Goal: Task Accomplishment & Management: Manage account settings

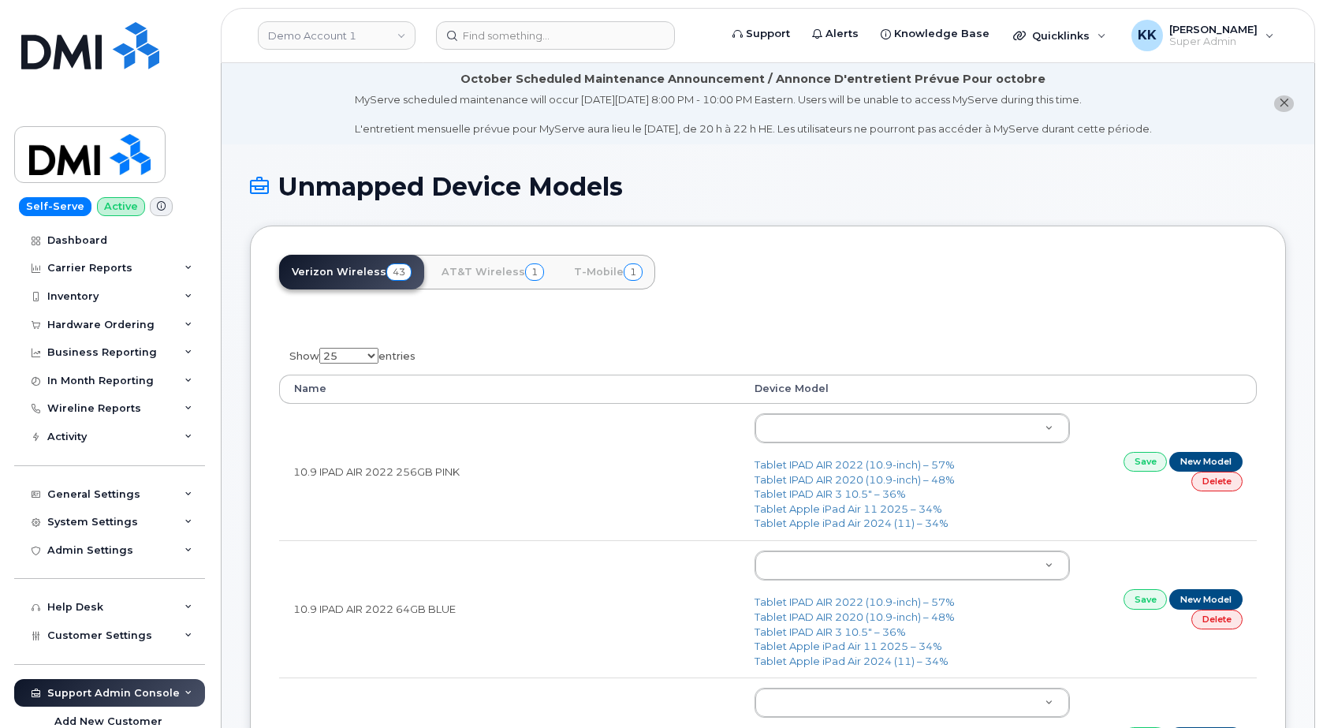
select select "25"
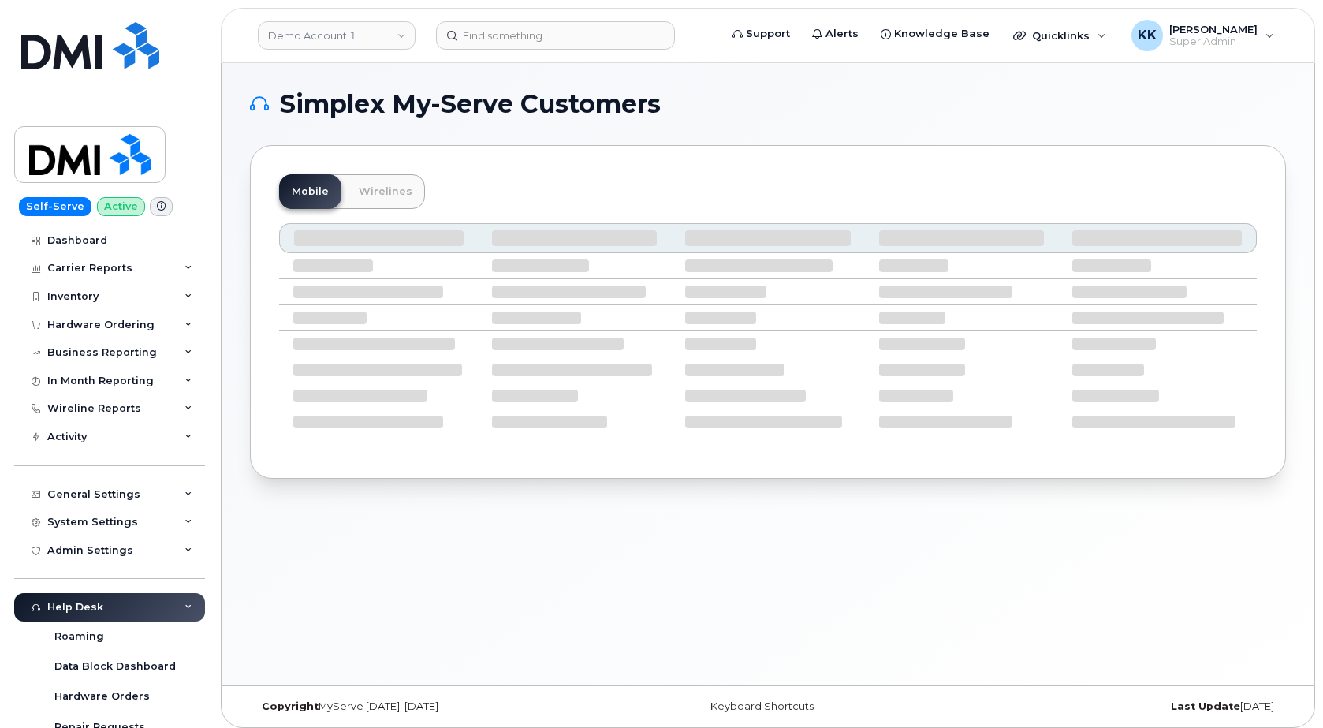
click at [940, 173] on div "Mobile Wirelines" at bounding box center [768, 311] width 1036 height 333
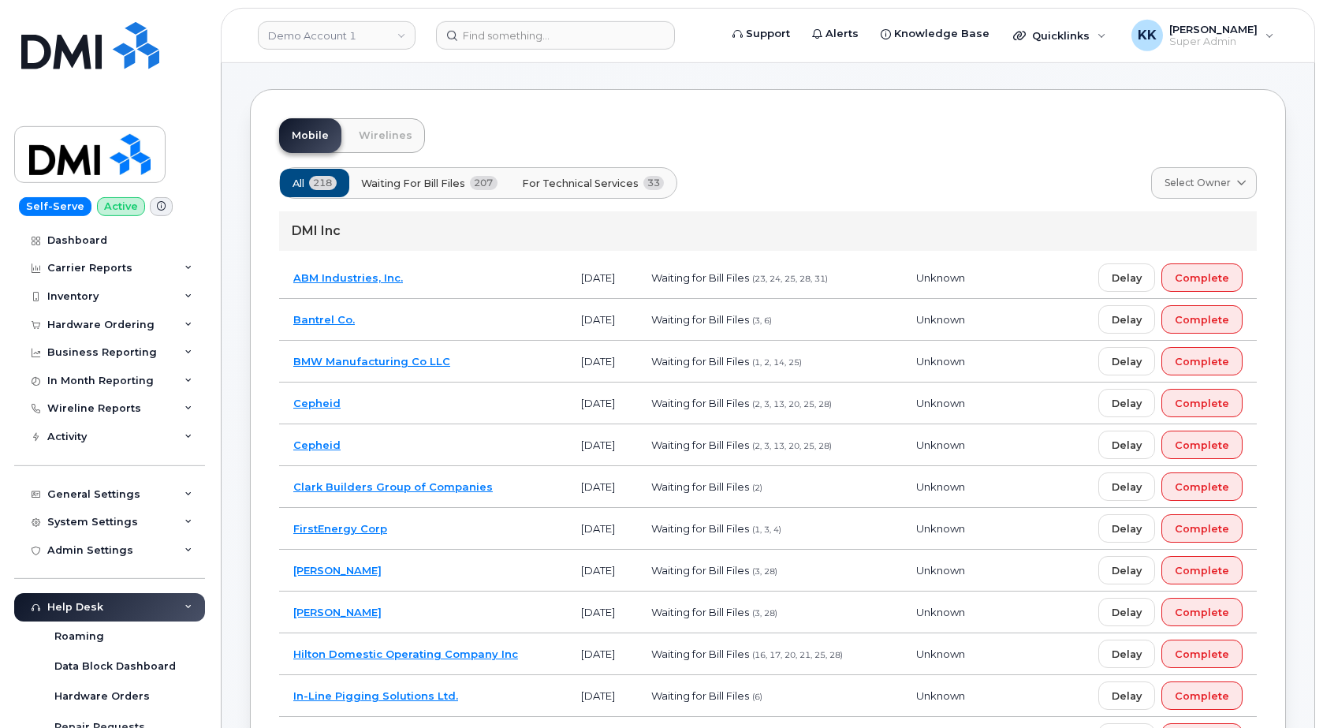
scroll to position [80, 0]
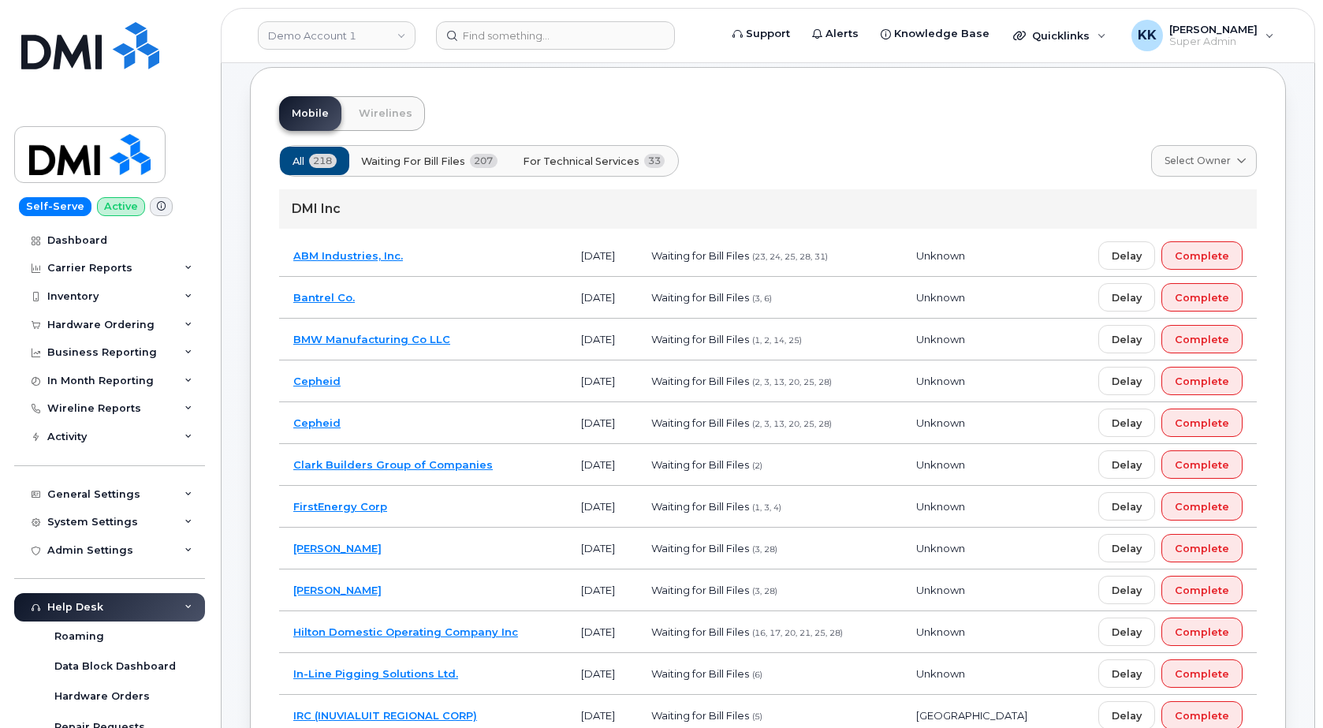
click at [576, 154] on span "For Technical Services" at bounding box center [581, 161] width 117 height 15
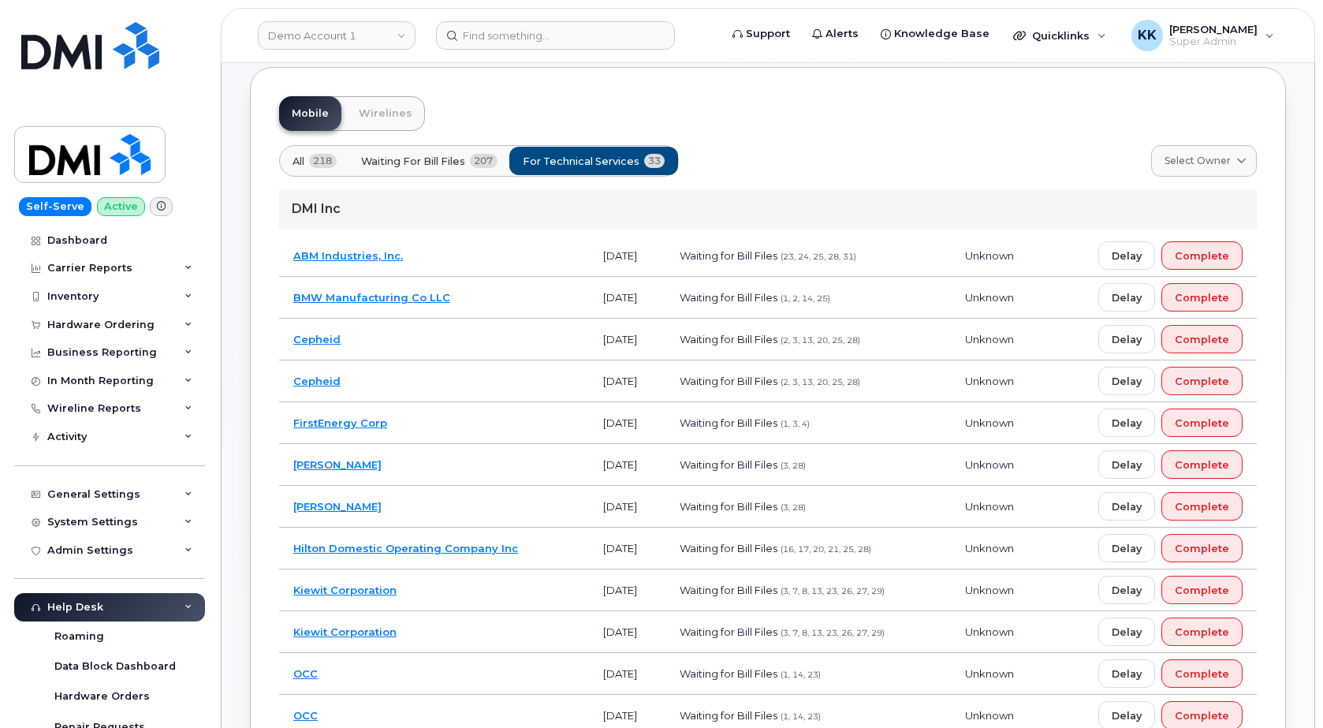
scroll to position [161, 0]
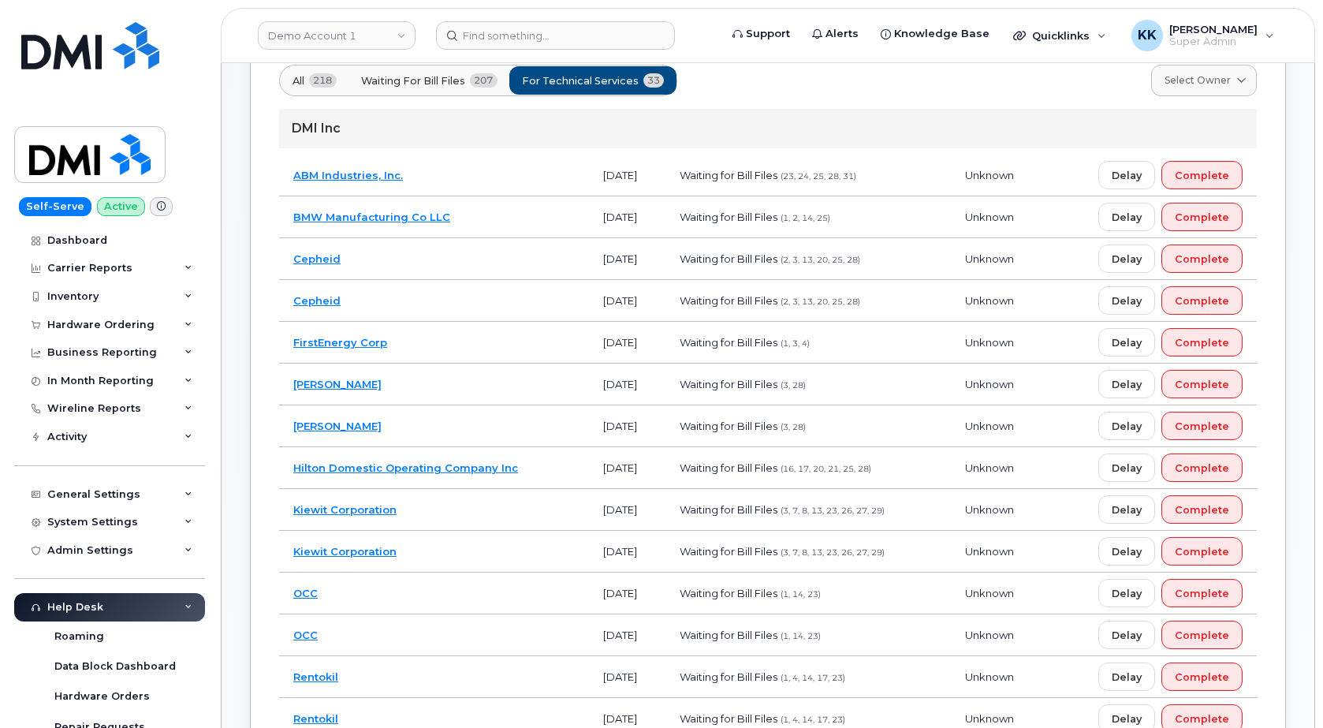
click at [473, 388] on td "[PERSON_NAME]" at bounding box center [434, 384] width 310 height 42
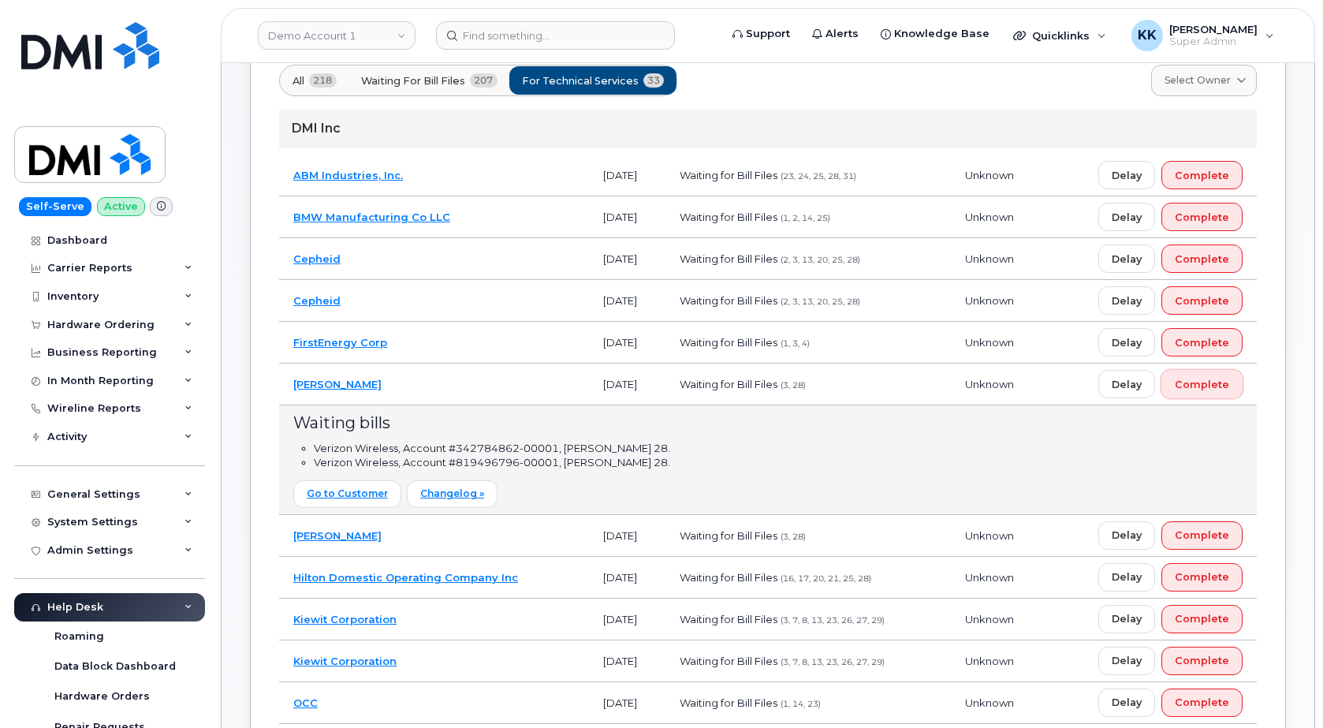
click at [1209, 385] on span "Complete" at bounding box center [1202, 384] width 54 height 15
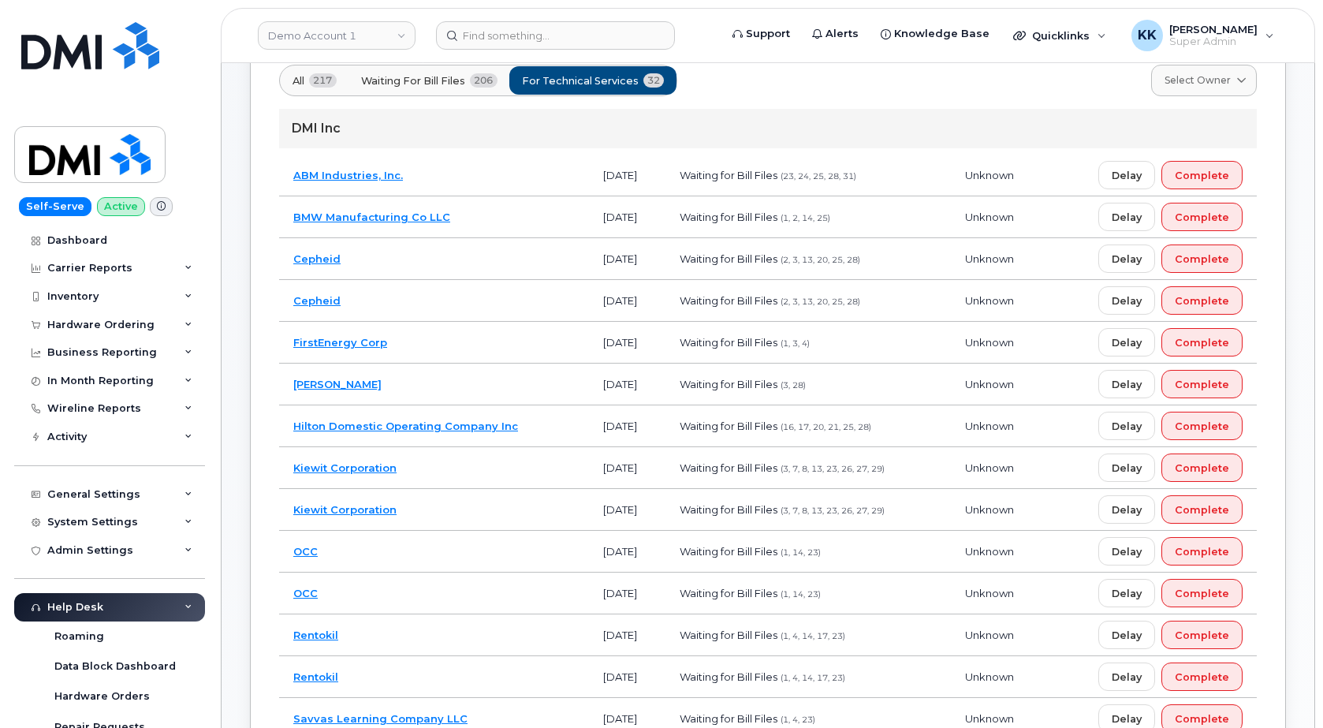
click at [442, 185] on td "ABM Industries, Inc." at bounding box center [434, 176] width 310 height 42
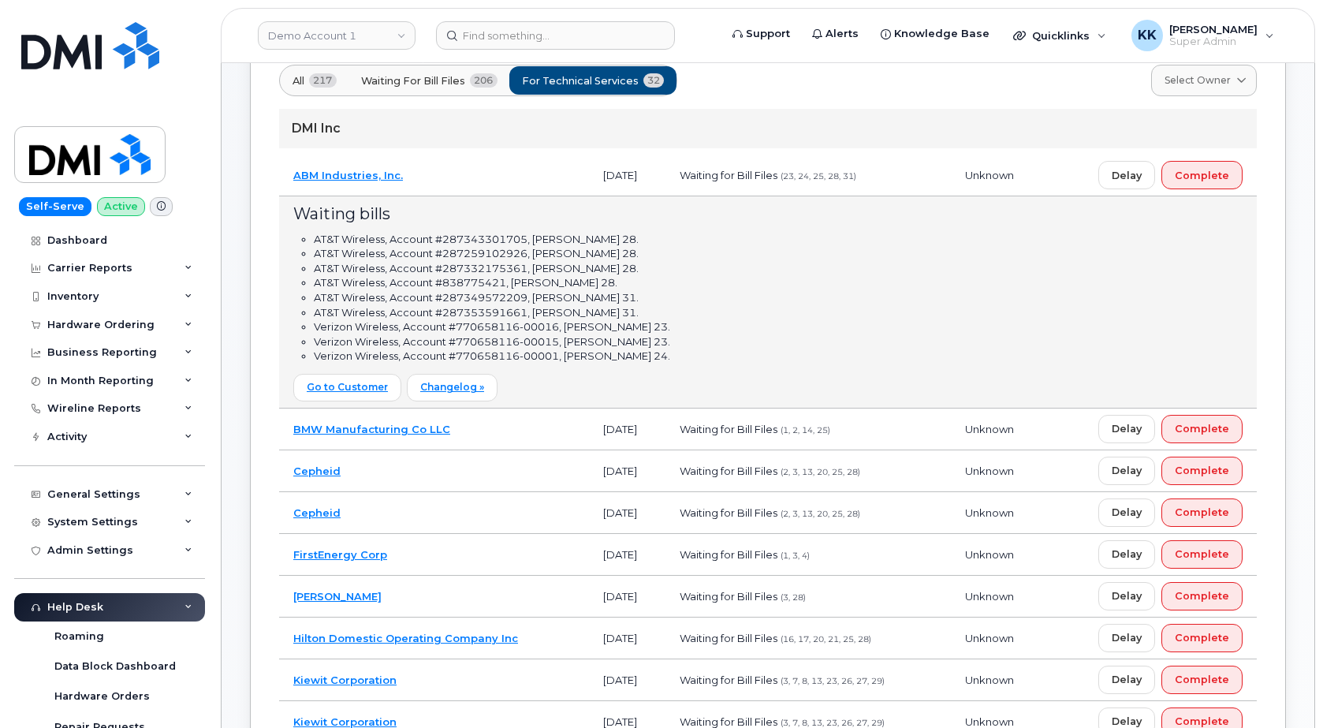
click at [485, 177] on td "ABM Industries, Inc." at bounding box center [434, 176] width 310 height 42
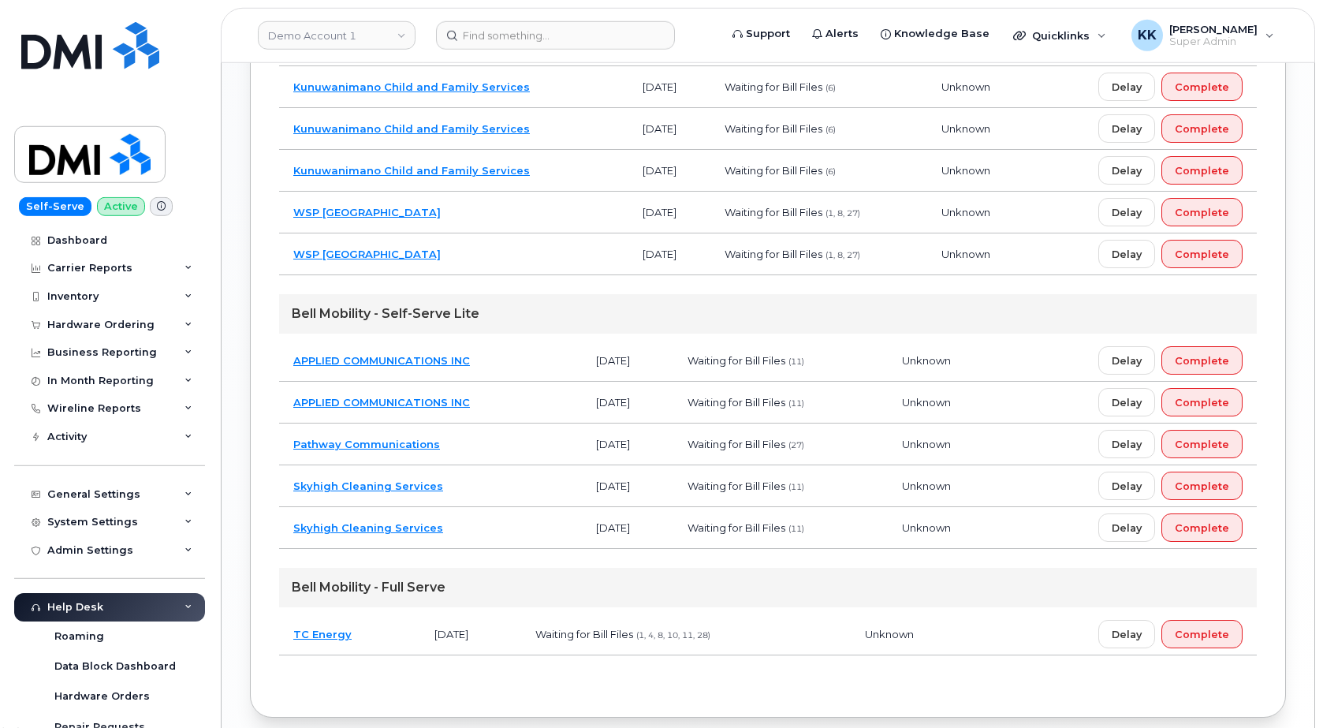
scroll to position [1324, 0]
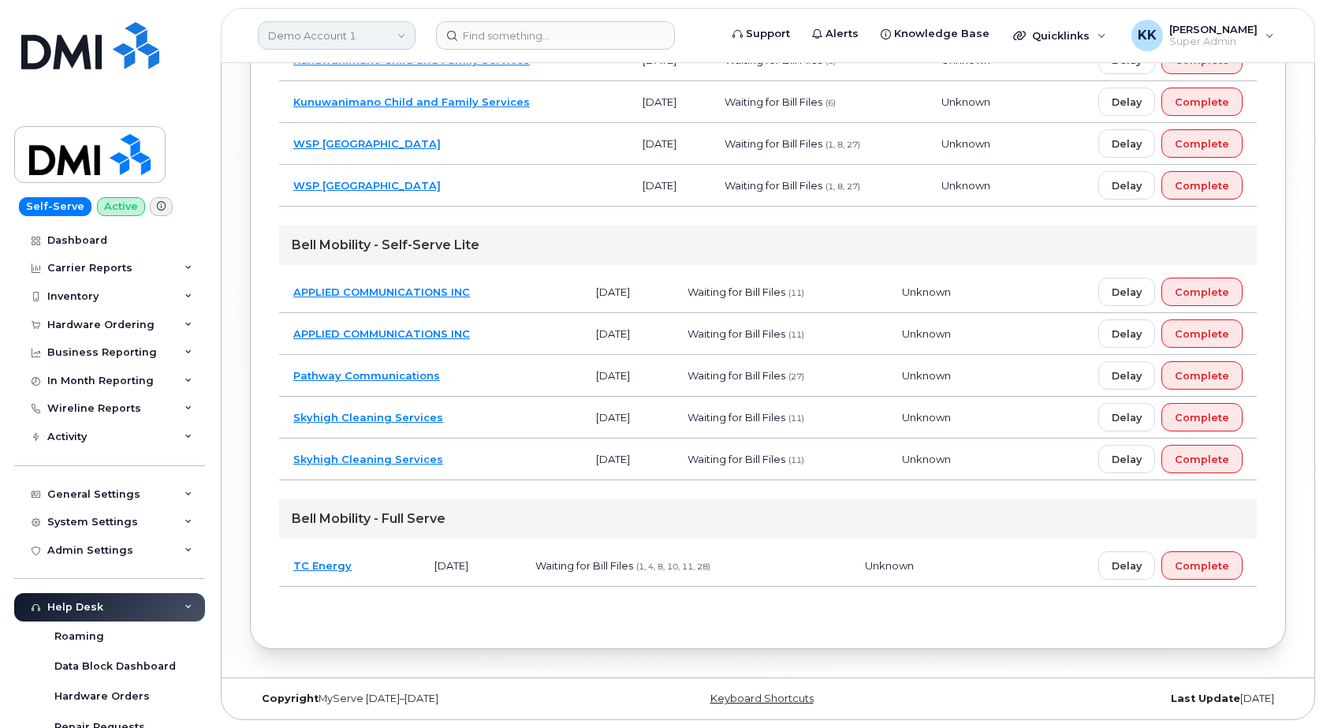
click at [336, 45] on link "Demo Account 1" at bounding box center [337, 35] width 158 height 28
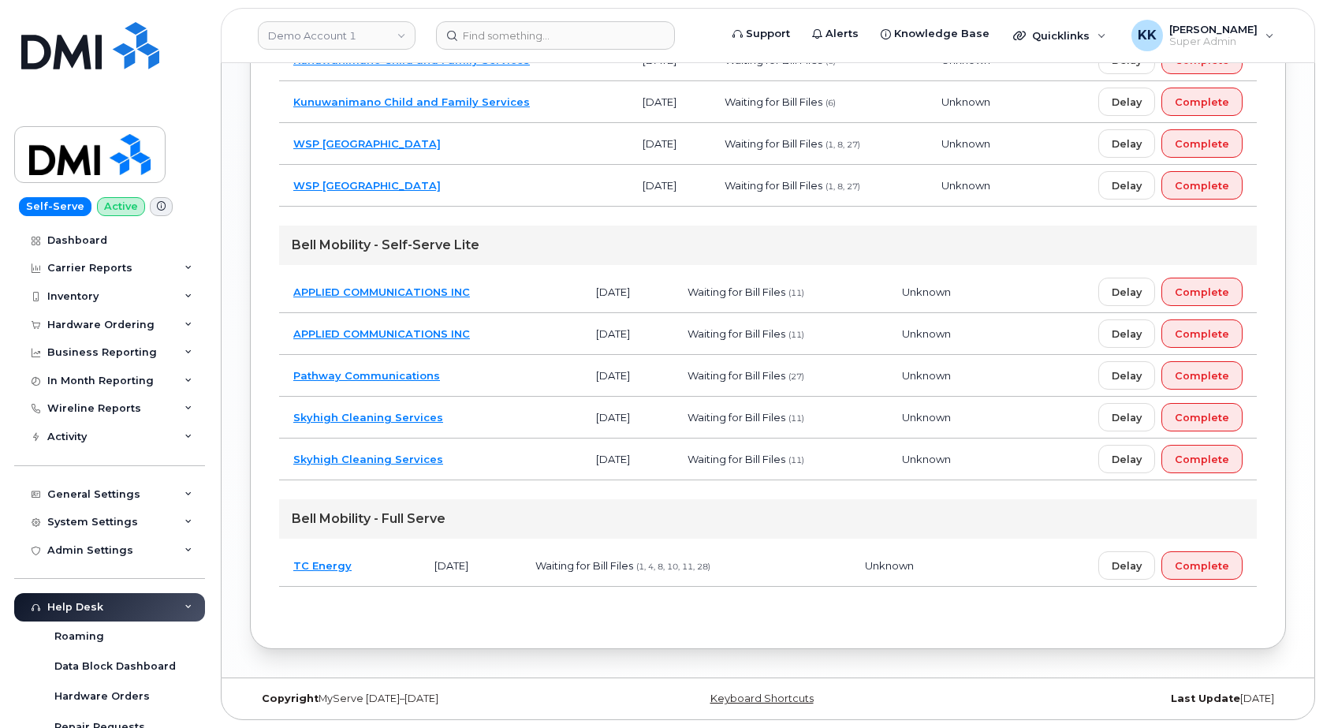
click at [523, 383] on td "Pathway Communications" at bounding box center [430, 376] width 303 height 42
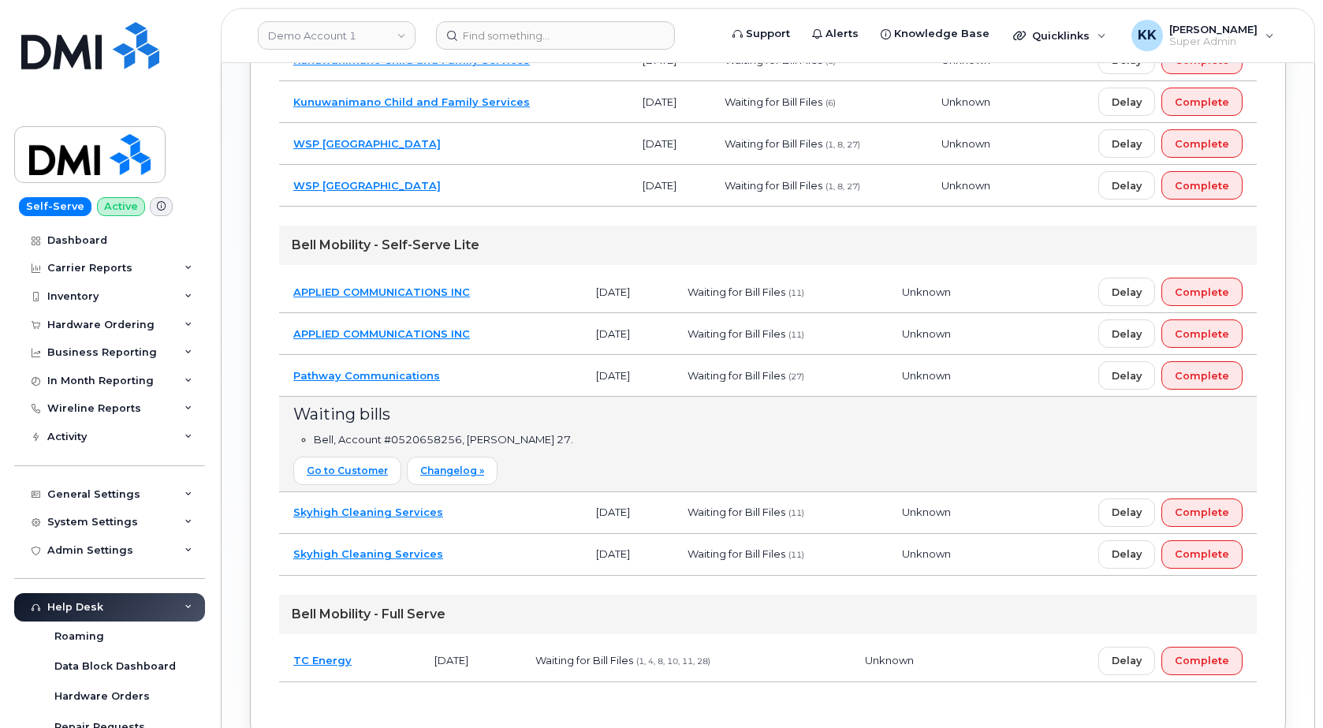
click at [1211, 390] on td "Delay Complete" at bounding box center [1129, 376] width 255 height 42
click at [1211, 382] on span "Complete" at bounding box center [1202, 375] width 54 height 15
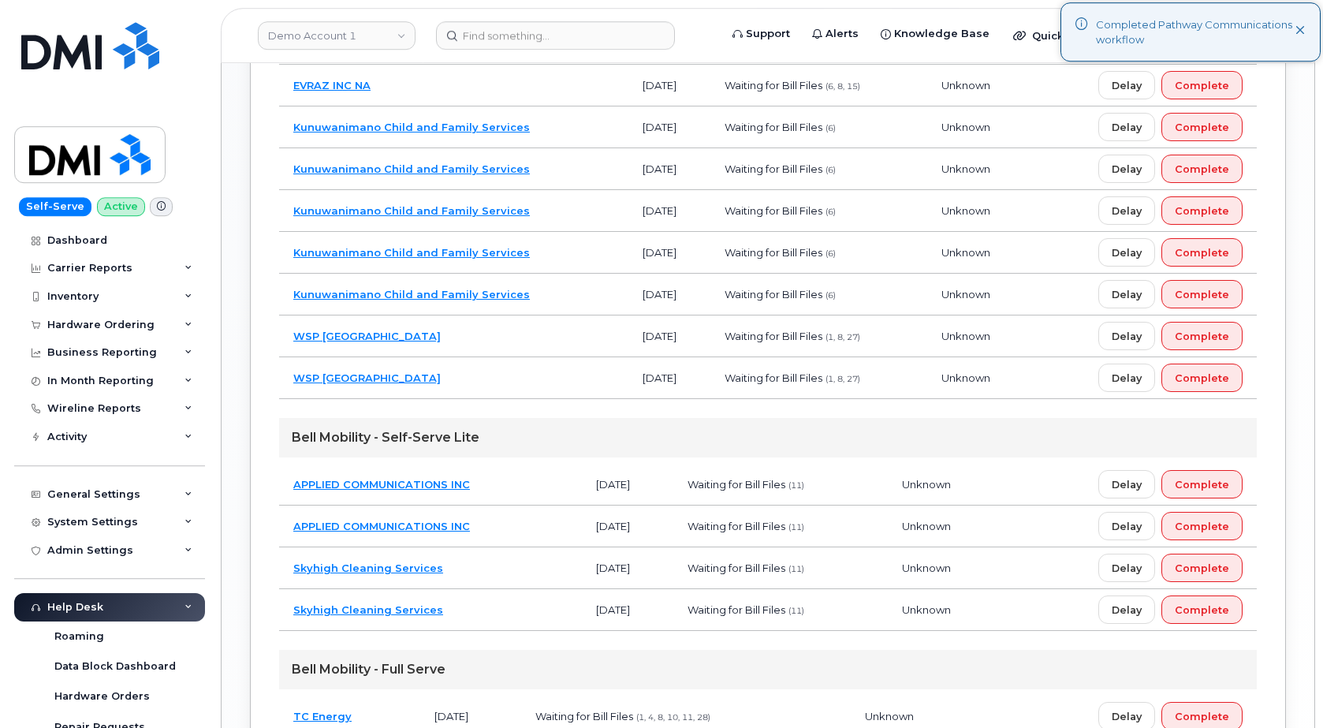
scroll to position [1122, 0]
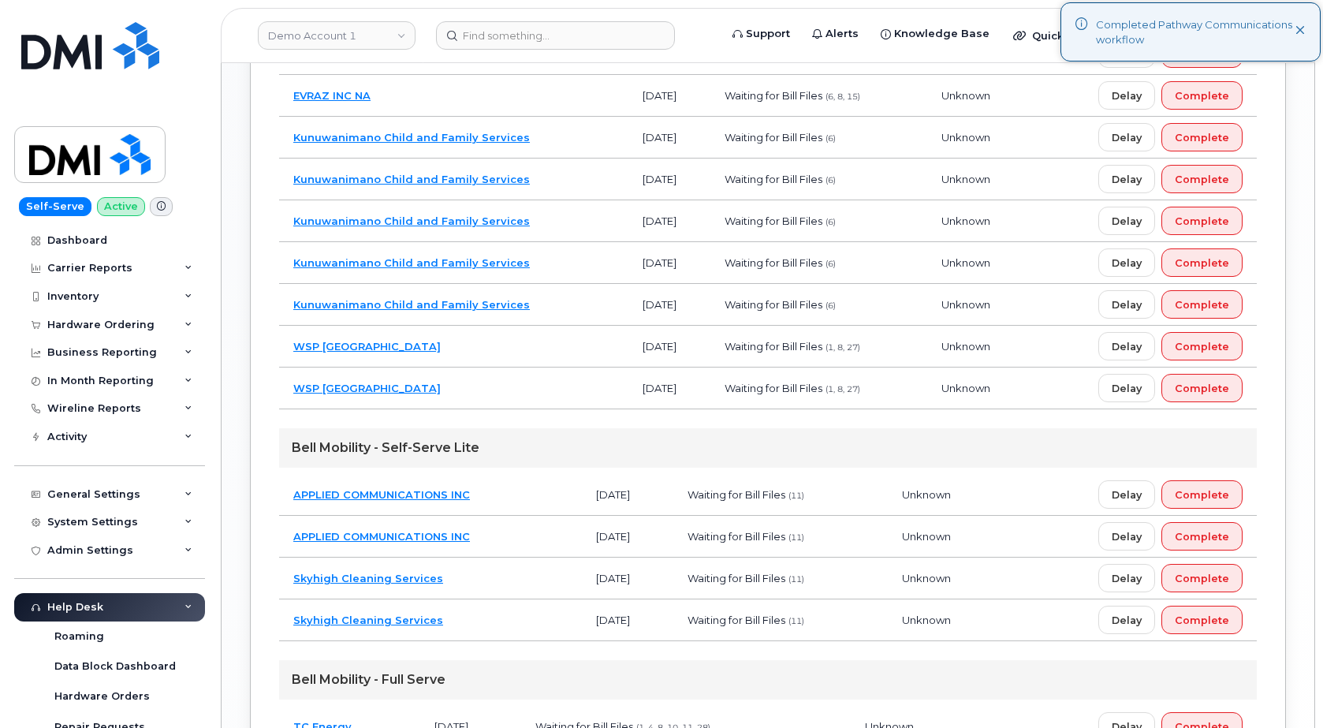
click at [504, 384] on td "WSP Canada" at bounding box center [453, 388] width 349 height 42
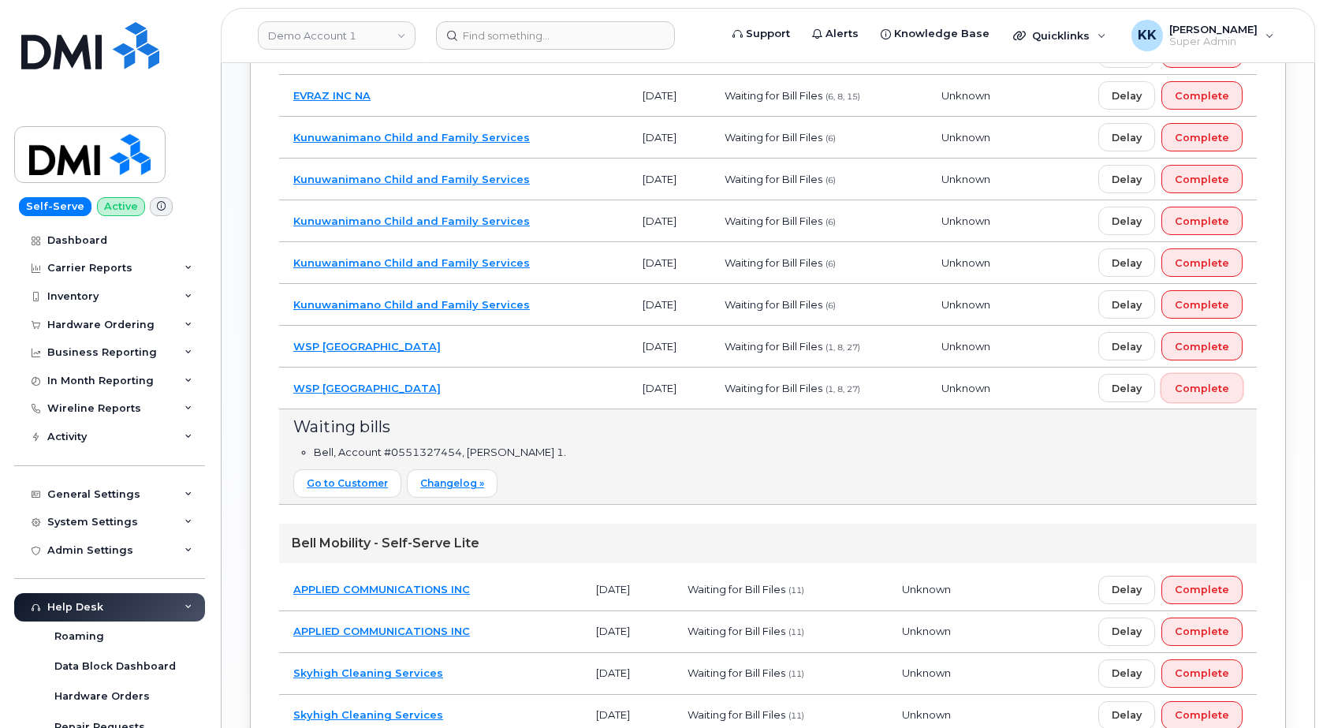
click at [1197, 389] on span "Complete" at bounding box center [1202, 388] width 54 height 15
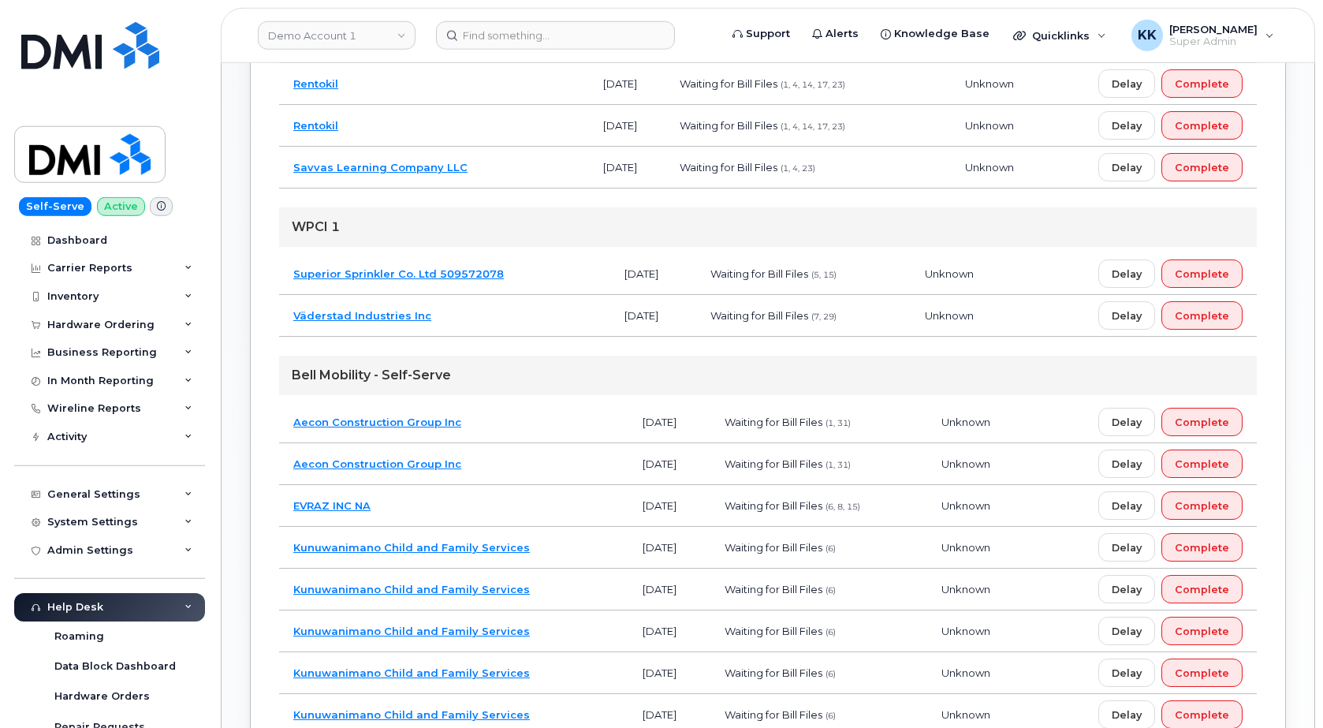
scroll to position [720, 0]
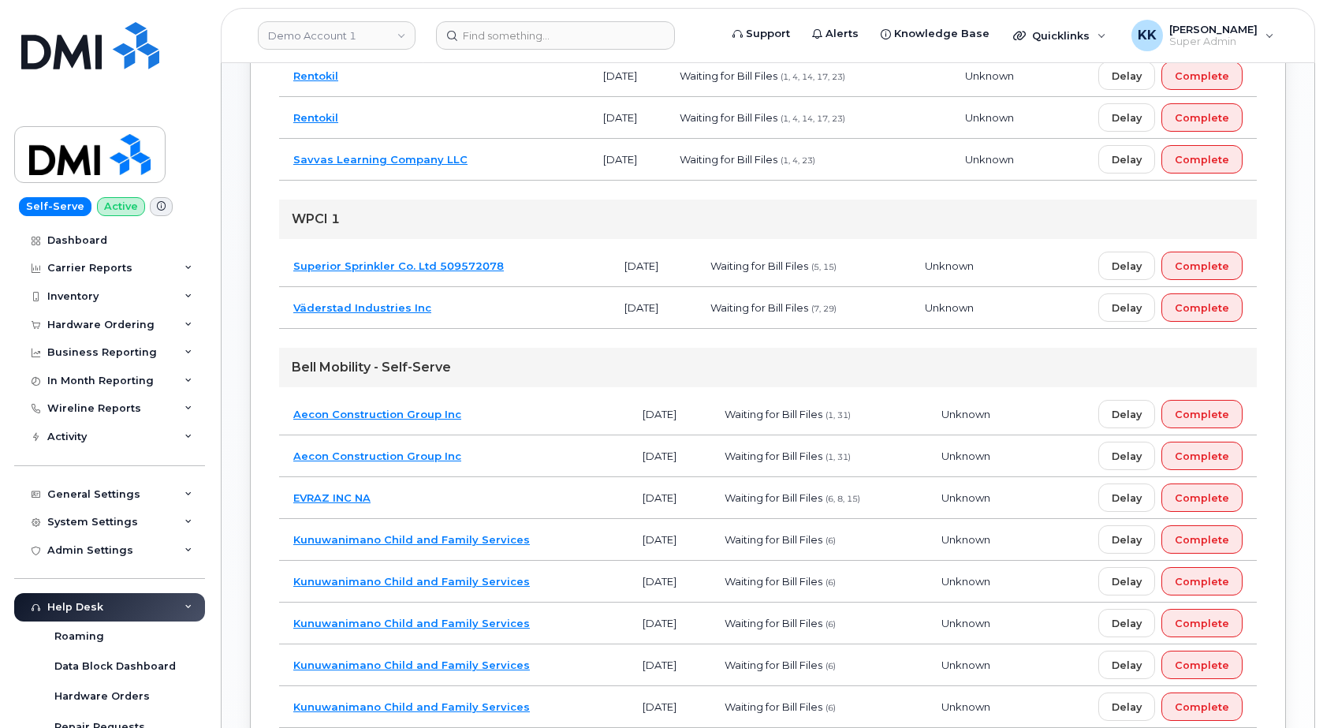
click at [502, 455] on td "Aecon Construction Group Inc" at bounding box center [453, 456] width 349 height 42
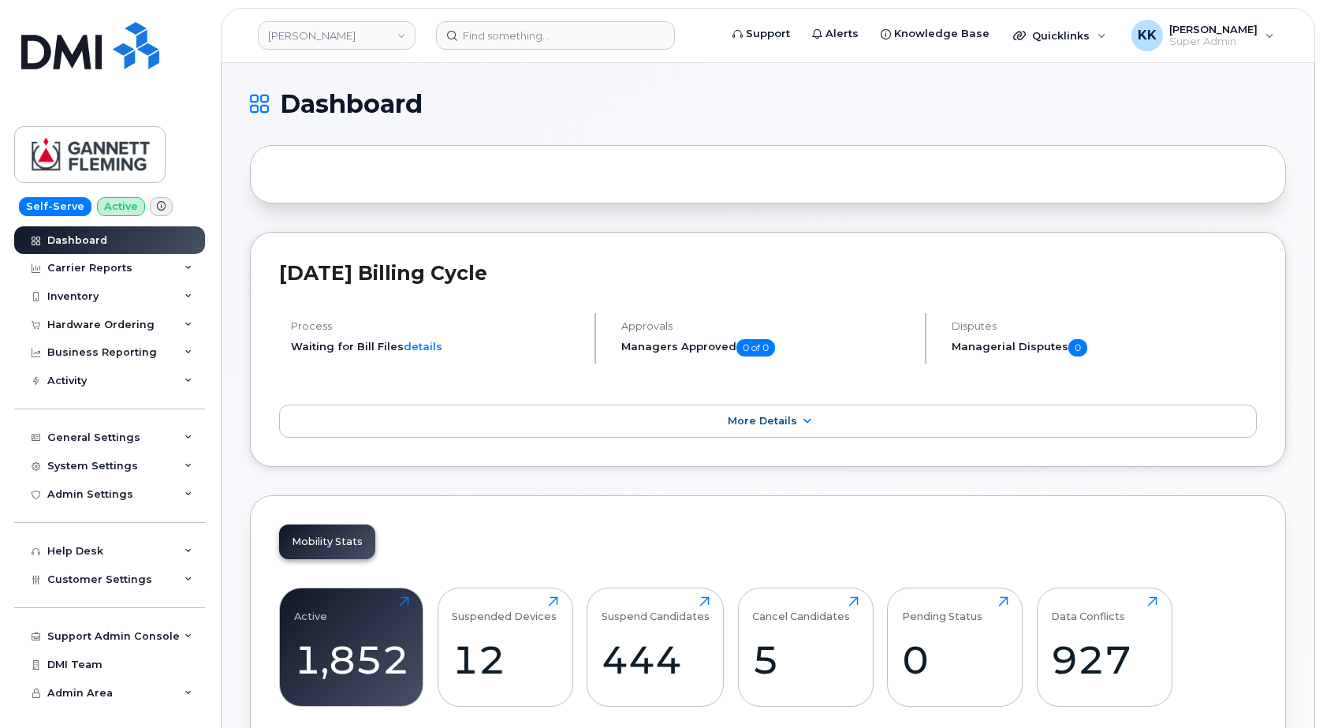
scroll to position [2199, 0]
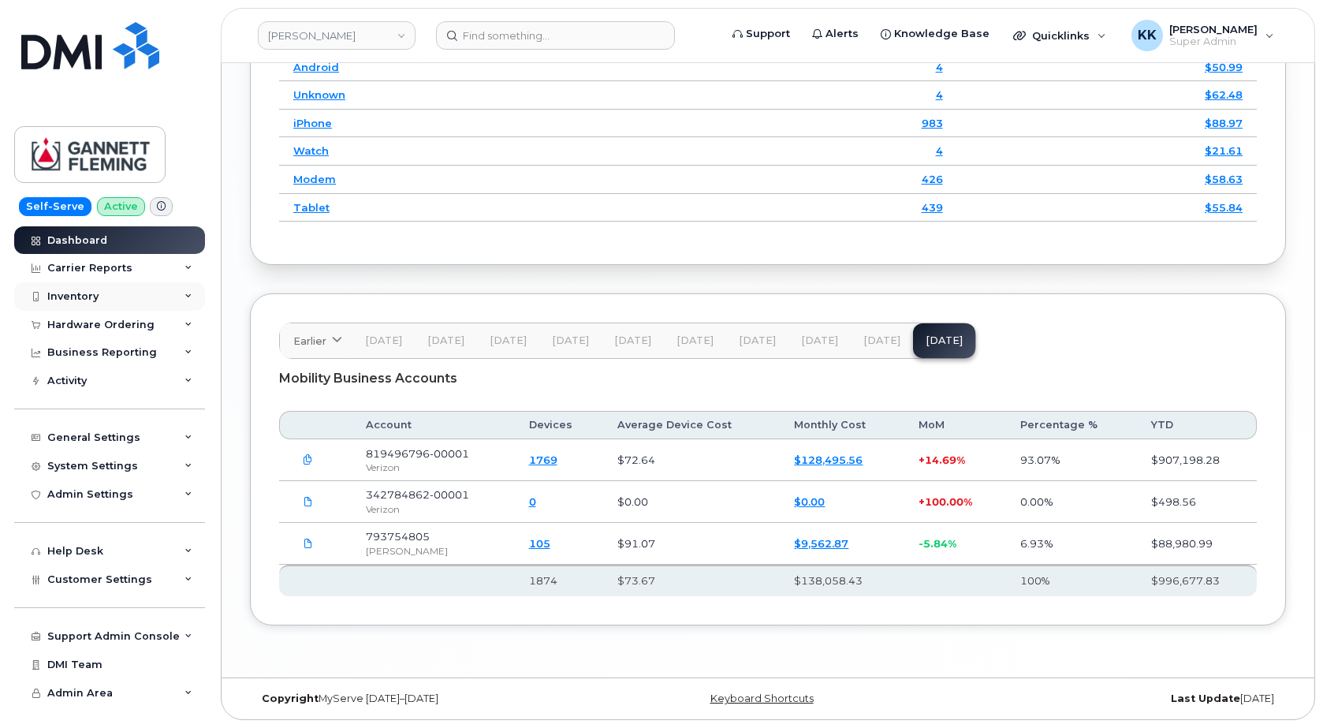
click at [119, 296] on div "Inventory" at bounding box center [109, 296] width 191 height 28
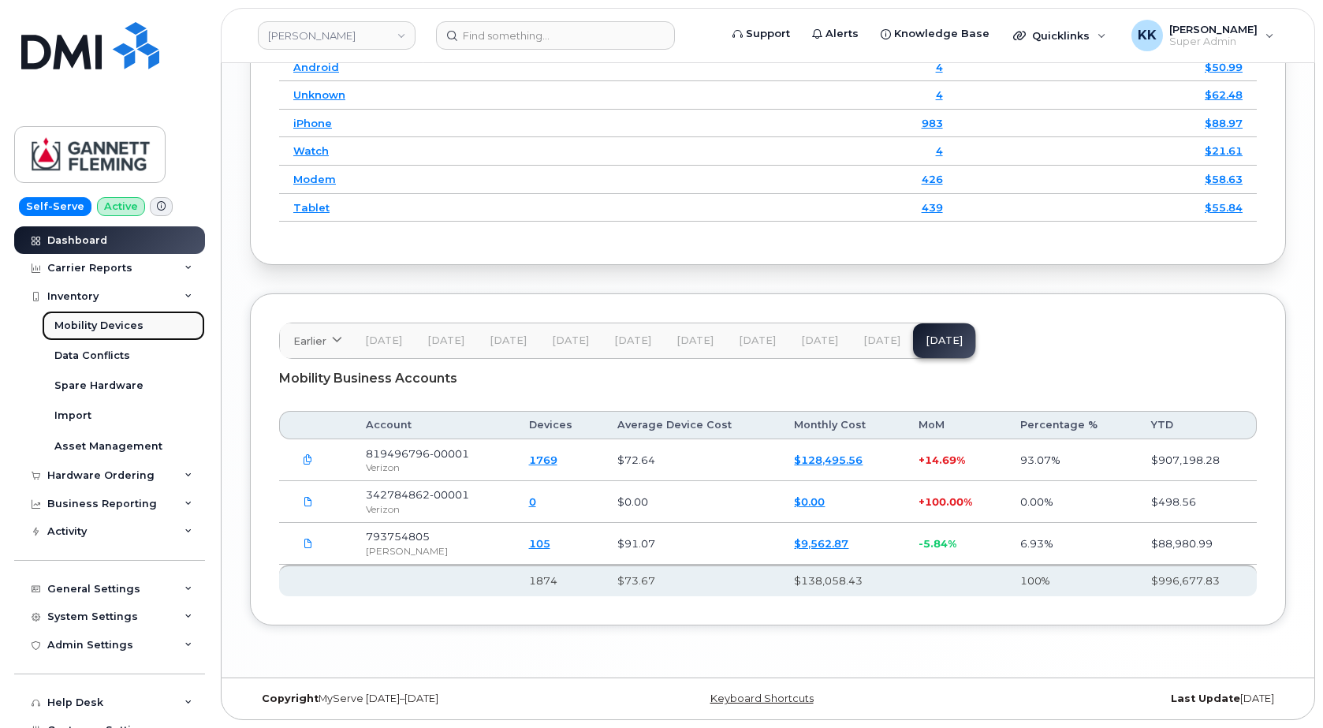
click at [102, 333] on link "Mobility Devices" at bounding box center [123, 326] width 163 height 30
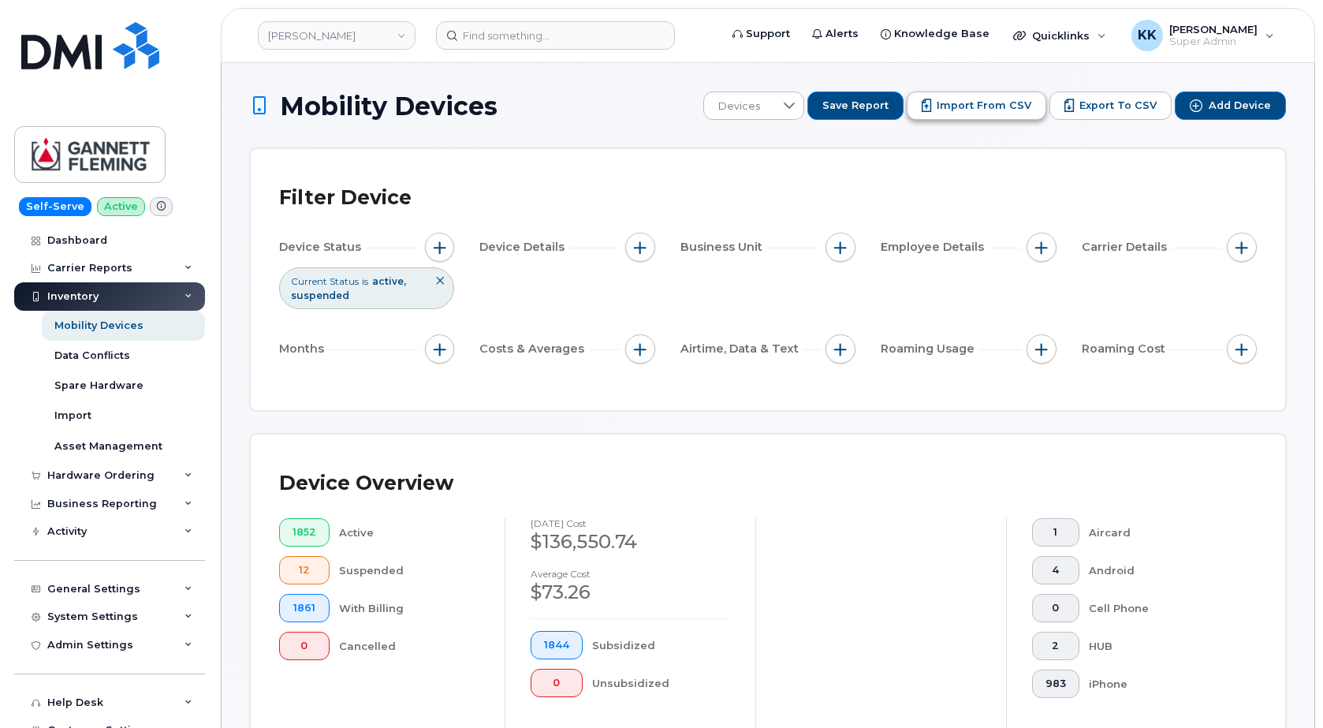
click at [978, 118] on button "Import from CSV" at bounding box center [977, 105] width 140 height 28
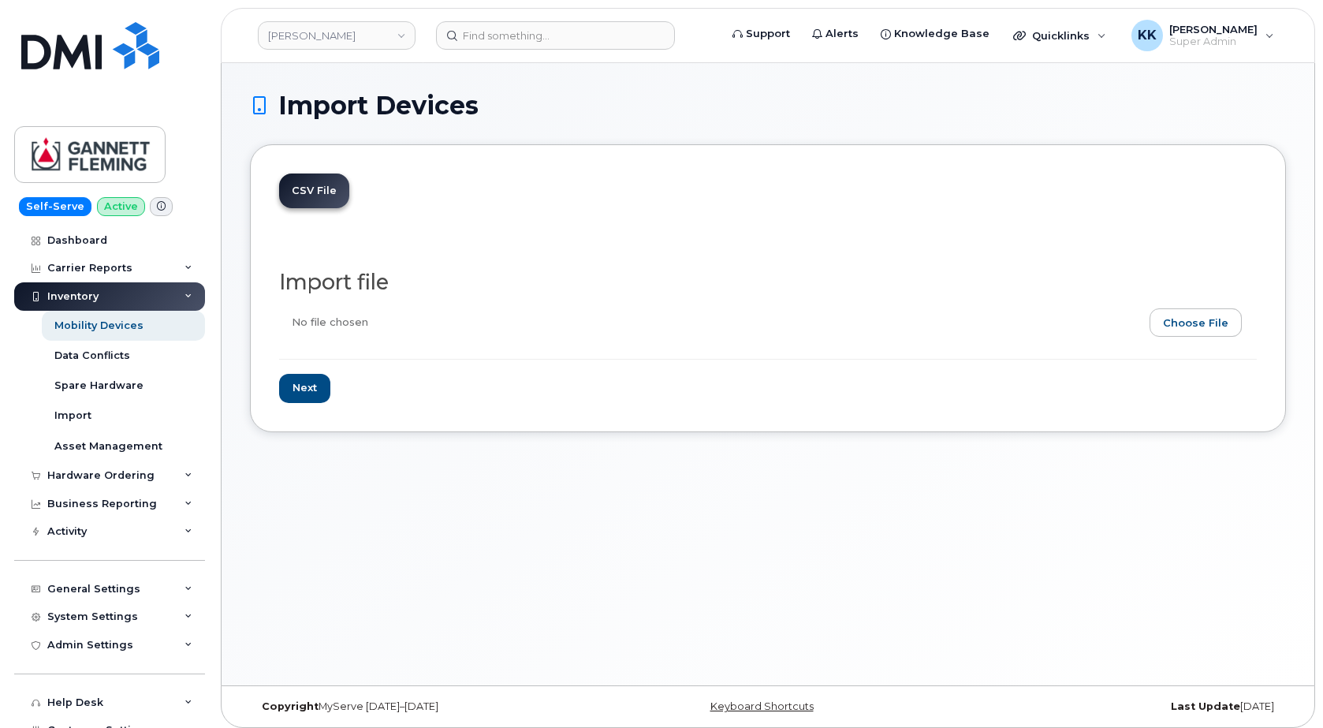
click at [1211, 331] on input "file" at bounding box center [761, 326] width 965 height 36
type input "C:\fakepath\[PERSON_NAME] Verizon Inventory [DATE].csv"
click at [319, 397] on input "Next" at bounding box center [304, 388] width 51 height 29
type input "Loading..."
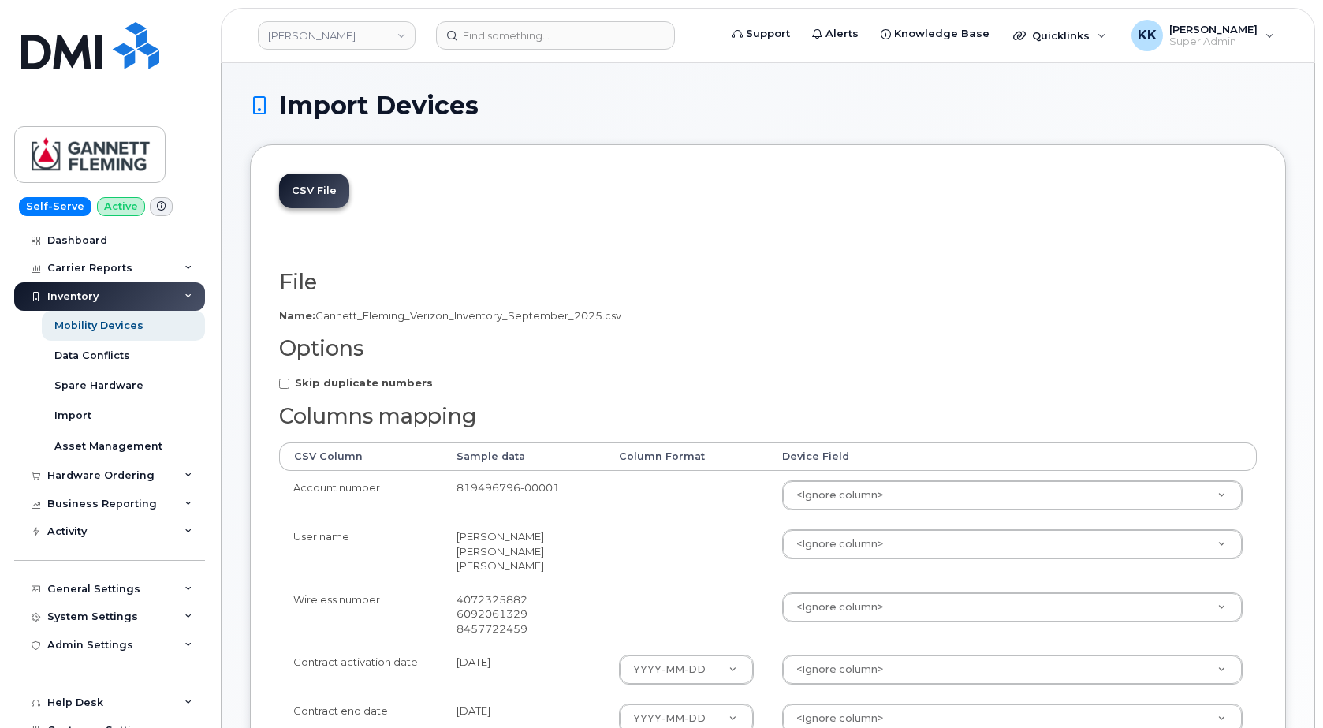
click at [337, 378] on strong "Skip duplicate numbers" at bounding box center [364, 382] width 138 height 13
click at [289, 378] on input "Skip duplicate numbers" at bounding box center [284, 383] width 10 height 10
checkbox input "true"
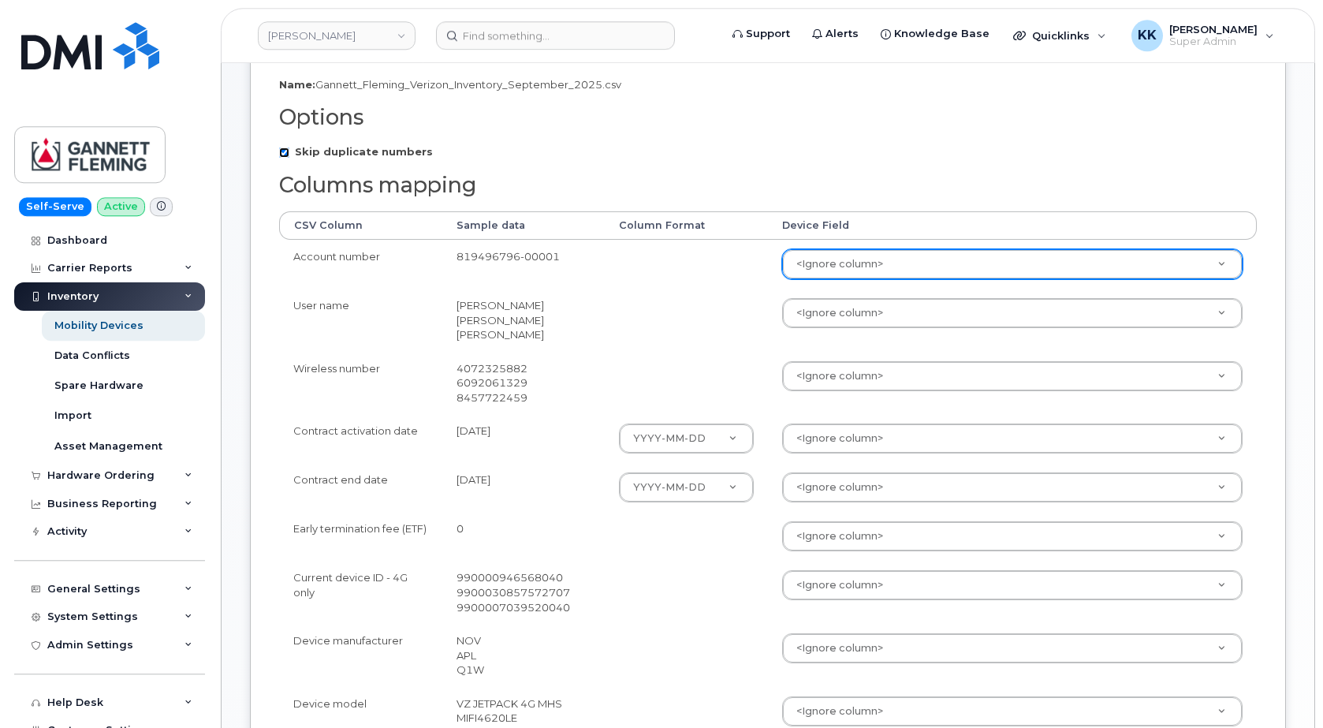
scroll to position [241, 0]
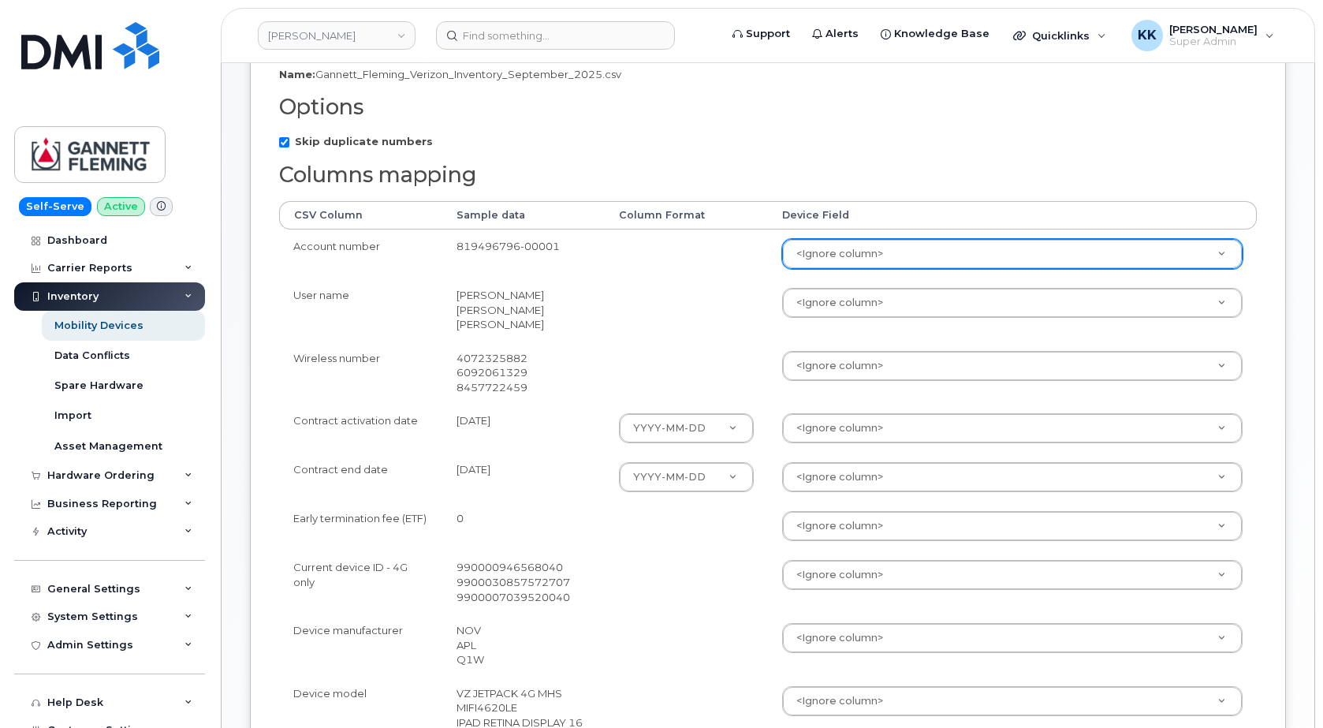
click at [832, 243] on body "Gannett Fleming Support Alerts Knowledge Base Quicklinks Suspend / Cancel Devic…" at bounding box center [661, 484] width 1323 height 1451
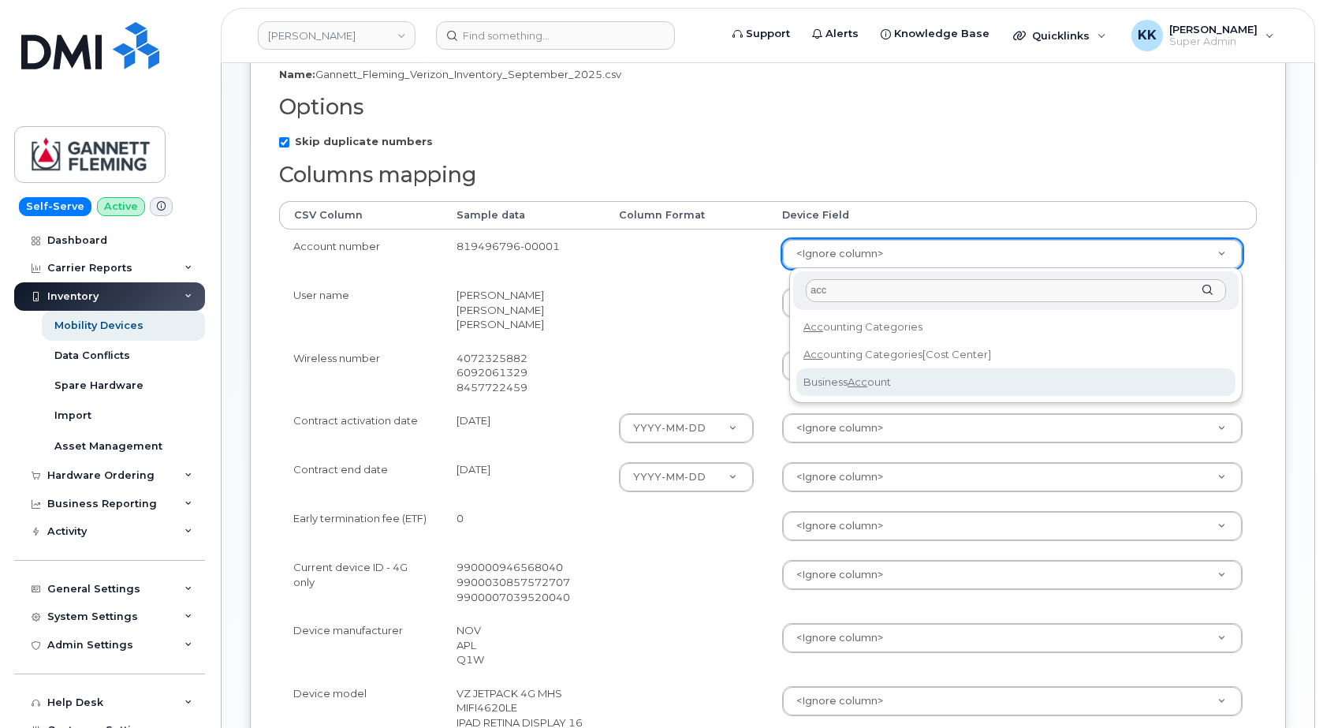
type input "acc"
select select "business_account_id"
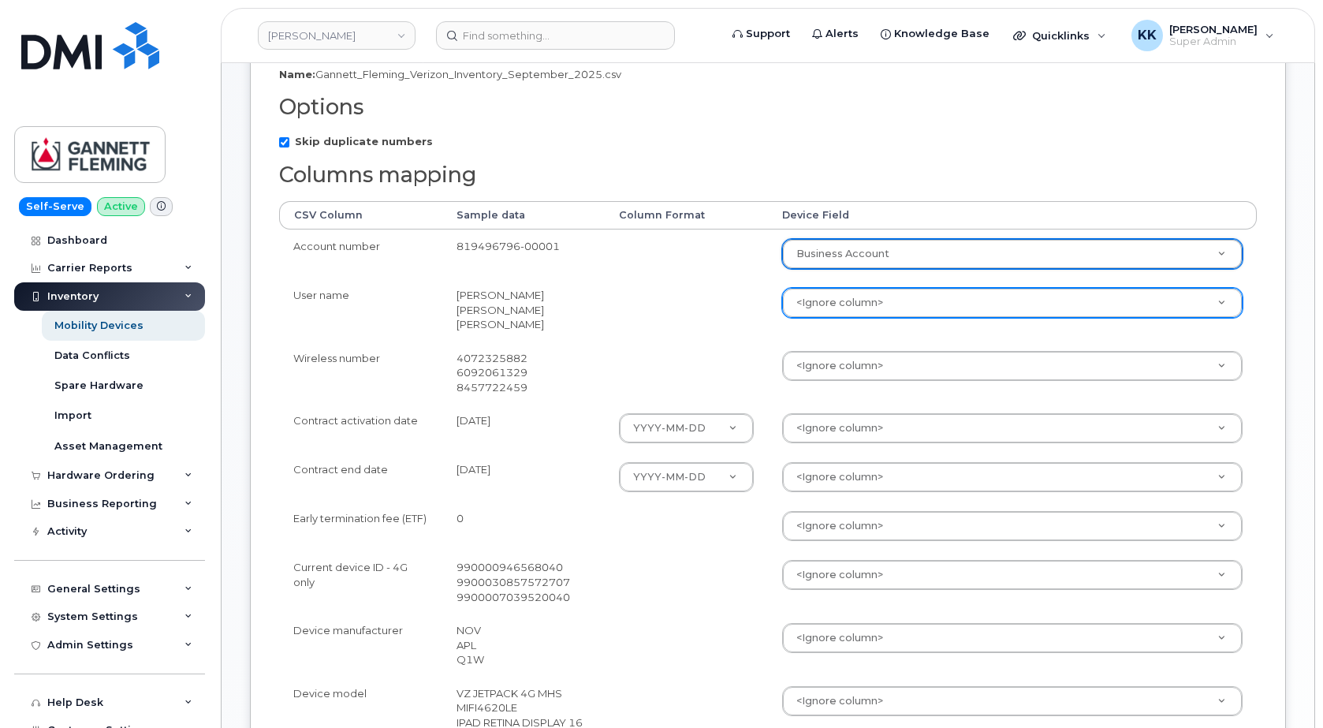
click at [854, 302] on body "Gannett Fleming Support Alerts Knowledge Base Quicklinks Suspend / Cancel Devic…" at bounding box center [661, 484] width 1323 height 1451
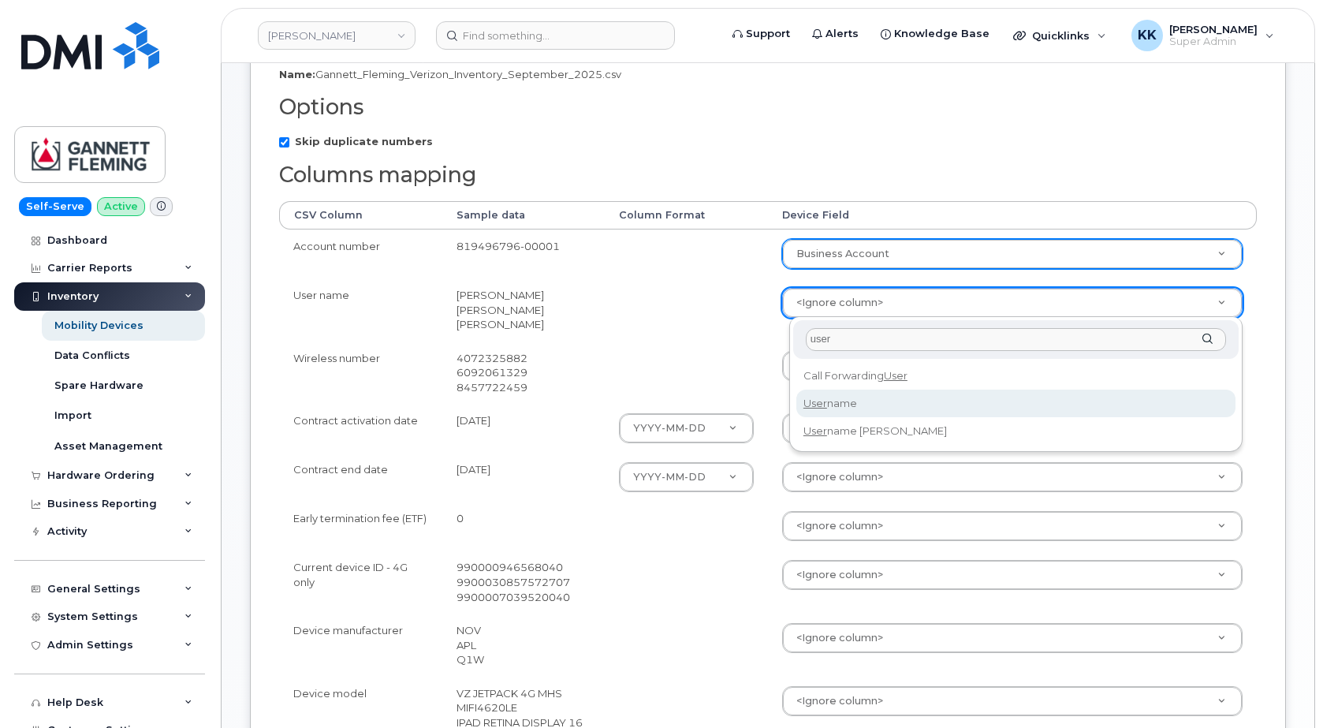
type input "user"
select select "username"
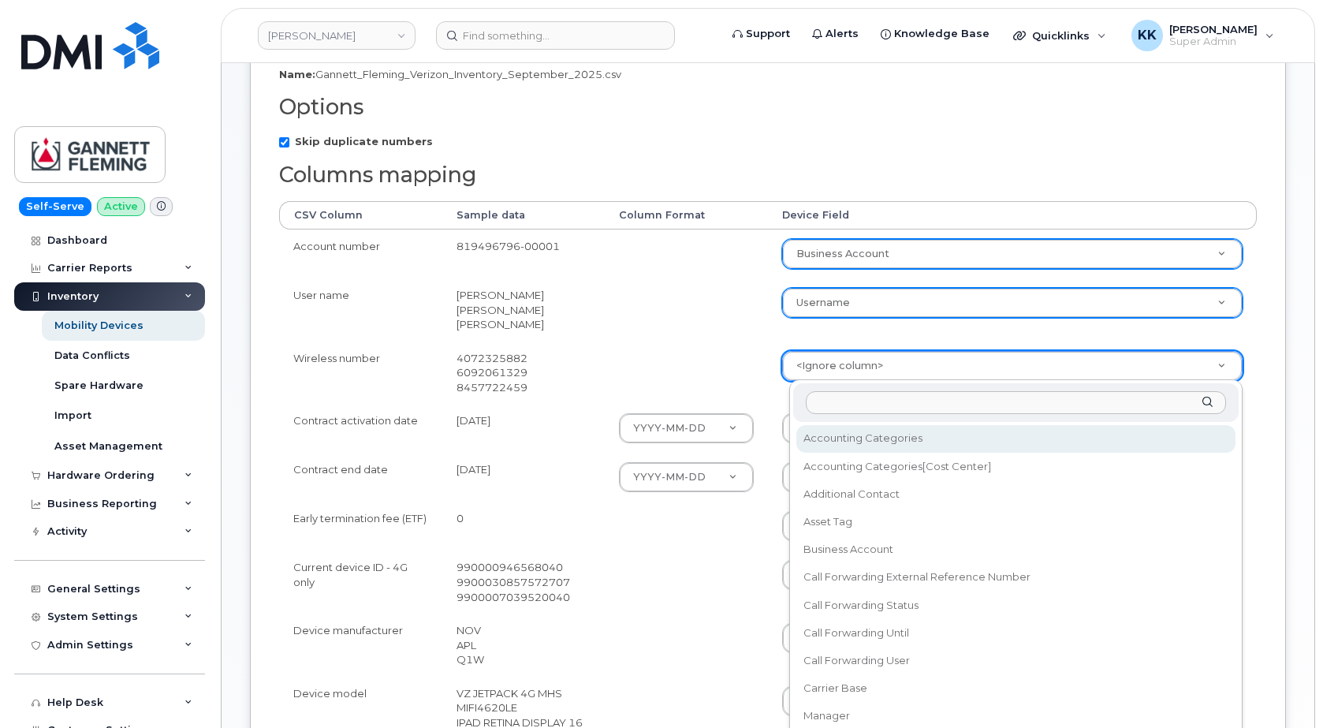
click at [870, 359] on body "Gannett Fleming Support Alerts Knowledge Base Quicklinks Suspend / Cancel Devic…" at bounding box center [661, 484] width 1323 height 1451
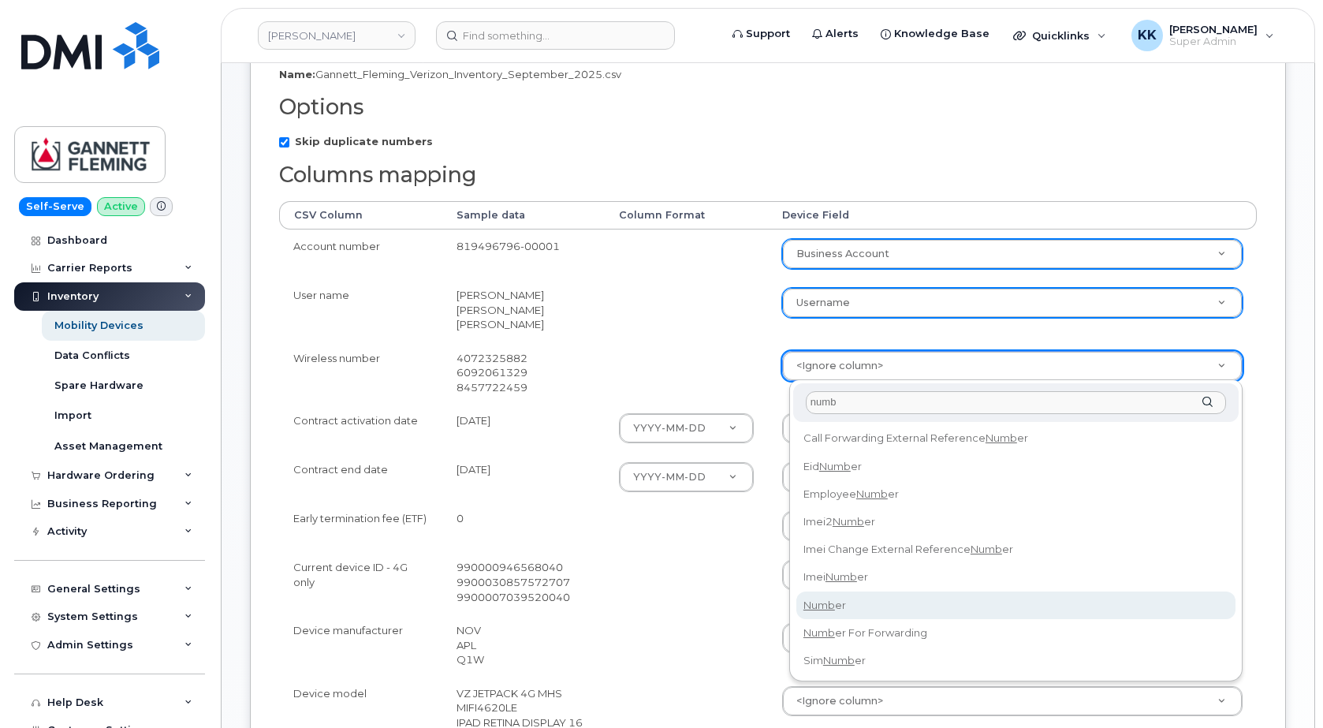
type input "numb"
select select "number"
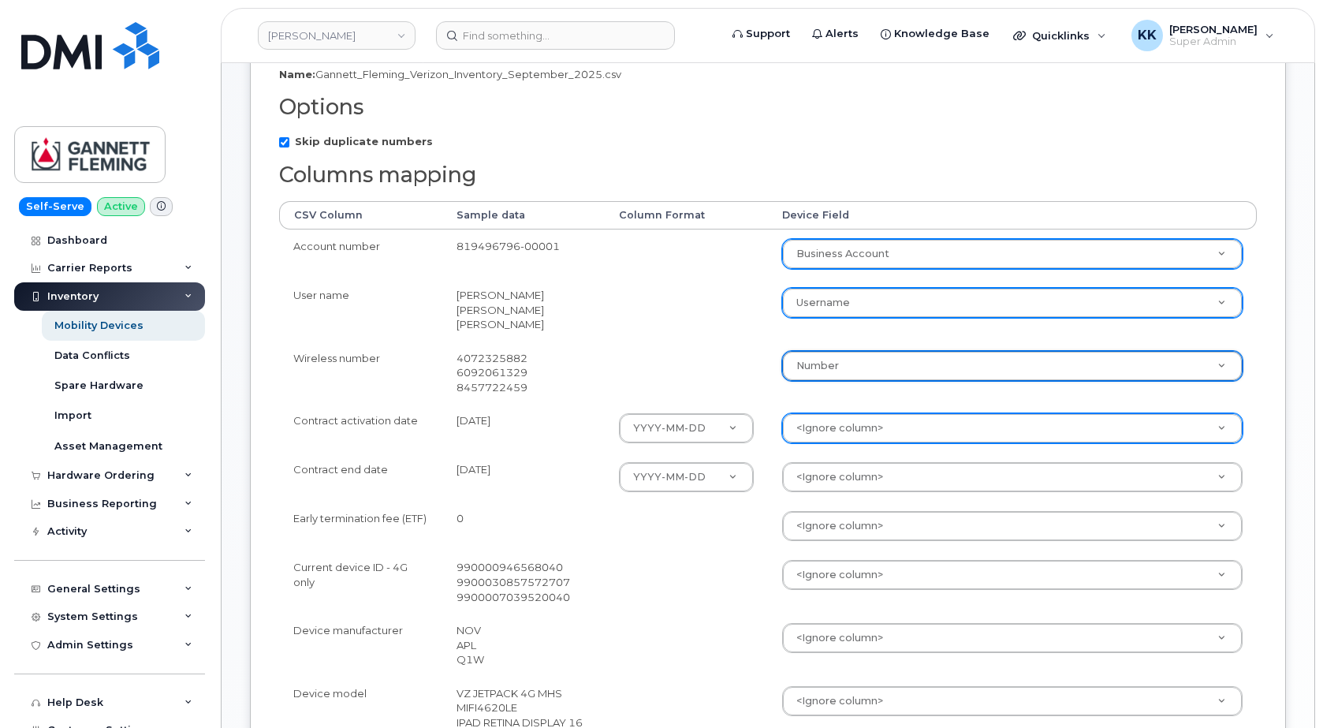
click at [855, 434] on body "Gannett Fleming Support Alerts Knowledge Base Quicklinks Suspend / Cancel Devic…" at bounding box center [661, 484] width 1323 height 1451
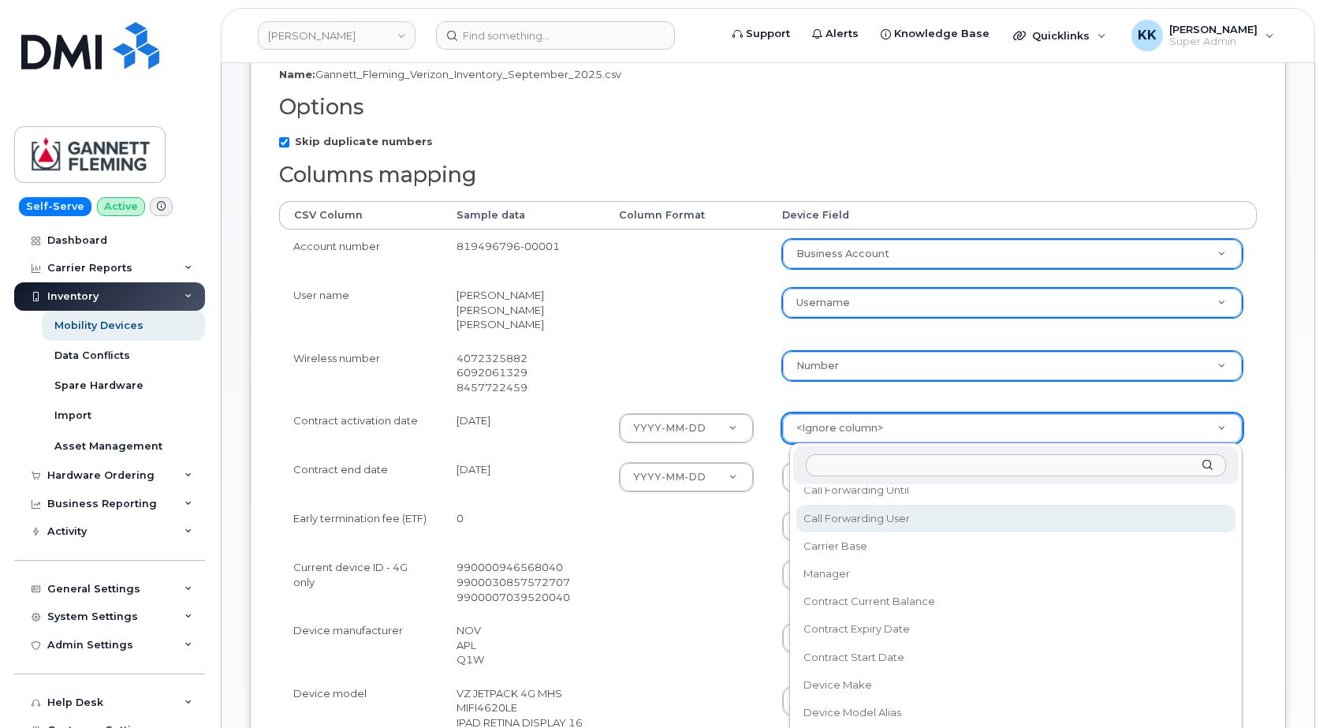
scroll to position [227, 0]
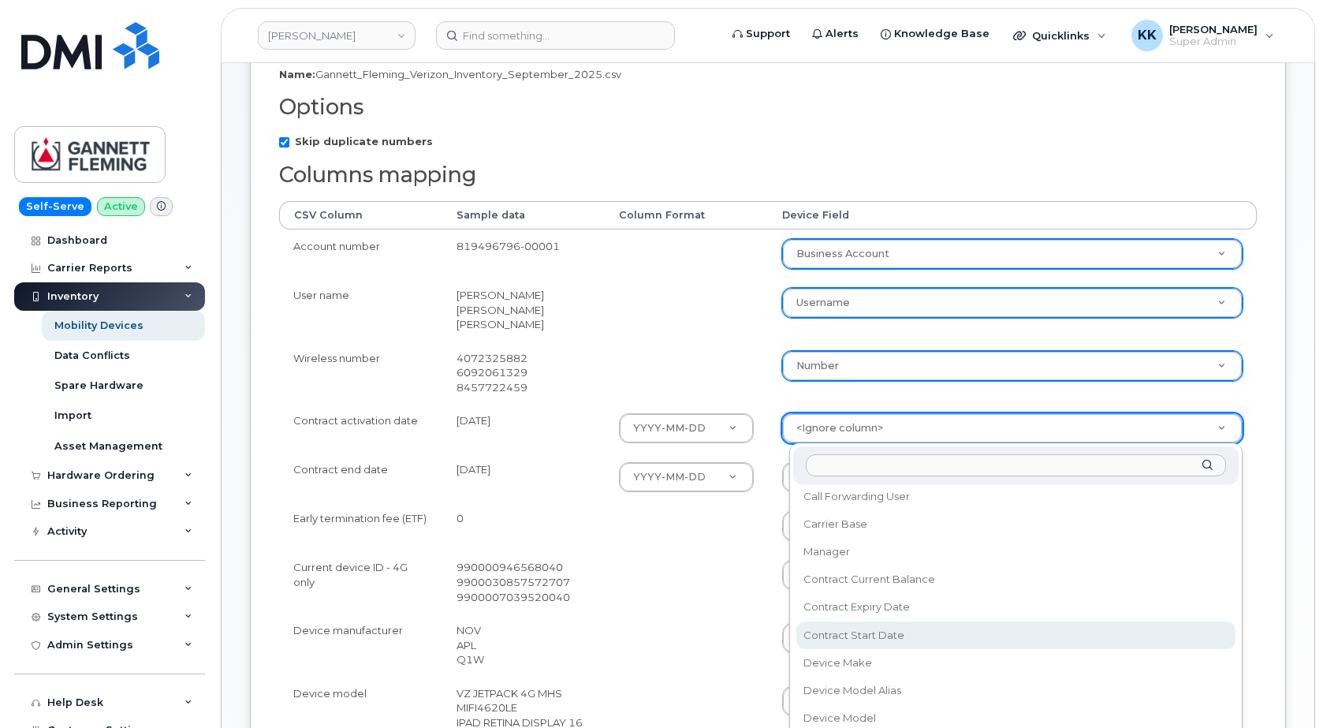
select select "contract_start_date"
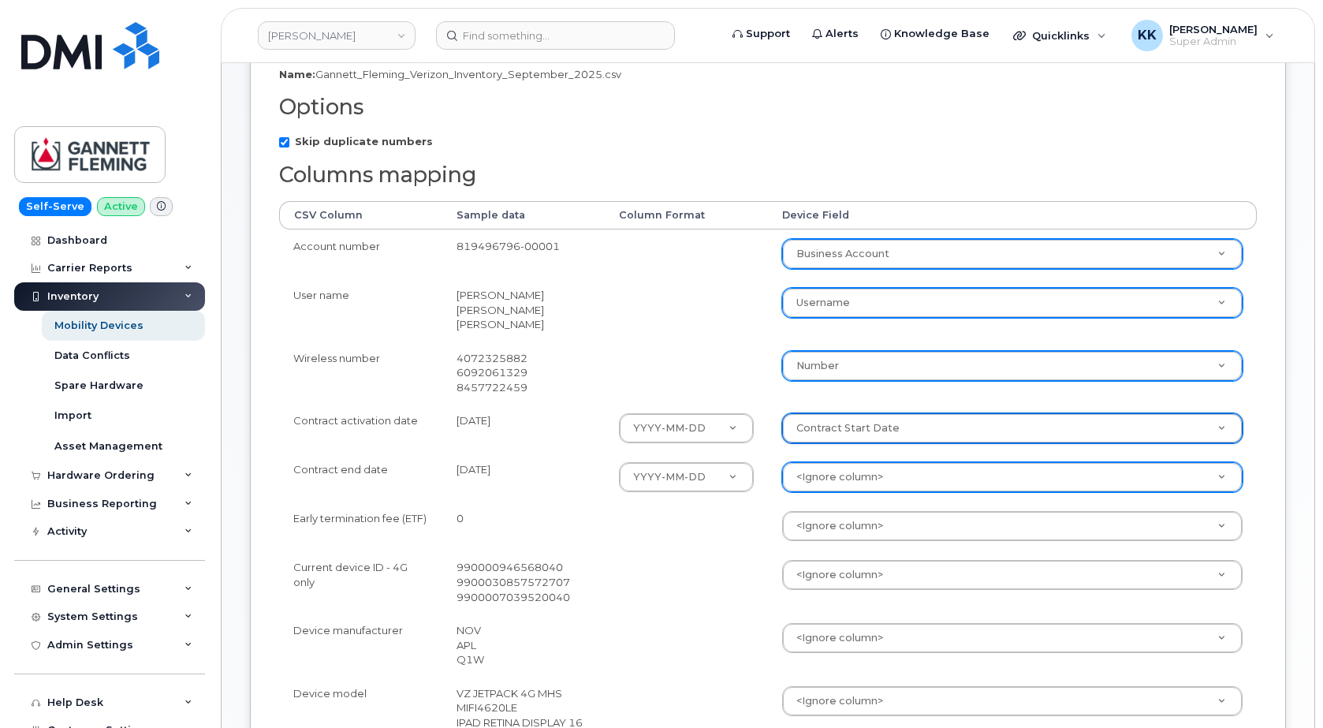
click at [866, 481] on body "Gannett Fleming Support Alerts Knowledge Base Quicklinks Suspend / Cancel Devic…" at bounding box center [661, 484] width 1323 height 1451
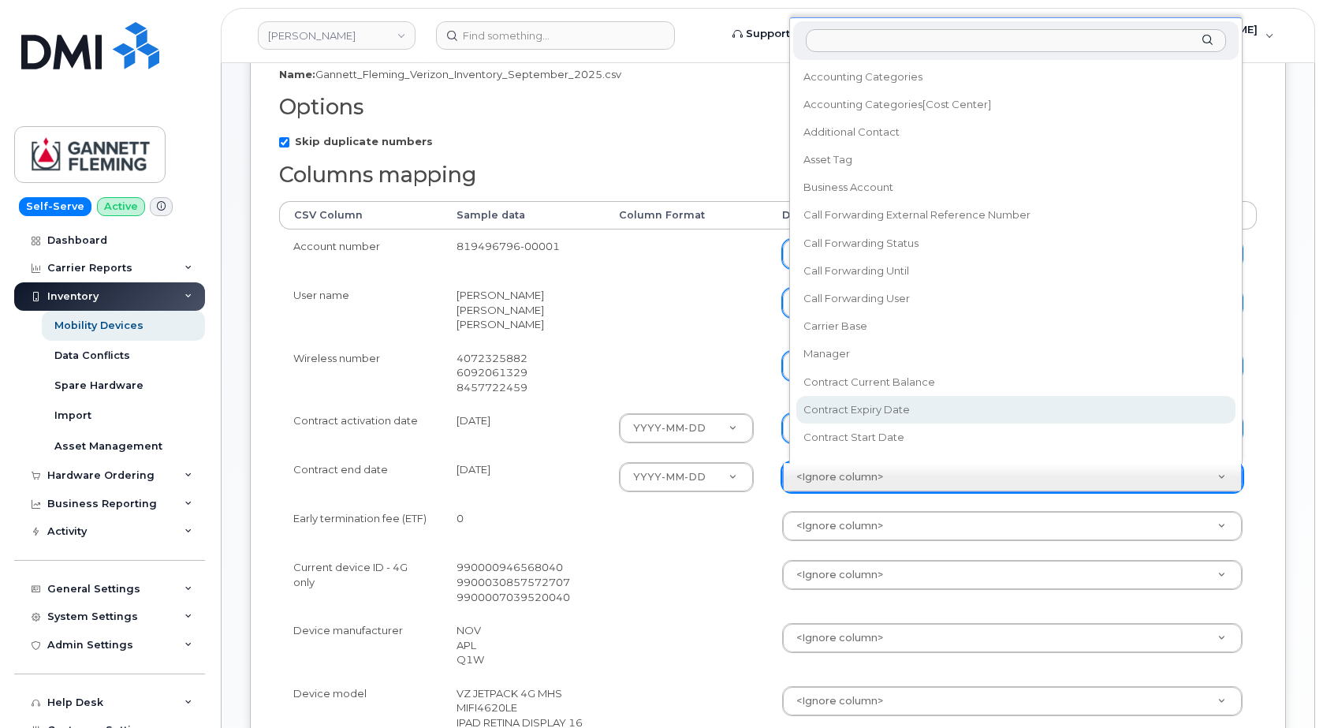
select select "contract_expiry_date"
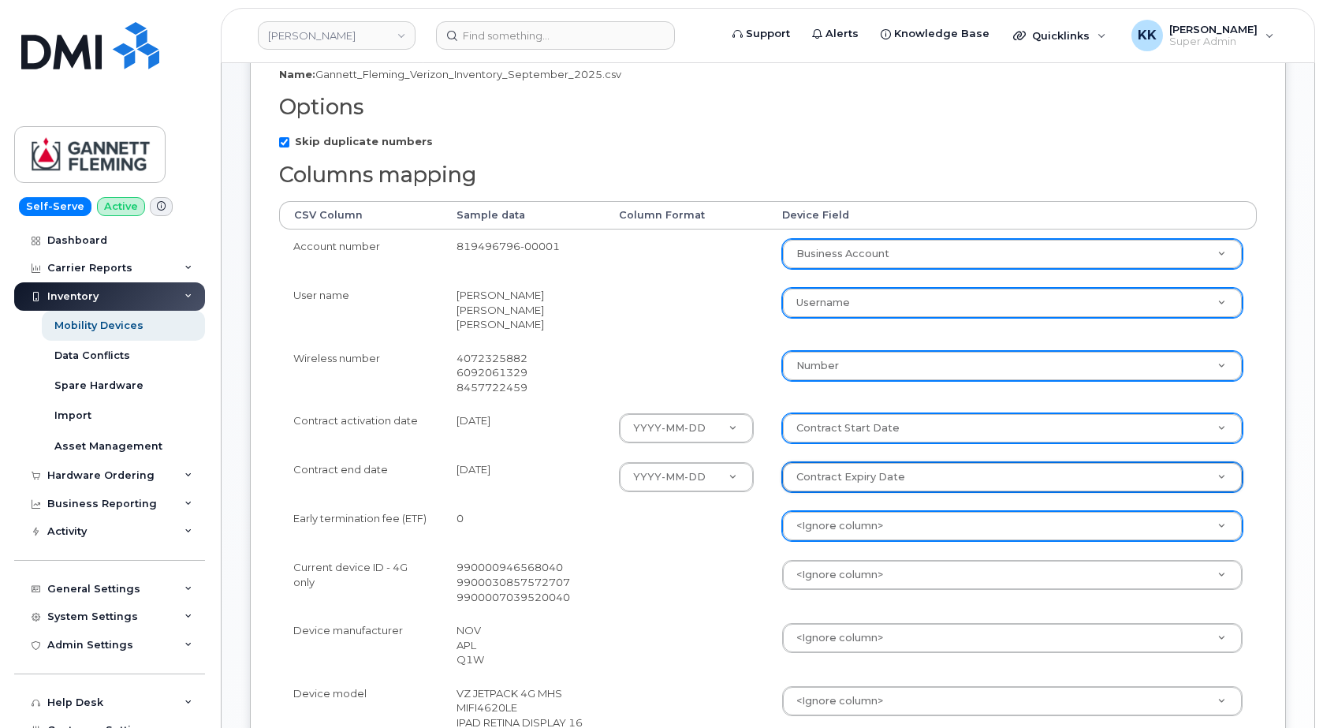
click at [866, 526] on body "Gannett Fleming Support Alerts Knowledge Base Quicklinks Suspend / Cancel Devic…" at bounding box center [661, 484] width 1323 height 1451
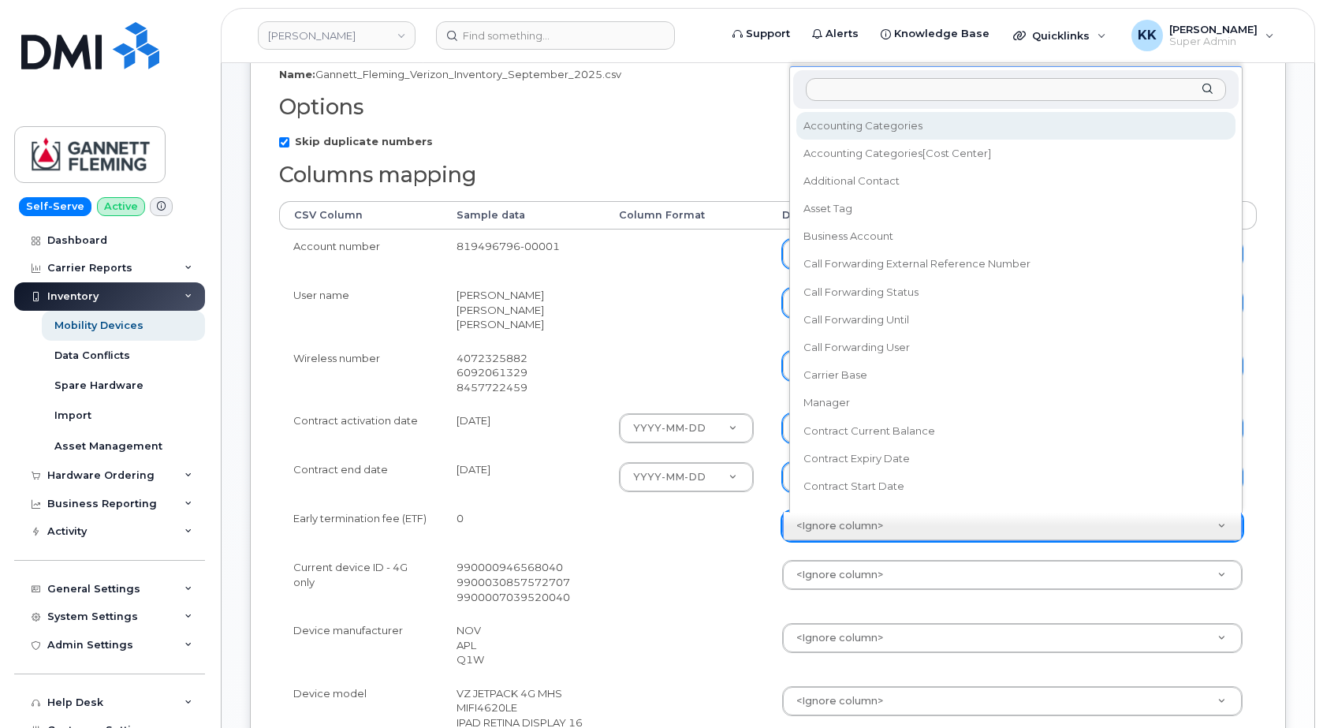
scroll to position [14, 0]
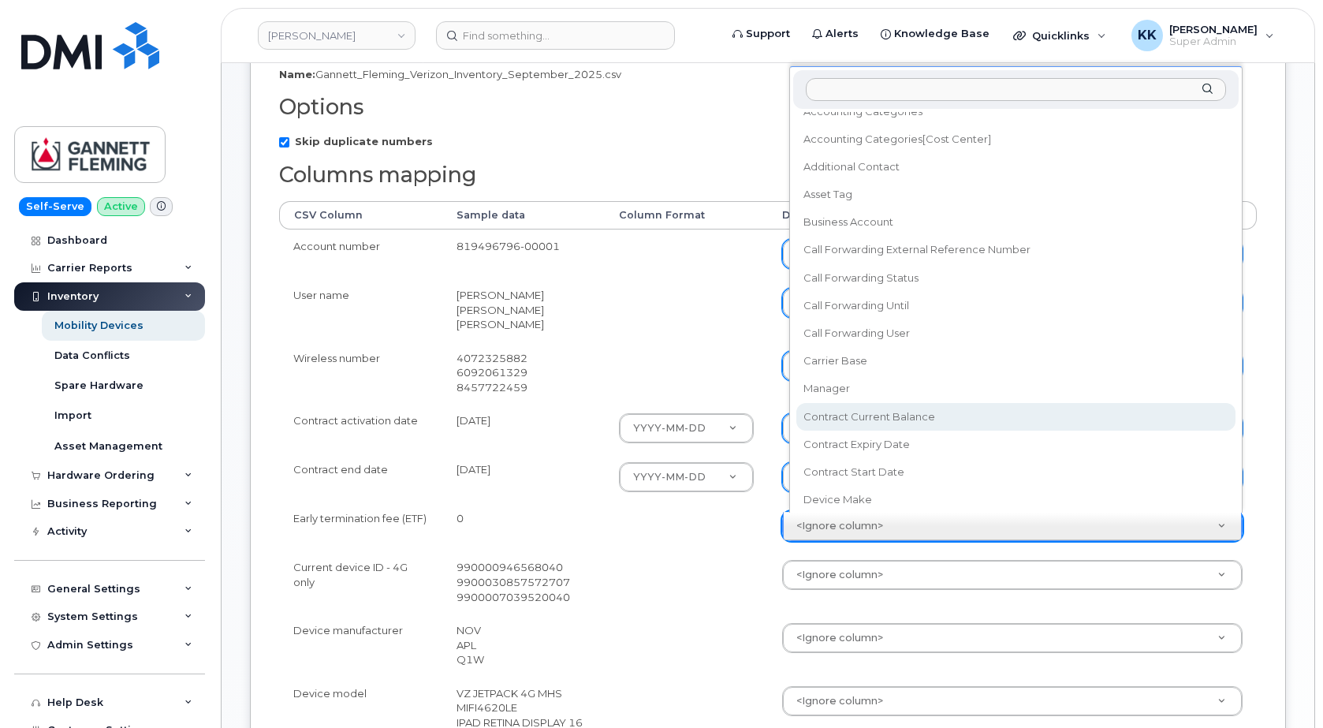
select select "contract_current_balance"
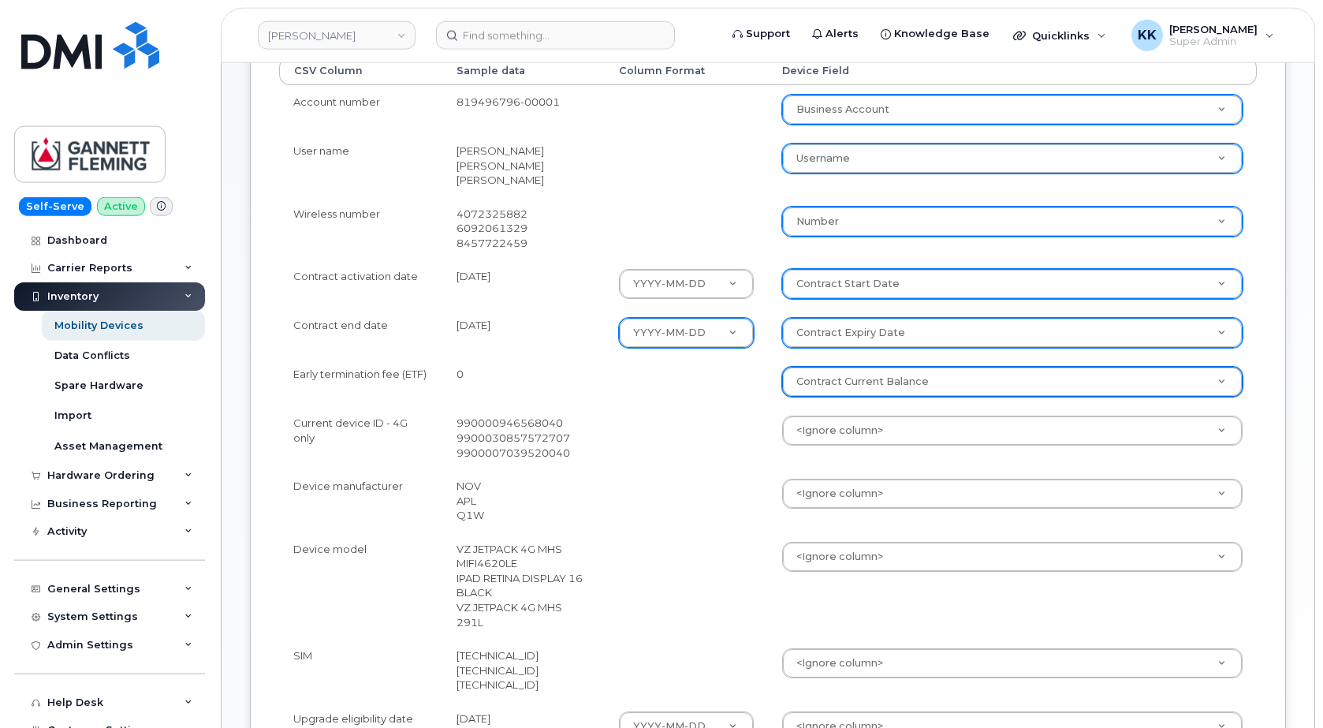
scroll to position [402, 0]
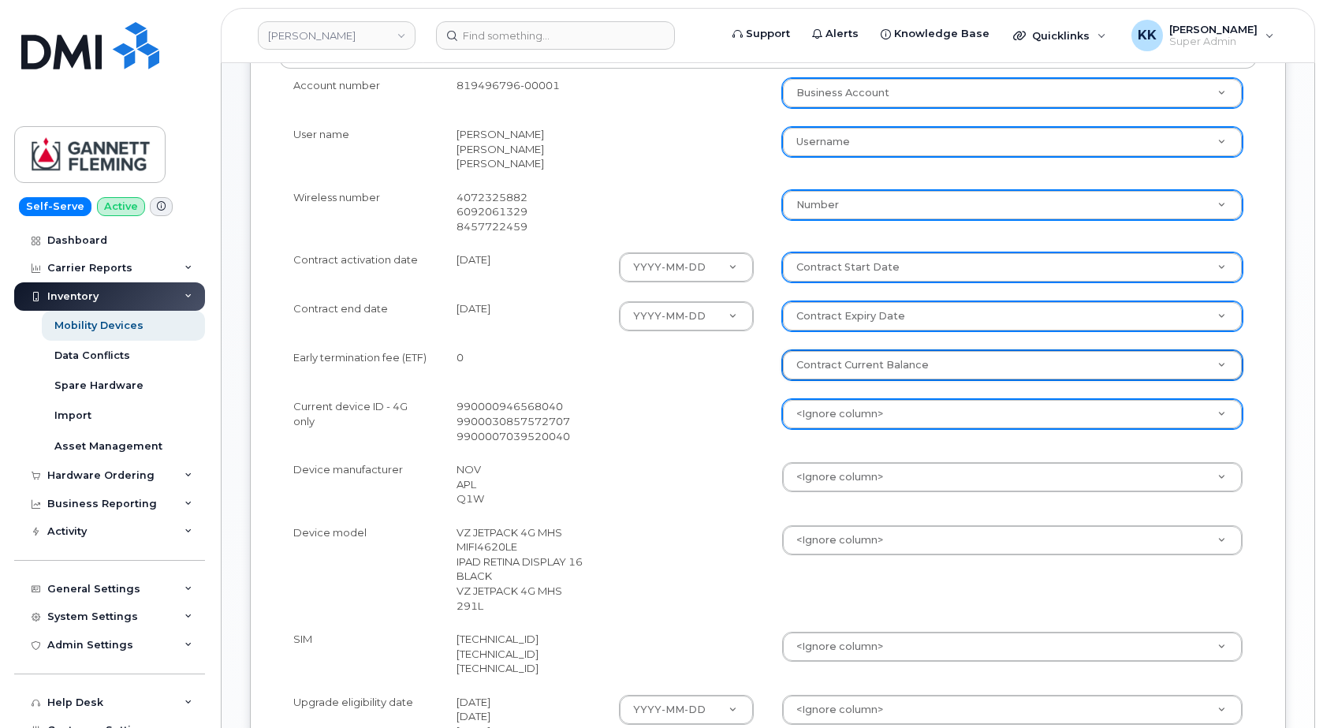
click at [821, 419] on body "Gannett Fleming Support Alerts Knowledge Base Quicklinks Suspend / Cancel Devic…" at bounding box center [661, 323] width 1323 height 1451
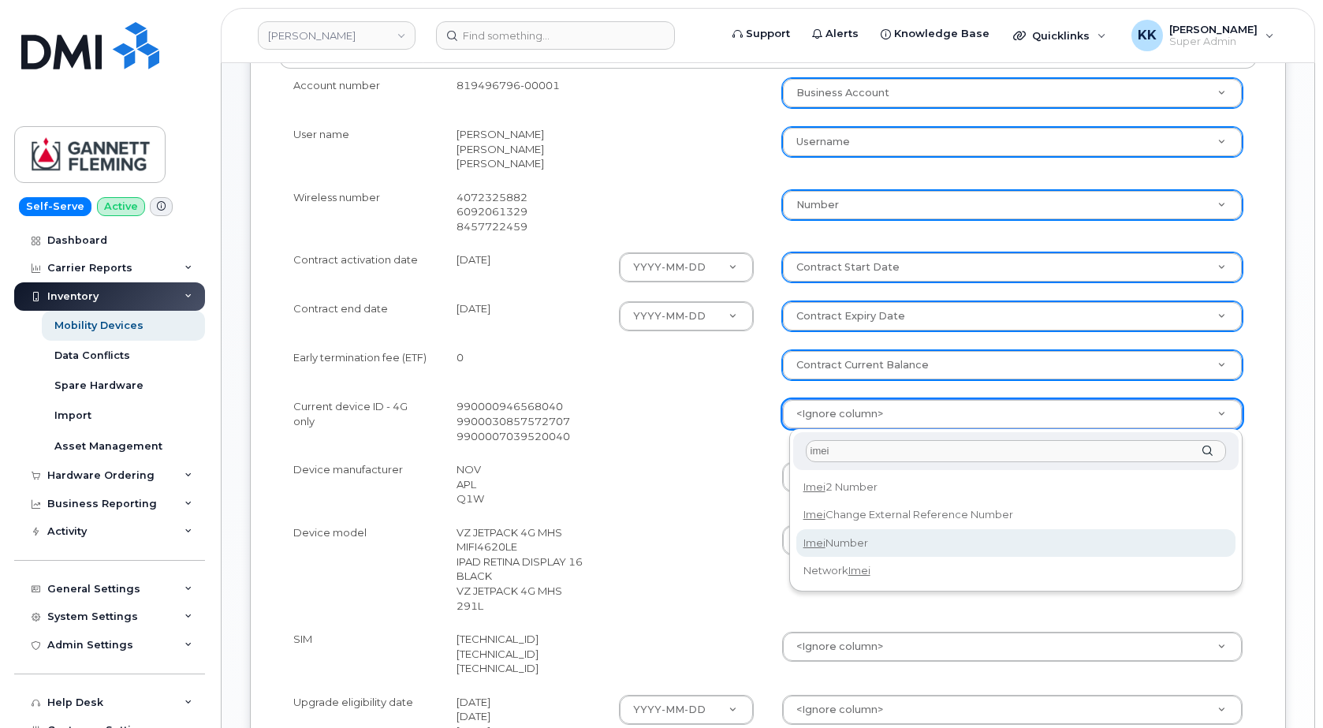
type input "imei"
select select "imei_number"
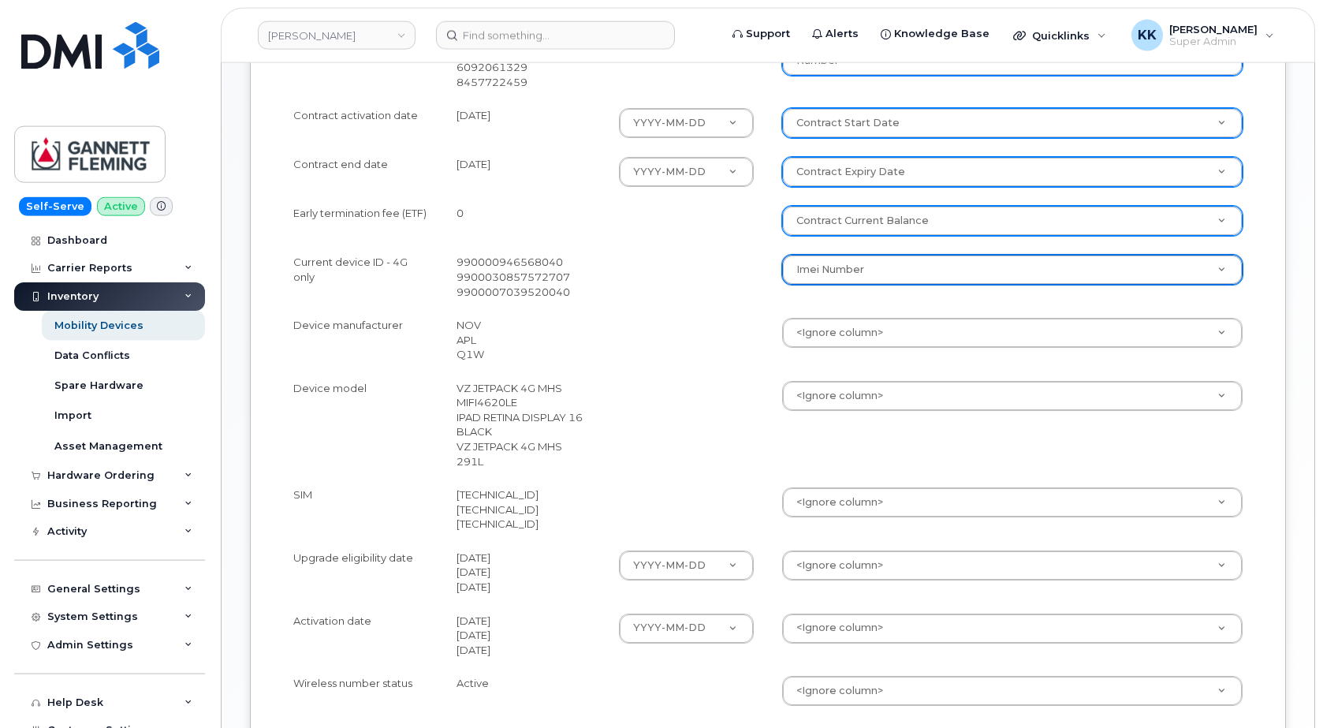
scroll to position [563, 0]
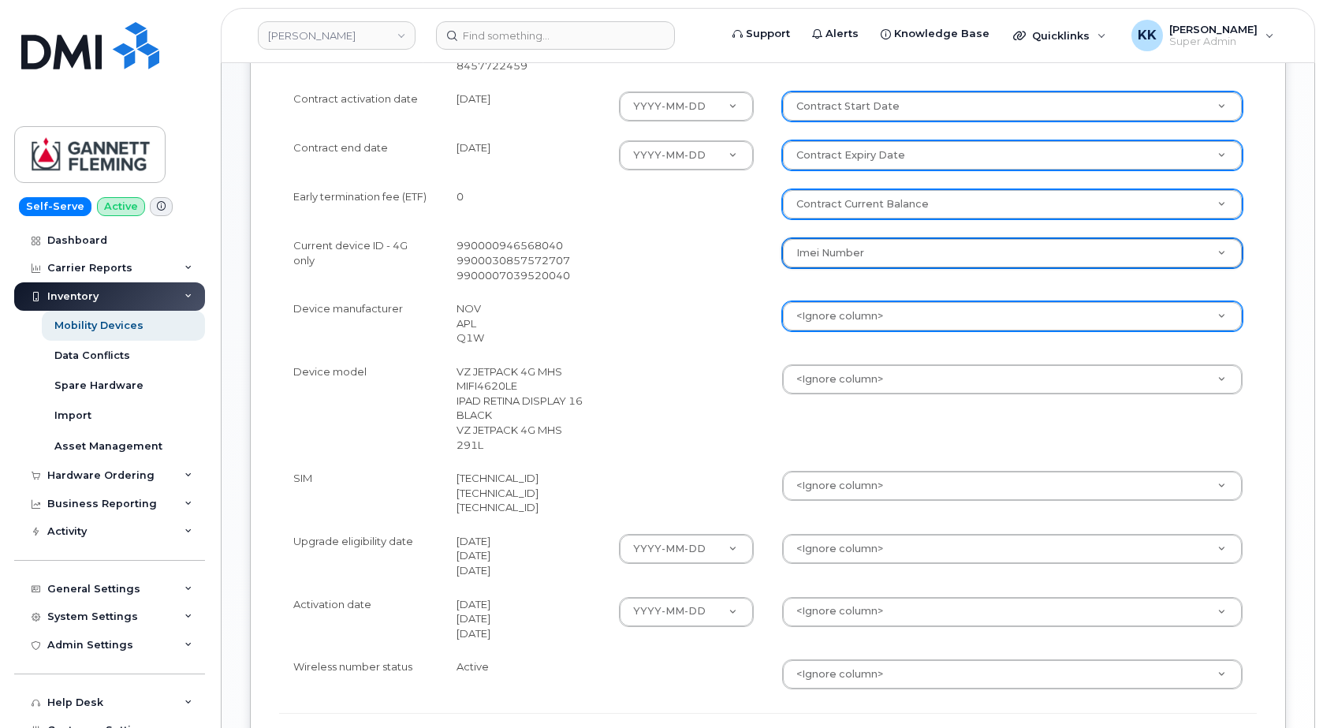
click at [812, 319] on body "Gannett Fleming Support Alerts Knowledge Base Quicklinks Suspend / Cancel Devic…" at bounding box center [661, 162] width 1323 height 1451
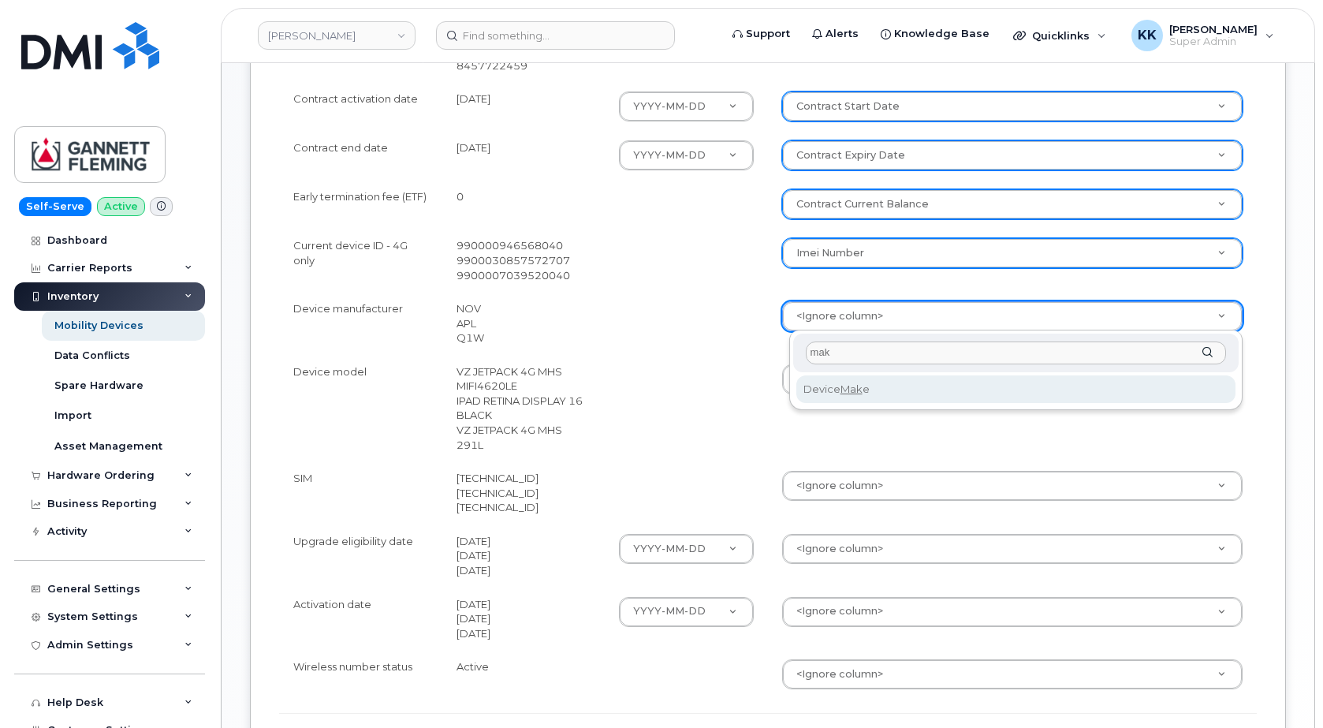
type input "mak"
select select "device_make_id"
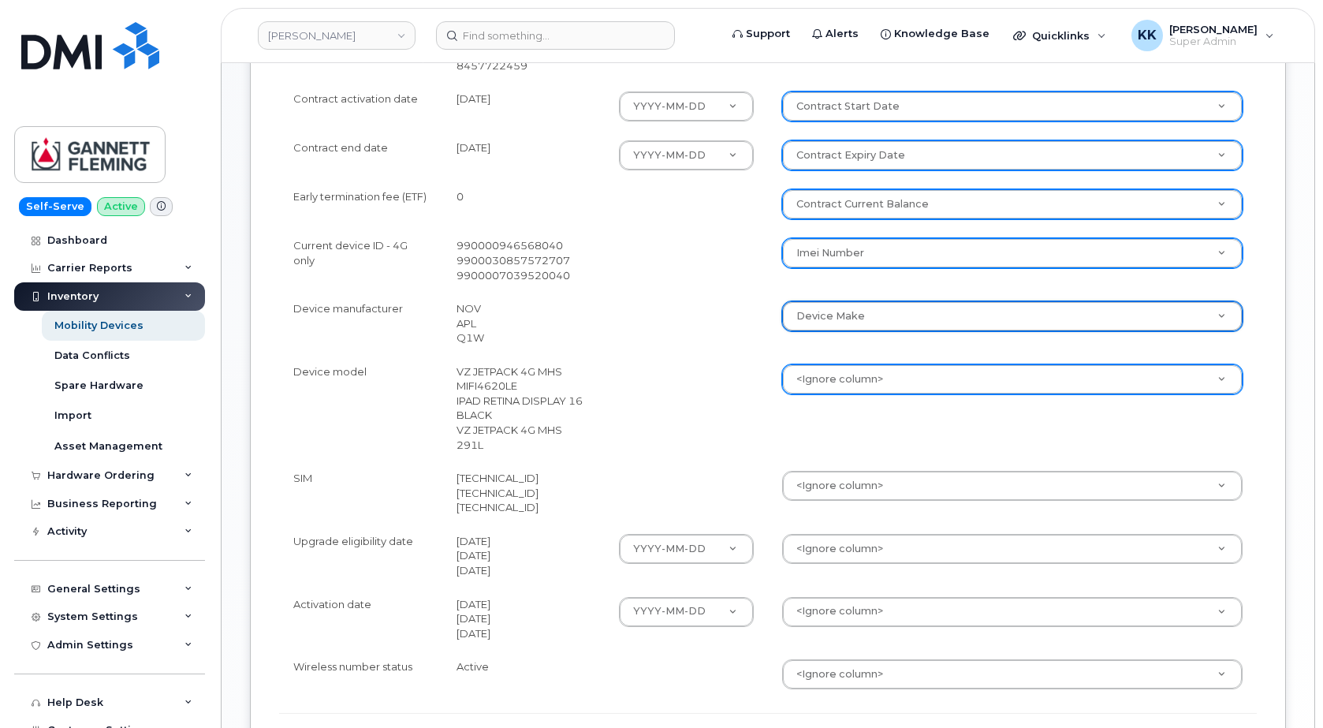
click at [832, 383] on body "Gannett Fleming Support Alerts Knowledge Base Quicklinks Suspend / Cancel Devic…" at bounding box center [661, 162] width 1323 height 1451
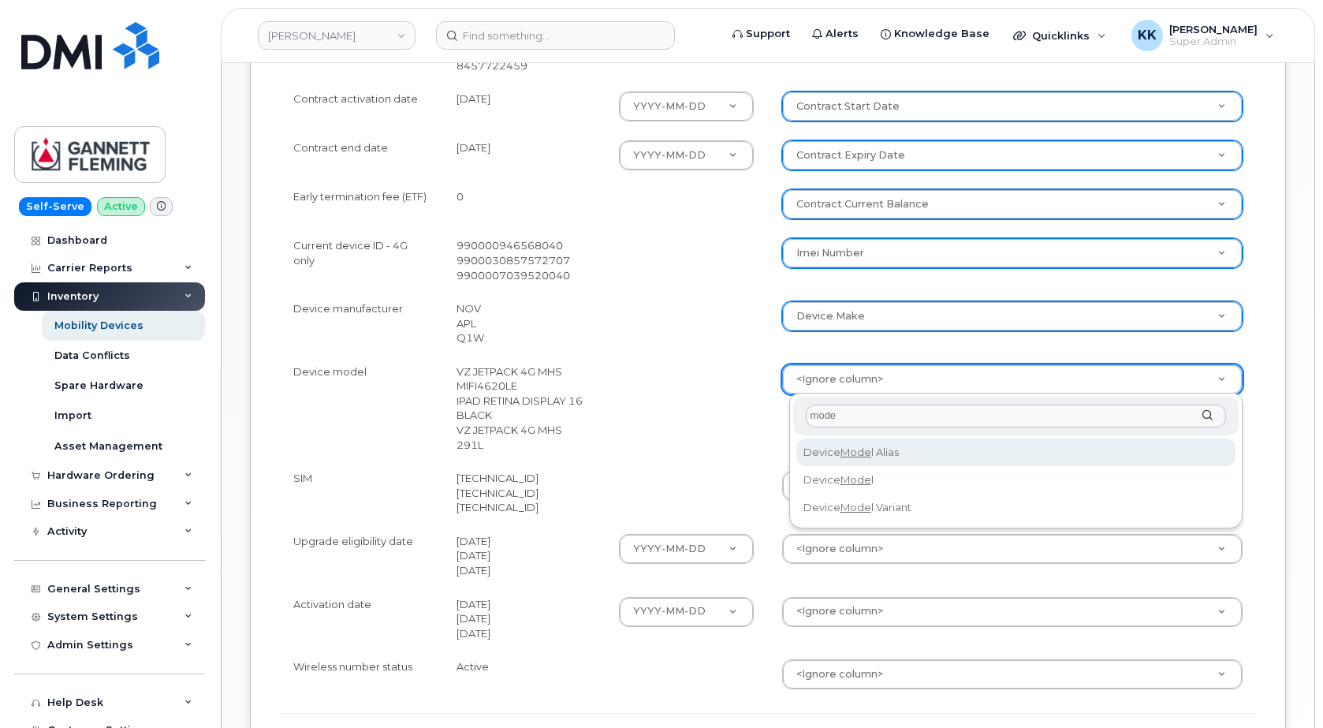
type input "mode"
select select "device_model_alias"
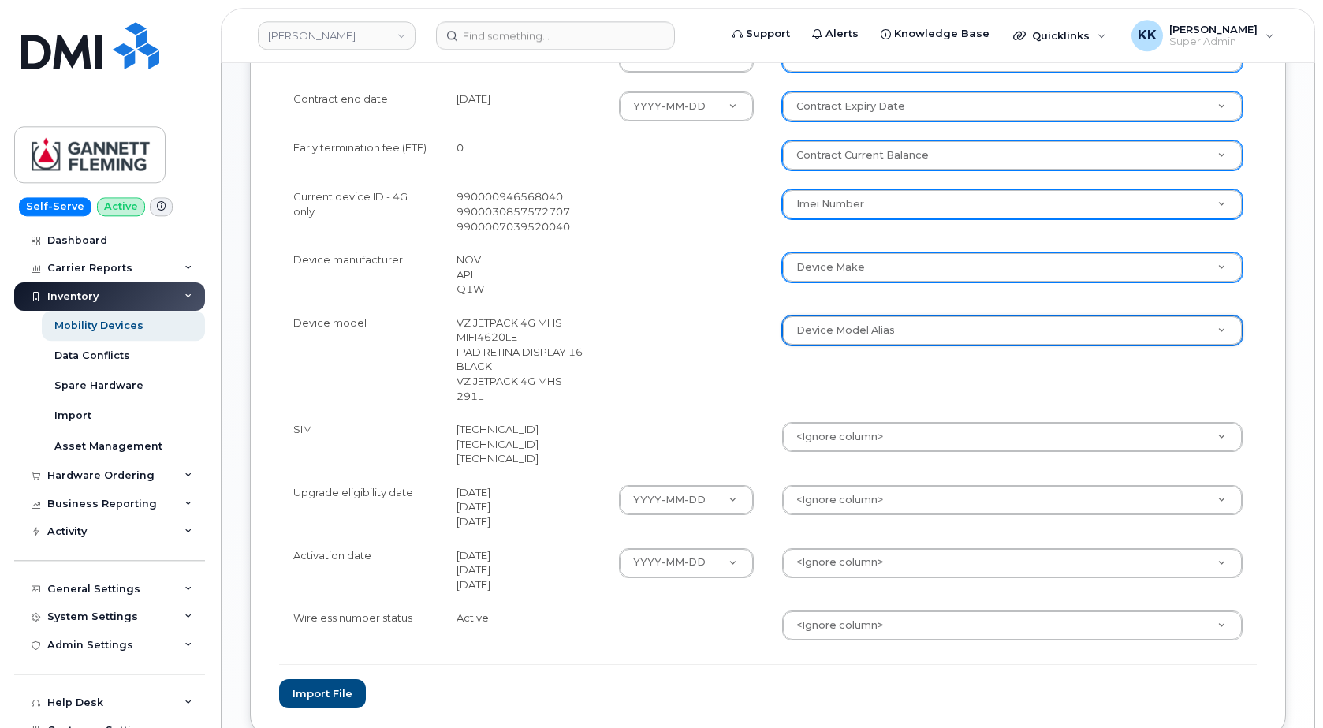
scroll to position [643, 0]
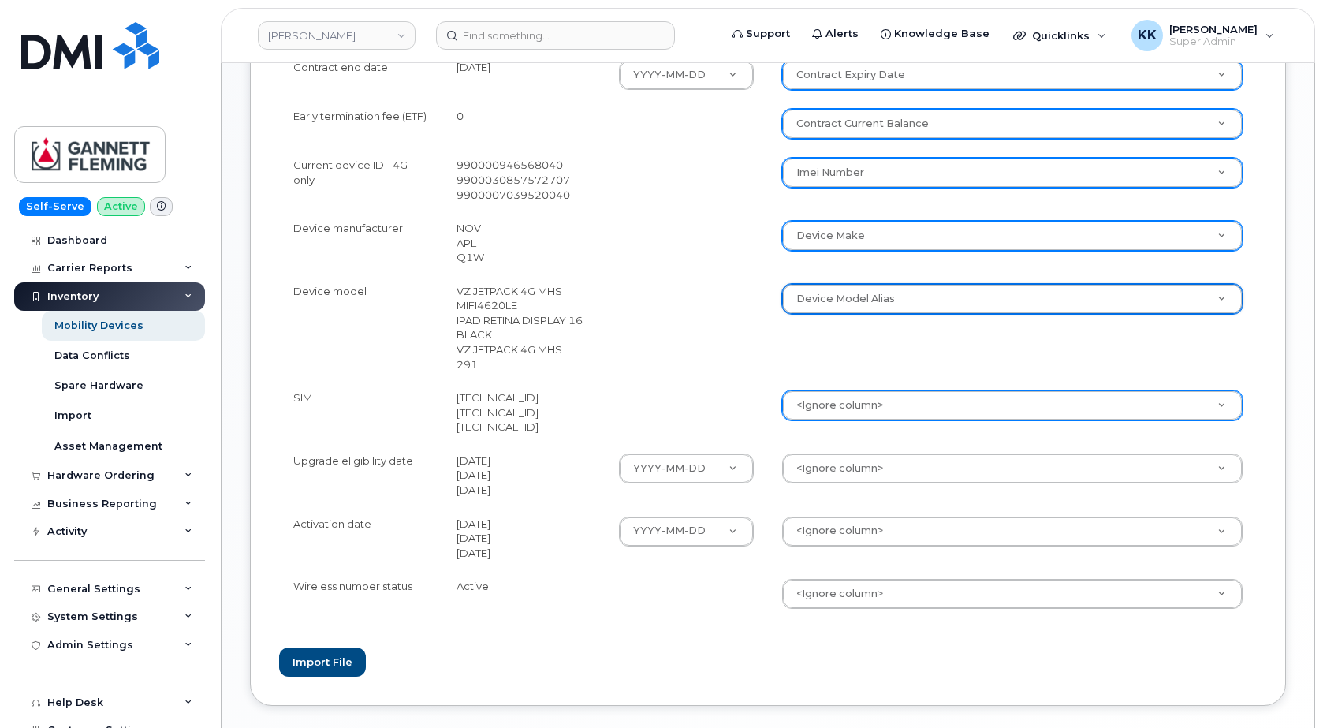
click at [814, 401] on body "Gannett Fleming Support Alerts Knowledge Base Quicklinks Suspend / Cancel Devic…" at bounding box center [661, 82] width 1323 height 1451
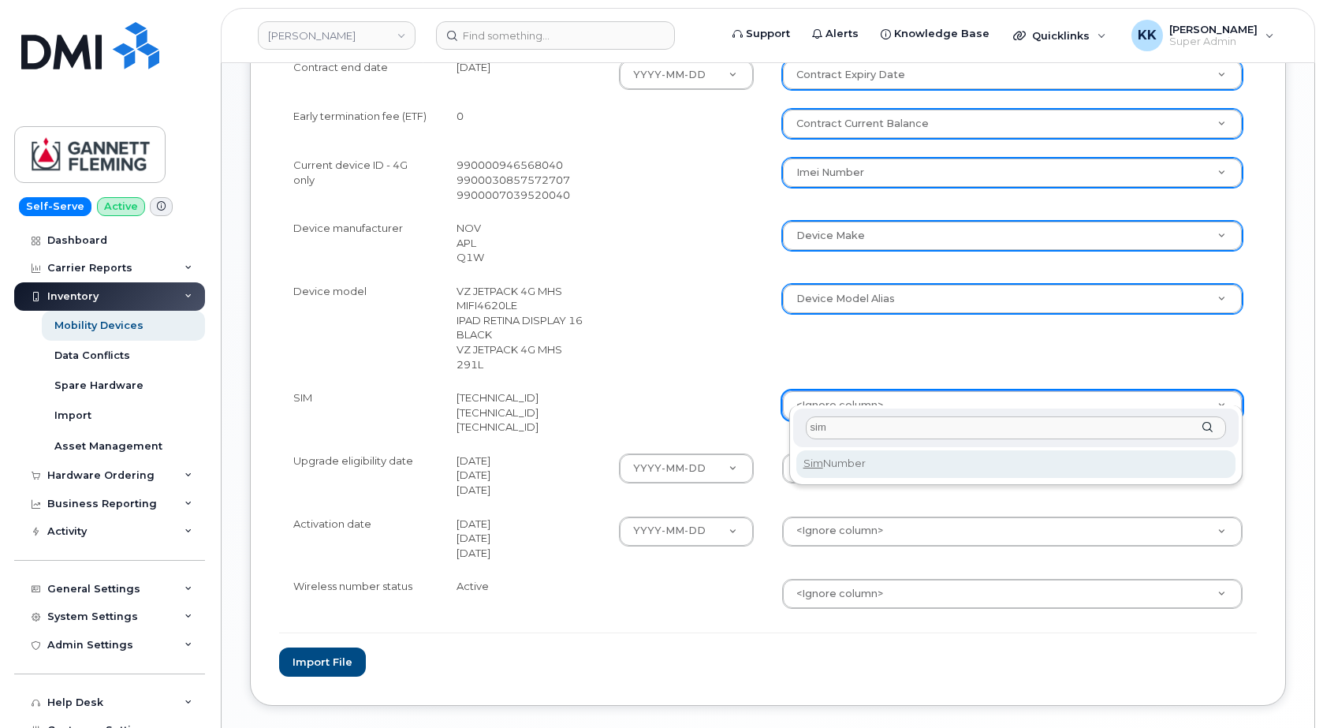
type input "sim"
select select "sim_number"
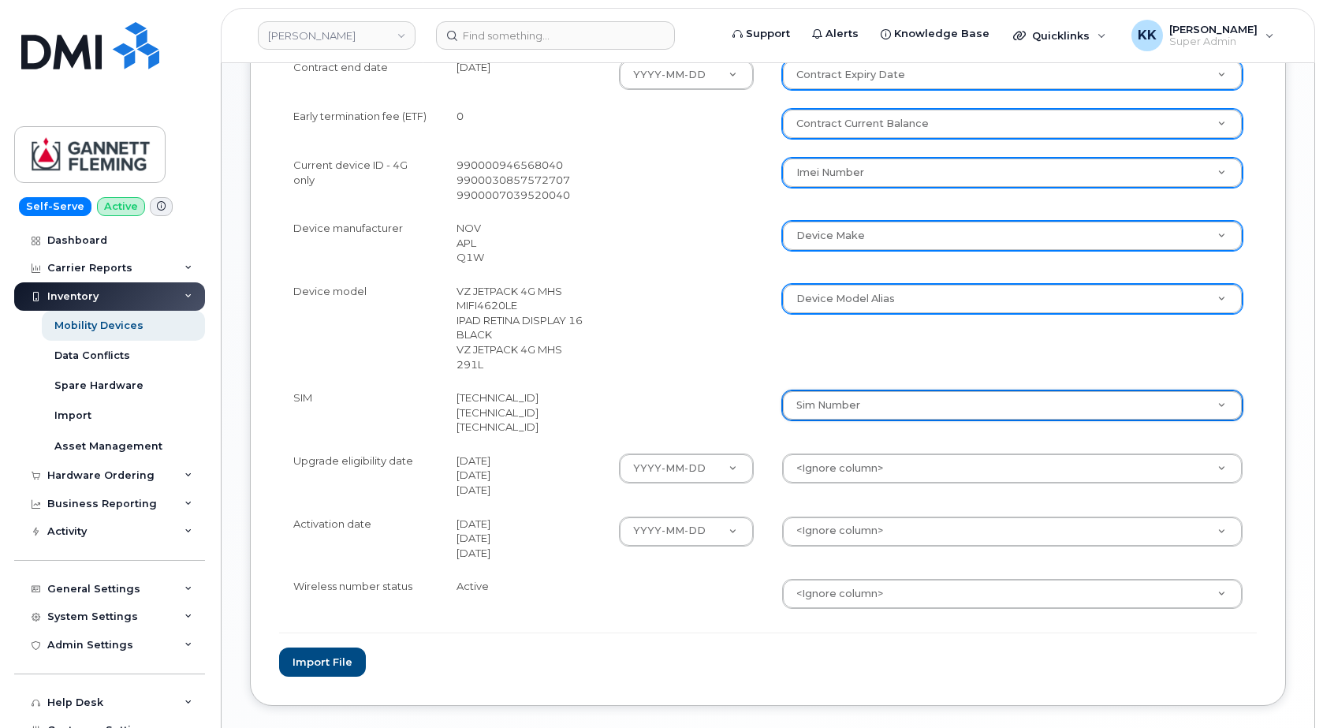
click at [838, 454] on body "Gannett Fleming Support Alerts Knowledge Base Quicklinks Suspend / Cancel Devic…" at bounding box center [661, 82] width 1323 height 1451
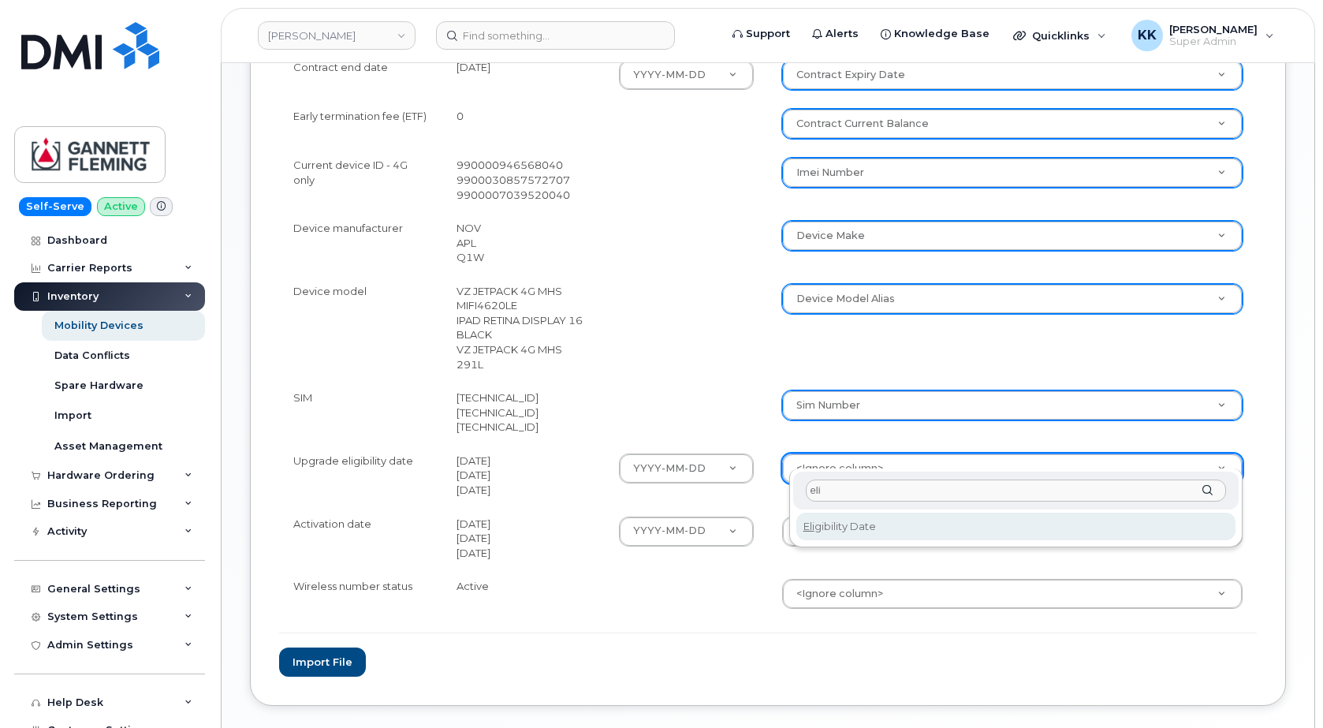
type input "eli"
select select "eligibility_date"
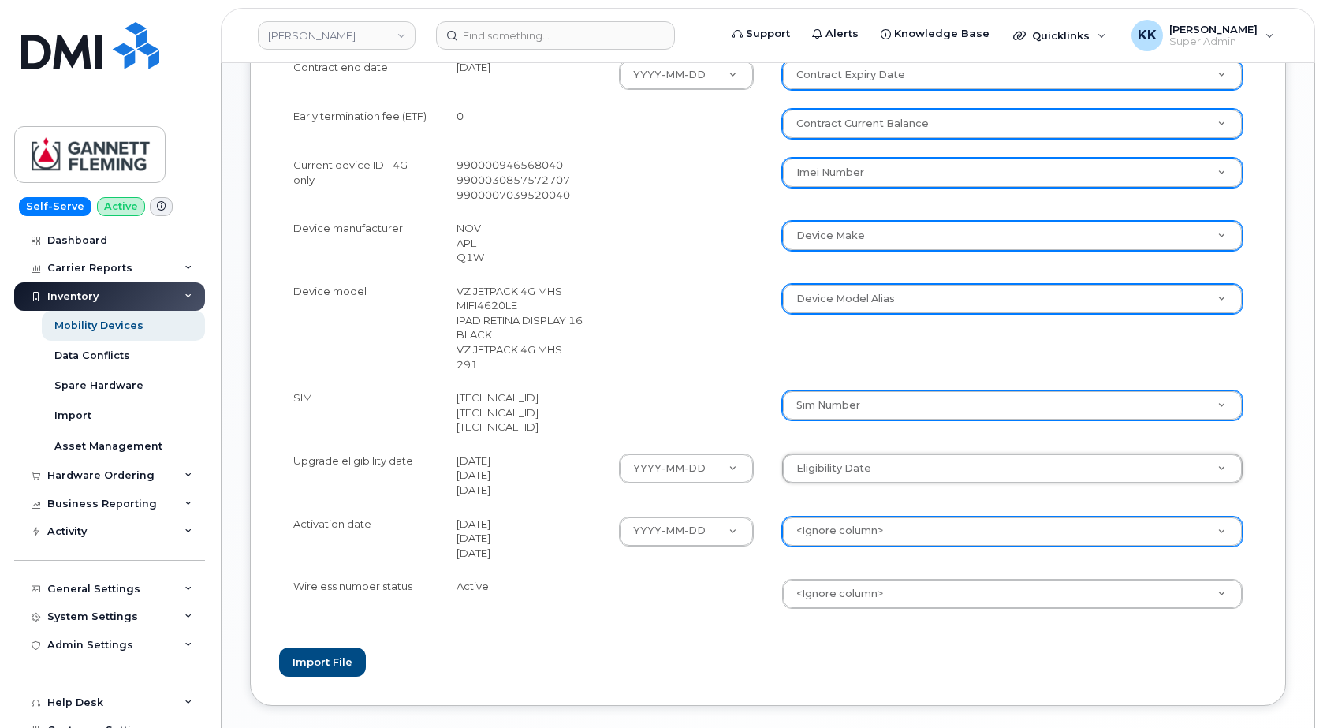
click at [851, 507] on body "Gannett Fleming Support Alerts Knowledge Base Quicklinks Suspend / Cancel Devic…" at bounding box center [661, 82] width 1323 height 1451
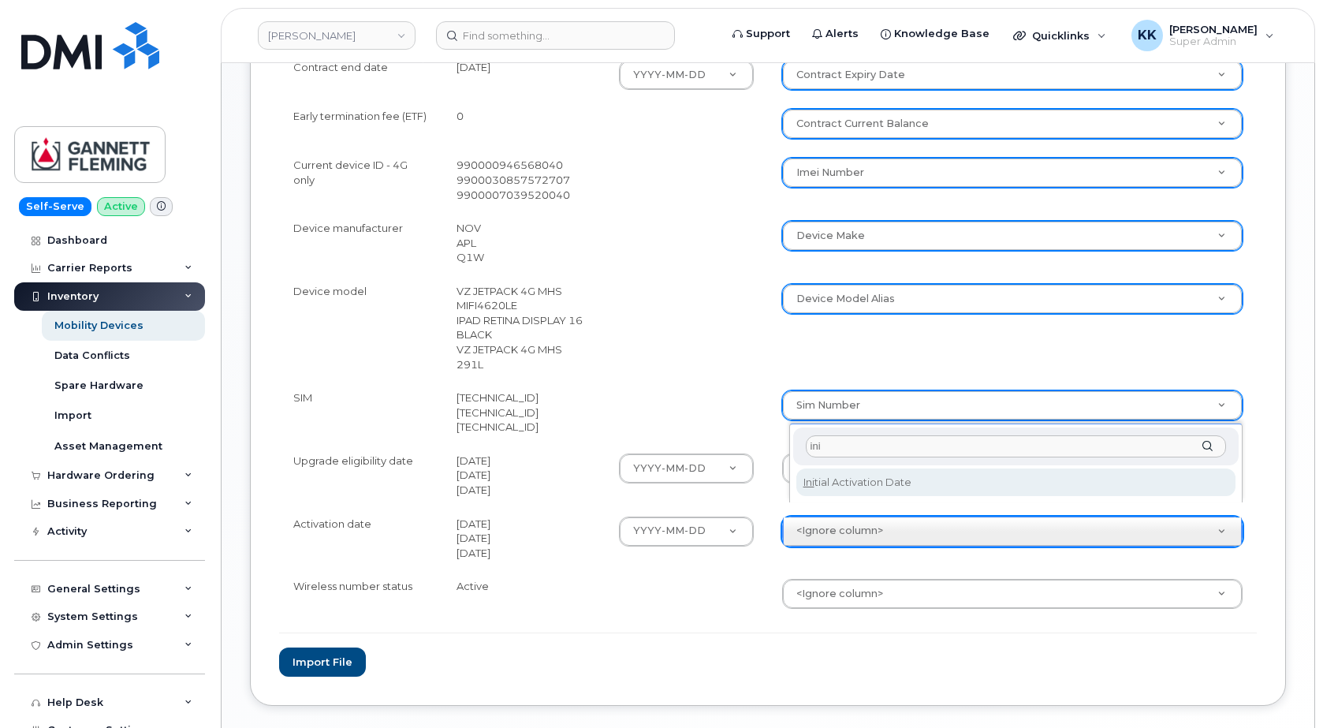
type input "ini"
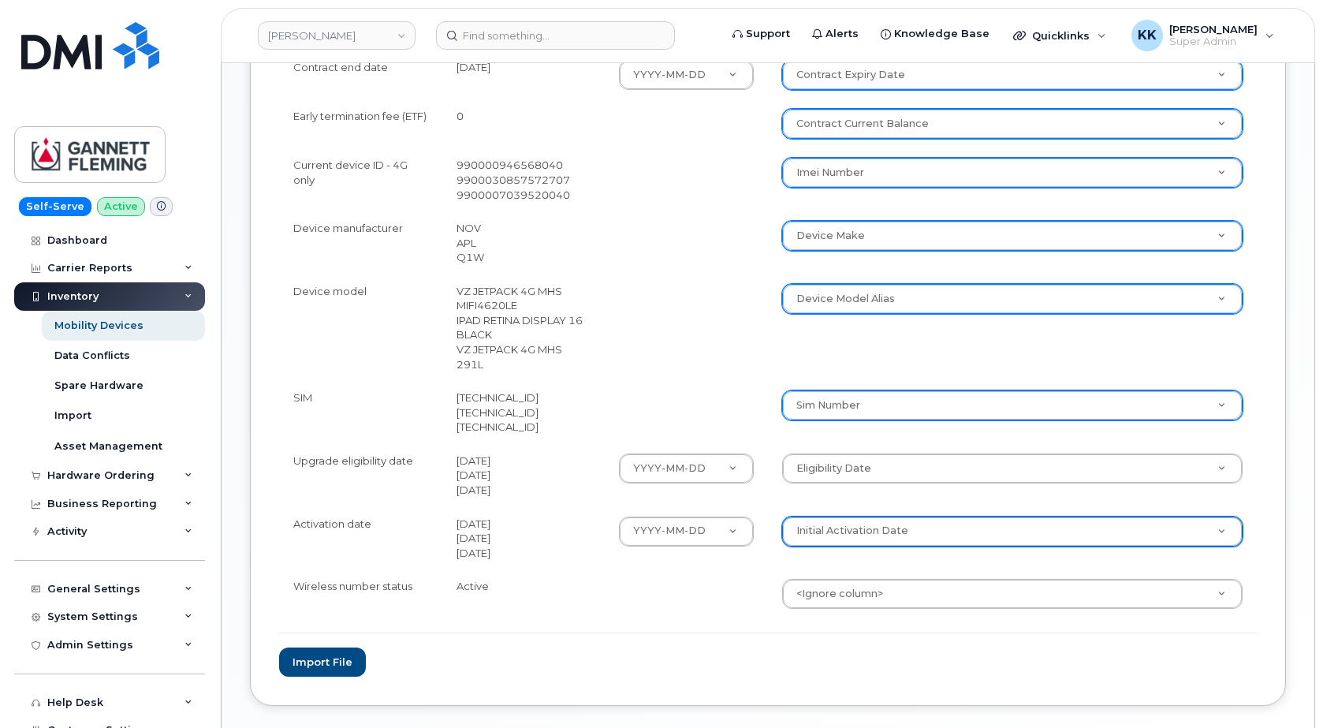
select select "initial_activation_date"
click at [311, 649] on button "Import file" at bounding box center [322, 661] width 87 height 29
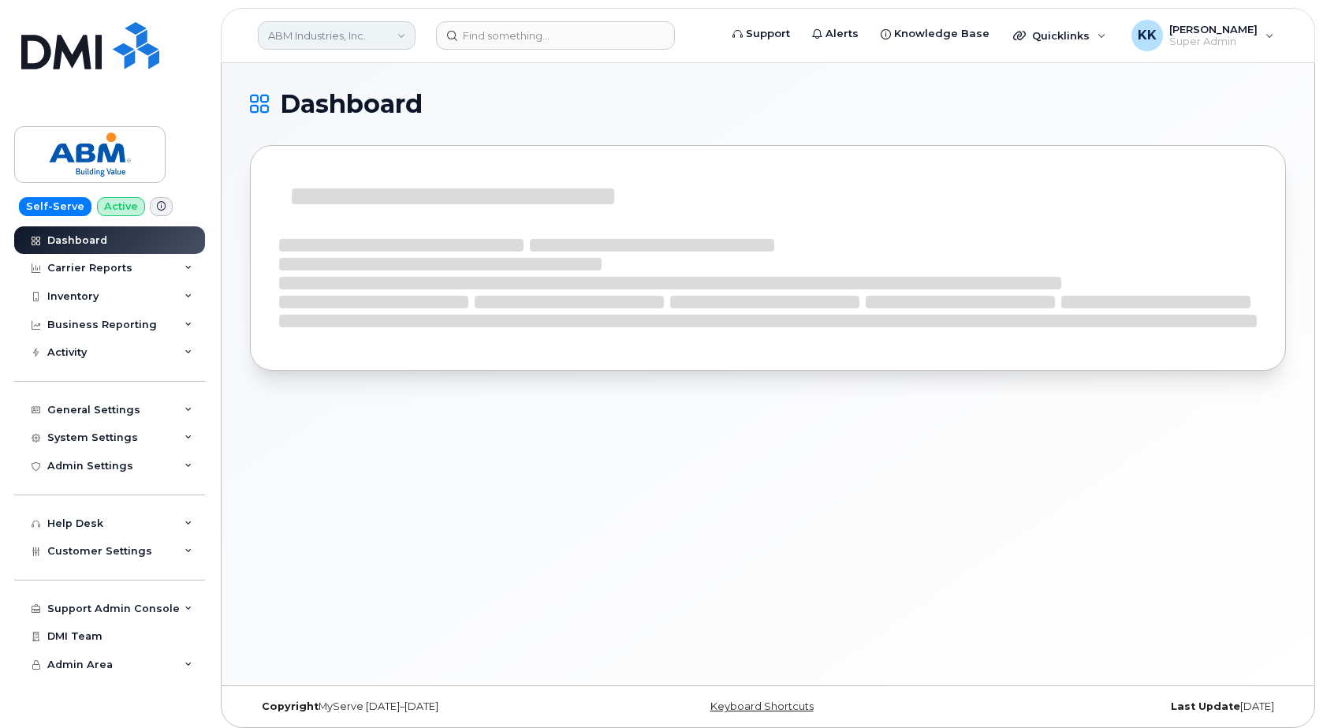
click at [304, 38] on link "ABM Industries, Inc." at bounding box center [337, 35] width 158 height 28
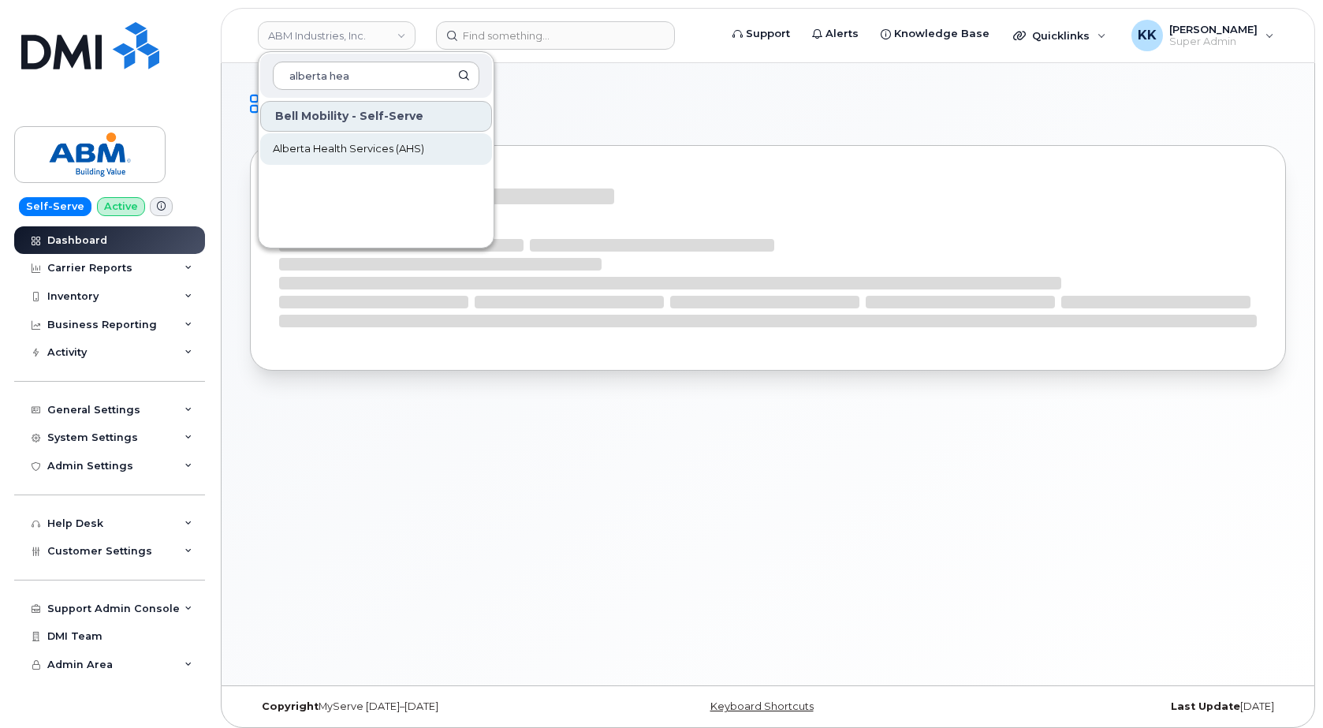
type input "alberta hea"
click at [328, 146] on span "Alberta Health Services (AHS)" at bounding box center [348, 149] width 151 height 16
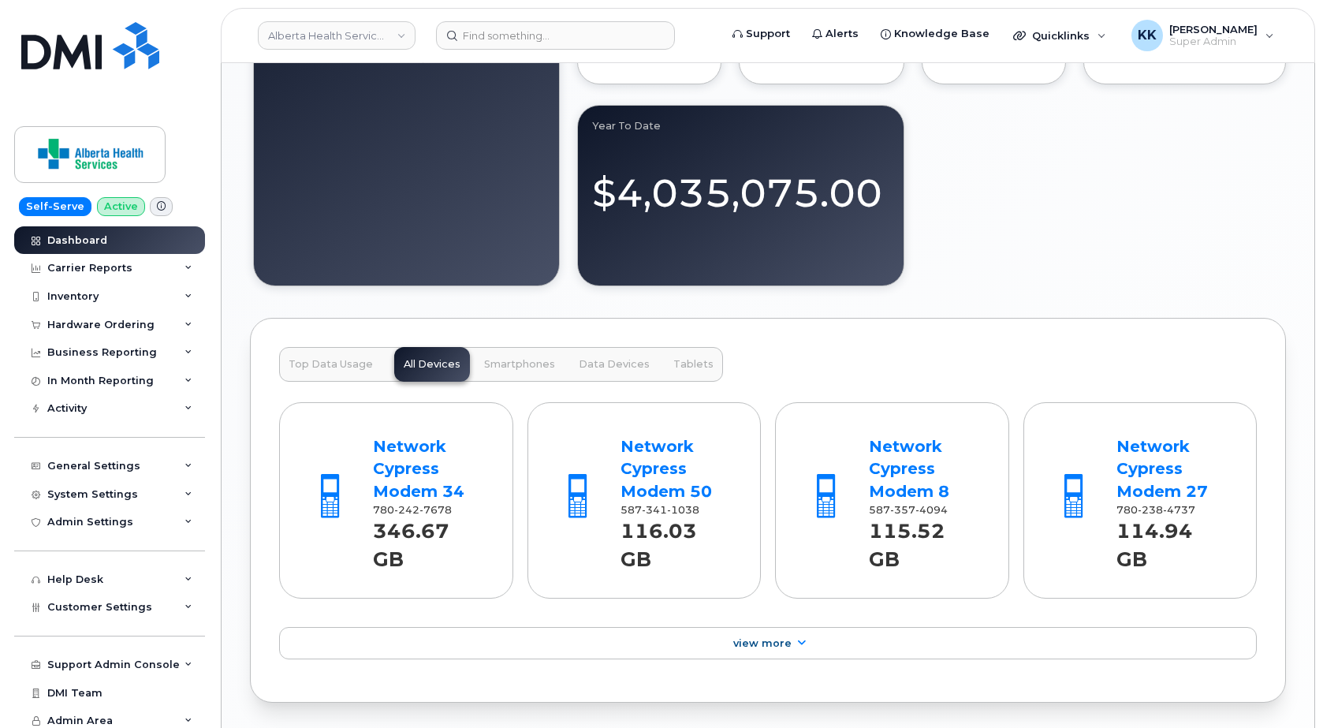
scroll to position [2068, 0]
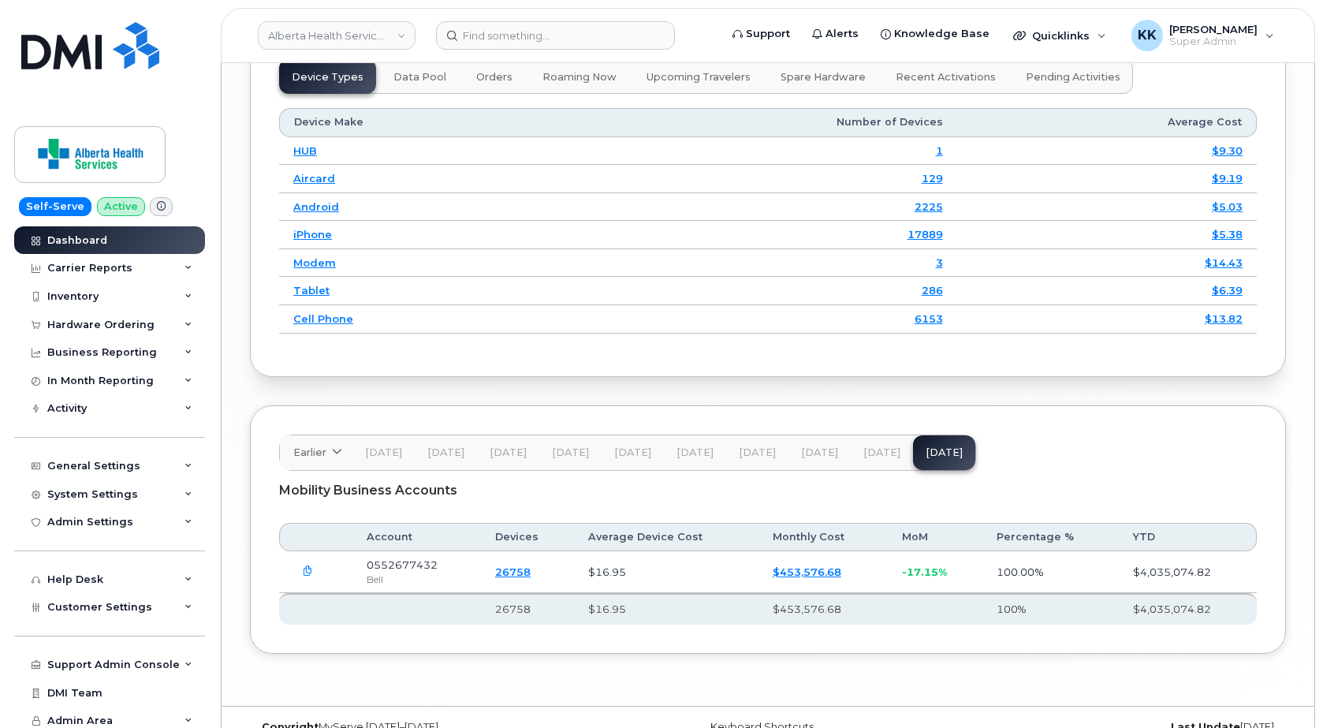
click at [301, 557] on button "button" at bounding box center [307, 571] width 28 height 28
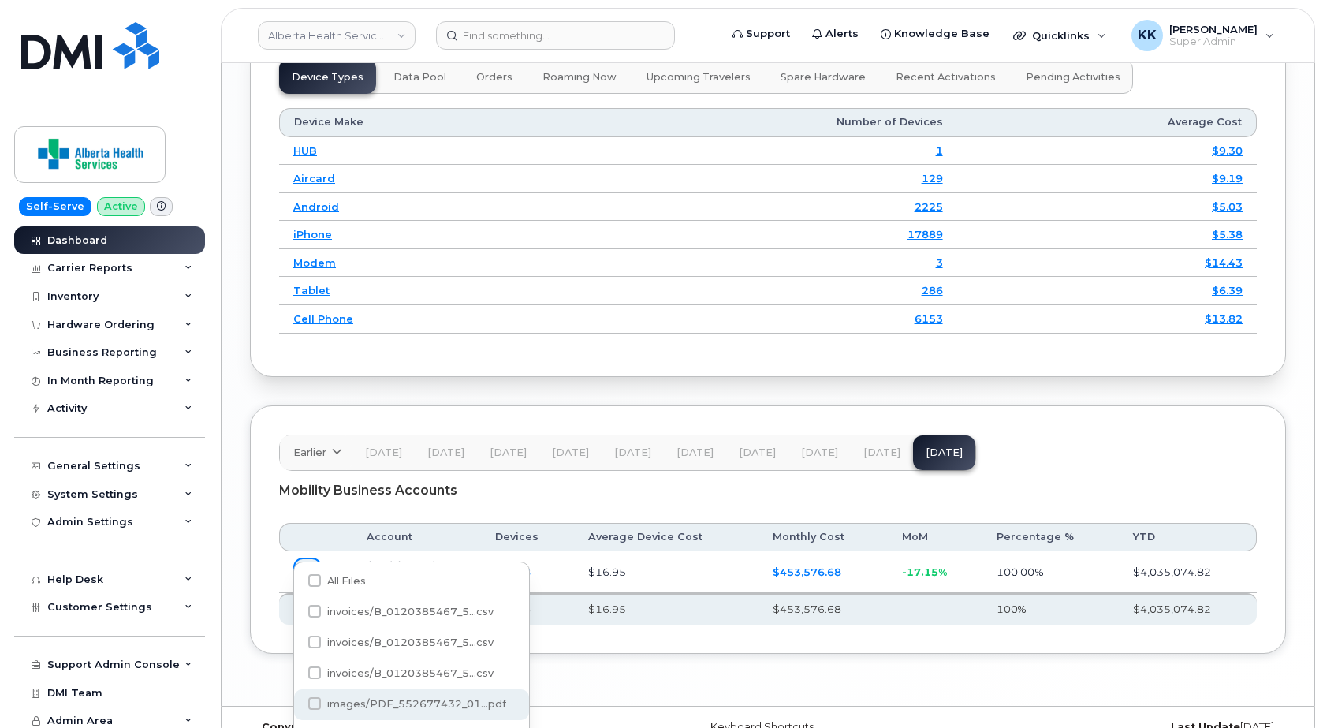
click at [397, 707] on span "images/PDF_552677432_01...pdf" at bounding box center [416, 704] width 179 height 12
click at [297, 707] on input "images/PDF_552677432_01...pdf" at bounding box center [293, 704] width 8 height 8
checkbox input "true"
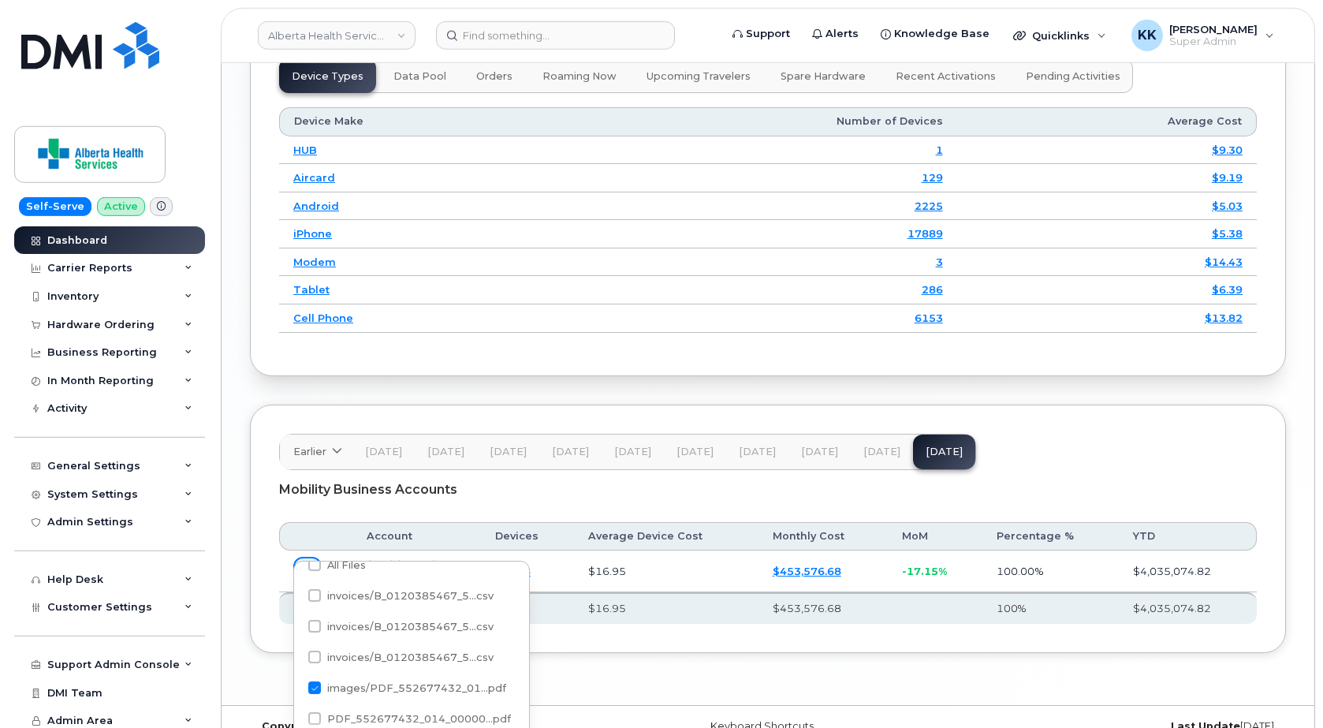
scroll to position [2132, 0]
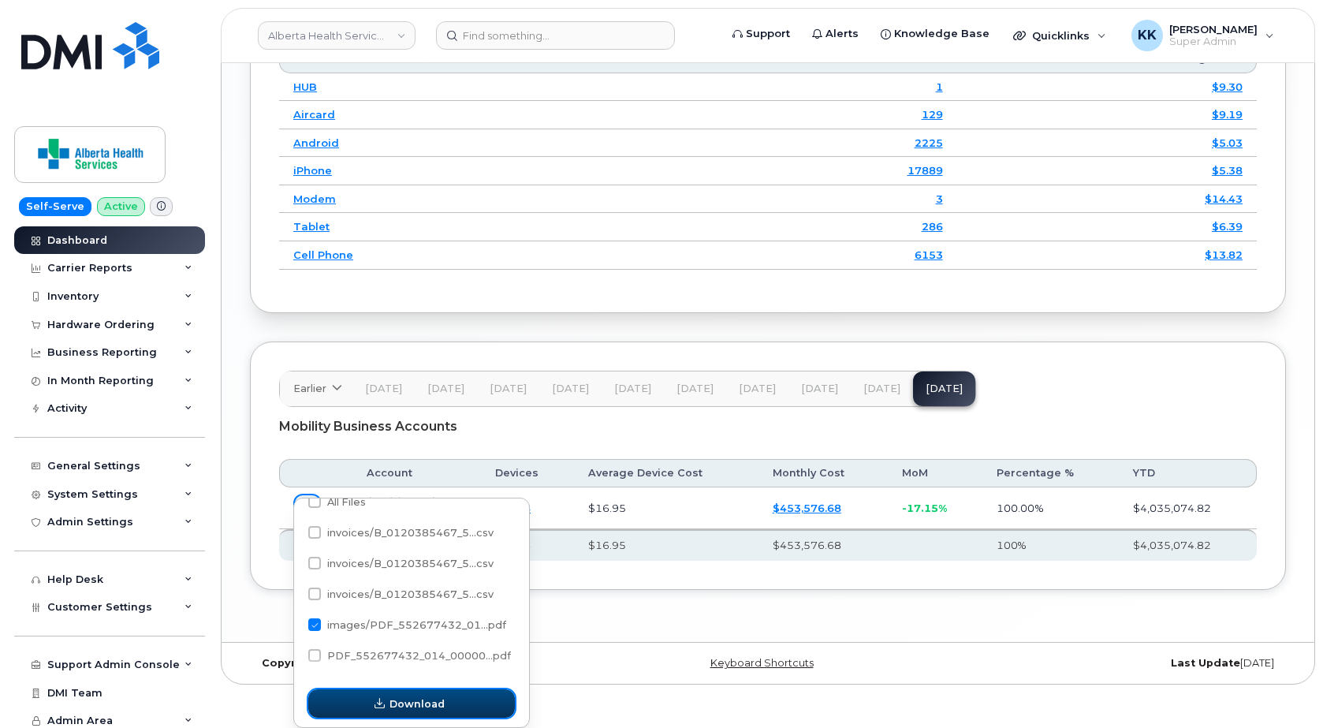
click at [430, 695] on button "Download" at bounding box center [411, 703] width 207 height 28
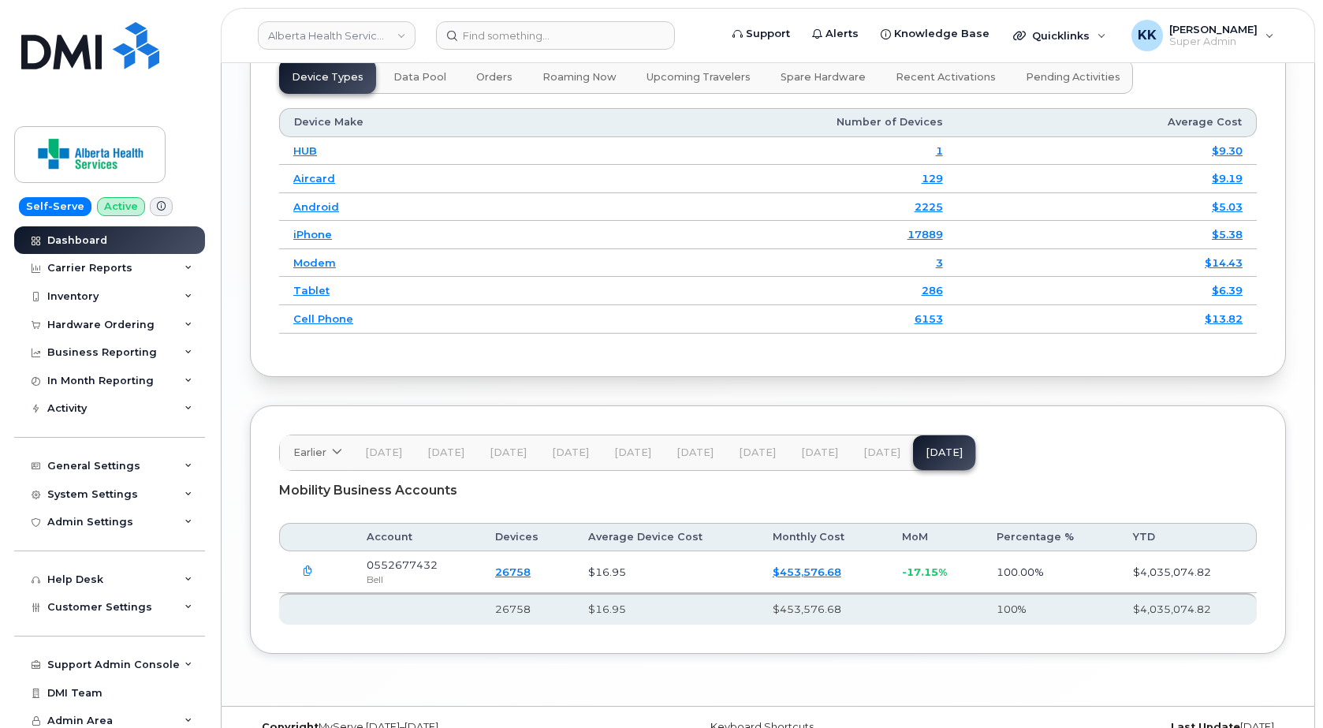
click at [800, 565] on link "$453,576.68" at bounding box center [807, 571] width 69 height 13
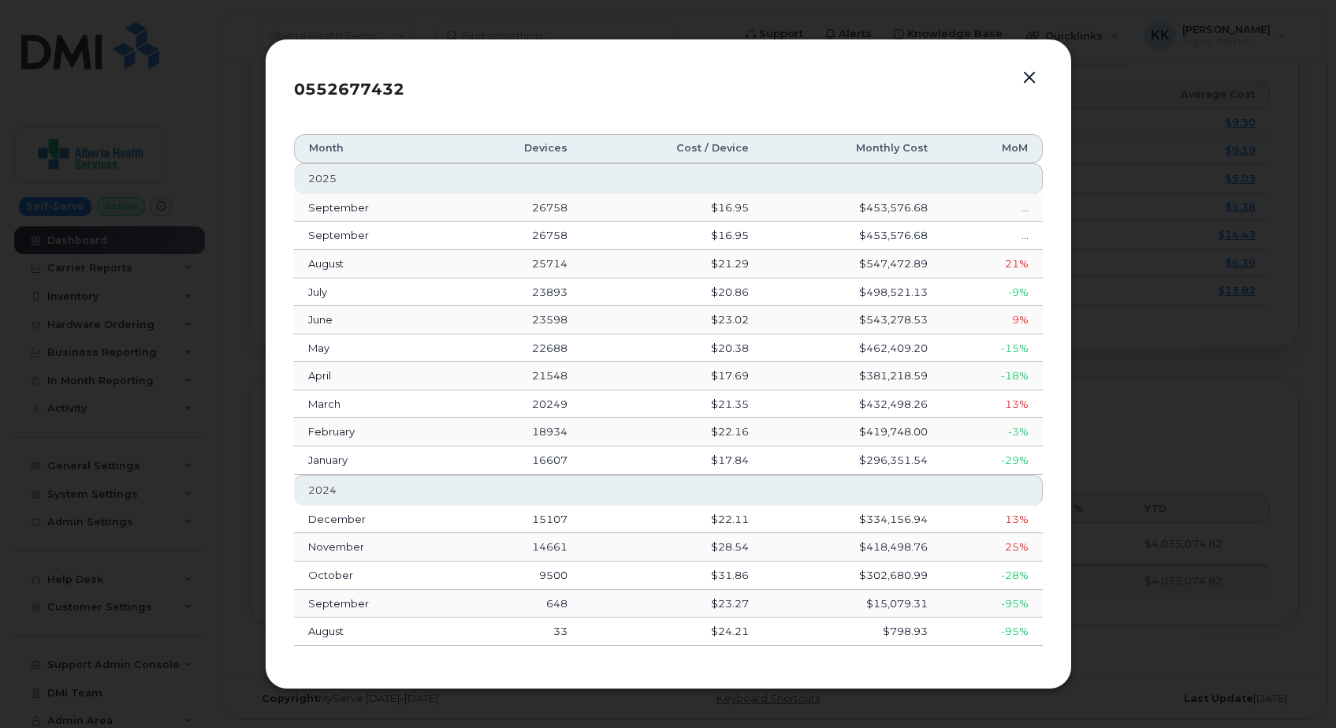
click at [1027, 80] on button "button" at bounding box center [1030, 78] width 24 height 22
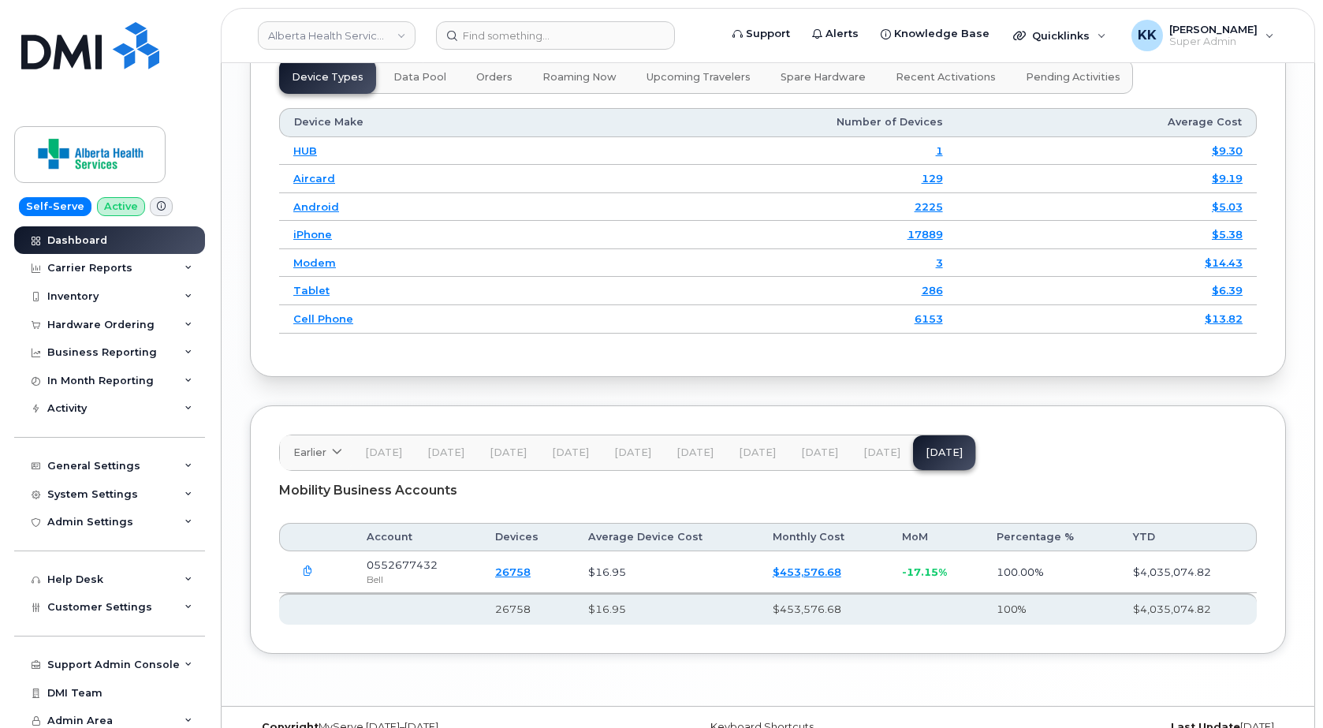
click at [870, 446] on span "[DATE]" at bounding box center [881, 452] width 37 height 13
click at [929, 446] on span "[DATE]" at bounding box center [944, 452] width 37 height 13
click at [360, 39] on link "Alberta Health Services (AHS)" at bounding box center [337, 35] width 158 height 28
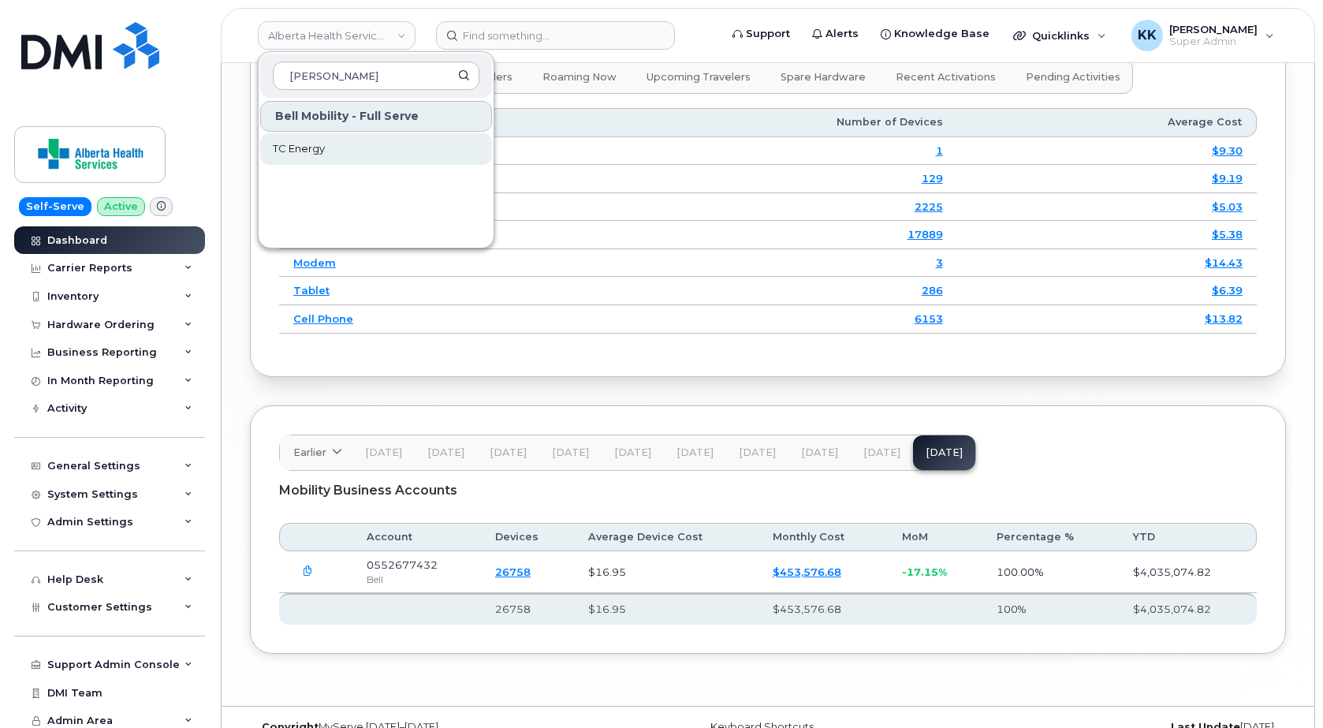
type input "tc ener"
click at [326, 151] on link "TC Energy" at bounding box center [376, 149] width 232 height 32
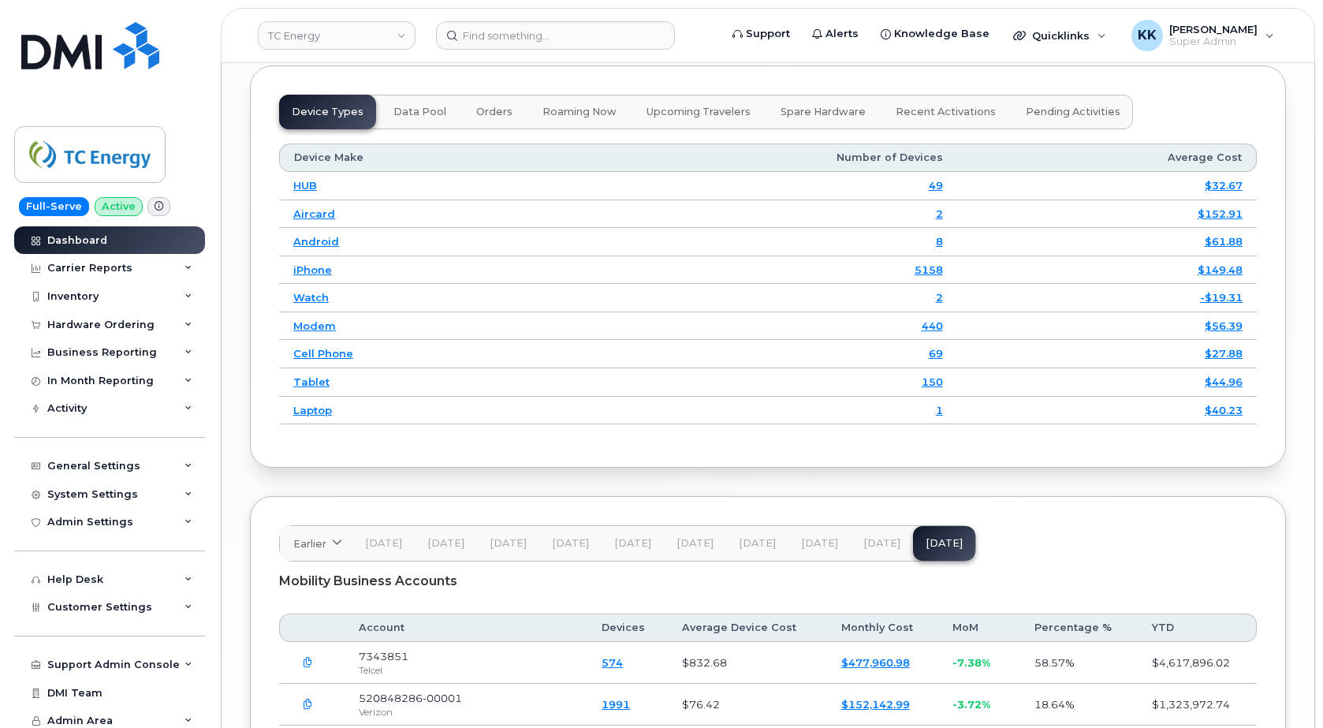
scroll to position [2393, 0]
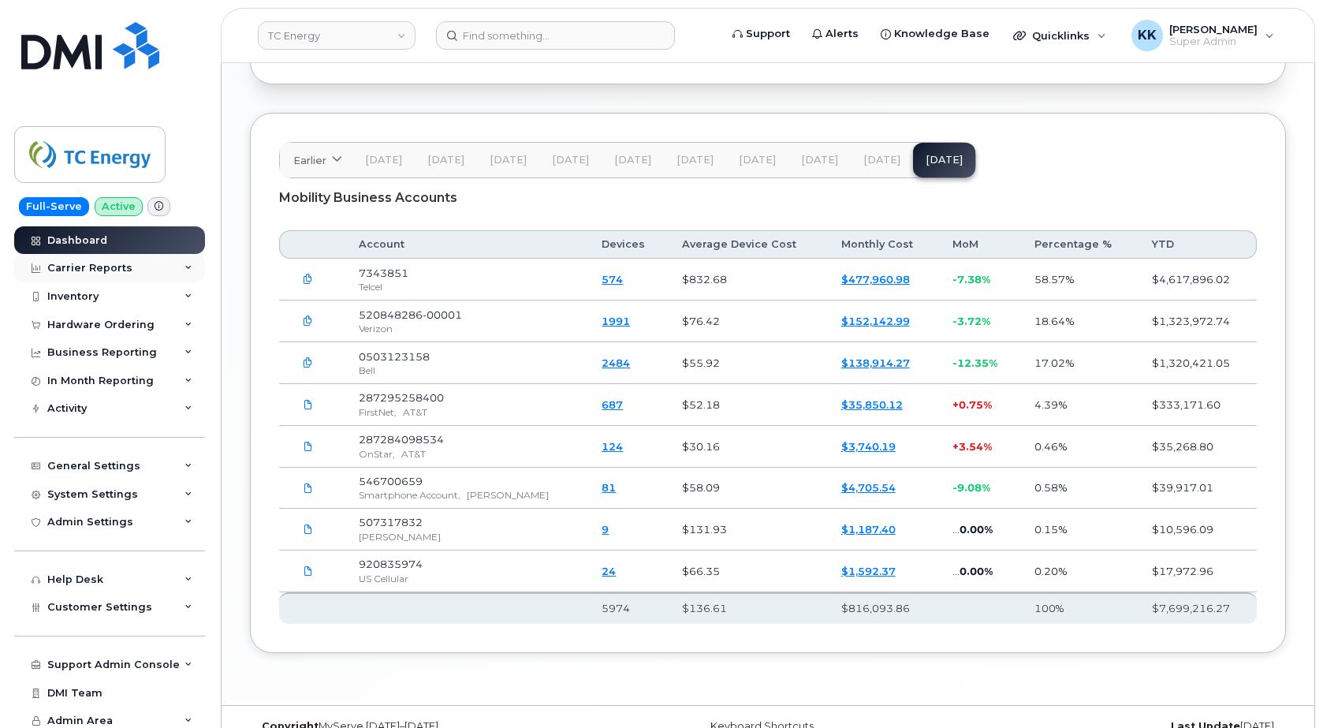
click at [88, 278] on div "Carrier Reports" at bounding box center [109, 268] width 191 height 28
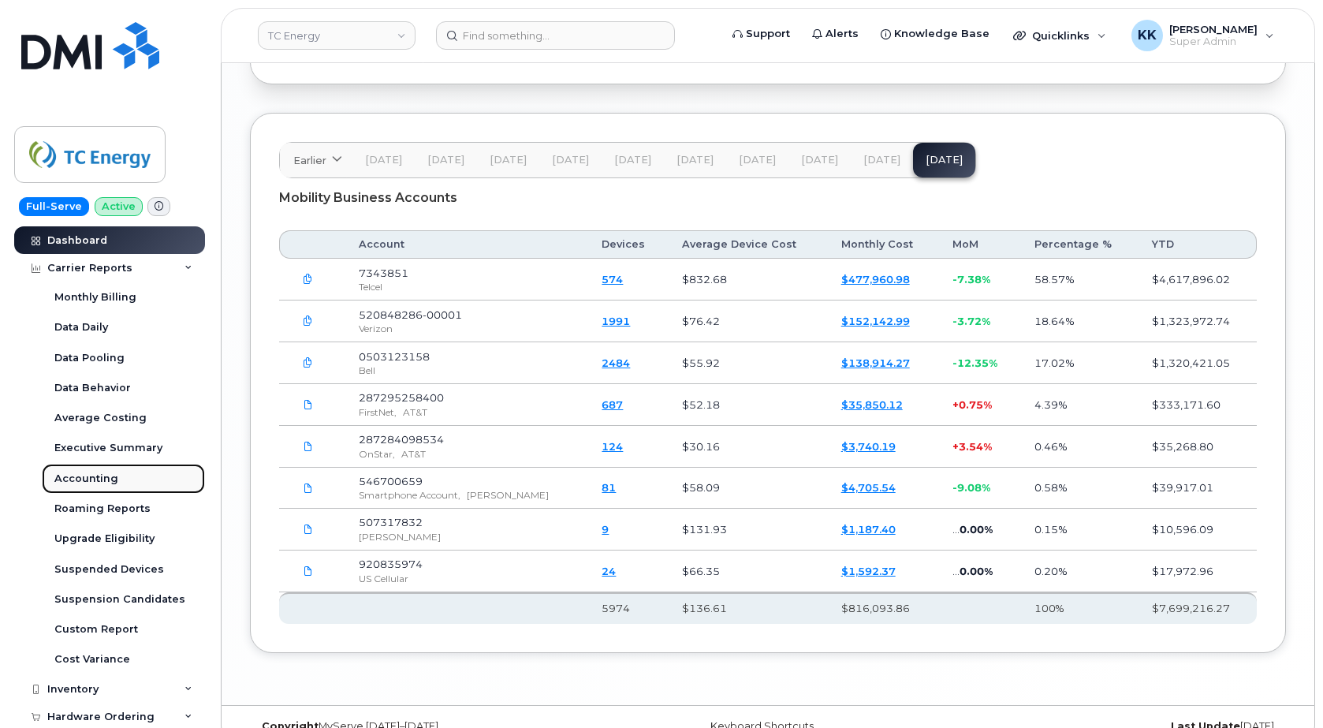
click at [99, 479] on div "Accounting" at bounding box center [86, 478] width 64 height 14
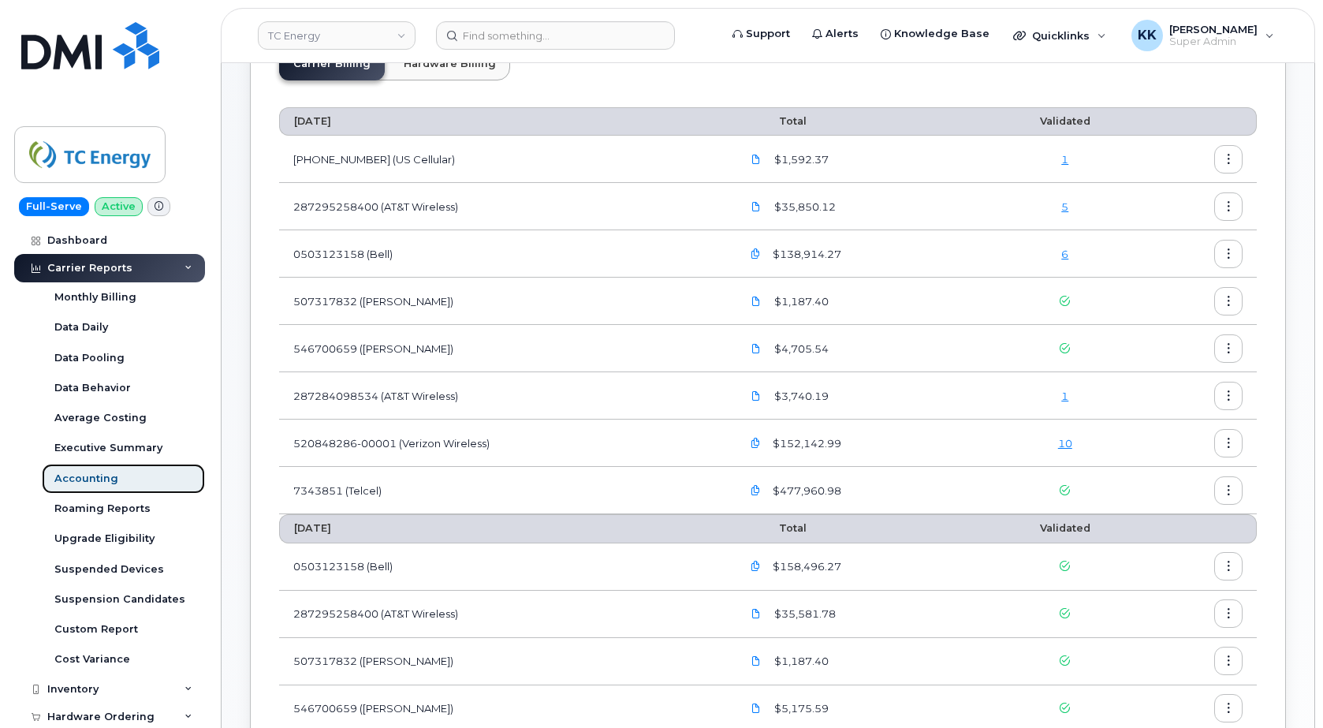
scroll to position [80, 0]
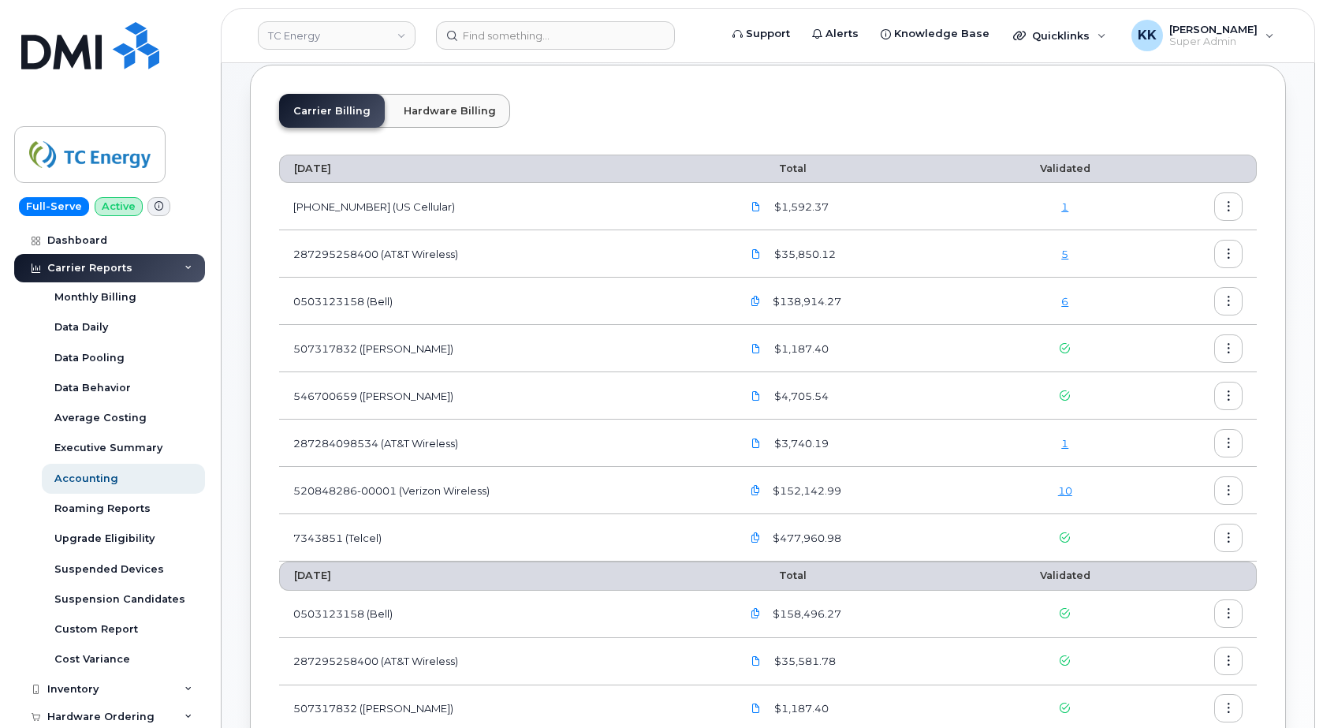
click at [1067, 206] on link "1" at bounding box center [1064, 206] width 7 height 13
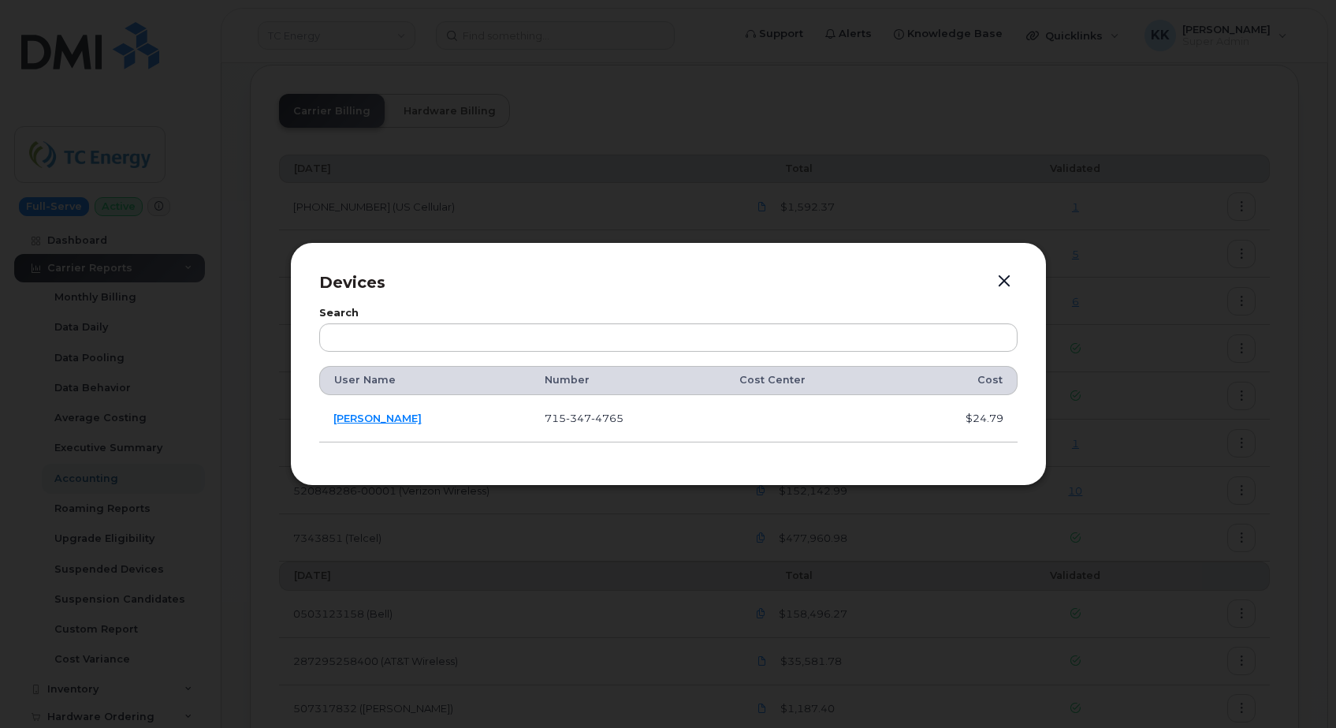
click at [1003, 277] on button "button" at bounding box center [1005, 281] width 24 height 22
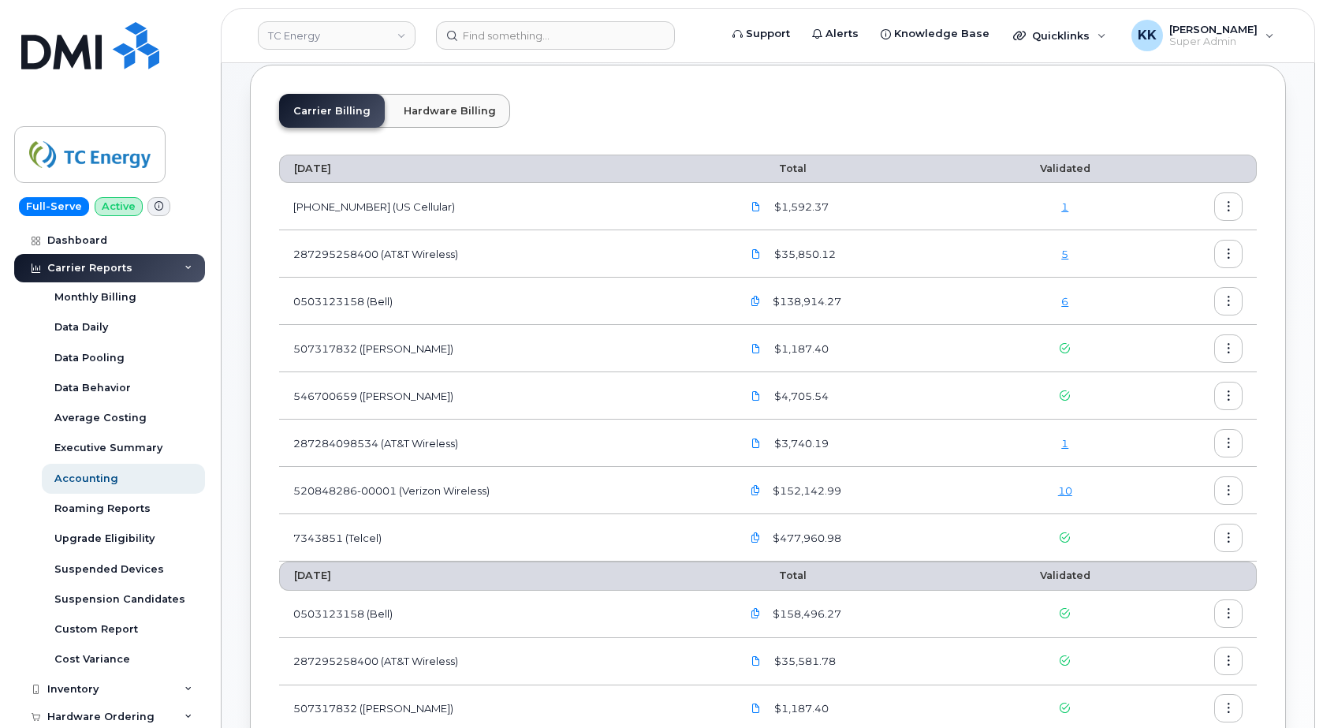
click at [1061, 254] on div "5" at bounding box center [1064, 254] width 128 height 15
click at [1065, 254] on link "5" at bounding box center [1064, 254] width 7 height 13
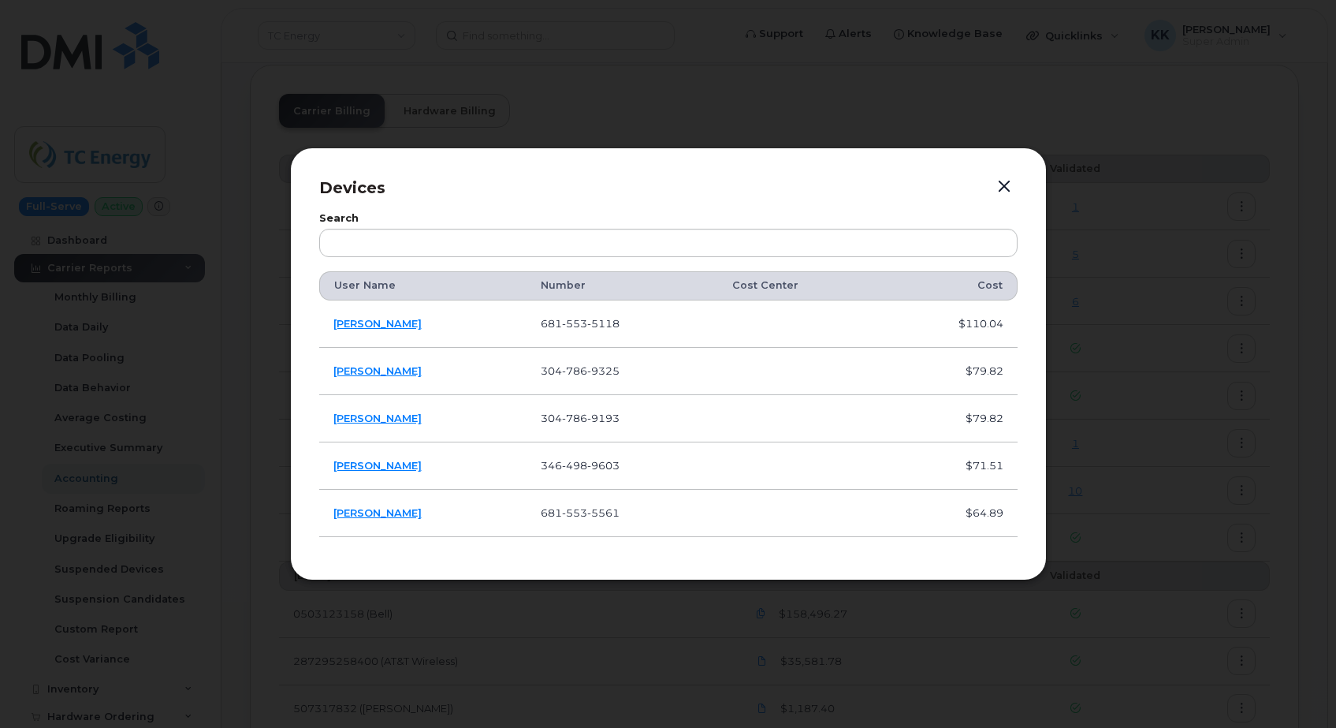
click at [1008, 196] on button "button" at bounding box center [1005, 187] width 24 height 22
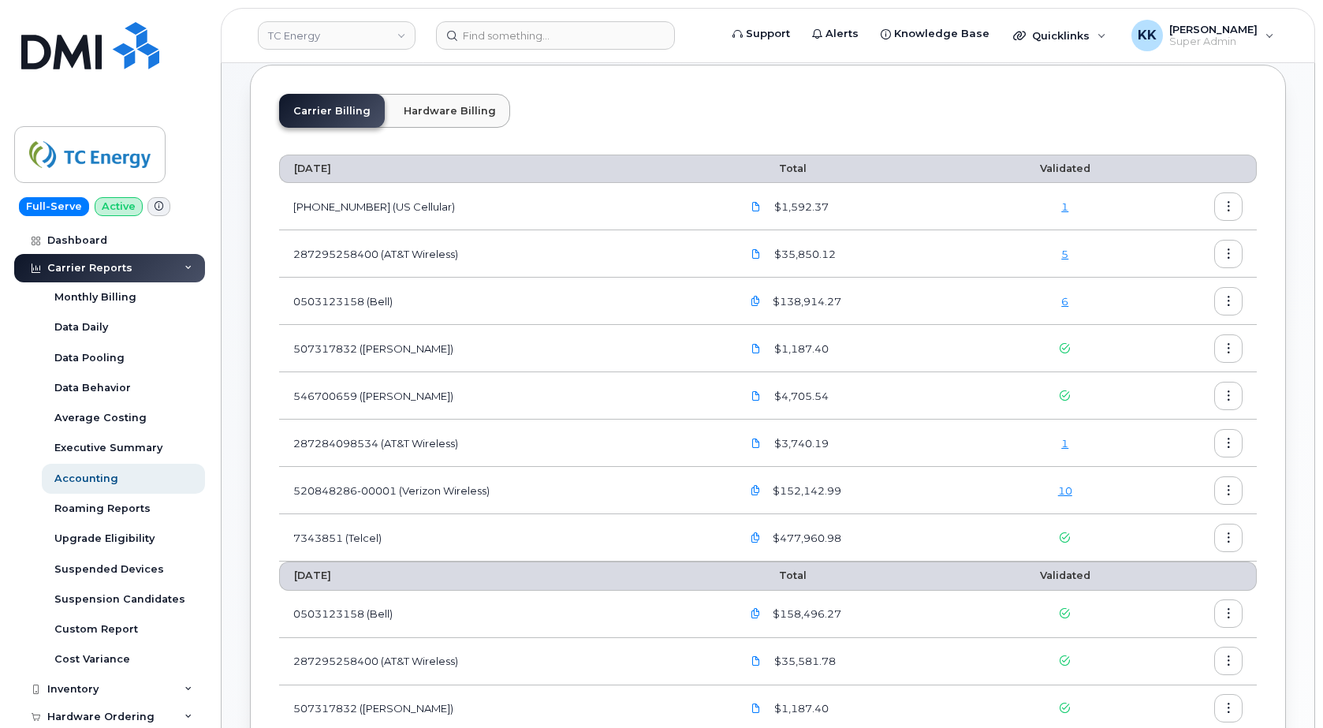
click at [1066, 300] on link "6" at bounding box center [1064, 301] width 7 height 13
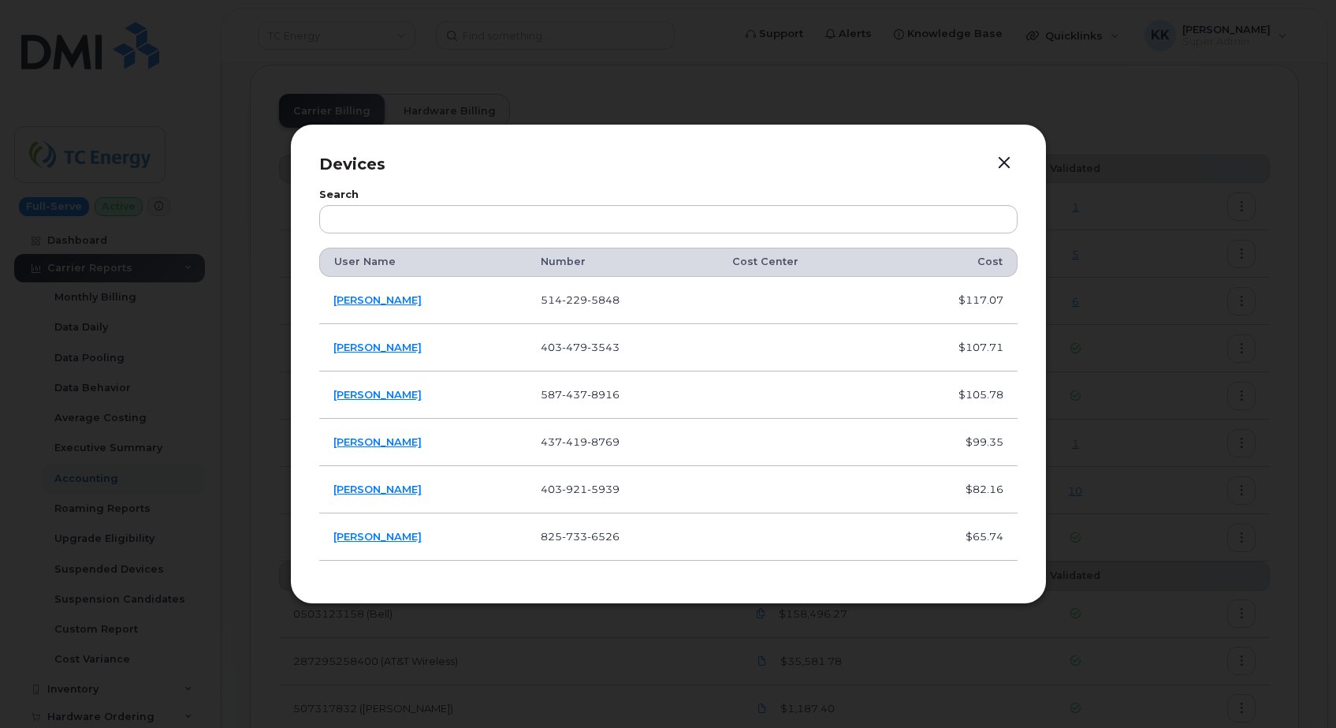
click at [1007, 158] on button "button" at bounding box center [1005, 163] width 24 height 22
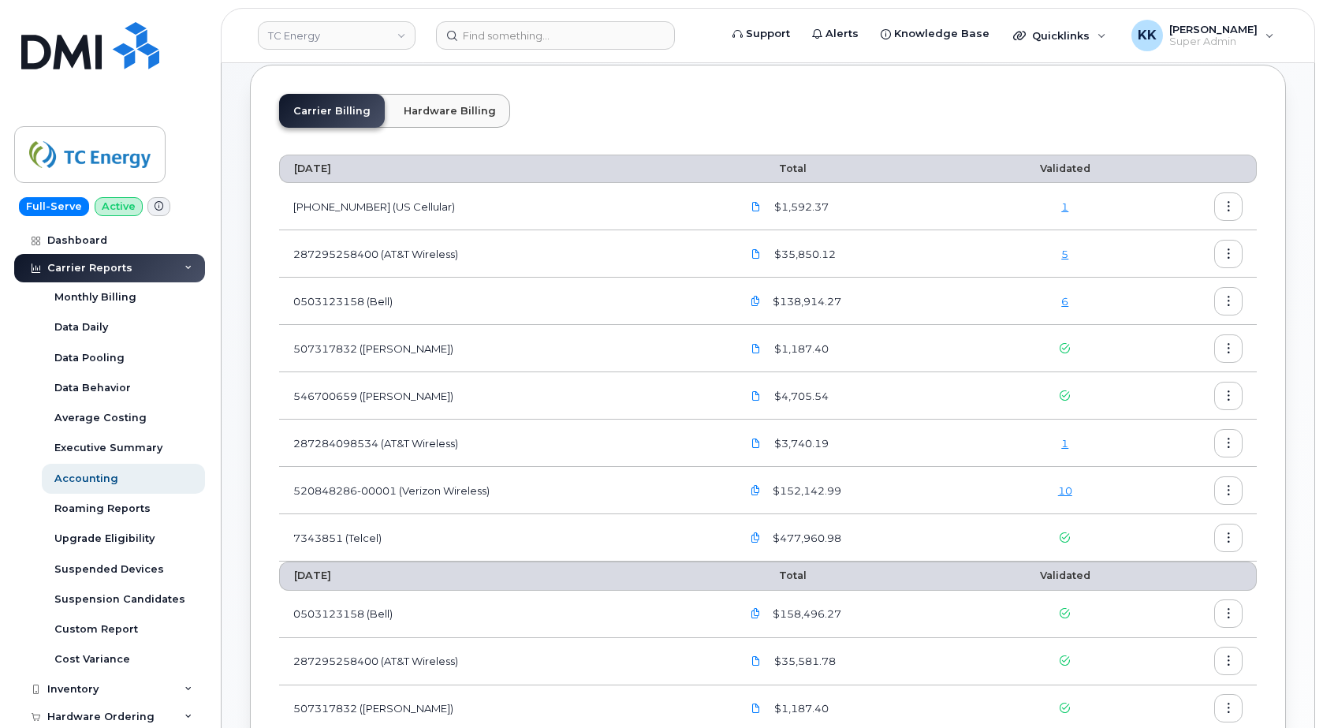
click at [1065, 444] on link "1" at bounding box center [1064, 443] width 7 height 13
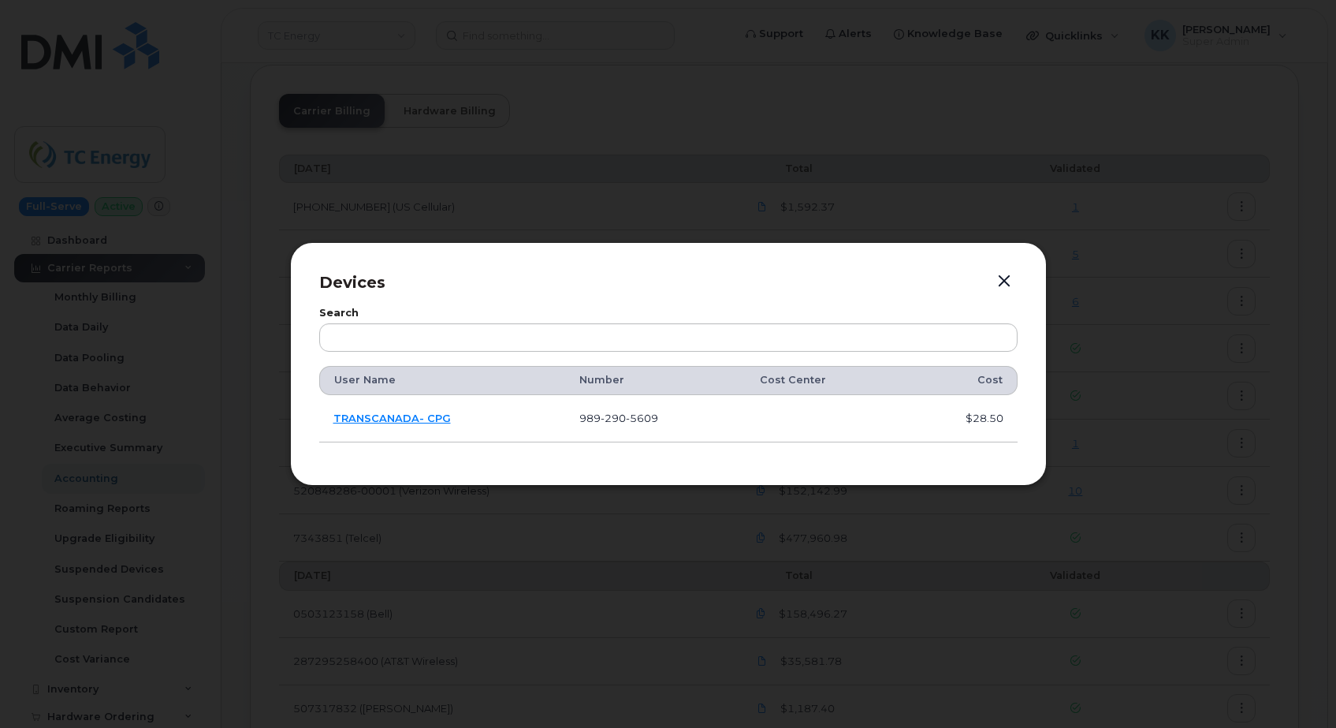
click at [1009, 279] on button "button" at bounding box center [1005, 281] width 24 height 22
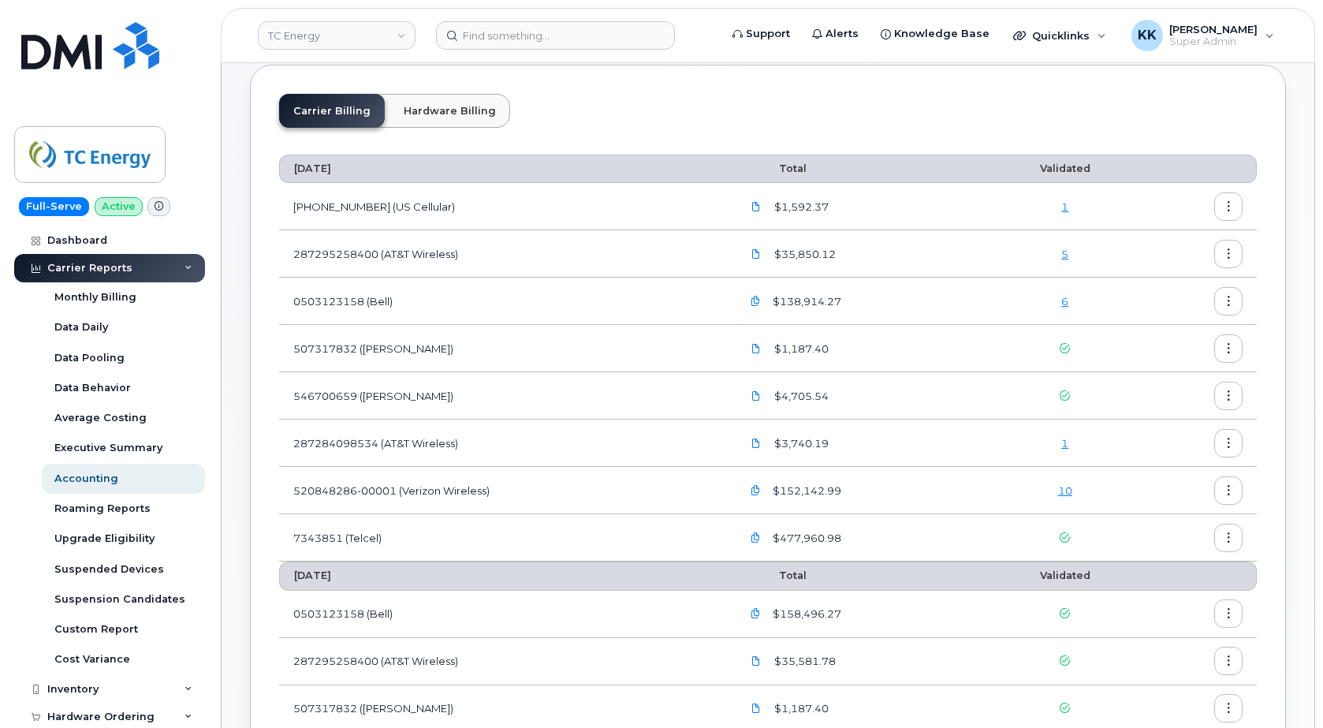
click at [1067, 490] on link "10" at bounding box center [1065, 490] width 14 height 13
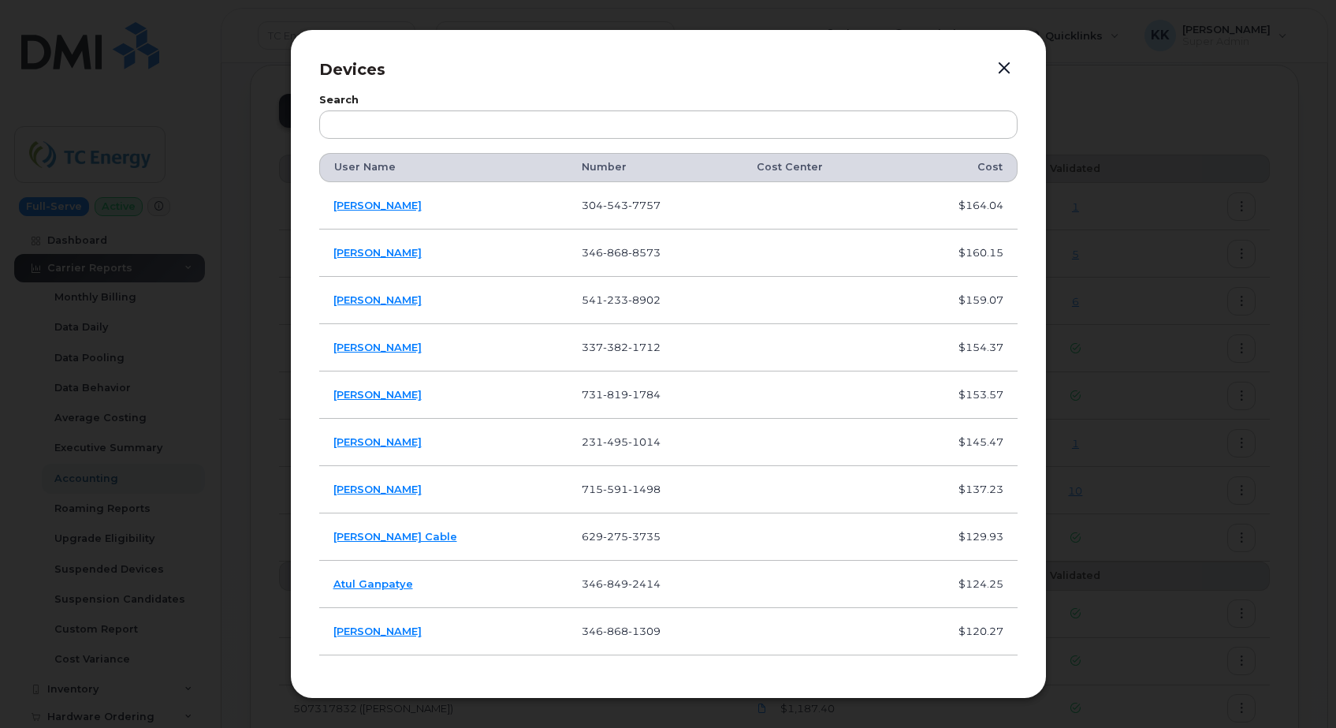
click at [1011, 66] on button "button" at bounding box center [1005, 69] width 24 height 22
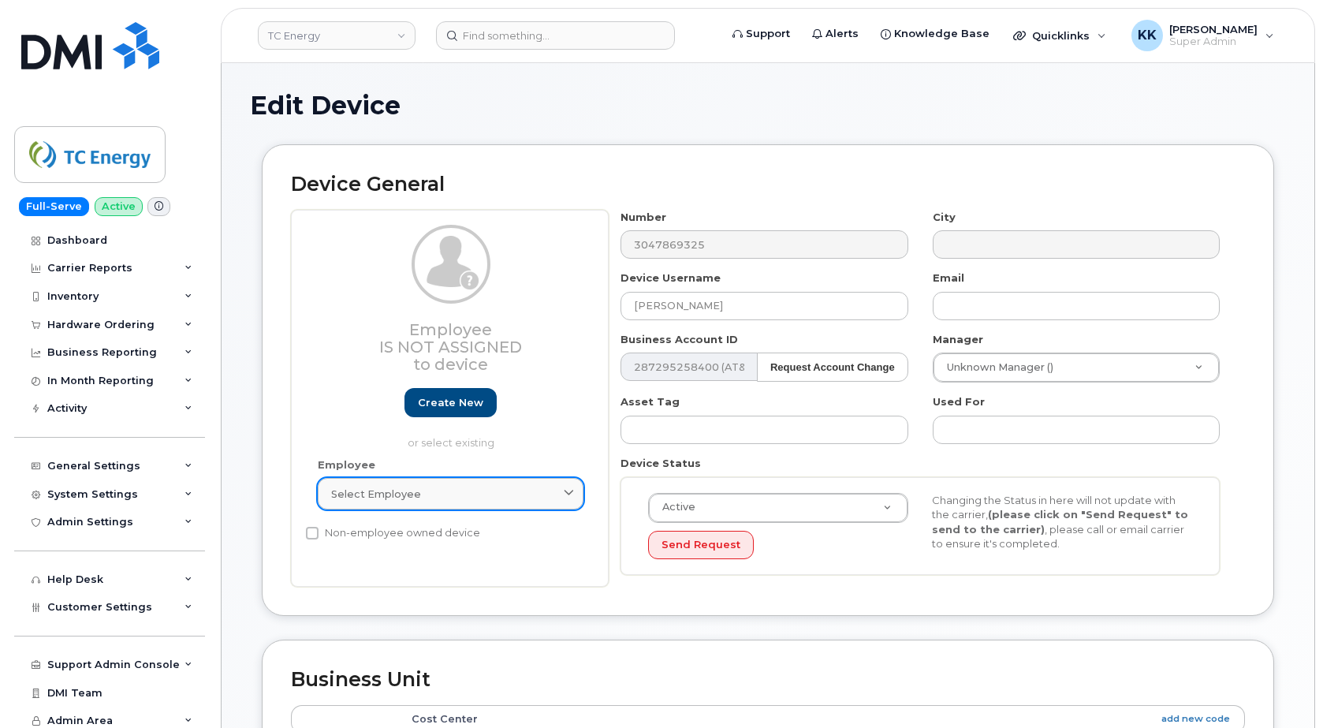
click at [385, 497] on span "Select employee" at bounding box center [376, 493] width 90 height 15
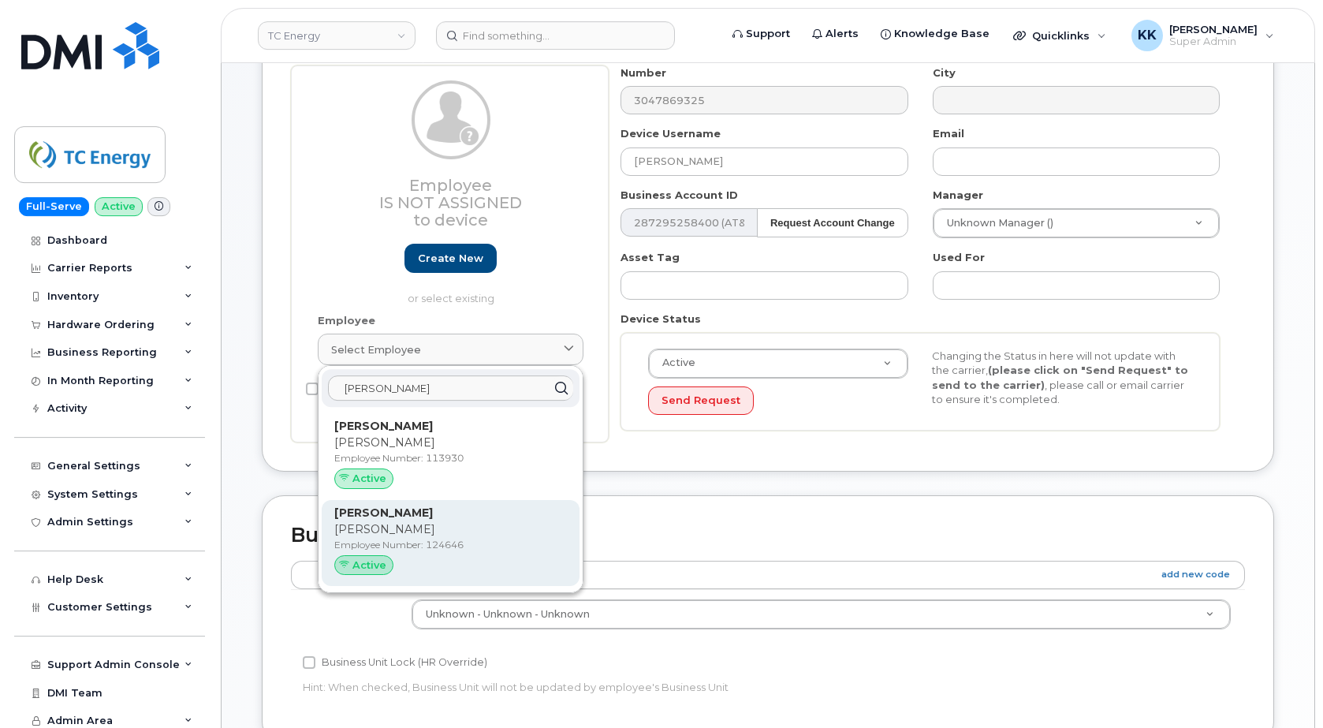
scroll to position [161, 0]
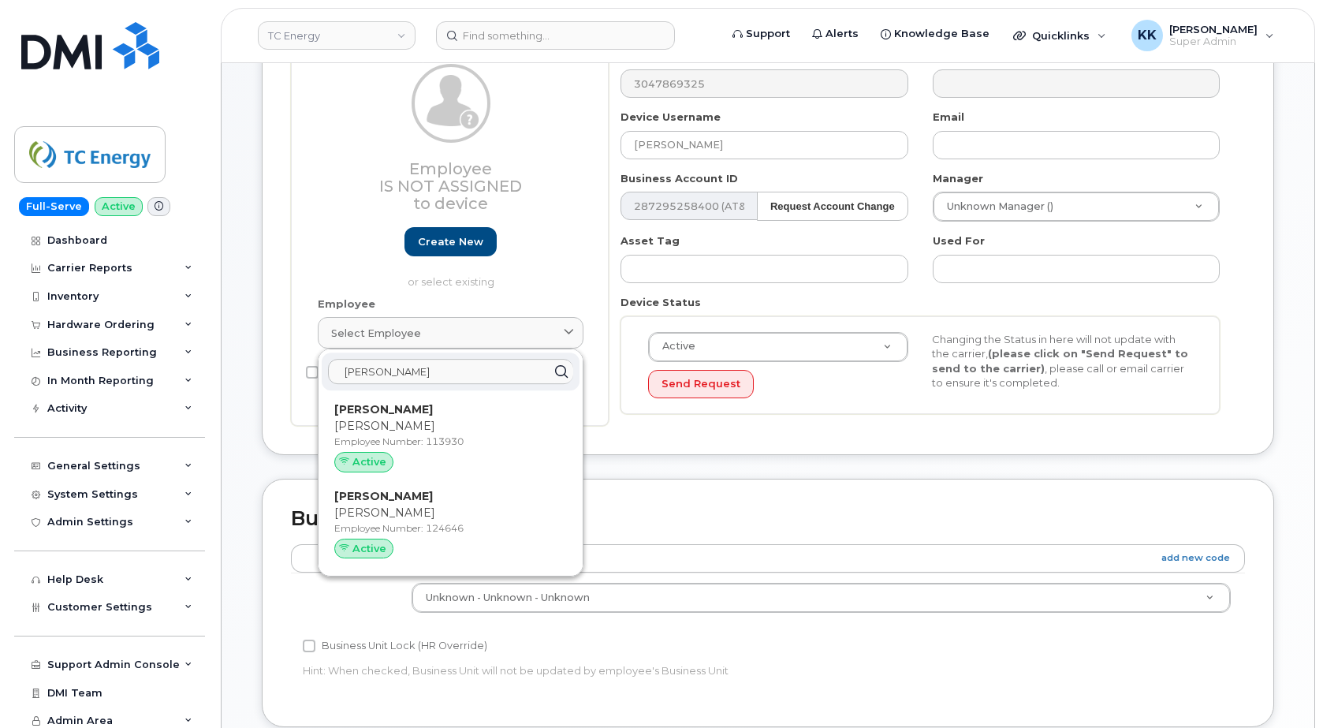
type input "arbogast"
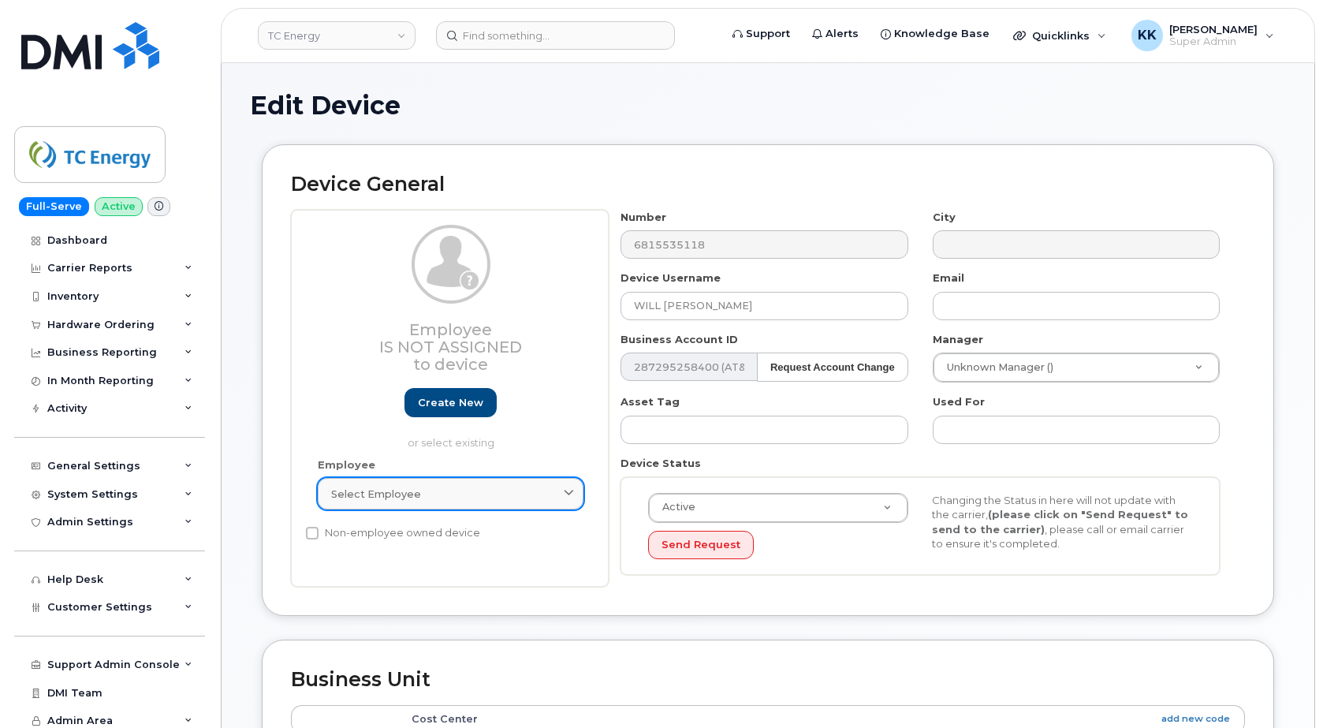
click at [431, 485] on link "Select employee" at bounding box center [451, 494] width 266 height 32
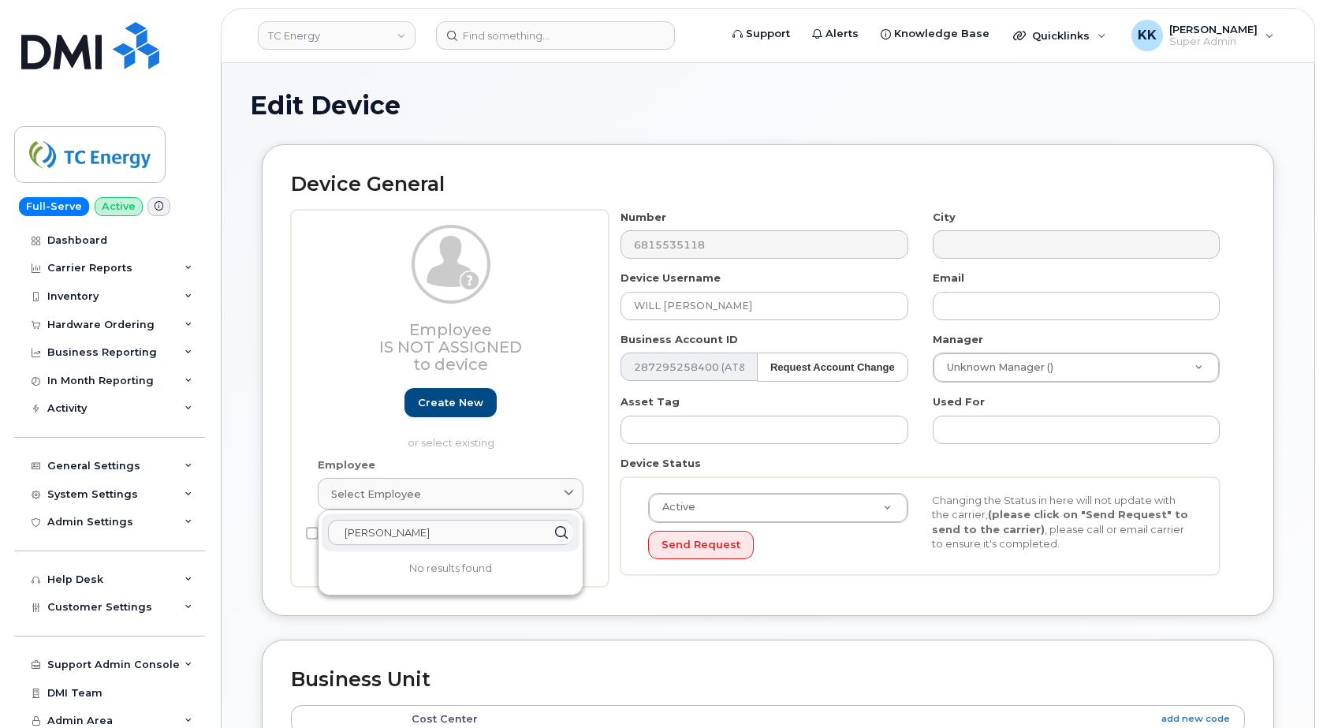
type input "sigmon"
click at [389, 510] on div "Employee Select employee Type first three symbols or more" at bounding box center [450, 490] width 289 height 67
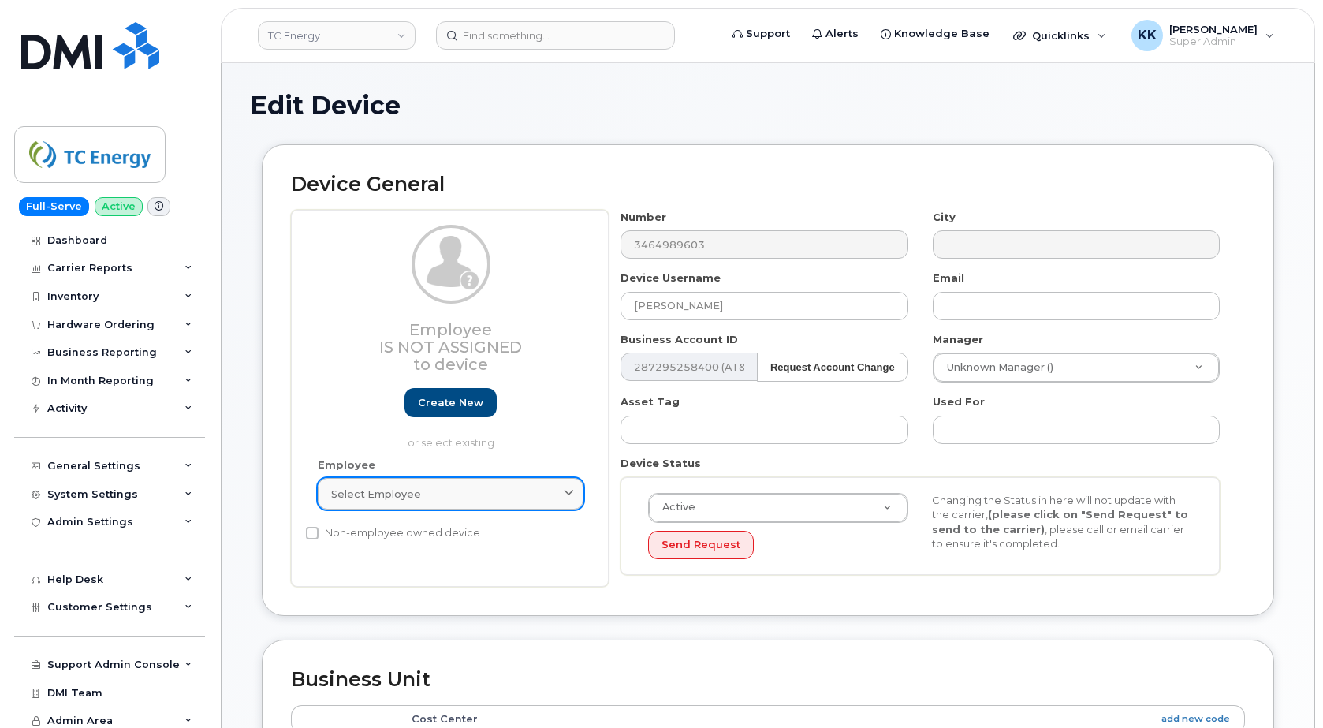
click at [389, 499] on span "Select employee" at bounding box center [376, 493] width 90 height 15
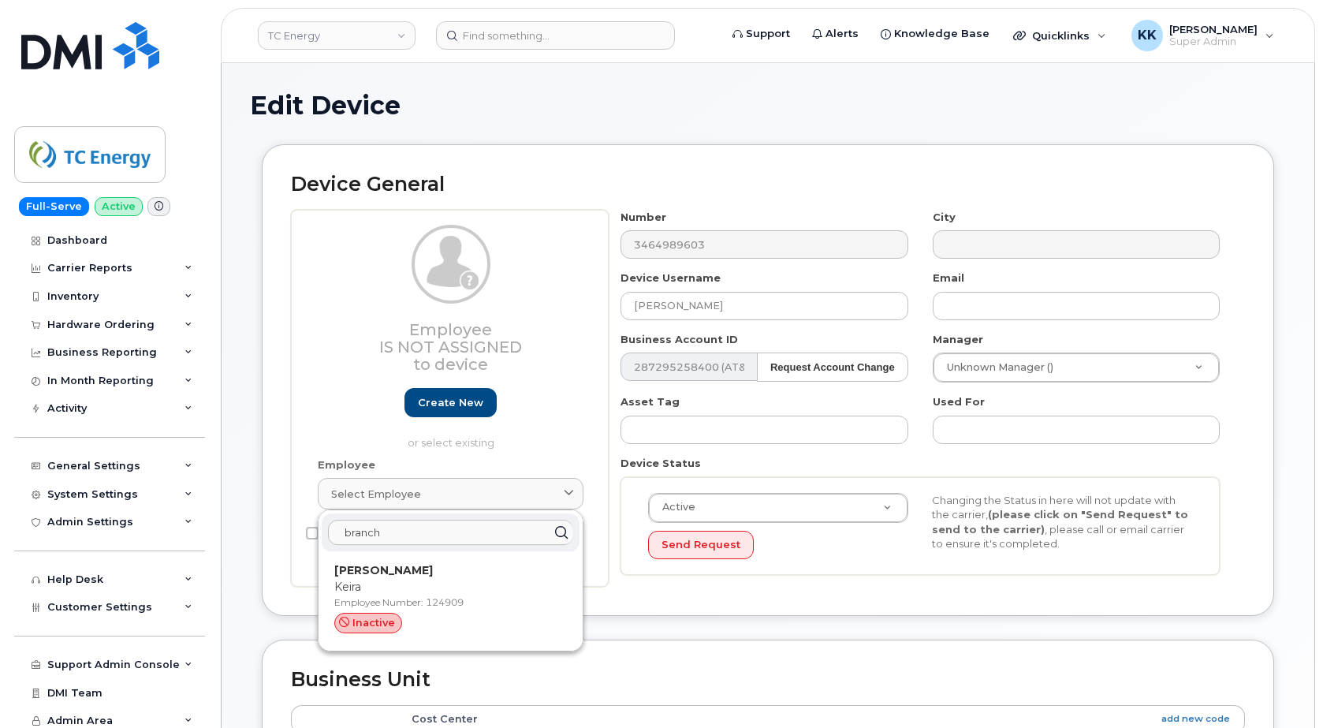
type input "branch"
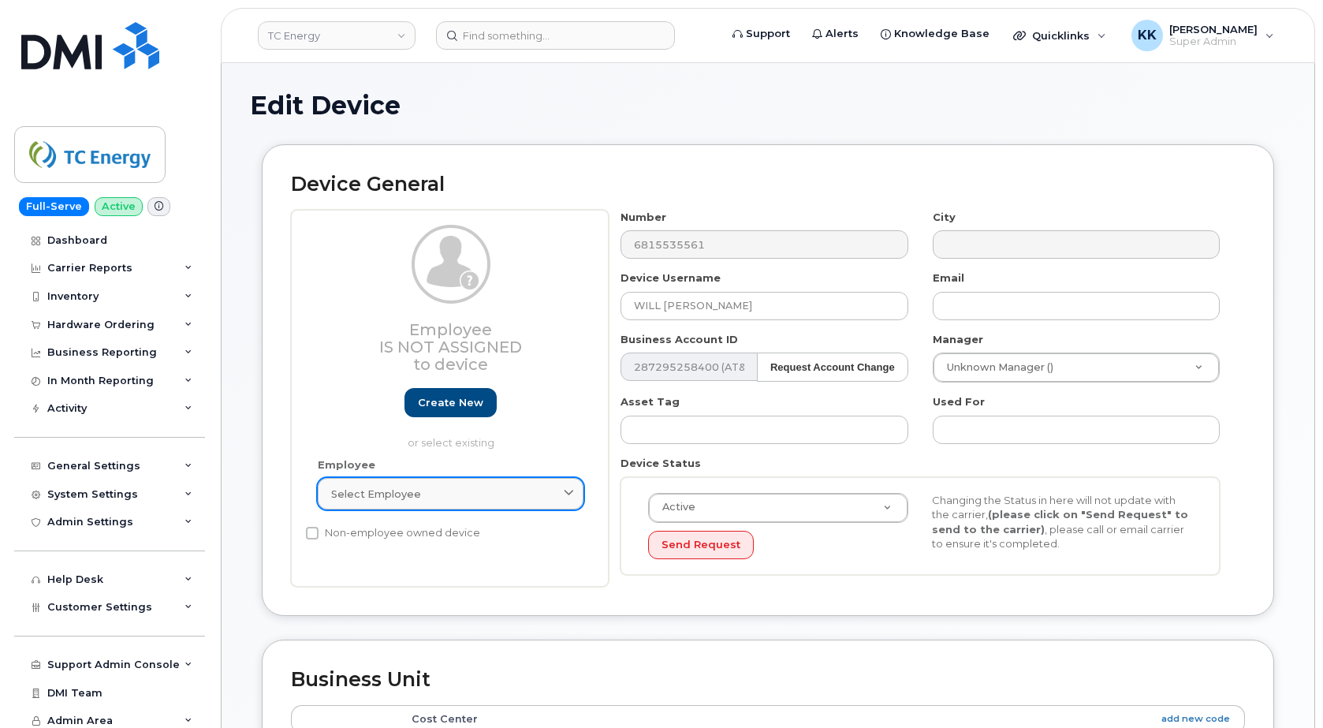
click at [415, 494] on span "Select employee" at bounding box center [376, 493] width 90 height 15
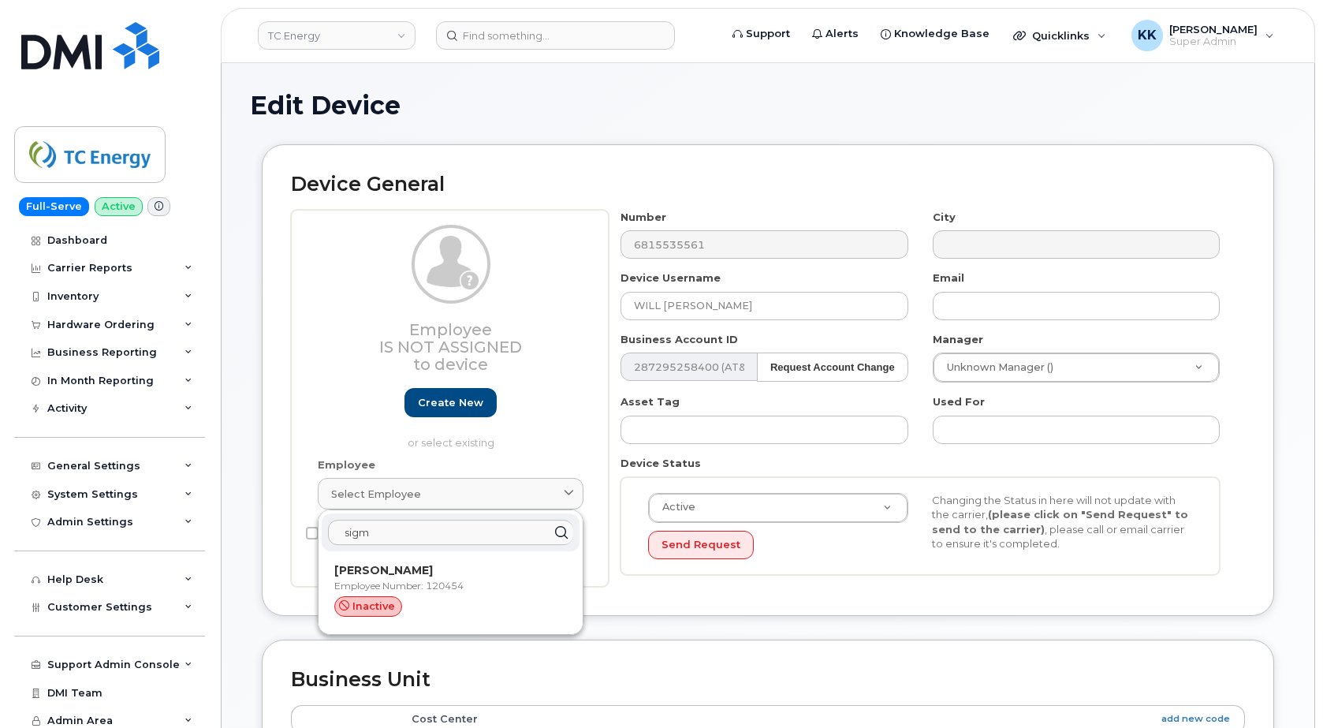
type input "sigm"
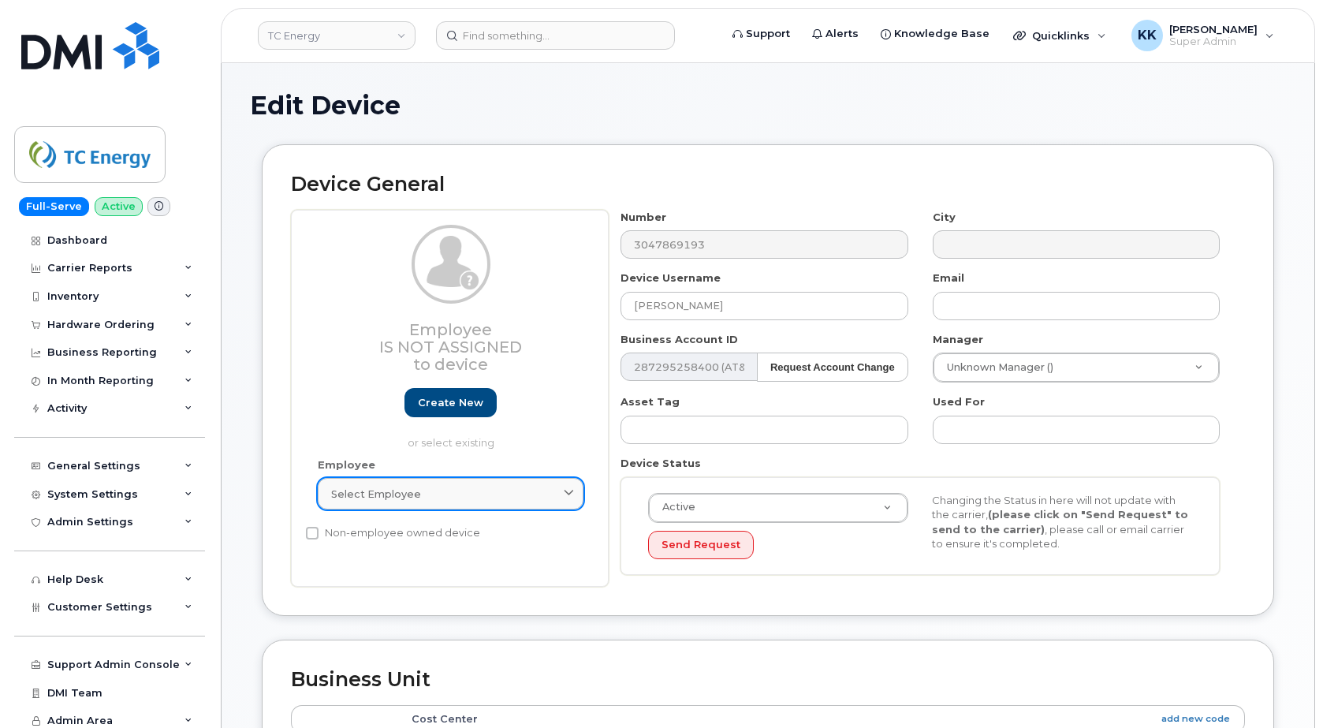
click at [372, 489] on span "Select employee" at bounding box center [376, 493] width 90 height 15
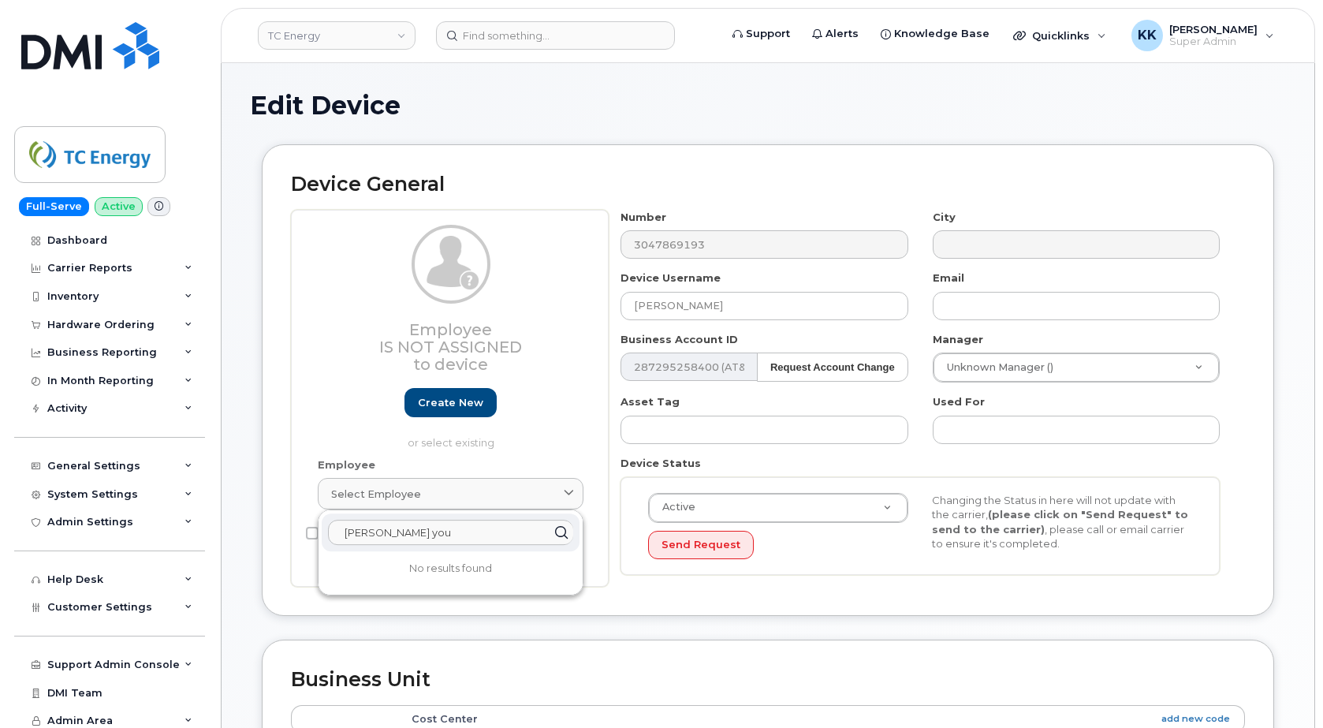
type input "brandon you"
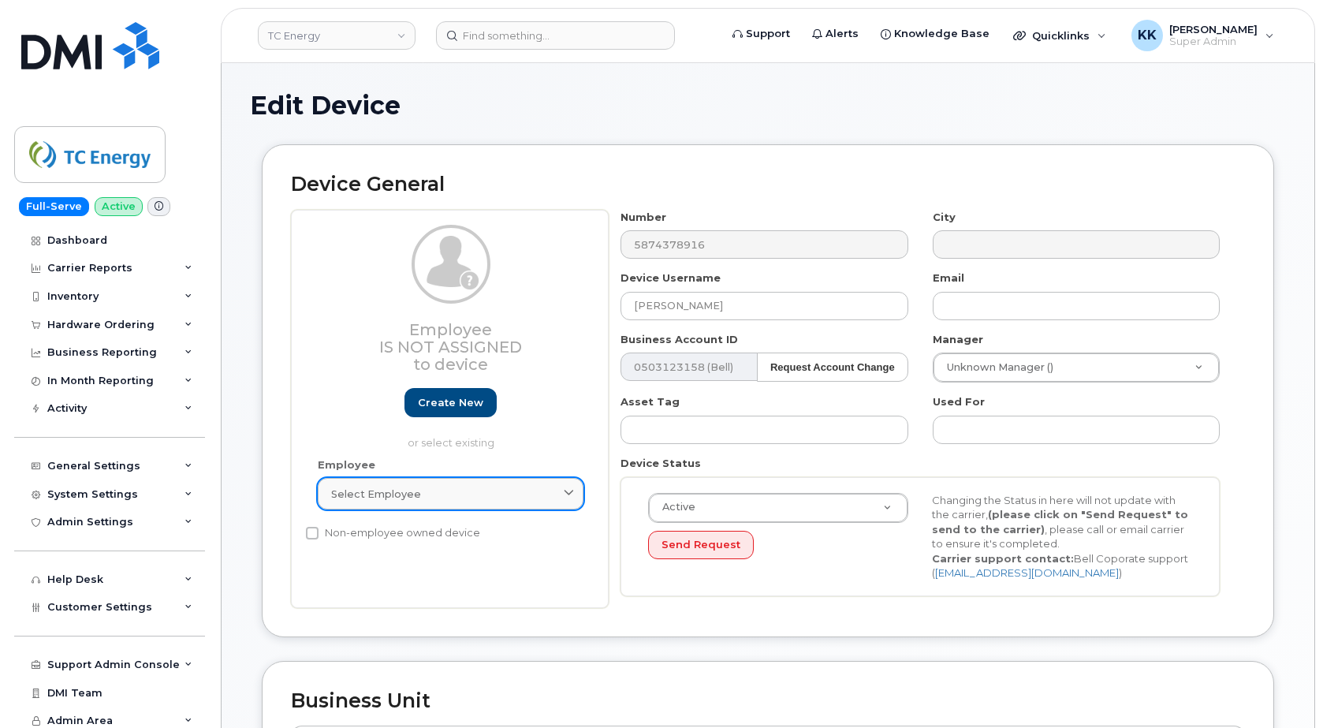
click at [404, 498] on span "Select employee" at bounding box center [376, 493] width 90 height 15
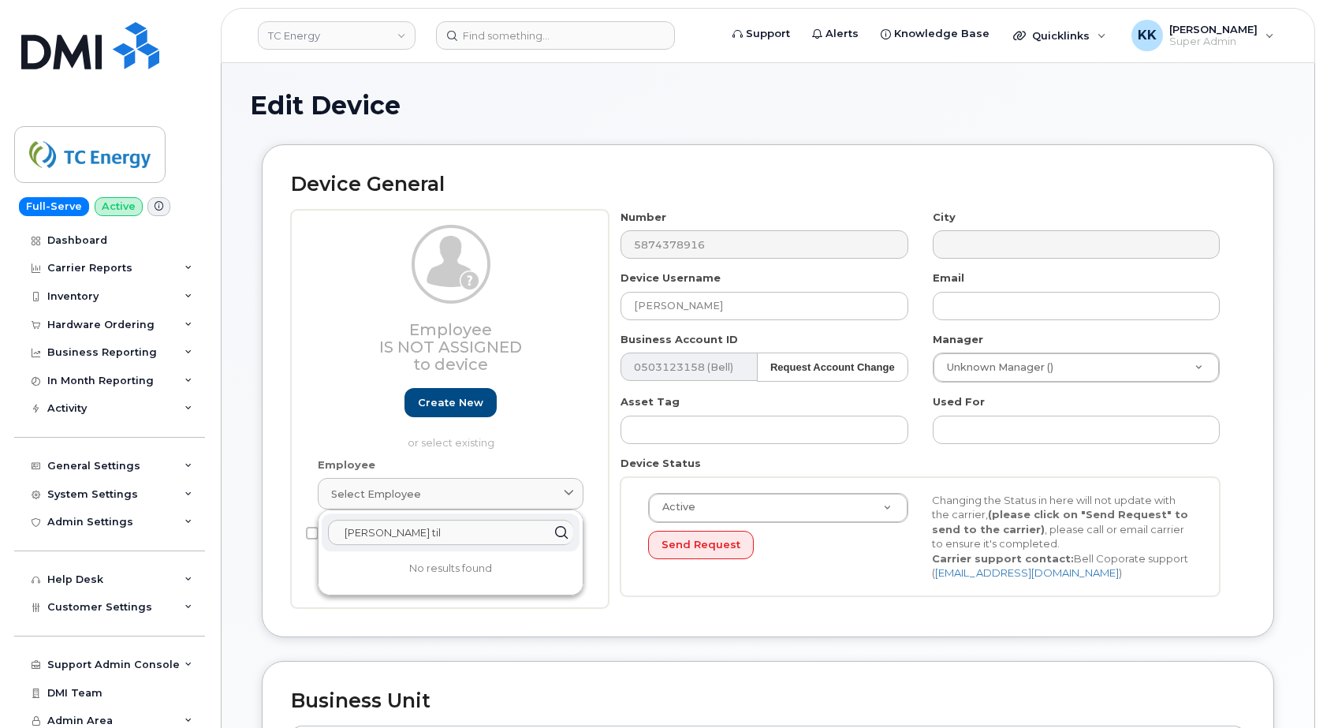
drag, startPoint x: 426, startPoint y: 528, endPoint x: 213, endPoint y: 528, distance: 213.6
click at [328, 528] on input "brent til" at bounding box center [450, 532] width 245 height 25
type input "tilford"
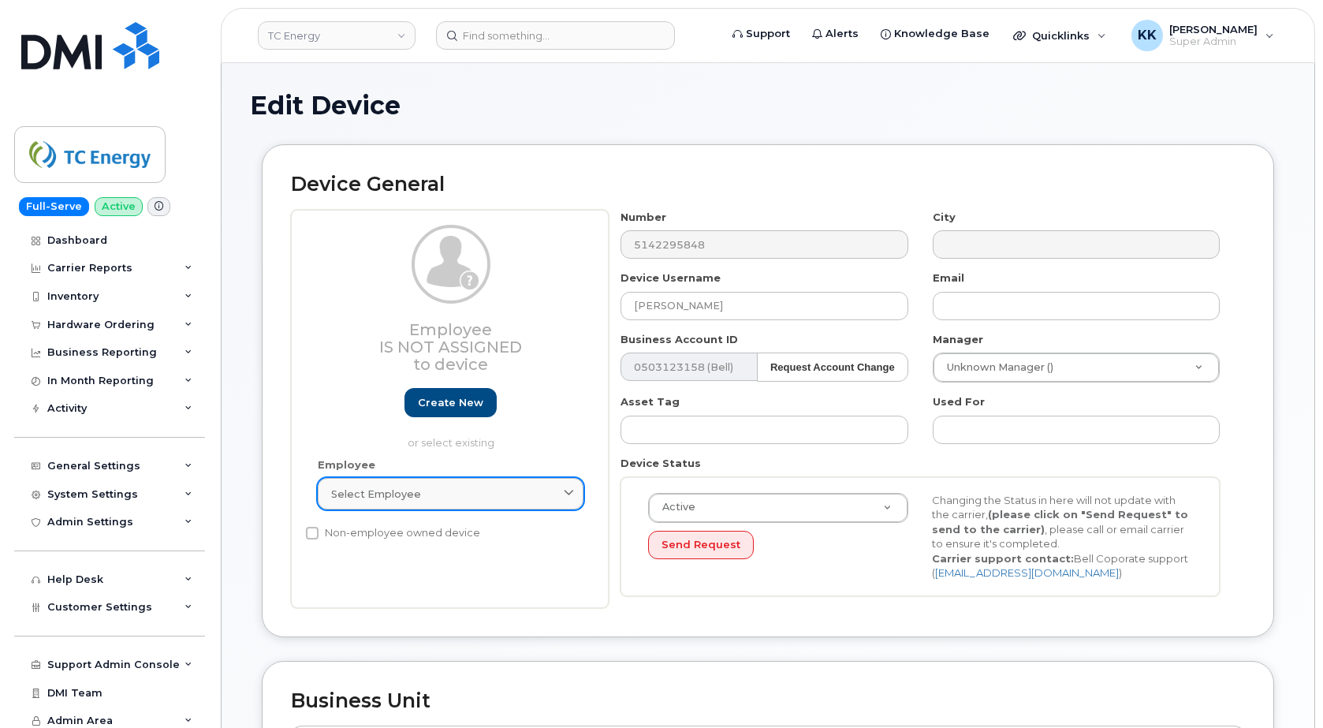
click at [394, 495] on span "Select employee" at bounding box center [376, 493] width 90 height 15
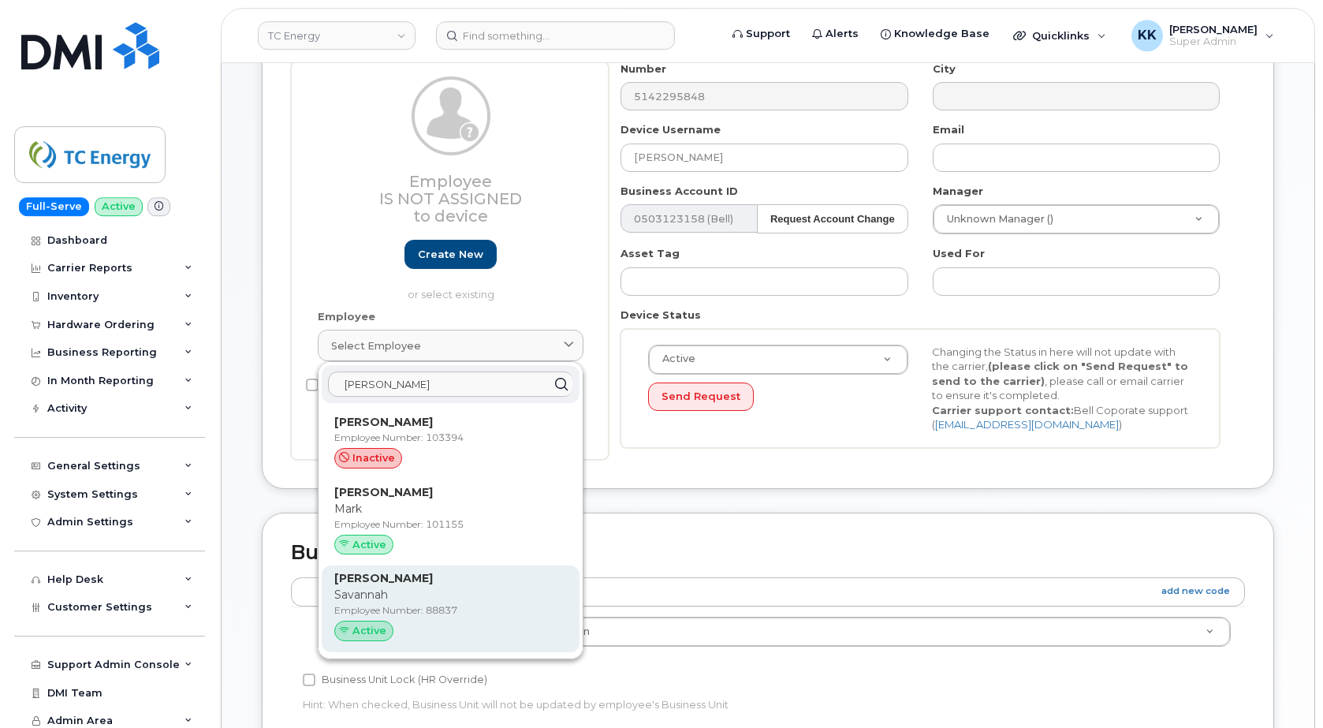
scroll to position [161, 0]
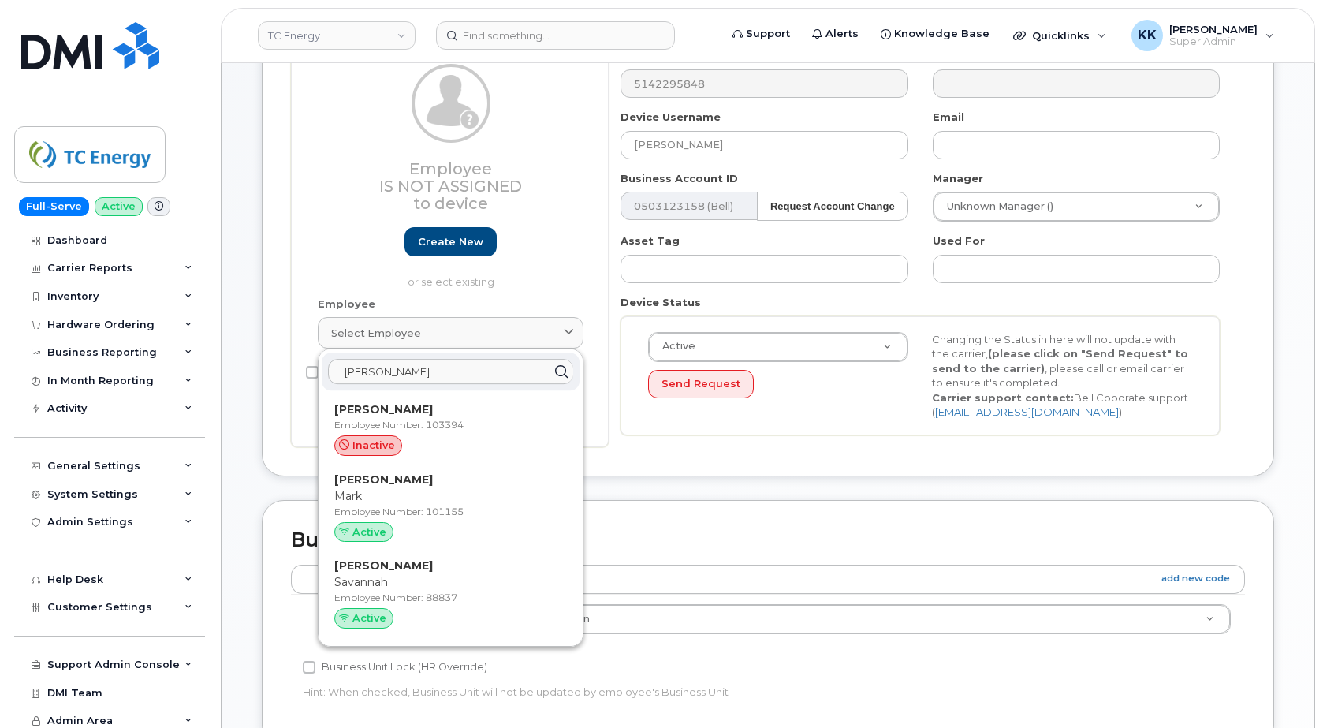
type input "ethier"
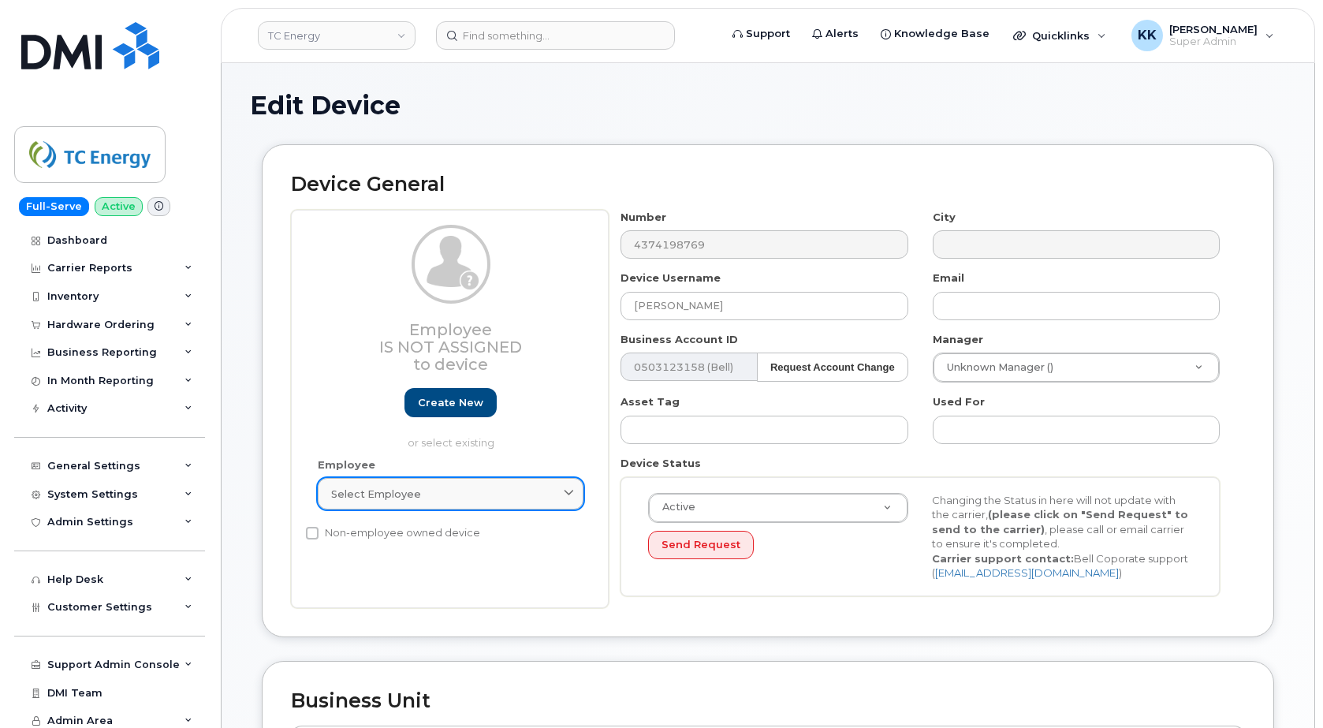
click at [436, 500] on div "Select employee" at bounding box center [450, 493] width 239 height 15
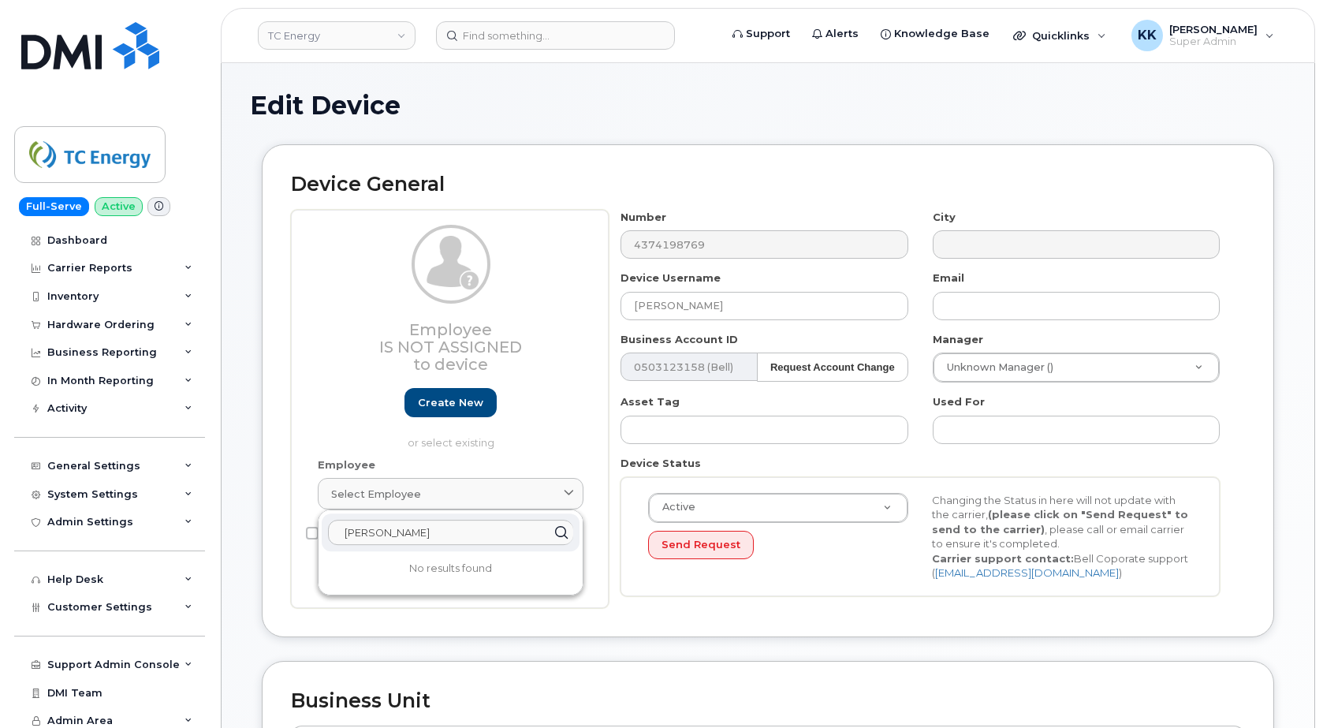
type input "carbino"
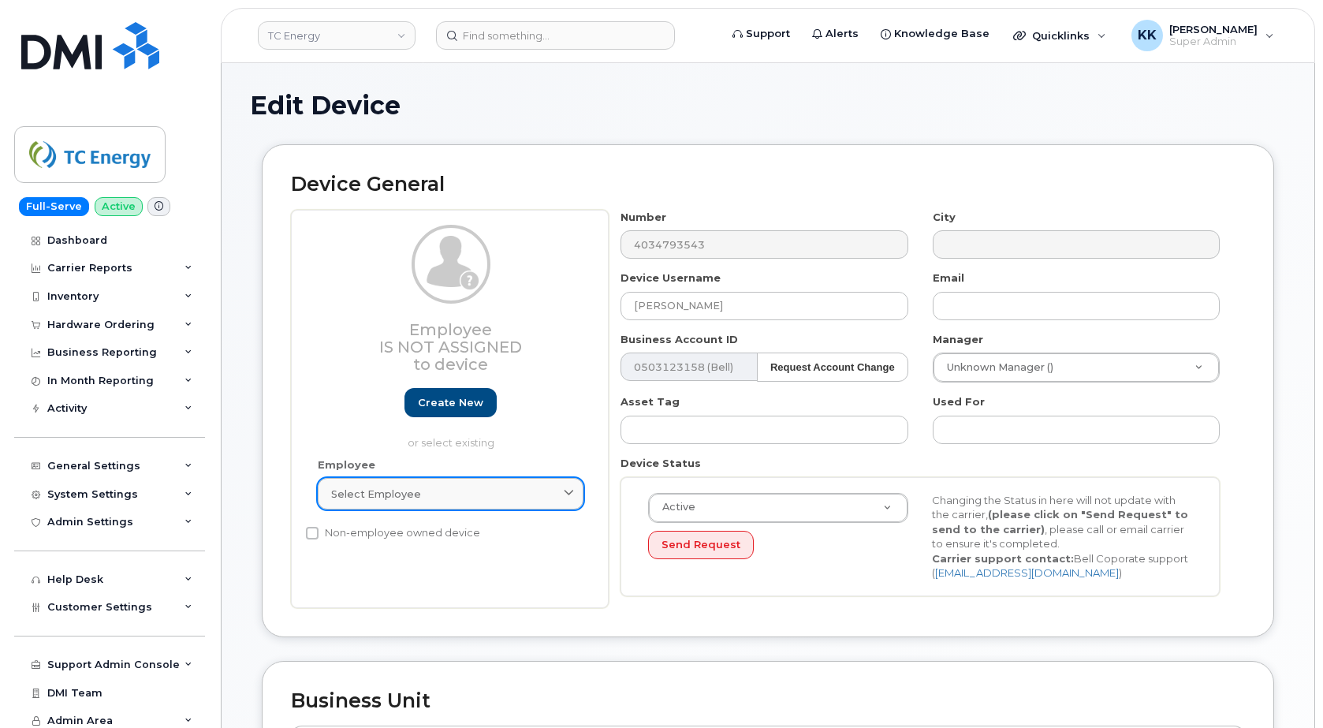
click at [407, 501] on span "Select employee" at bounding box center [376, 493] width 90 height 15
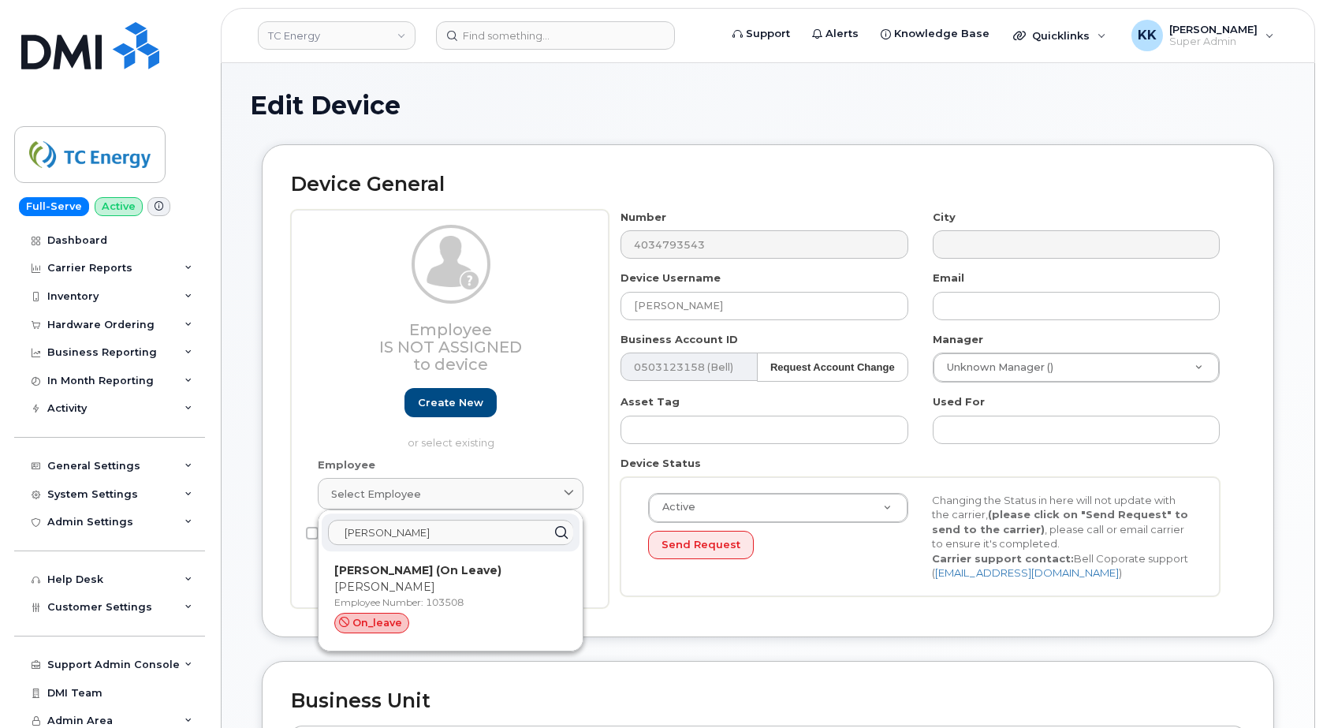
drag, startPoint x: 419, startPoint y: 547, endPoint x: 412, endPoint y: 542, distance: 8.5
click at [415, 545] on div "brianne d" at bounding box center [451, 532] width 258 height 38
drag, startPoint x: 412, startPoint y: 536, endPoint x: 202, endPoint y: 516, distance: 210.7
click at [328, 520] on input "brianne d" at bounding box center [450, 532] width 245 height 25
type input "dangerfiel"
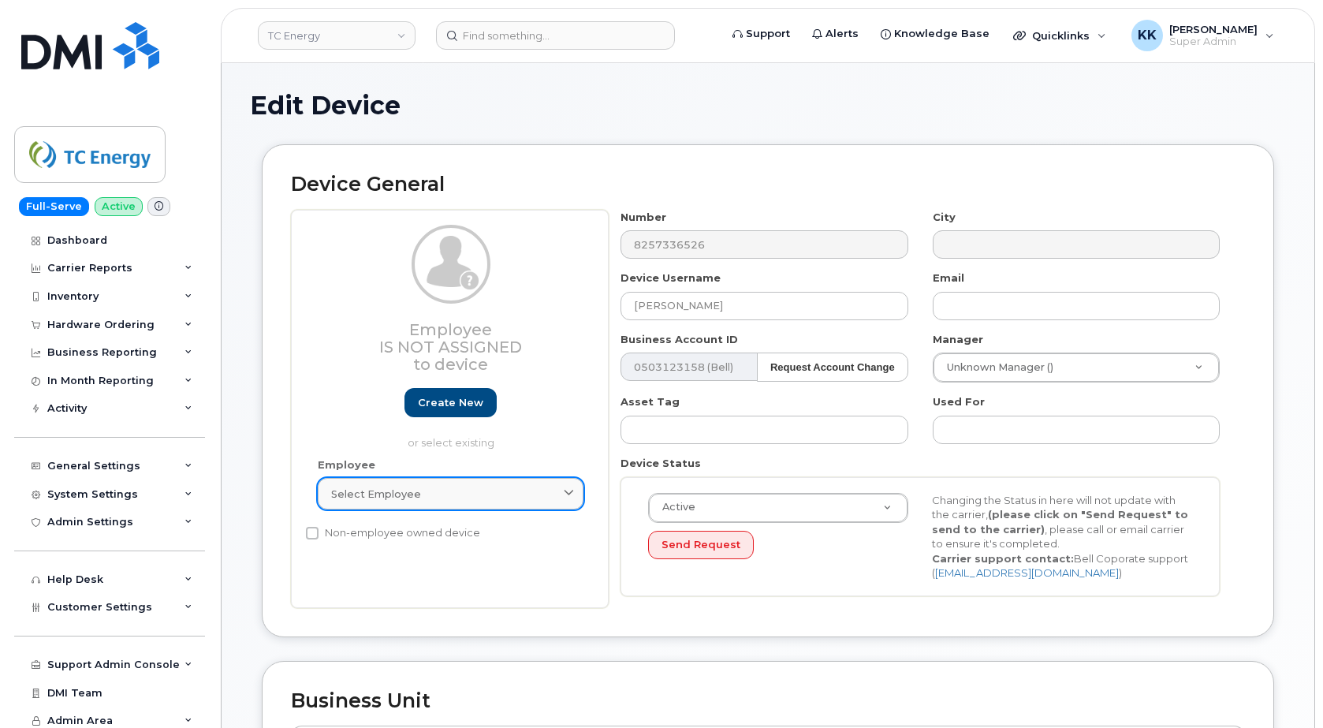
click at [404, 497] on span "Select employee" at bounding box center [376, 493] width 90 height 15
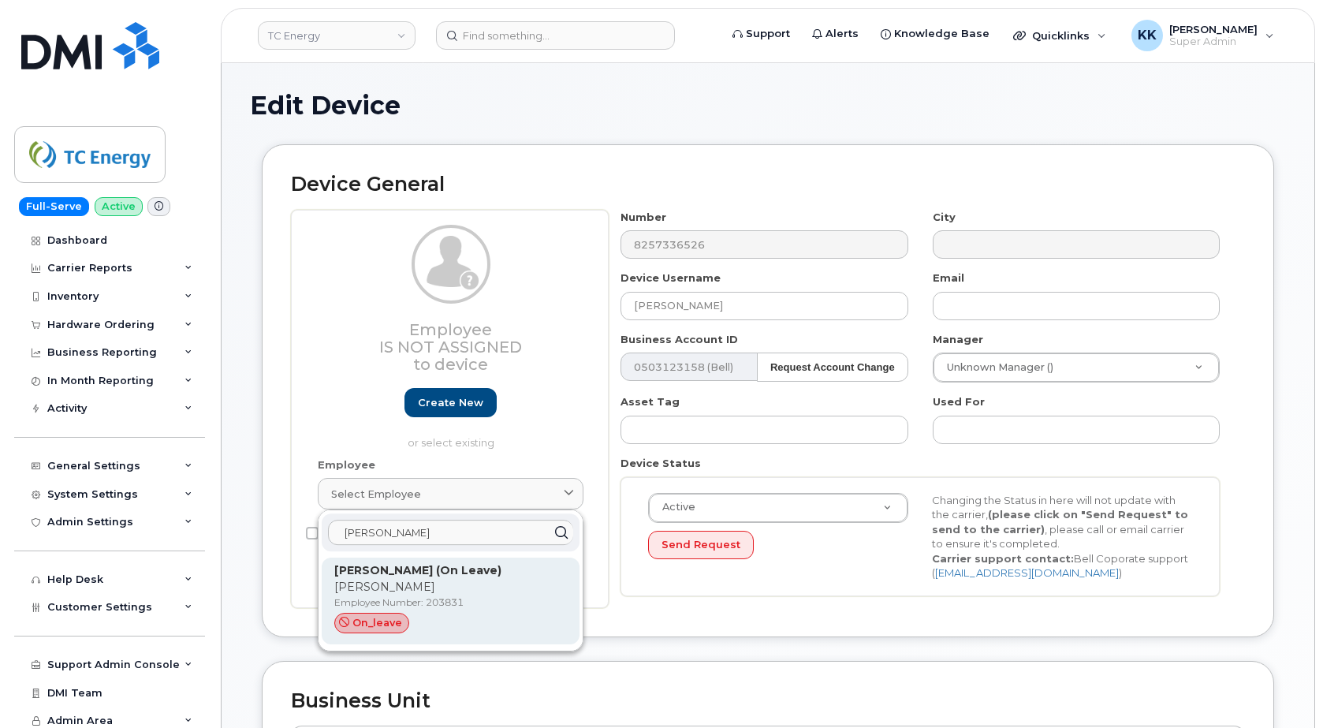
type input "olivia salk"
click at [418, 587] on p "Olivia" at bounding box center [450, 587] width 233 height 17
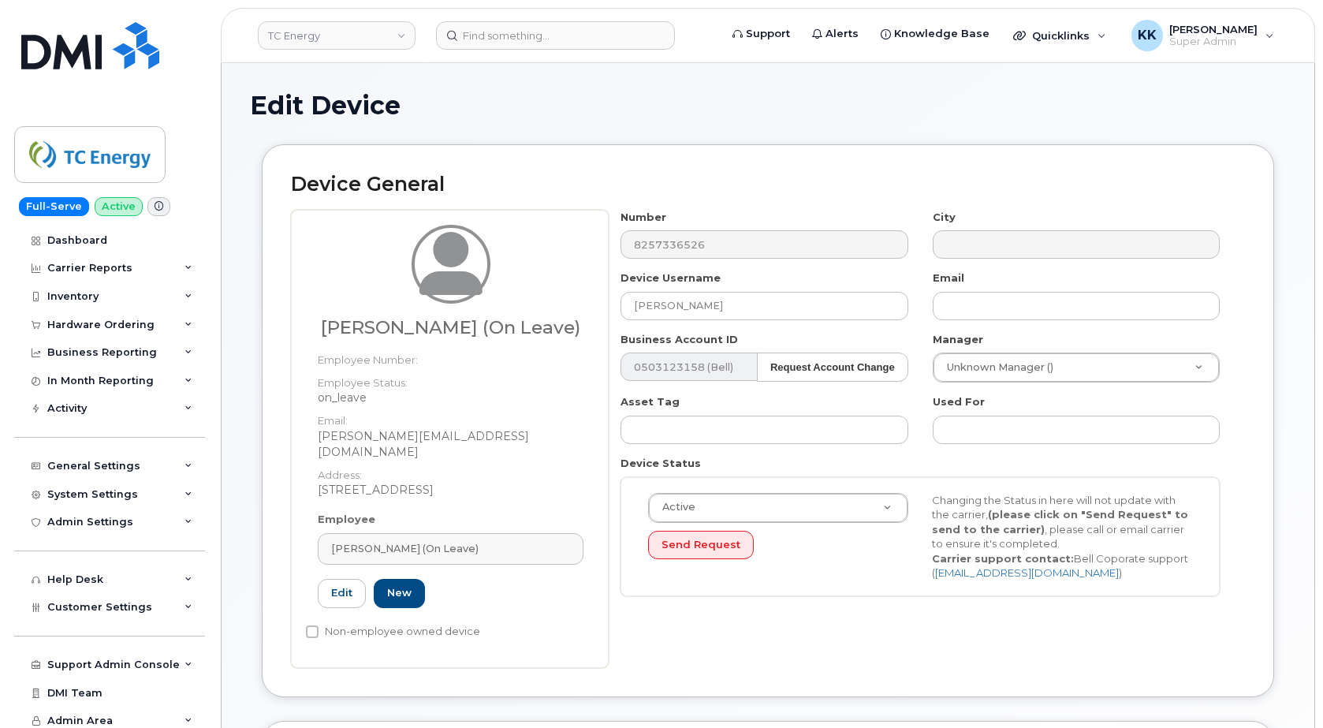
type input "203831"
type input "Olivia Salkeld (On Leave)"
type input "olivia_salkeld@tcenergy.com"
type input "4120037"
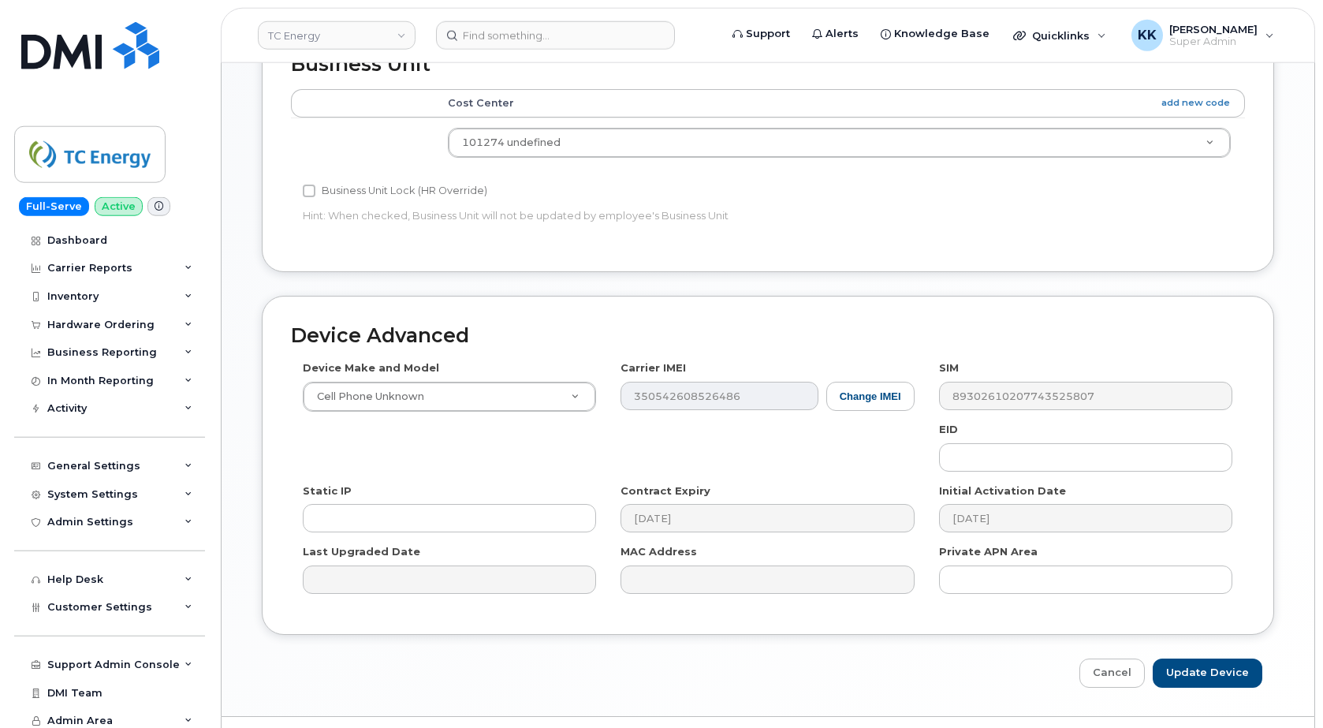
scroll to position [719, 0]
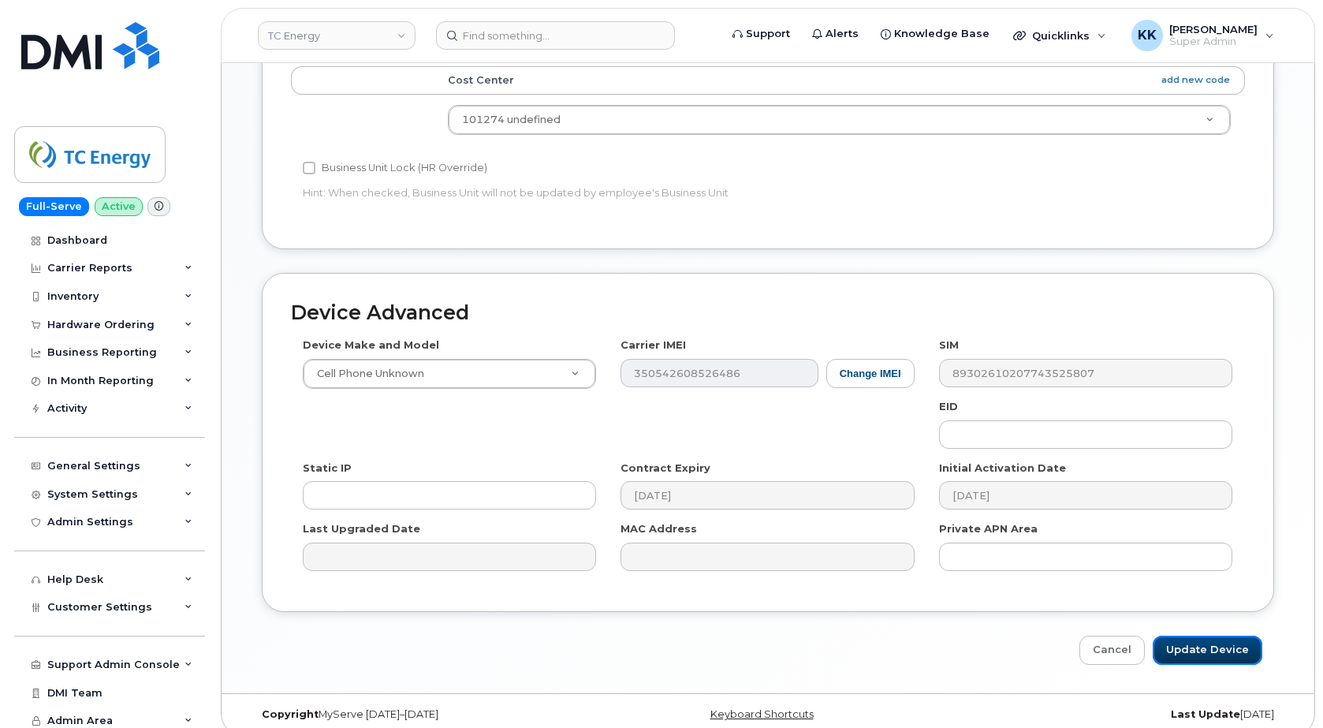
drag, startPoint x: 1185, startPoint y: 629, endPoint x: 1058, endPoint y: 577, distance: 137.2
click at [1186, 635] on input "Update Device" at bounding box center [1208, 649] width 110 height 29
type input "Saving..."
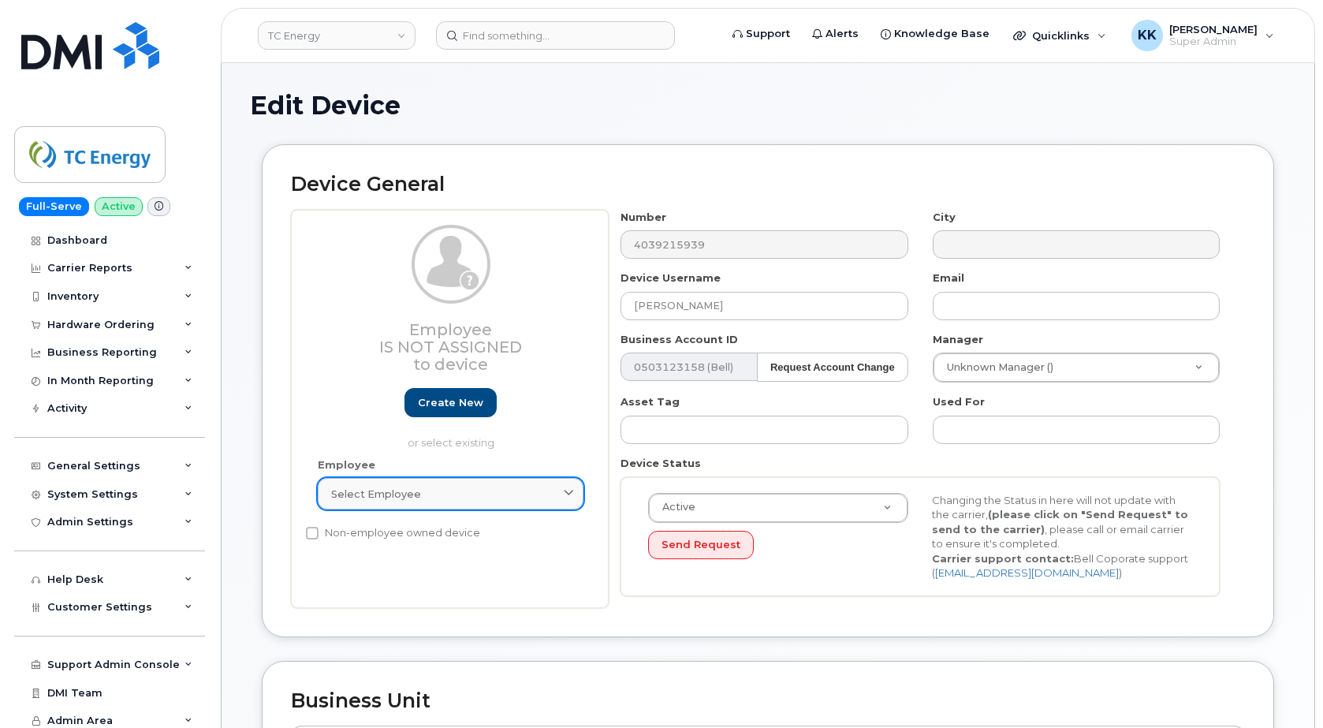
click at [405, 494] on span "Select employee" at bounding box center [376, 493] width 90 height 15
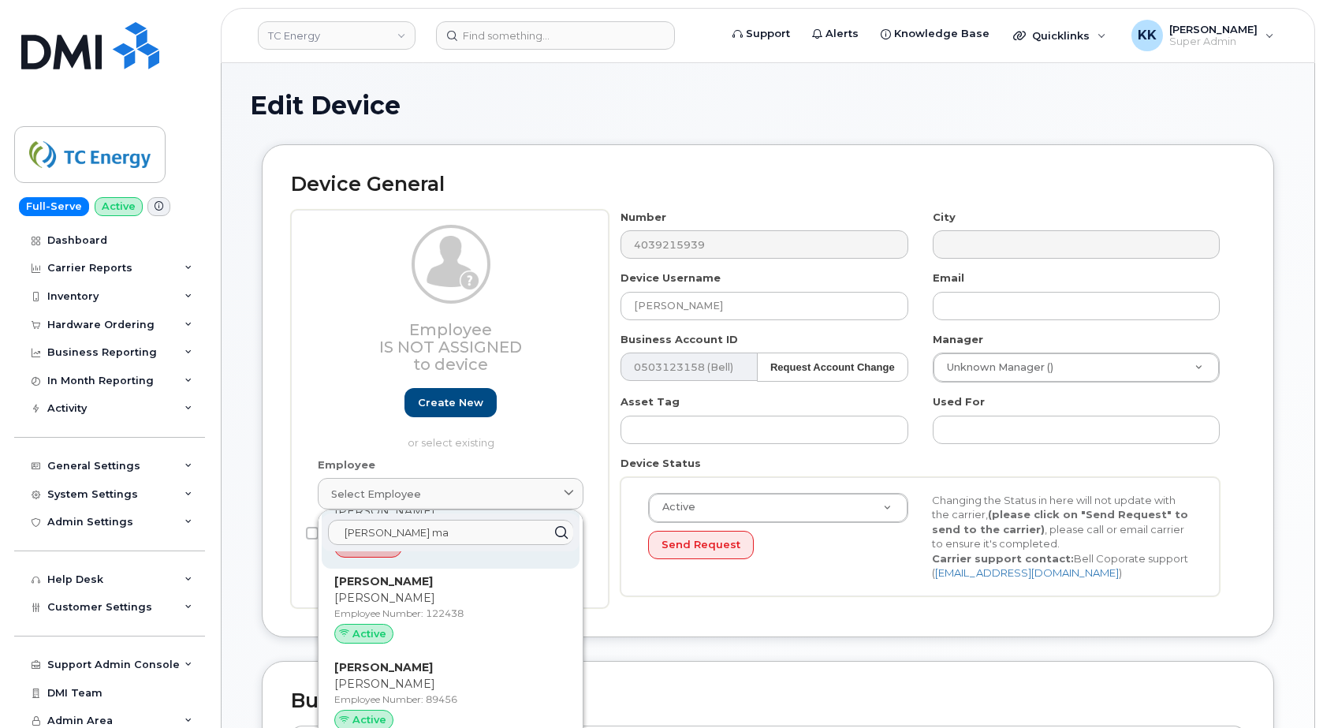
scroll to position [151, 0]
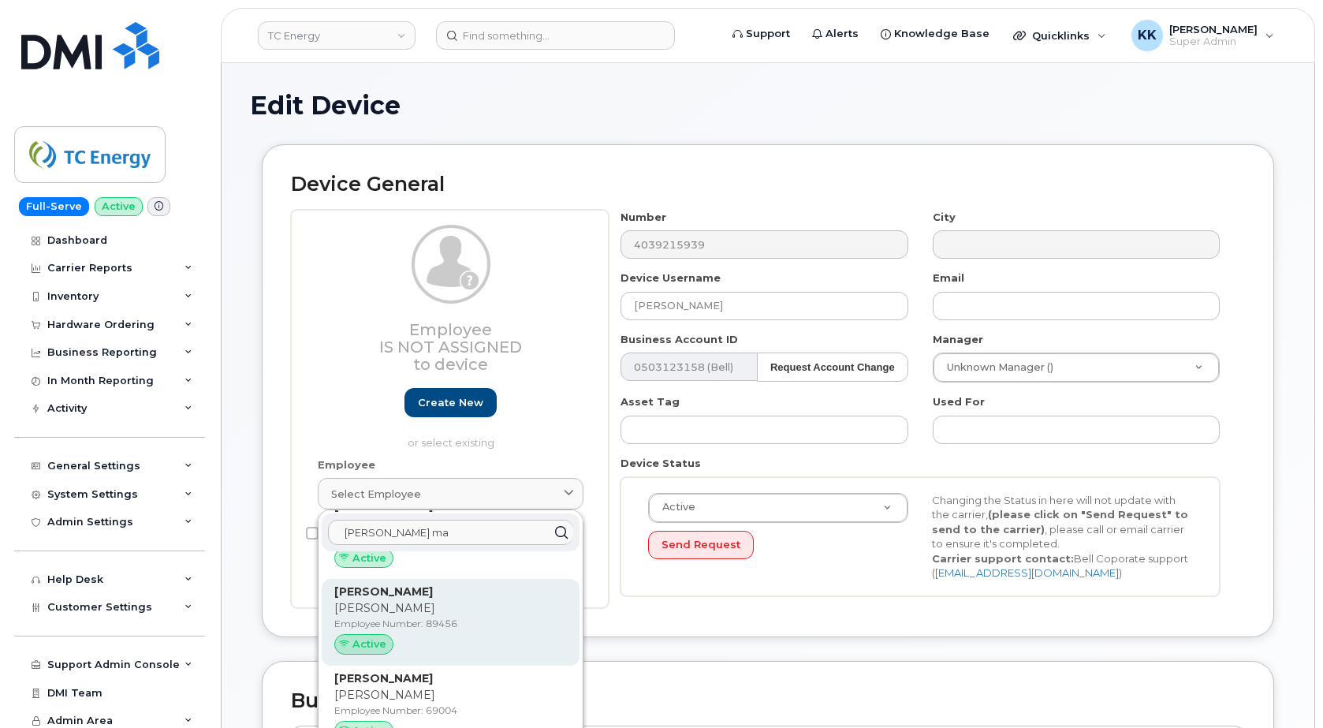
type input "dan ma"
click at [413, 609] on p "Dan" at bounding box center [450, 608] width 233 height 17
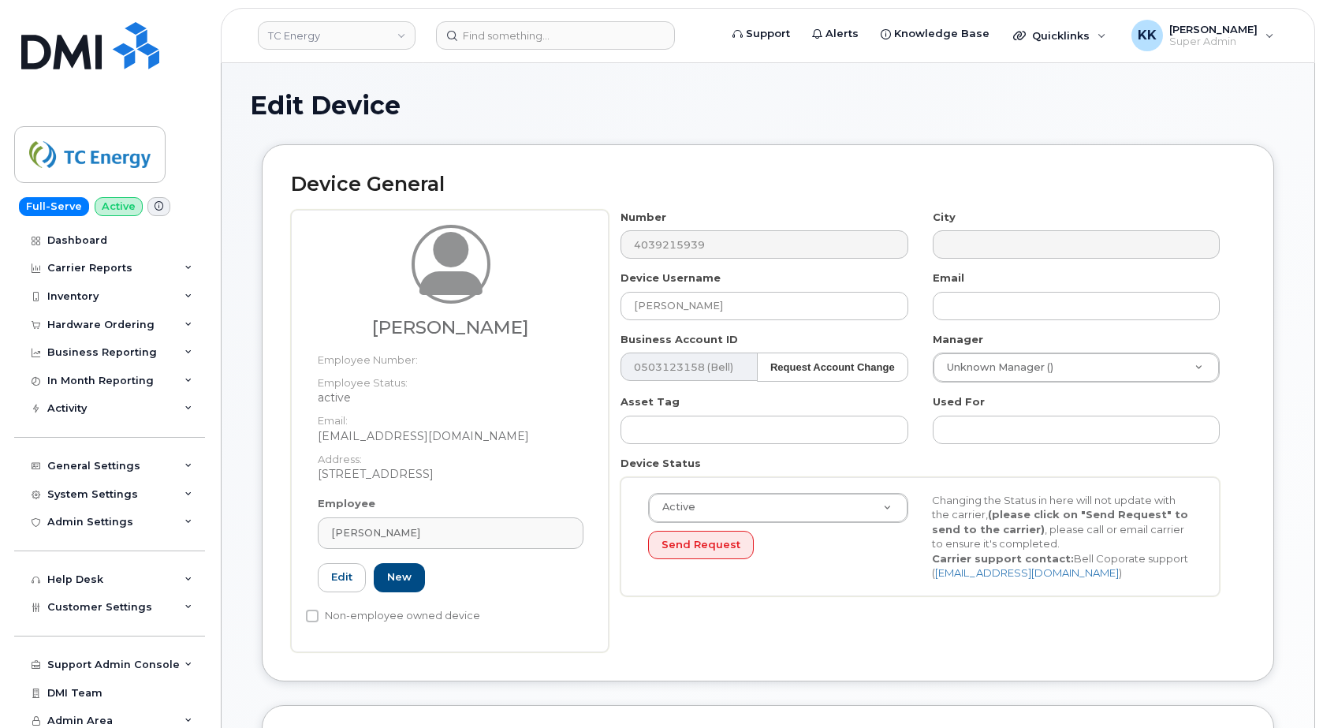
type input "89456"
type input "dan_ma@tcenergy.com"
type input "29465297"
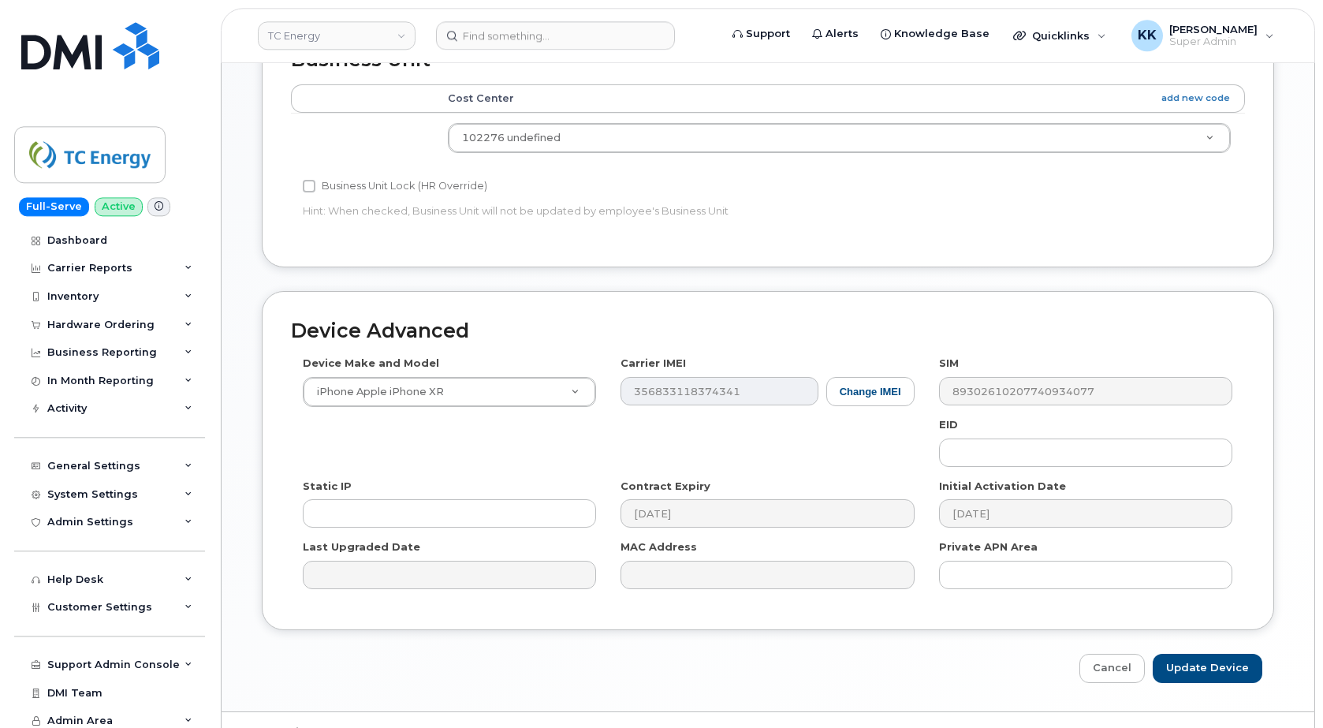
scroll to position [719, 0]
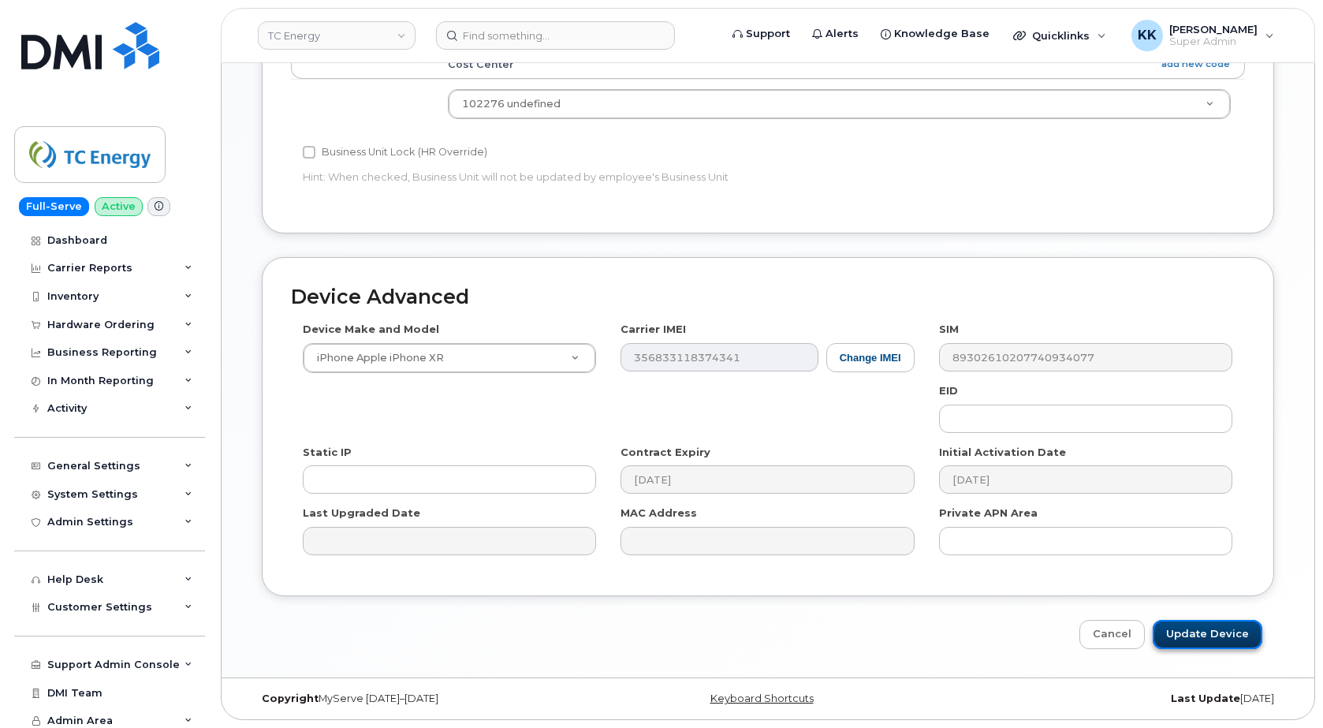
click at [1212, 631] on input "Update Device" at bounding box center [1208, 634] width 110 height 29
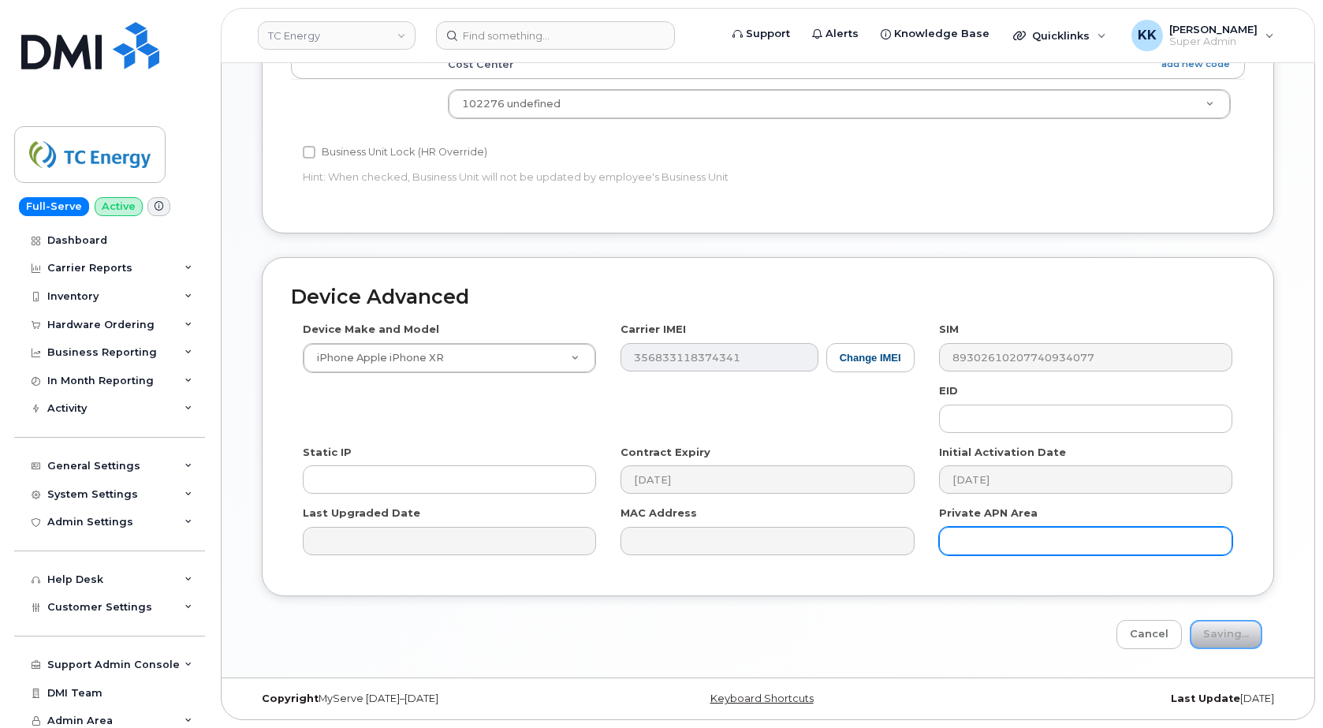
type input "Saving..."
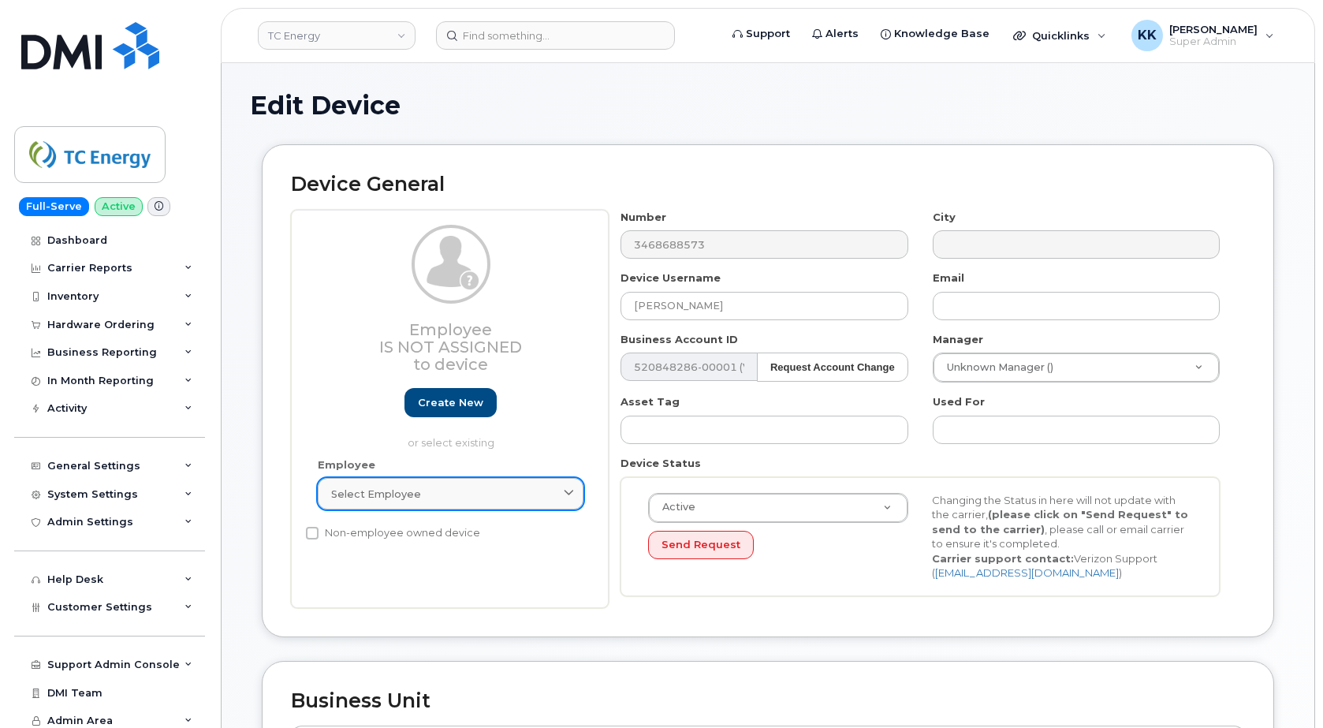
click at [444, 495] on div "Select employee" at bounding box center [450, 493] width 239 height 15
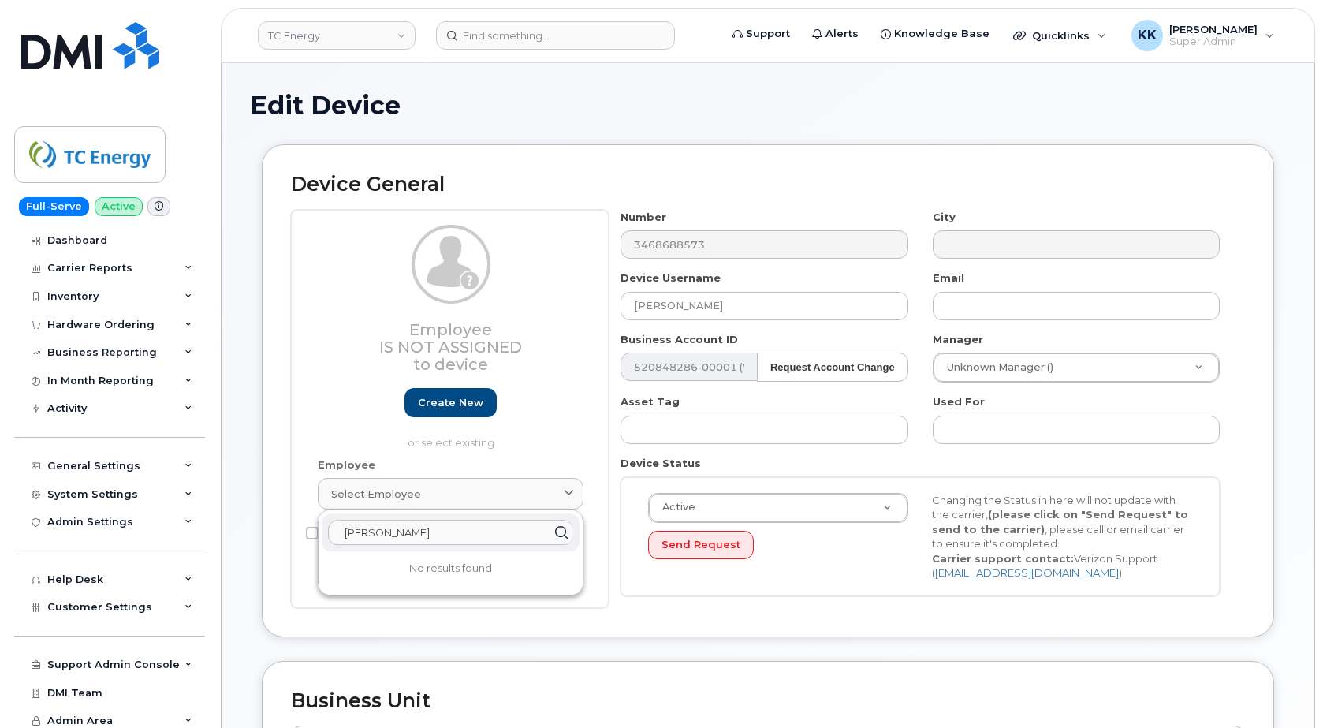
type input "[PERSON_NAME]"
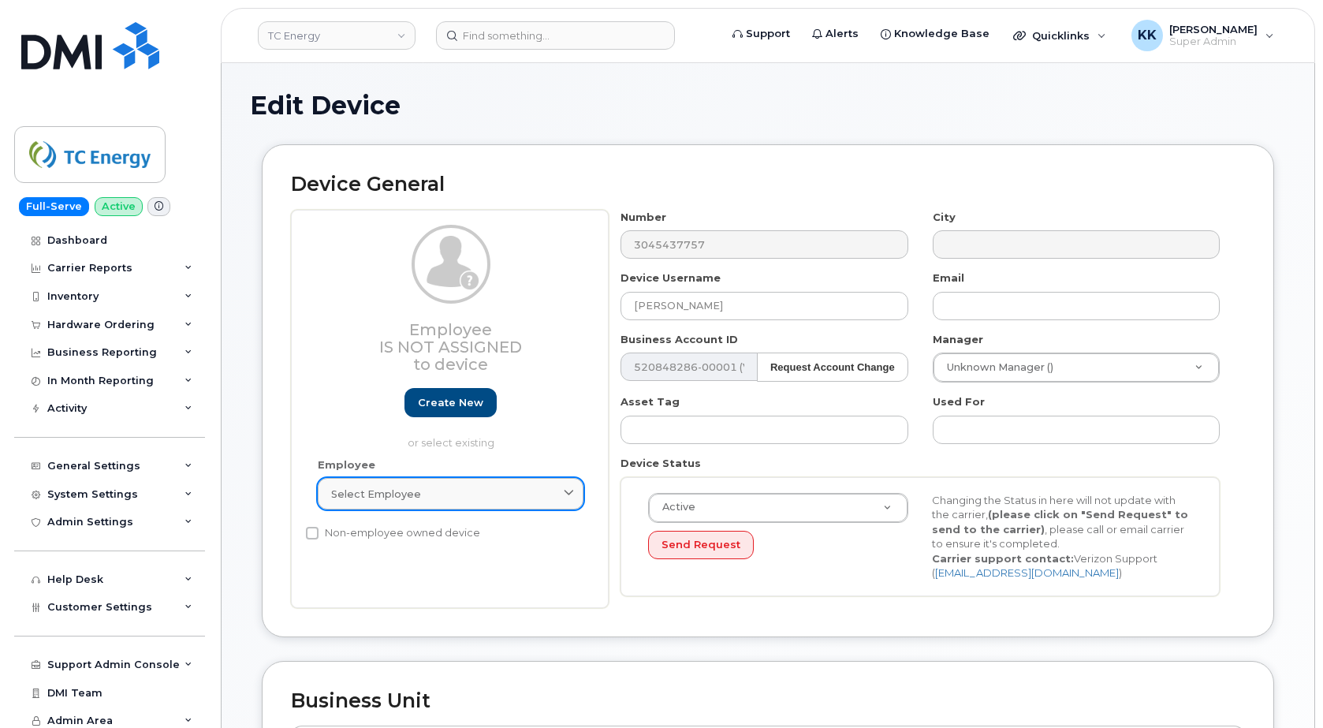
click at [404, 503] on link "Select employee" at bounding box center [451, 494] width 266 height 32
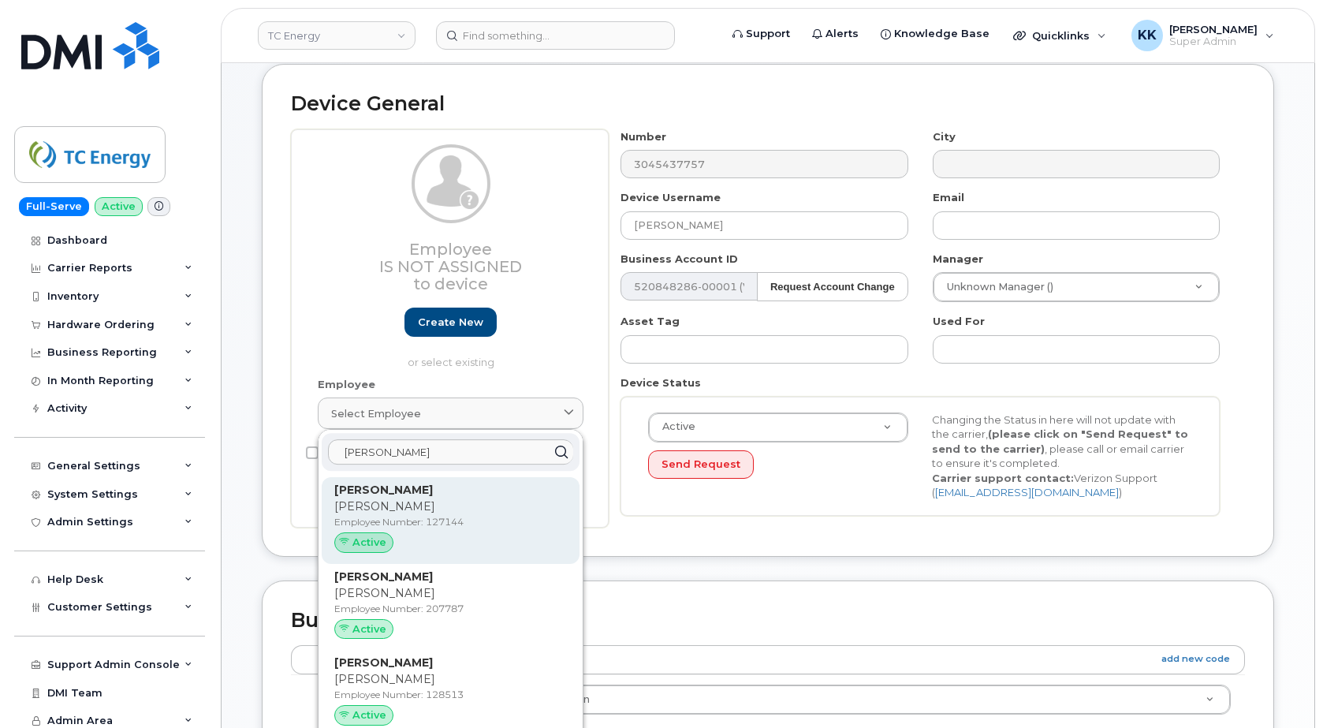
scroll to position [161, 0]
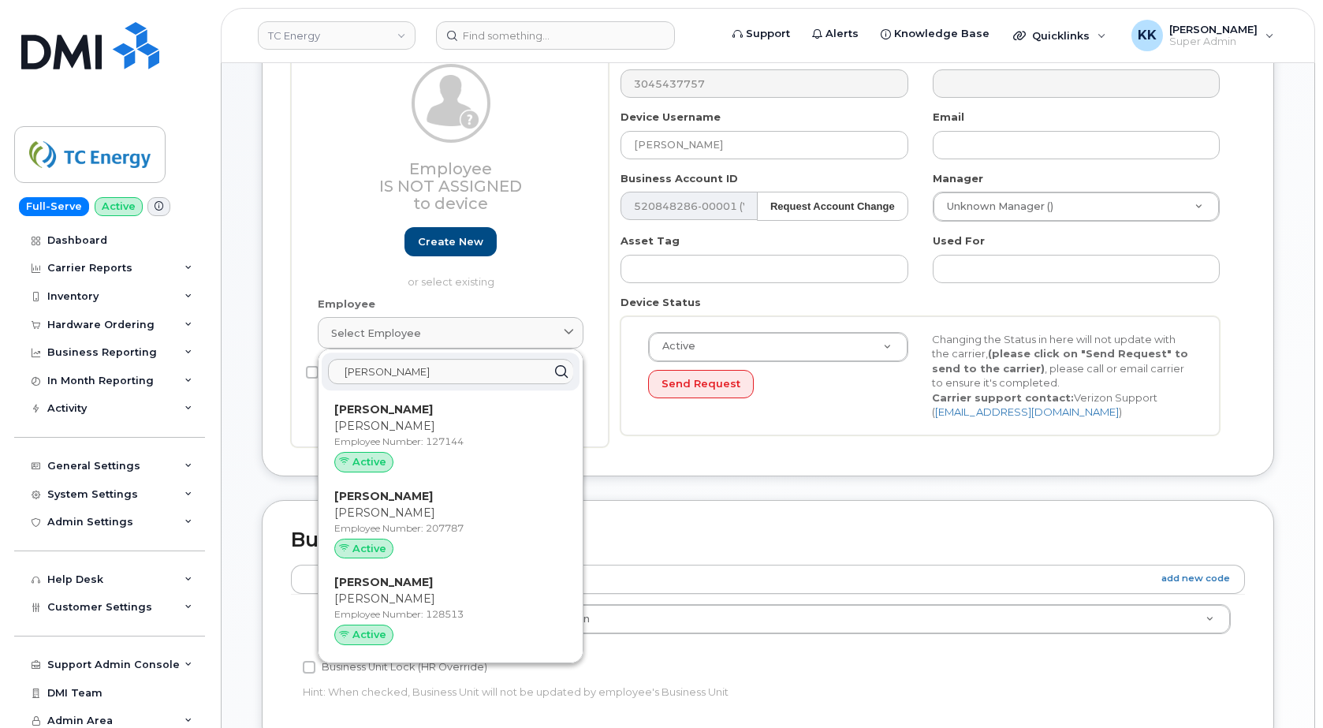
type input "jason smith"
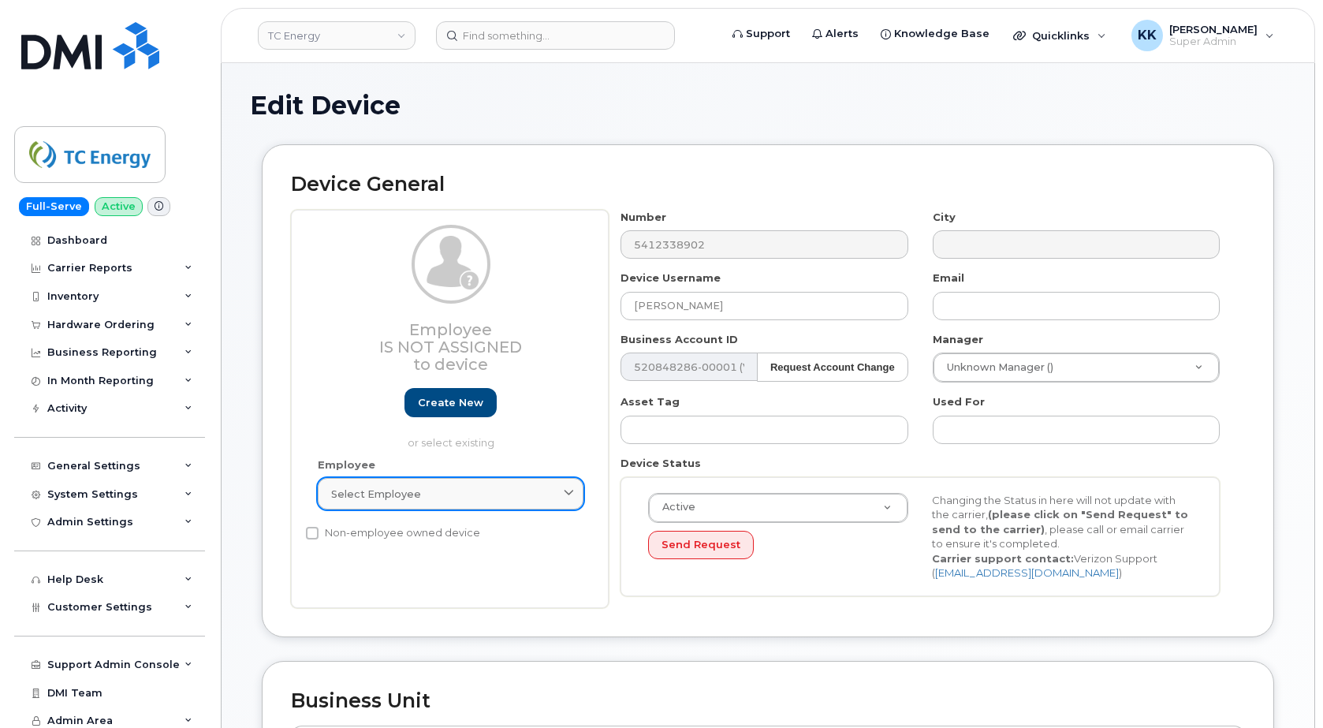
click at [419, 486] on link "Select employee" at bounding box center [451, 494] width 266 height 32
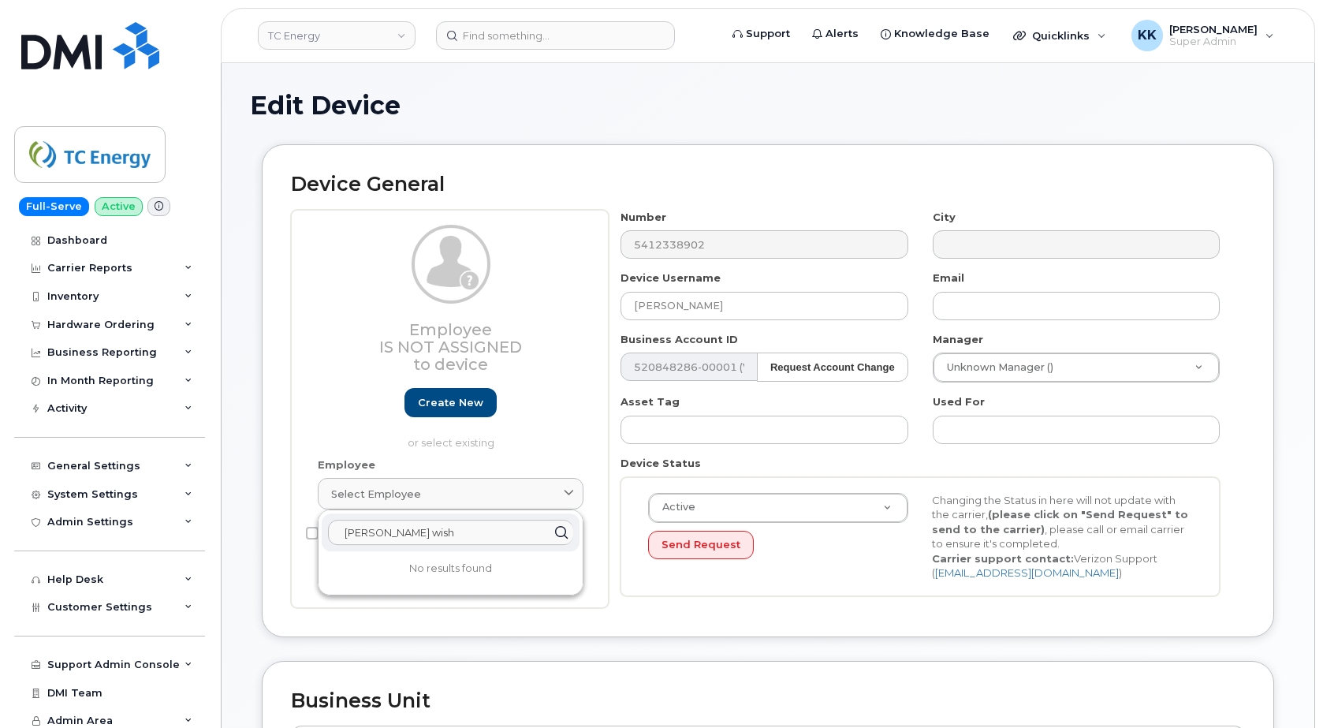
type input "[PERSON_NAME] wish"
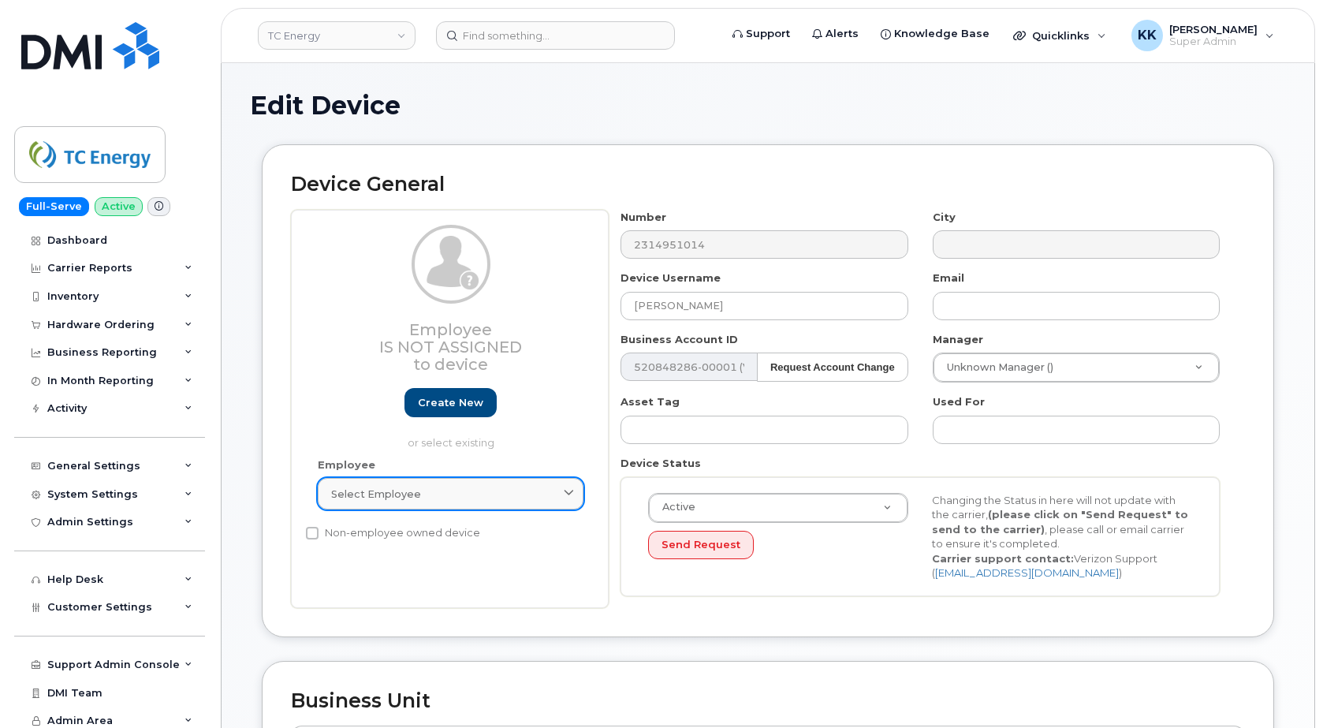
click at [447, 492] on div "Select employee" at bounding box center [450, 493] width 239 height 15
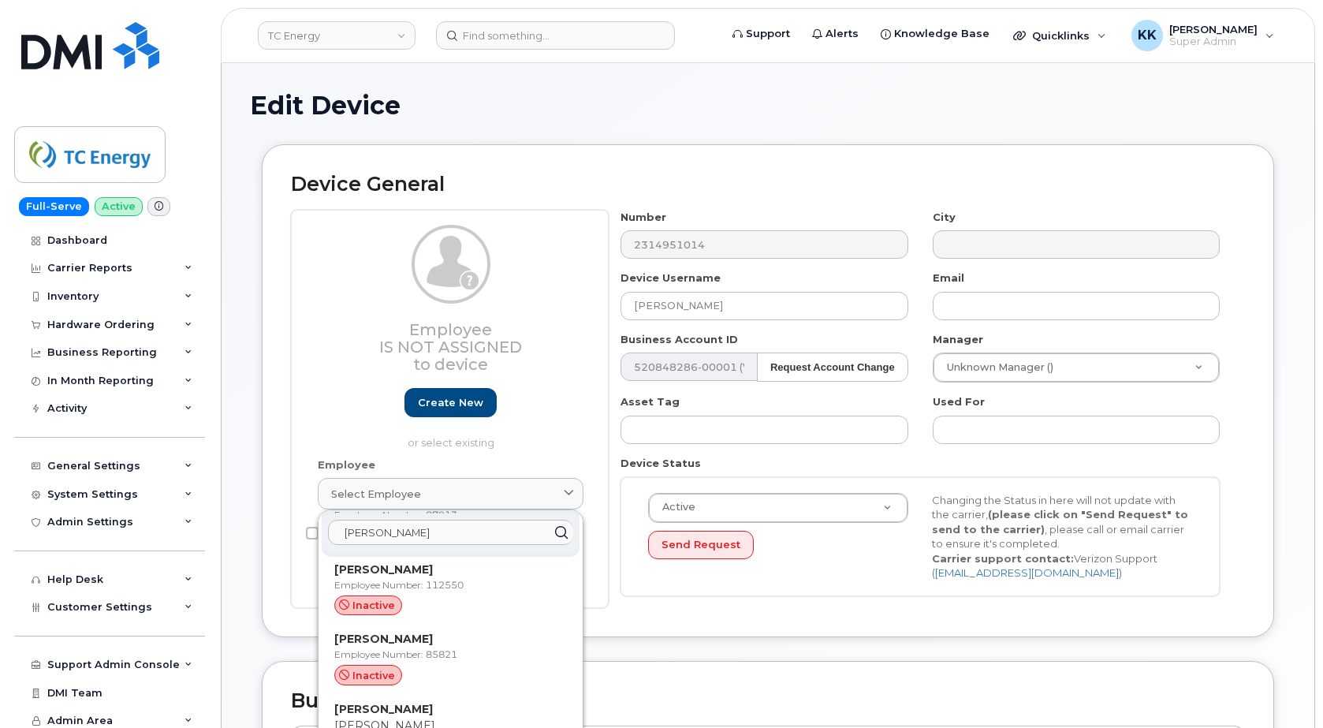
scroll to position [260, 0]
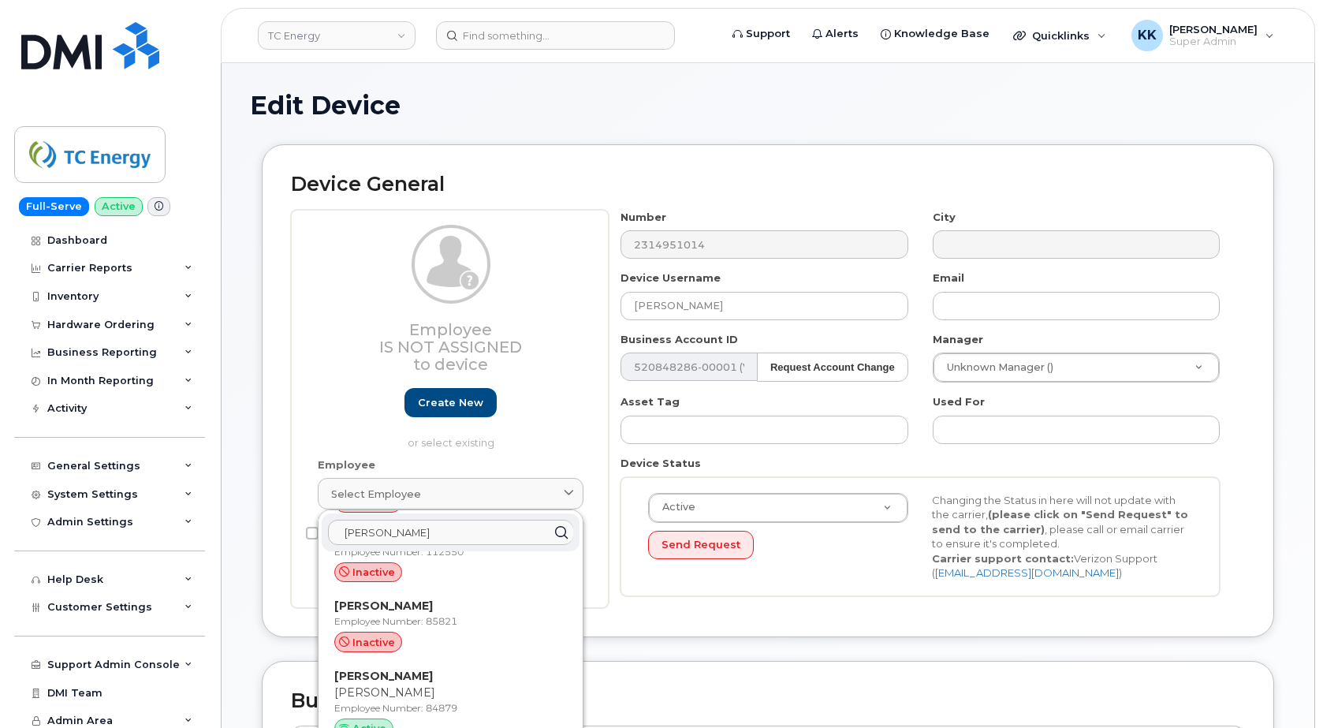
type input "dobson"
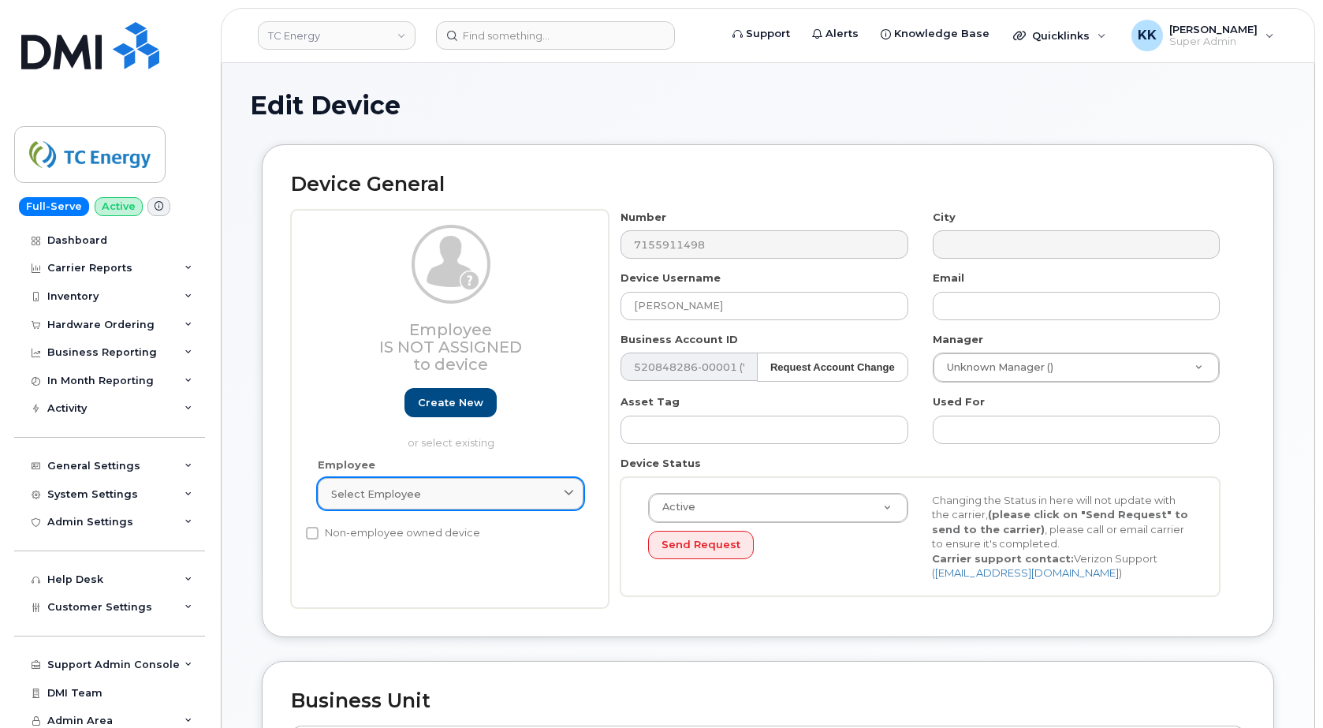
click at [387, 492] on span "Select employee" at bounding box center [376, 493] width 90 height 15
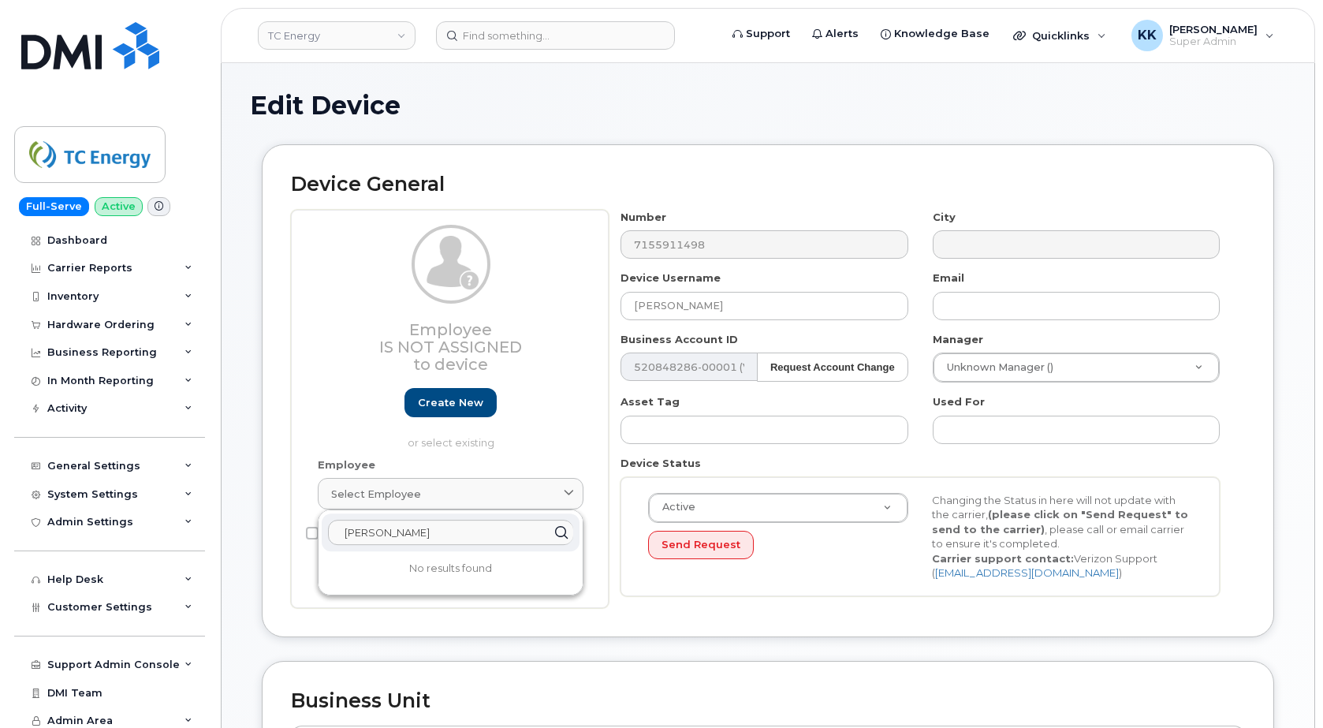
type input "hoggatt"
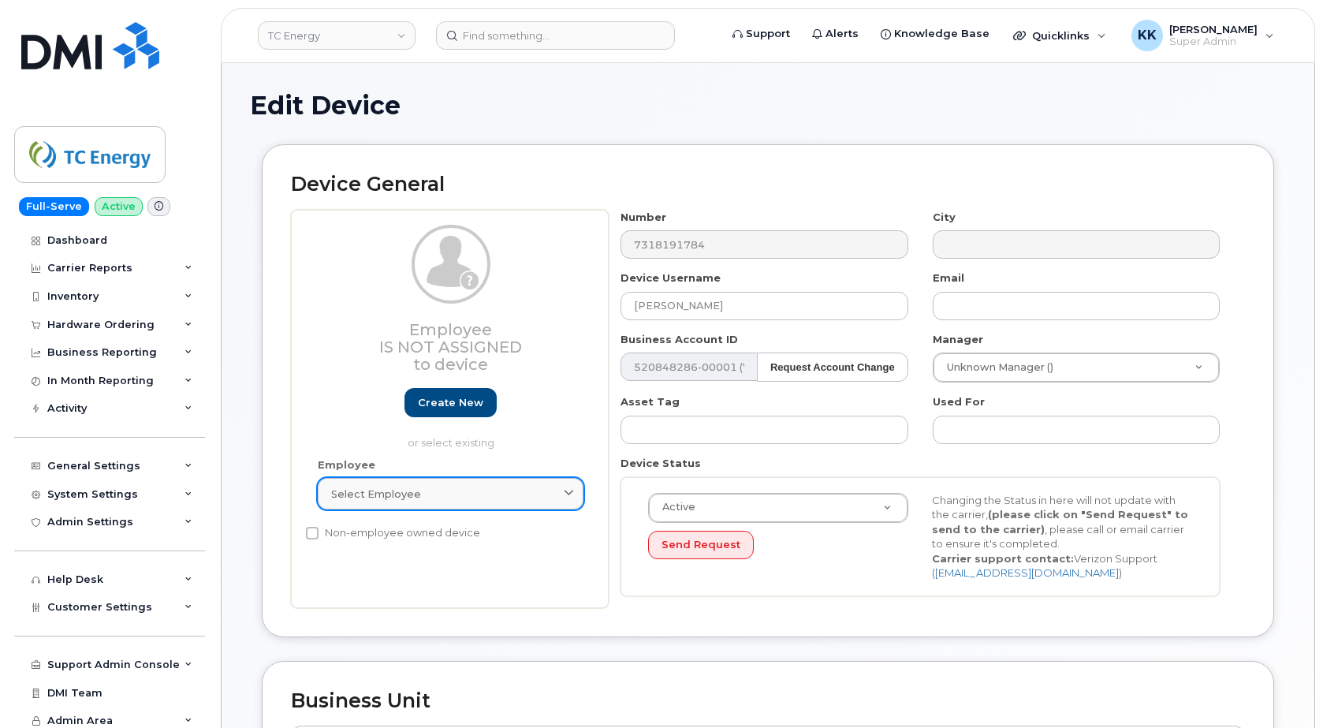
click at [419, 504] on link "Select employee" at bounding box center [451, 494] width 266 height 32
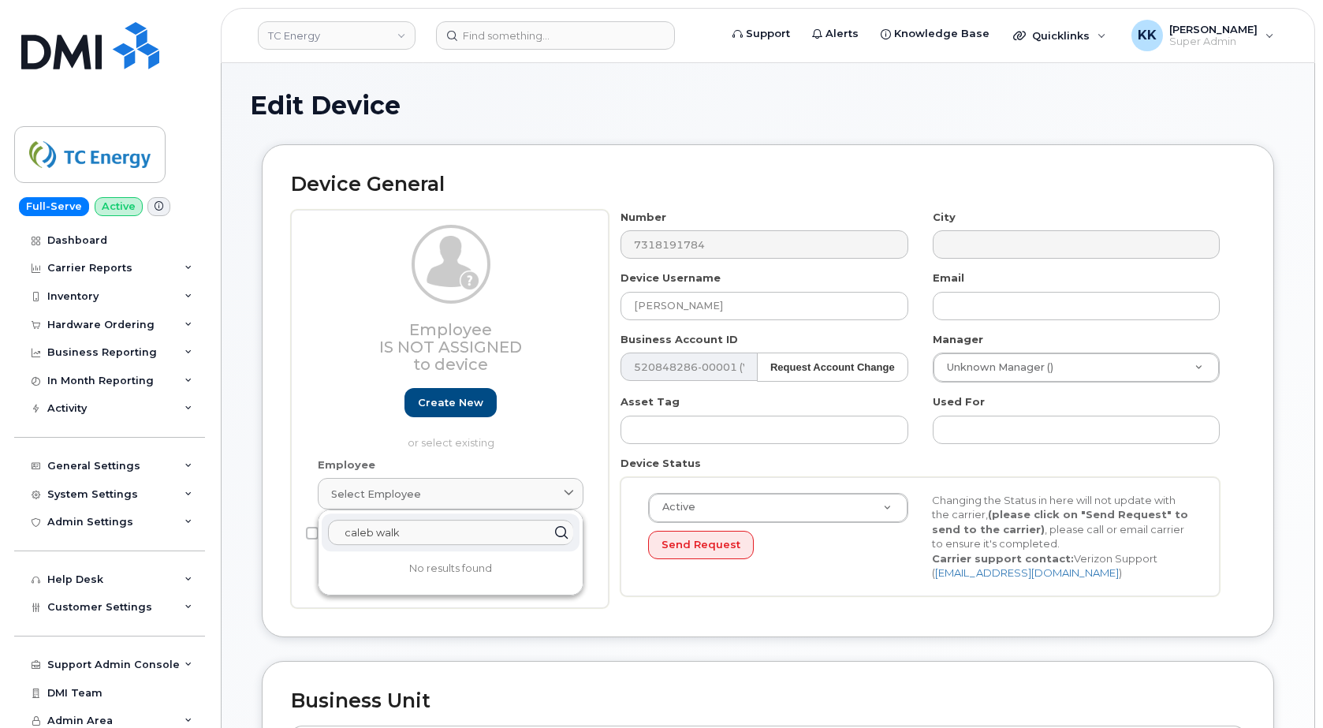
type input "caleb walk"
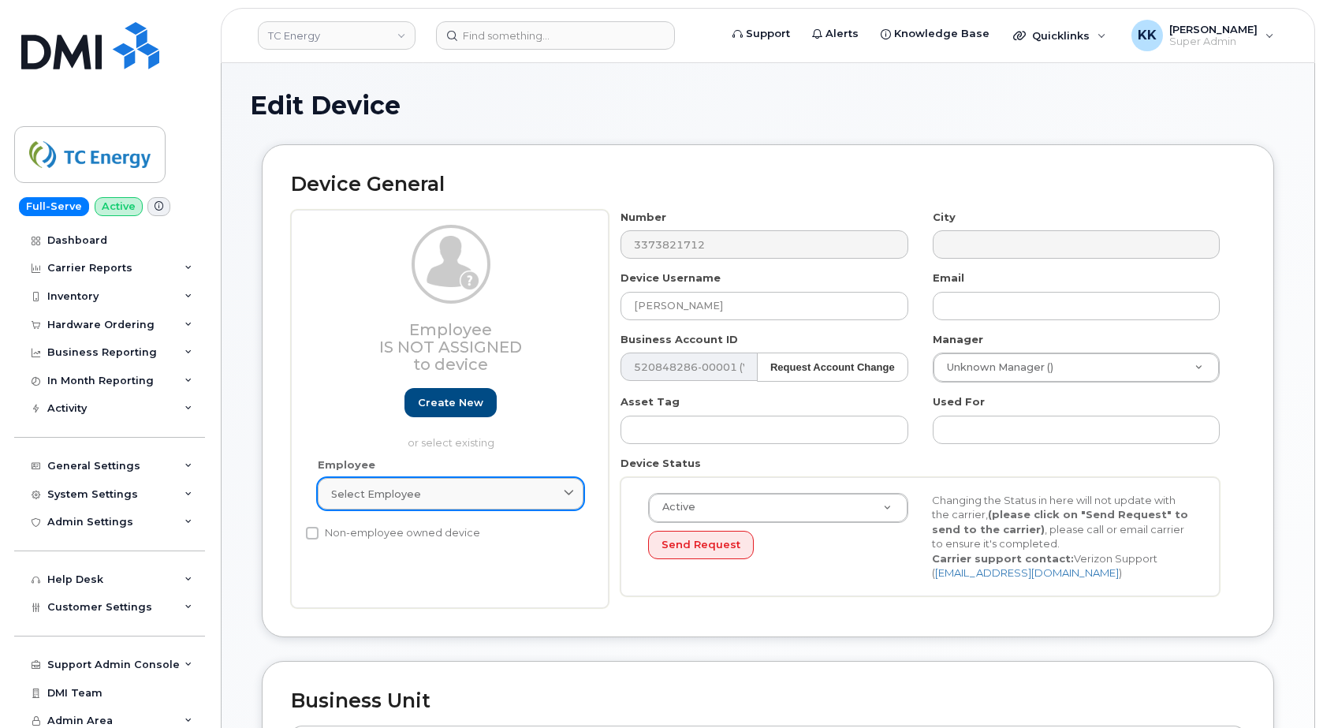
click at [434, 500] on div "Select employee" at bounding box center [450, 493] width 239 height 15
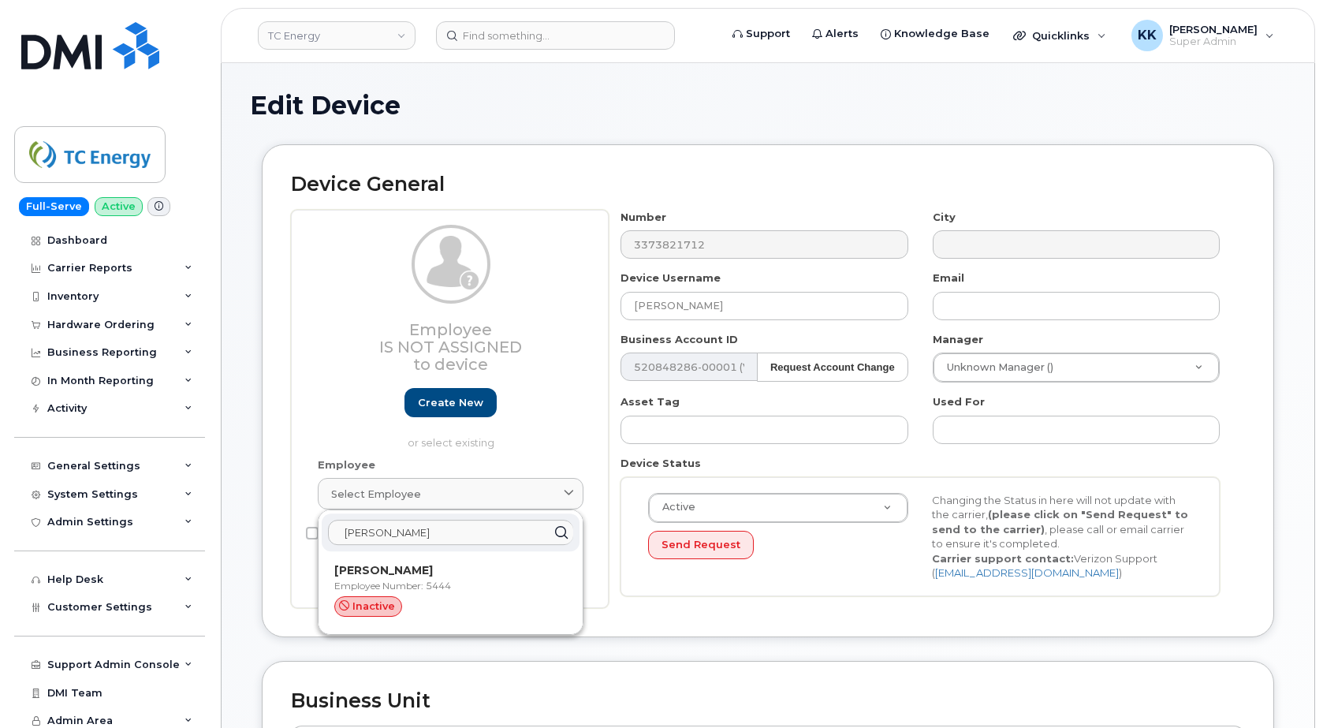
type input "penrose"
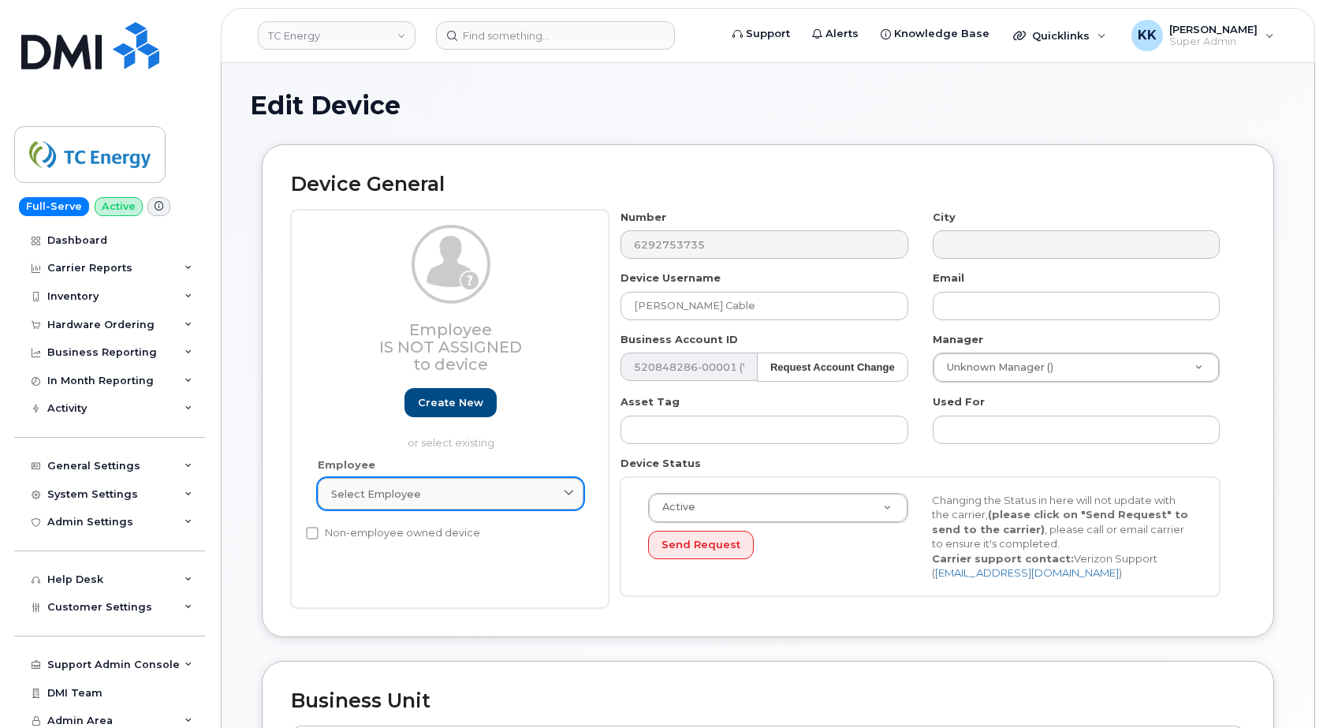
click at [422, 493] on div "Select employee" at bounding box center [450, 493] width 239 height 15
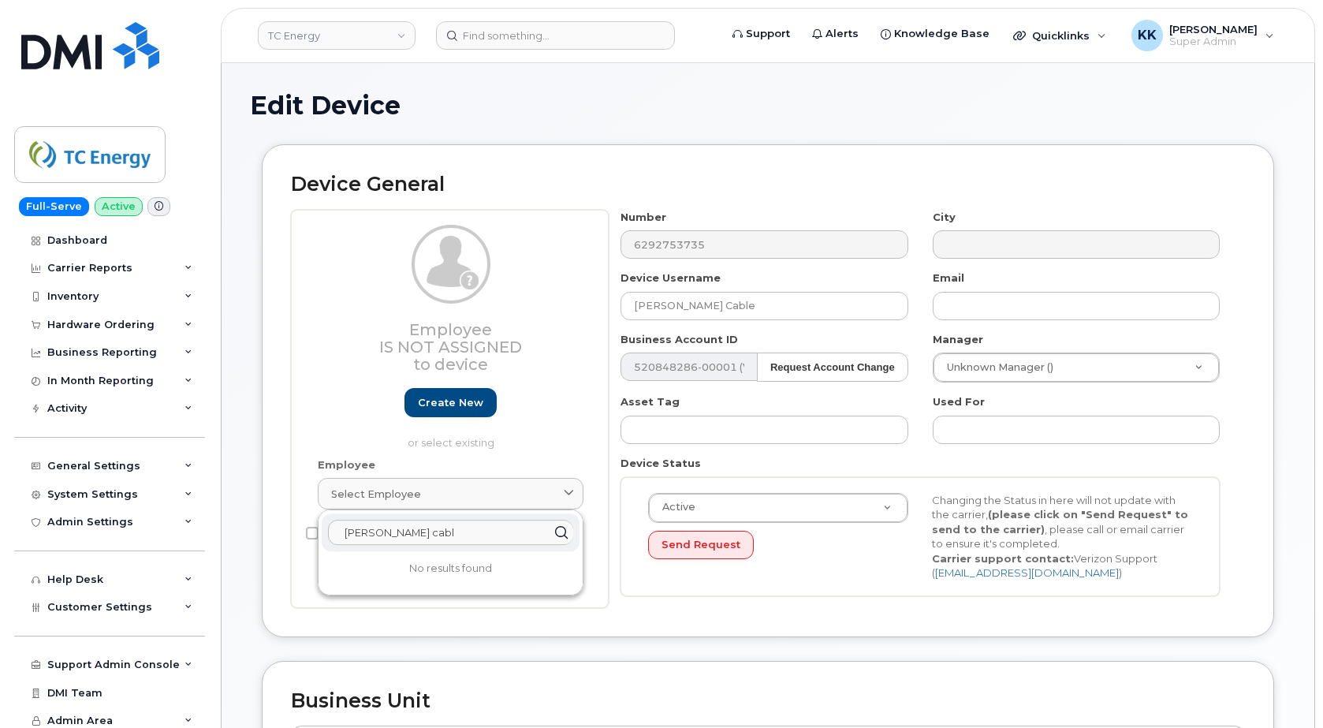
type input "[PERSON_NAME] cabl"
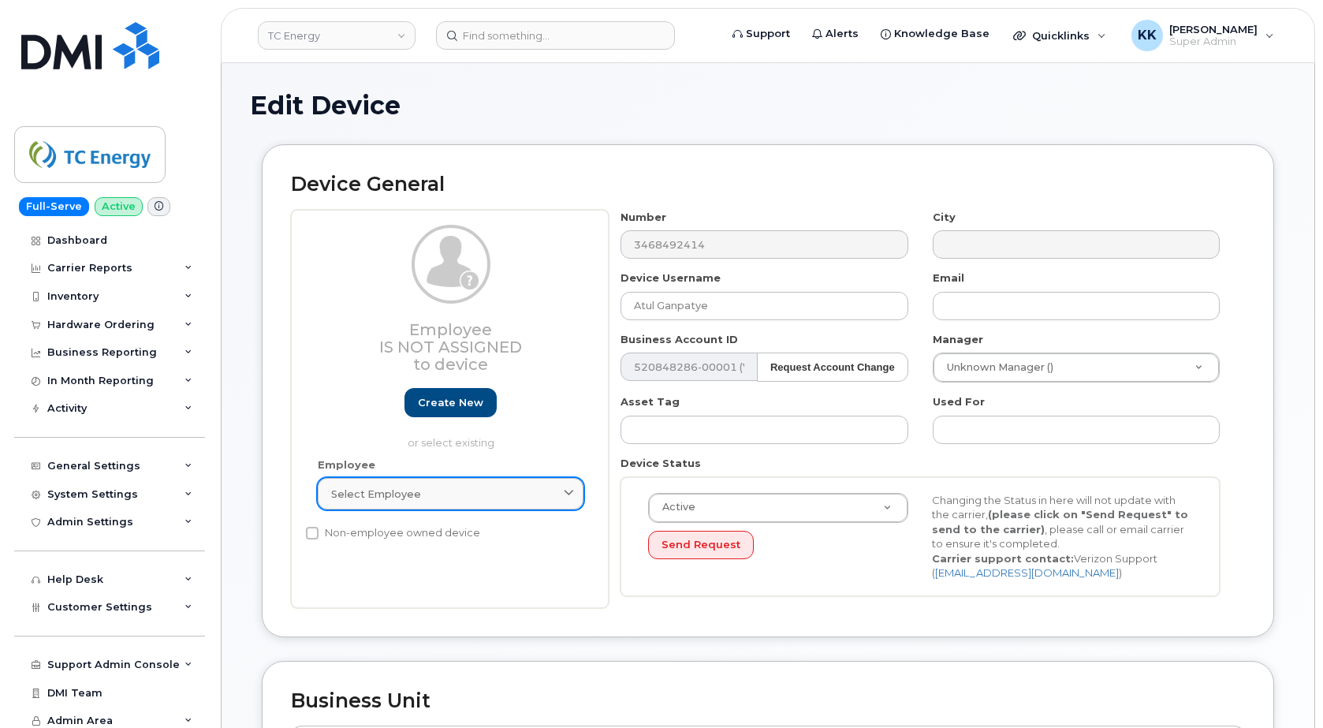
click at [389, 488] on span "Select employee" at bounding box center [376, 493] width 90 height 15
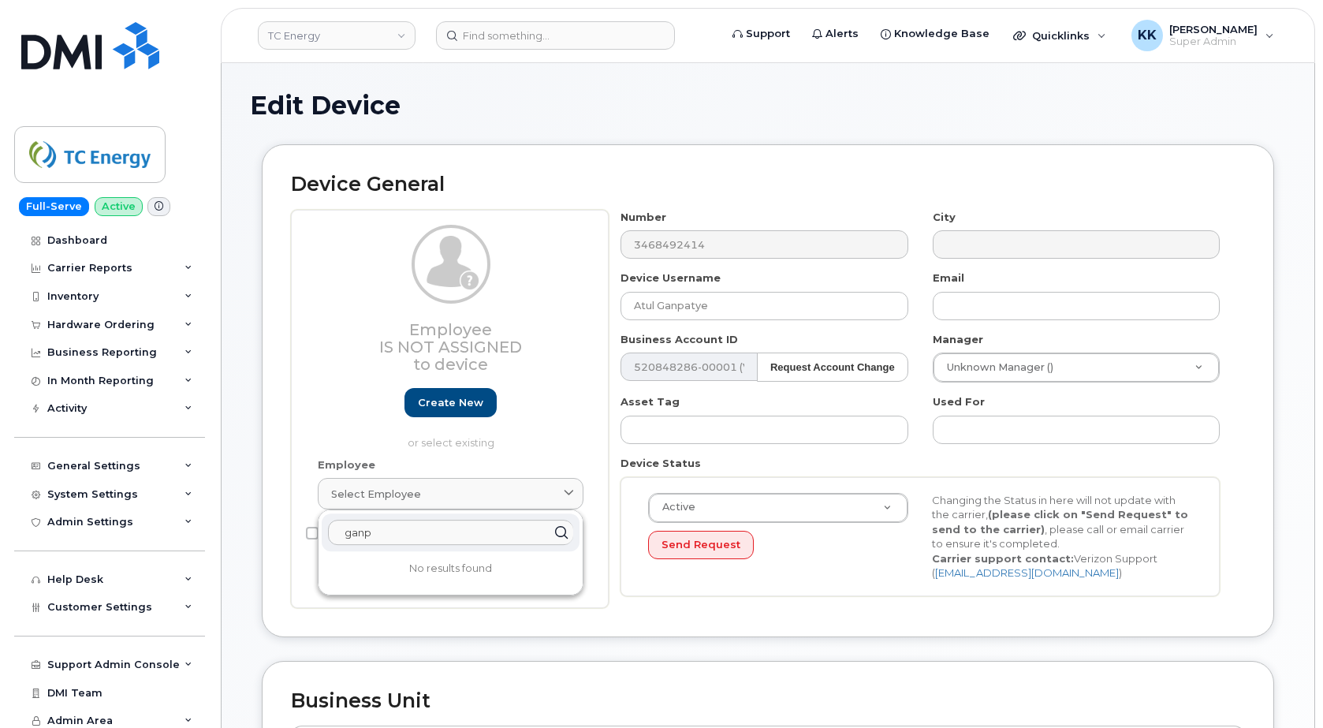
type input "ganp"
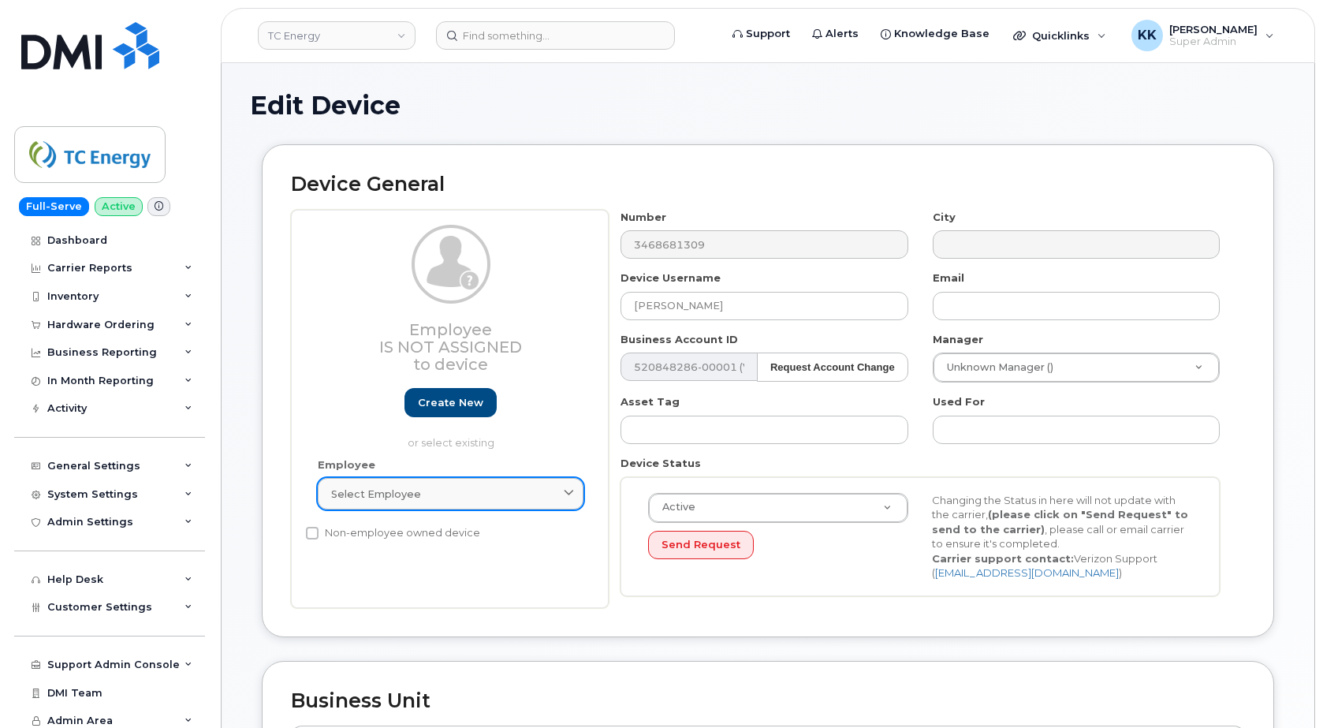
click at [445, 489] on div "Select employee" at bounding box center [450, 493] width 239 height 15
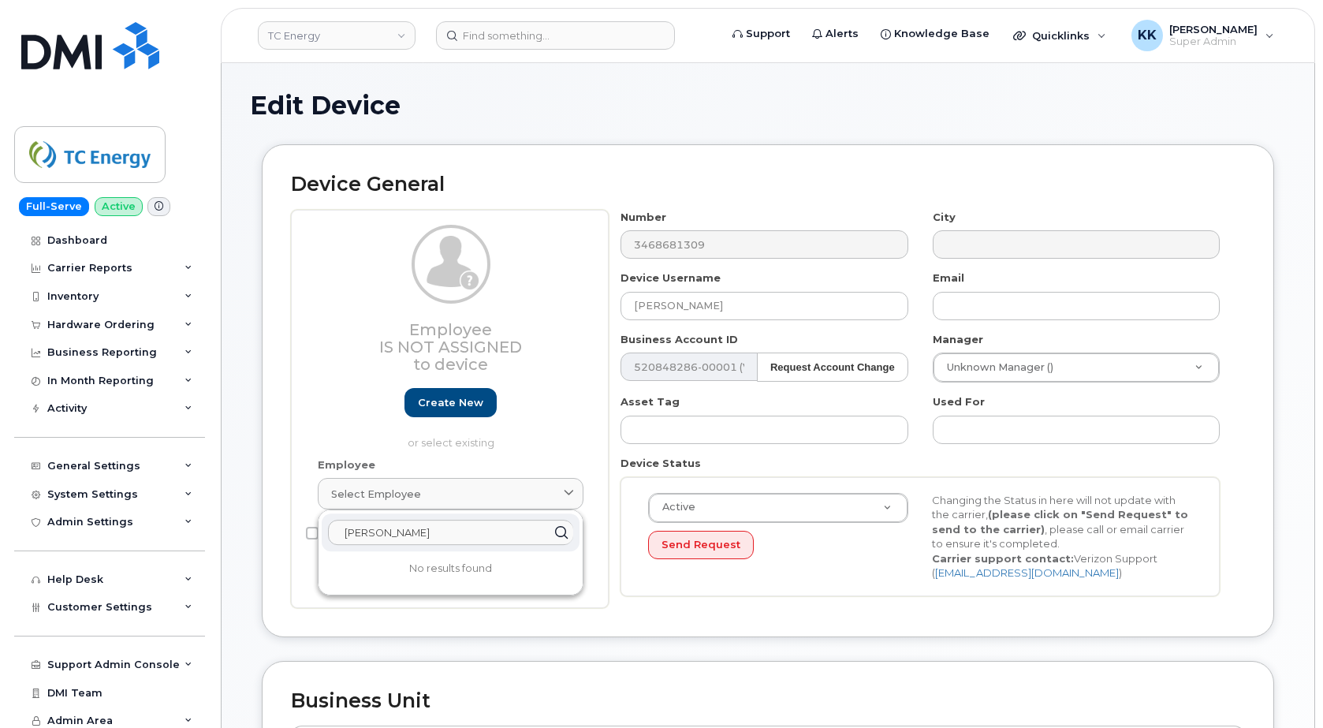
type input "carlo tam"
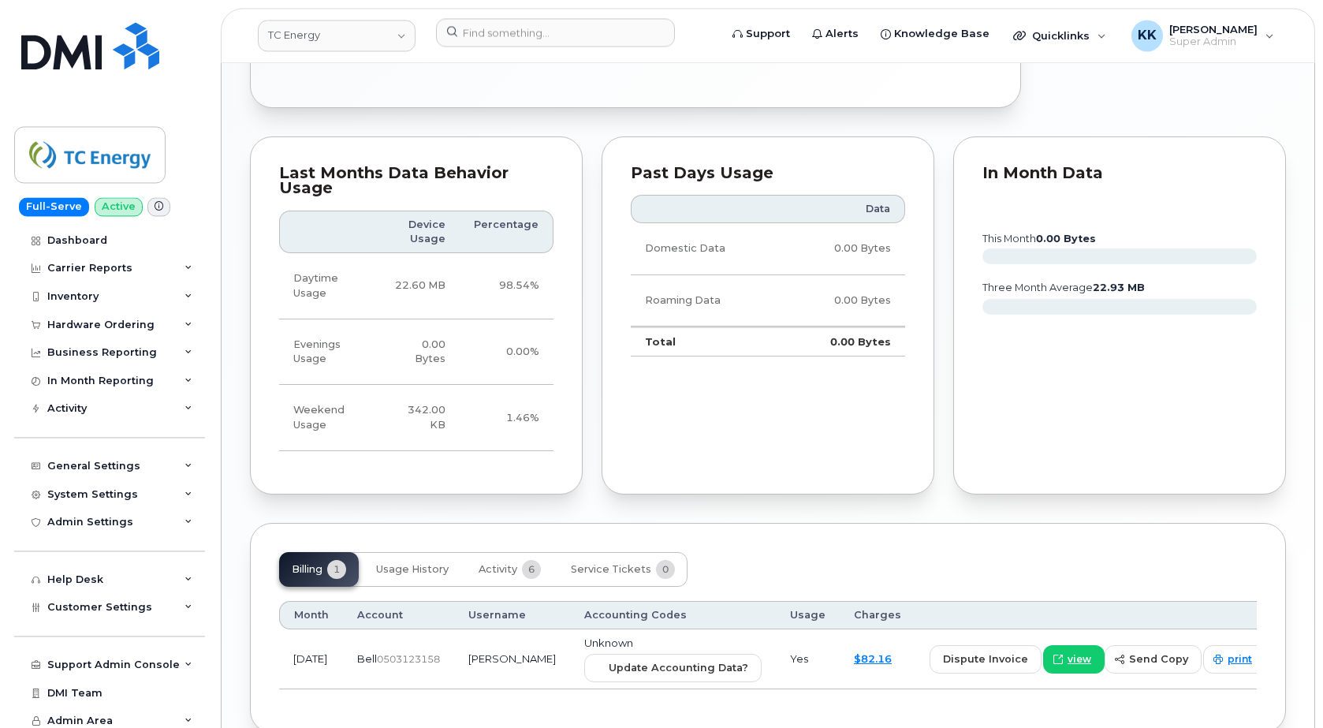
scroll to position [1130, 0]
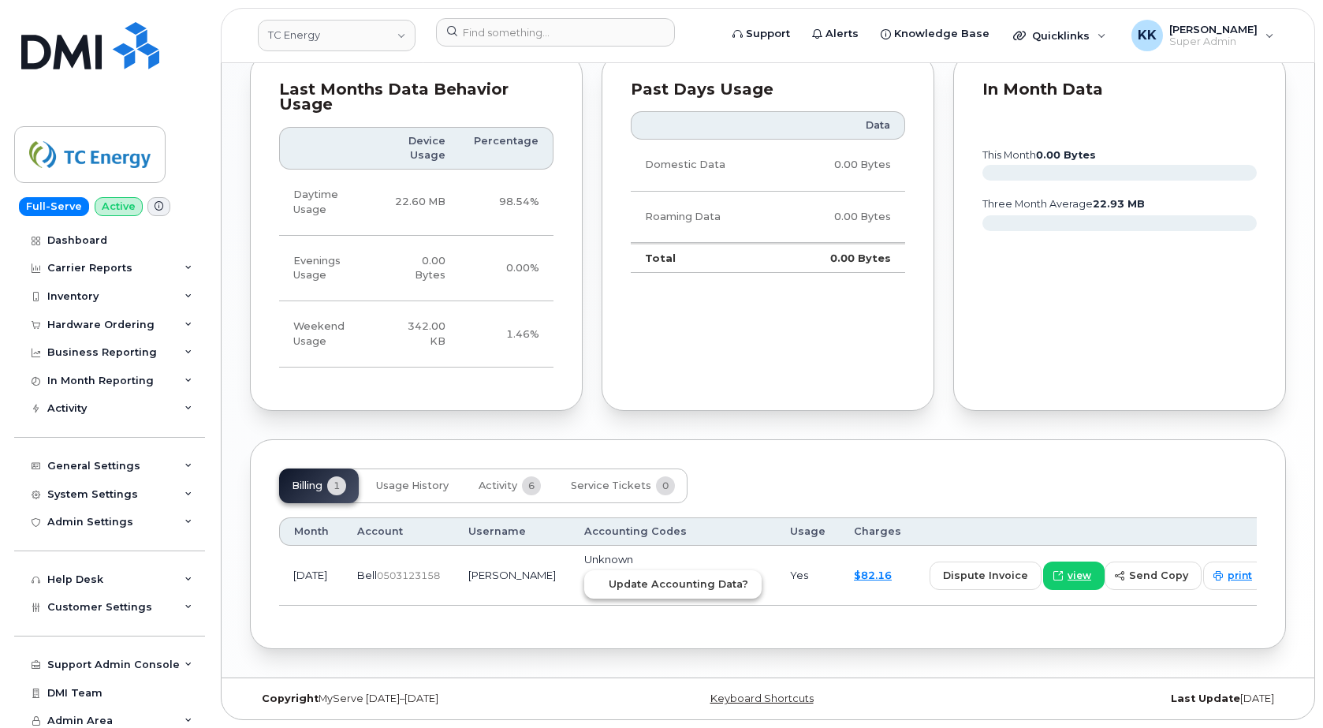
click at [665, 577] on span "Update Accounting Data?" at bounding box center [679, 583] width 140 height 15
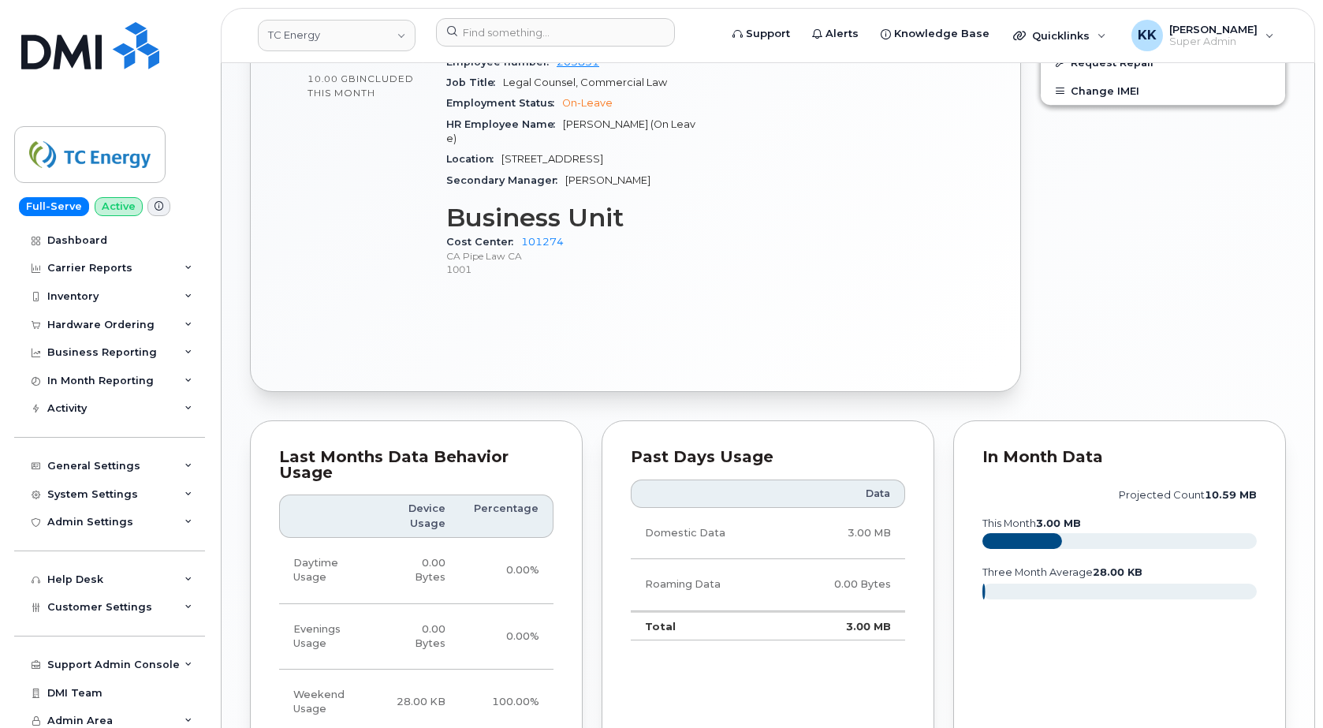
scroll to position [1143, 0]
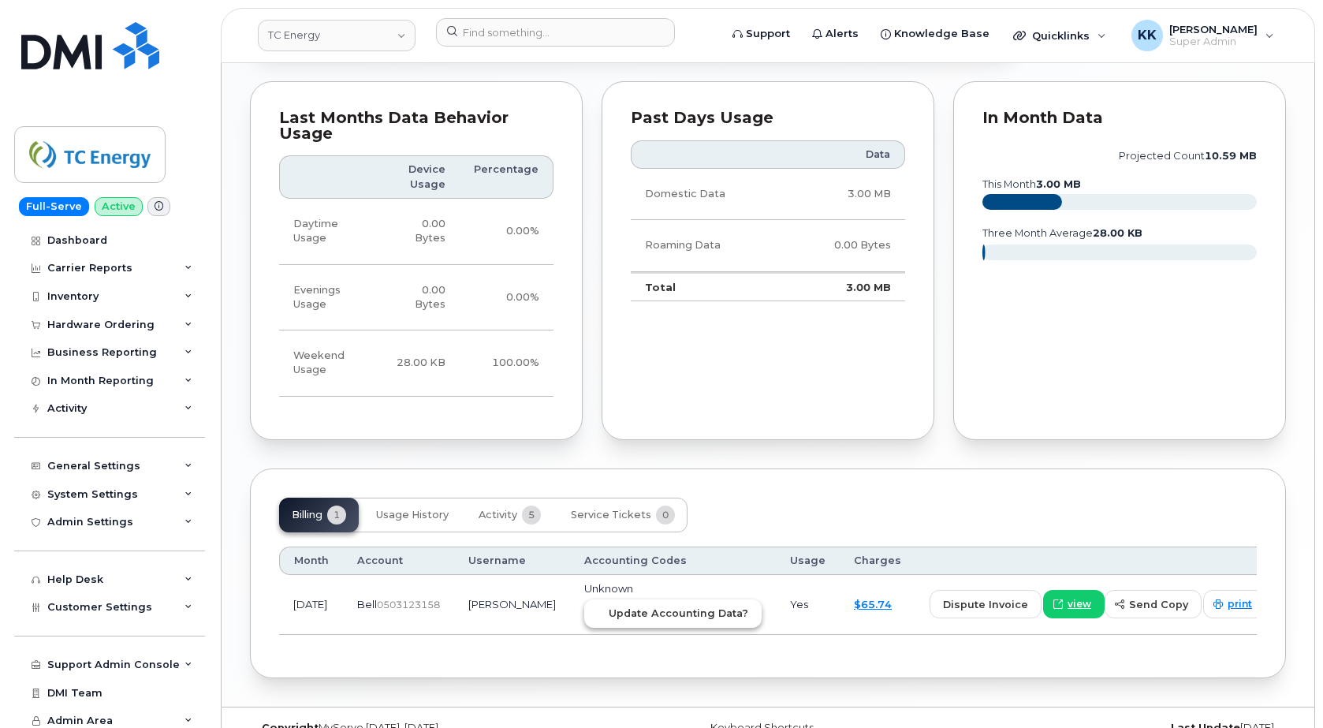
click at [723, 605] on span "Update Accounting Data?" at bounding box center [679, 612] width 140 height 15
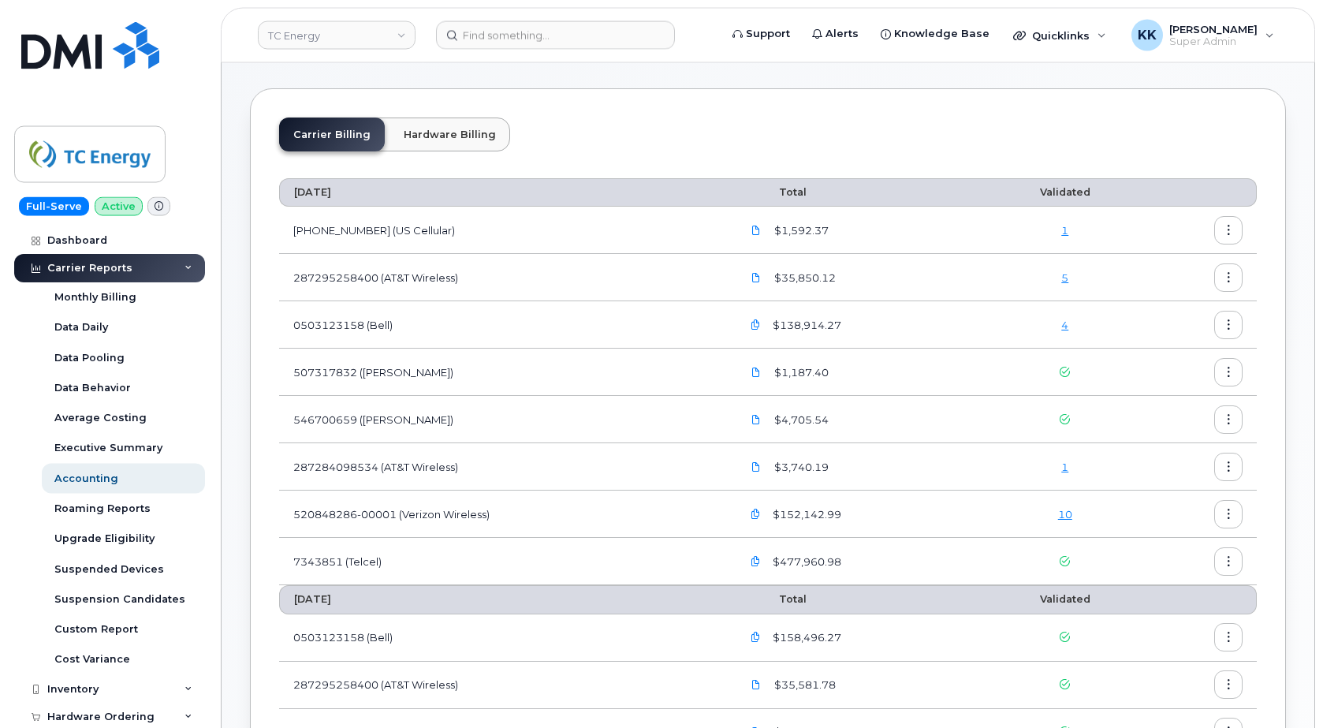
scroll to position [80, 0]
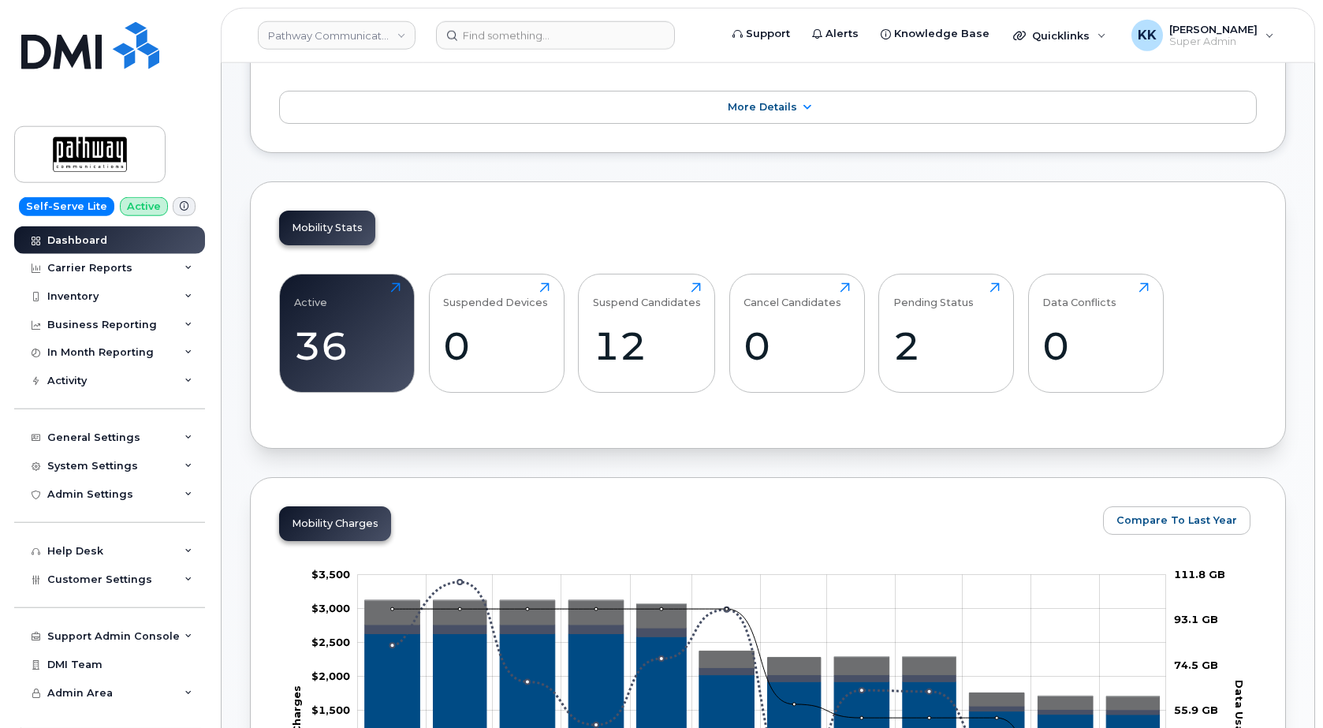
scroll to position [2018, 0]
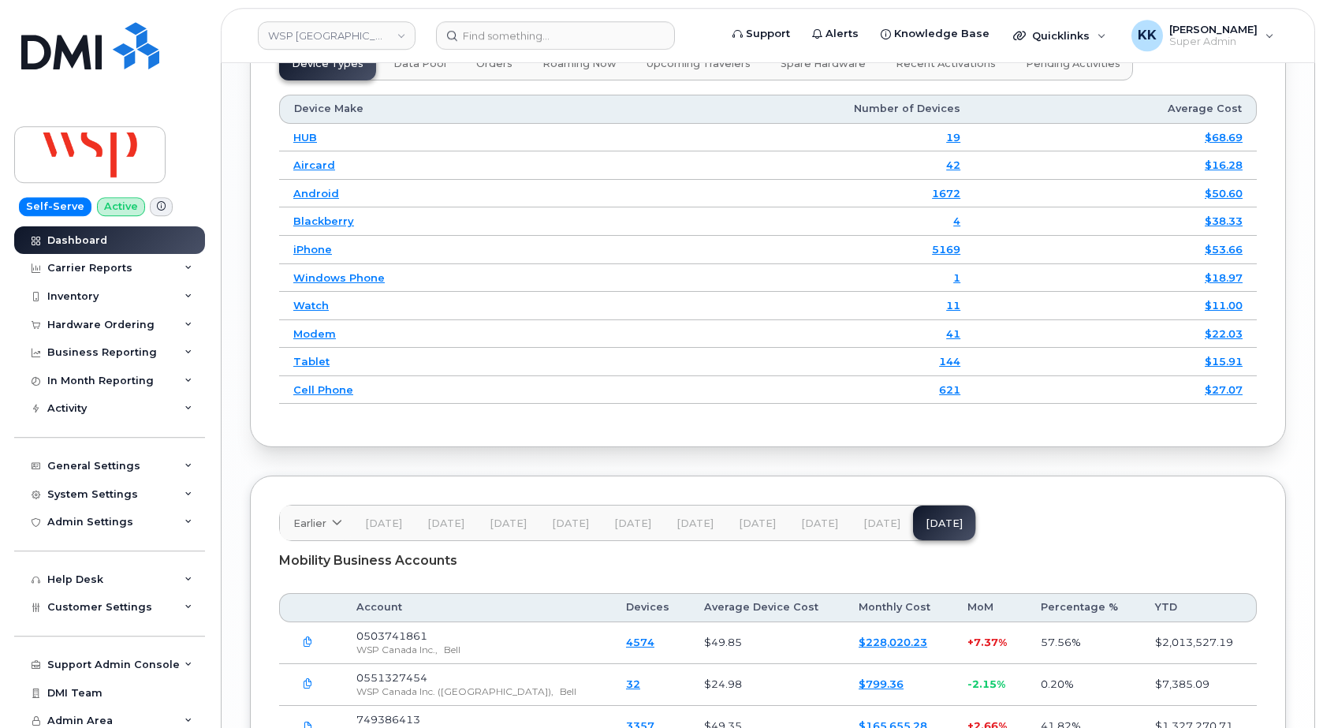
scroll to position [2255, 0]
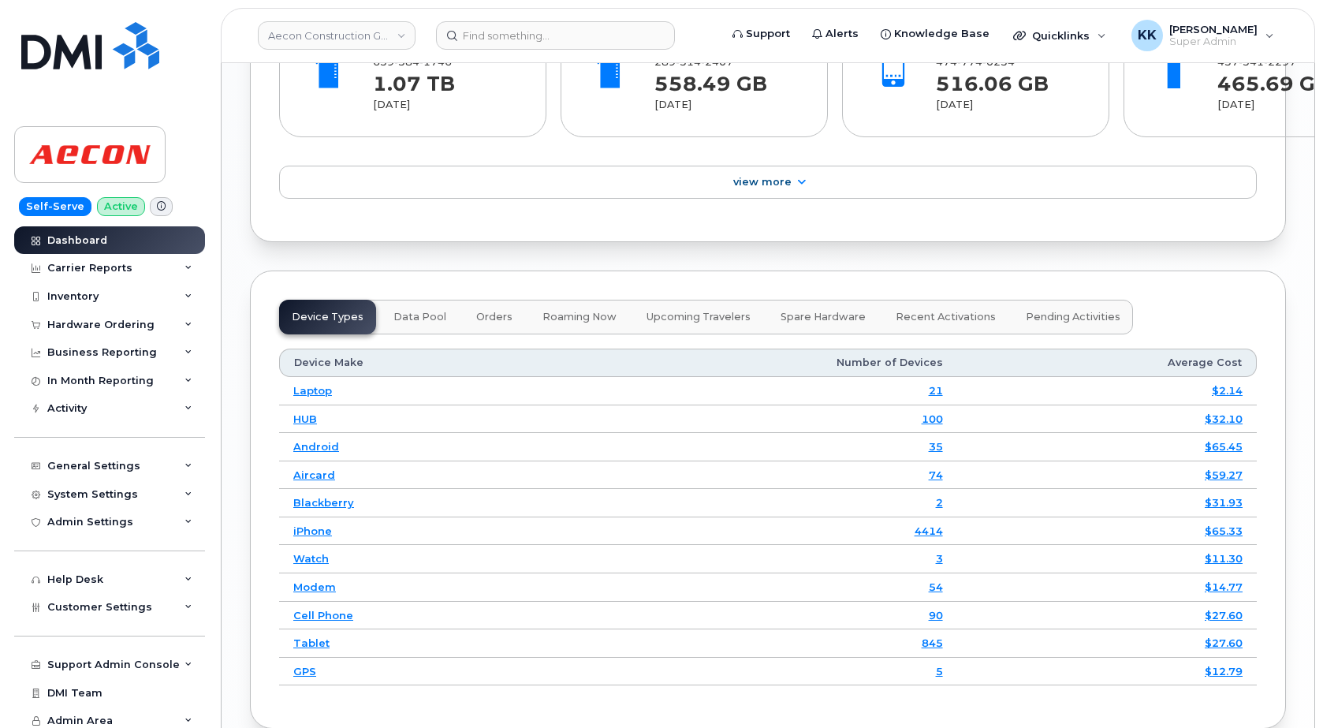
scroll to position [2192, 0]
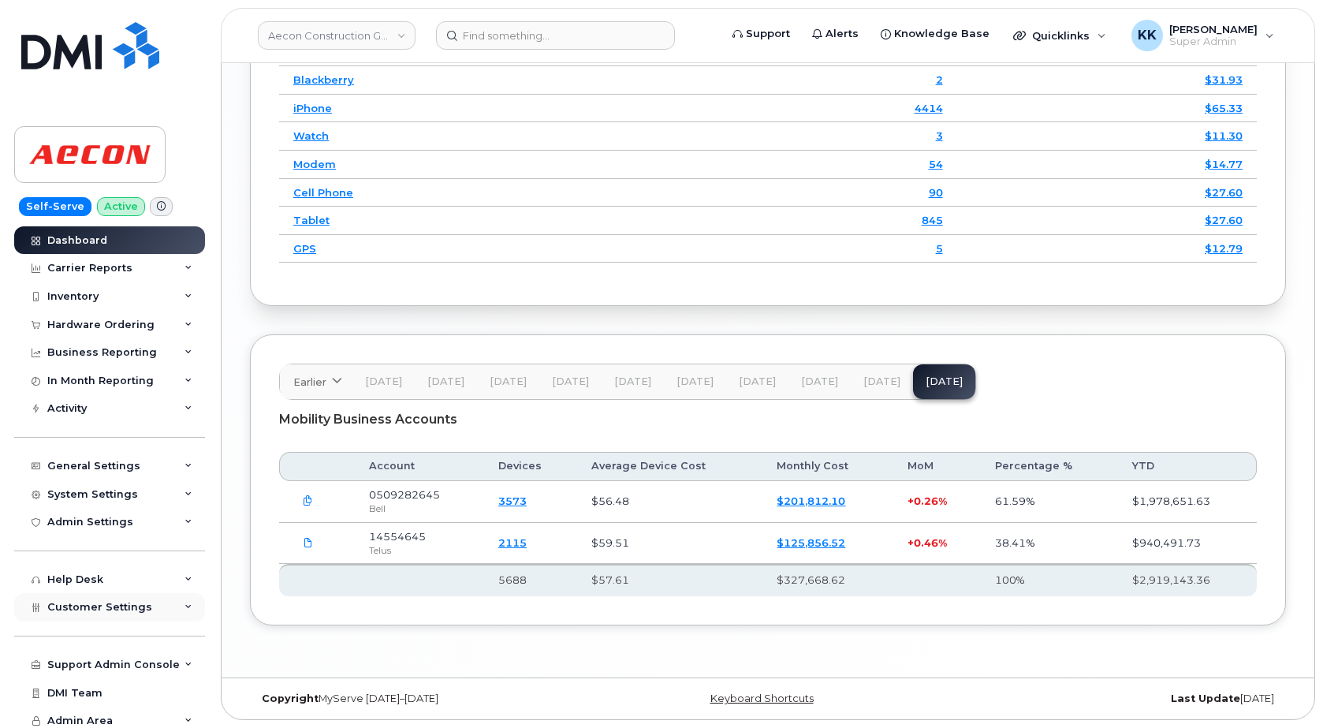
click at [80, 594] on div "Customer Settings" at bounding box center [109, 607] width 191 height 28
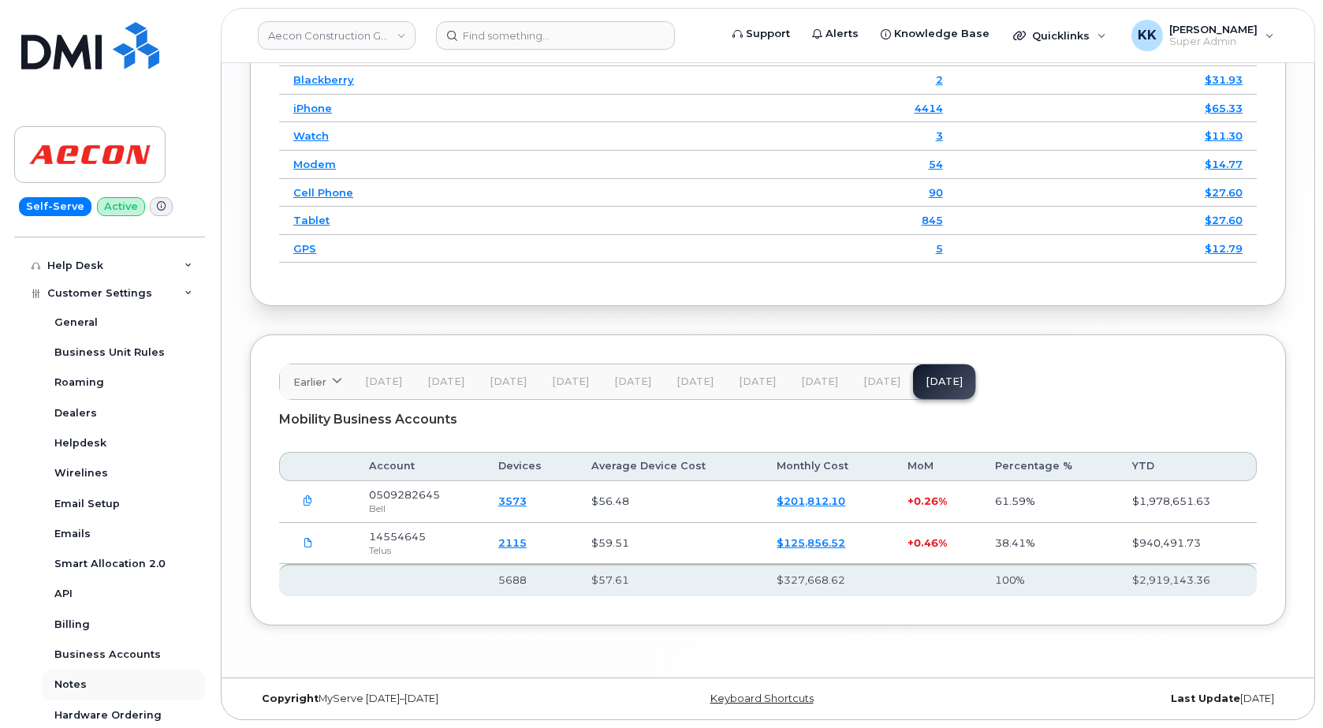
scroll to position [378, 0]
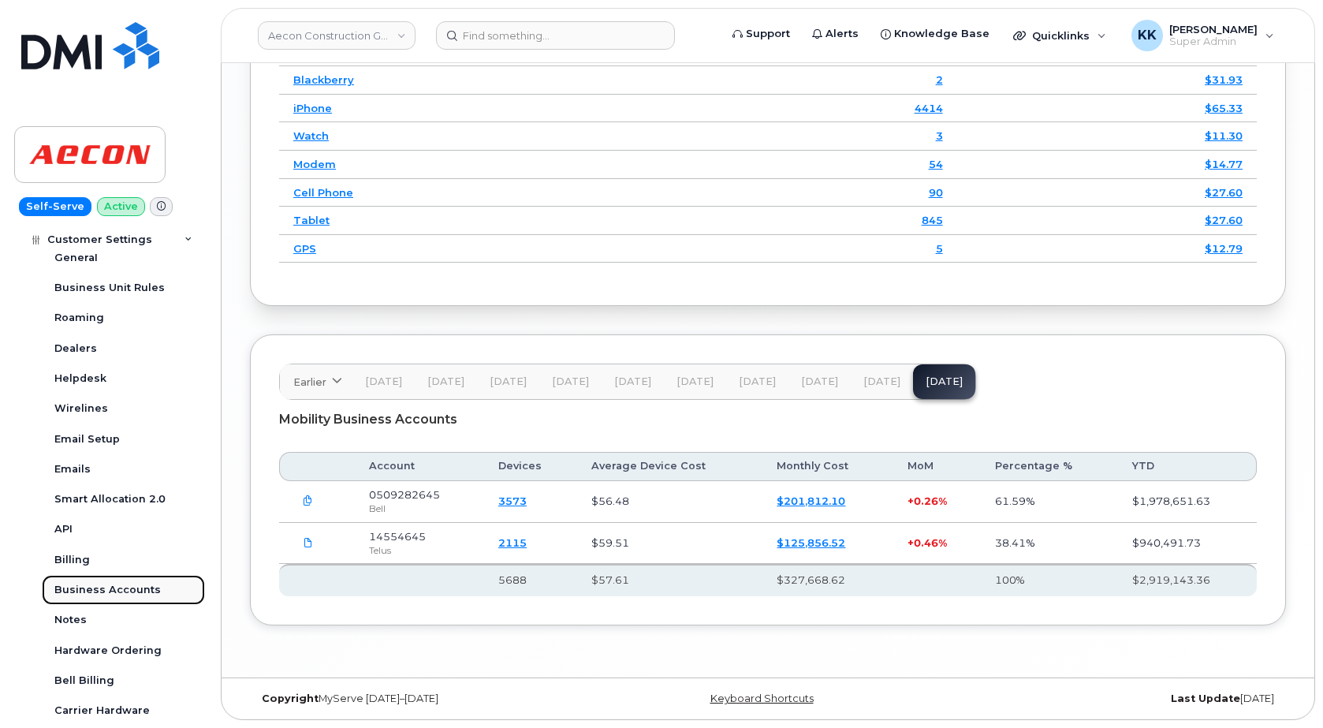
click at [117, 594] on div "Business Accounts" at bounding box center [107, 590] width 106 height 14
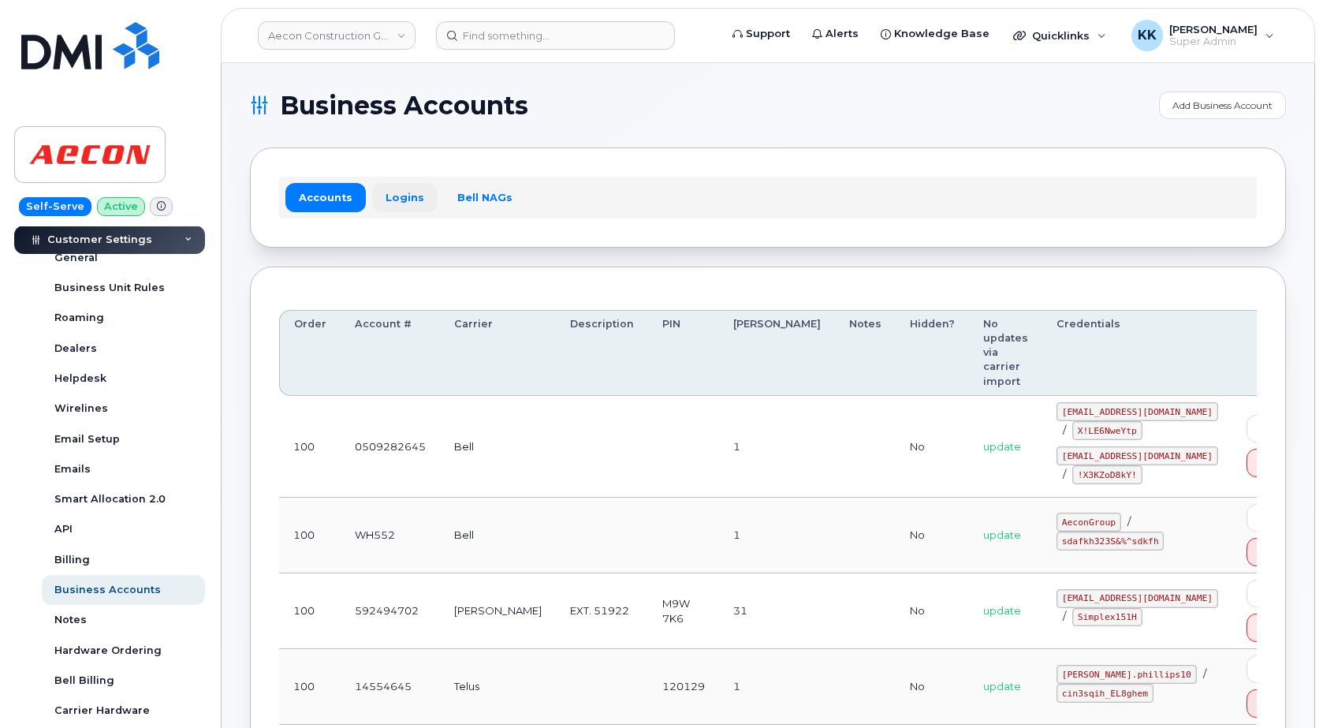
click at [386, 206] on link "Logins" at bounding box center [404, 197] width 65 height 28
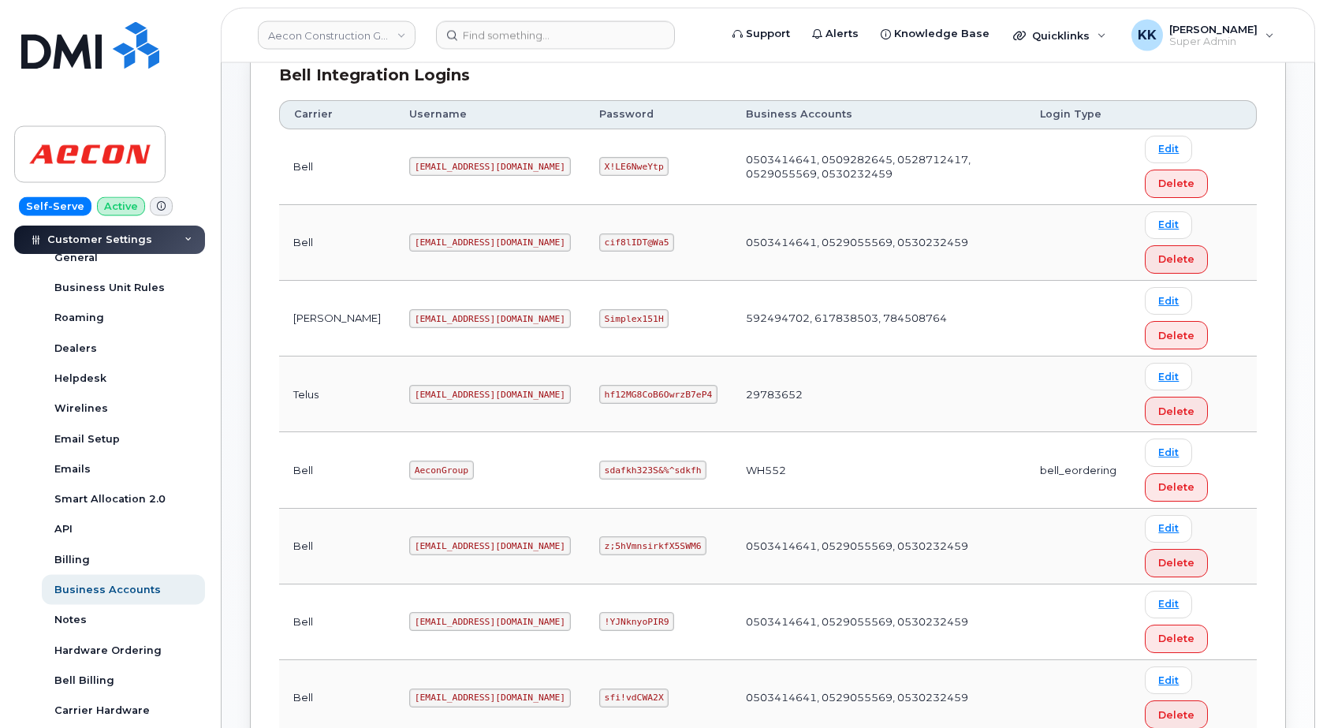
scroll to position [402, 0]
click at [409, 312] on code "aecon@smplx.co" at bounding box center [490, 317] width 162 height 19
click at [619, 324] on code "Simplex151H" at bounding box center [634, 317] width 70 height 19
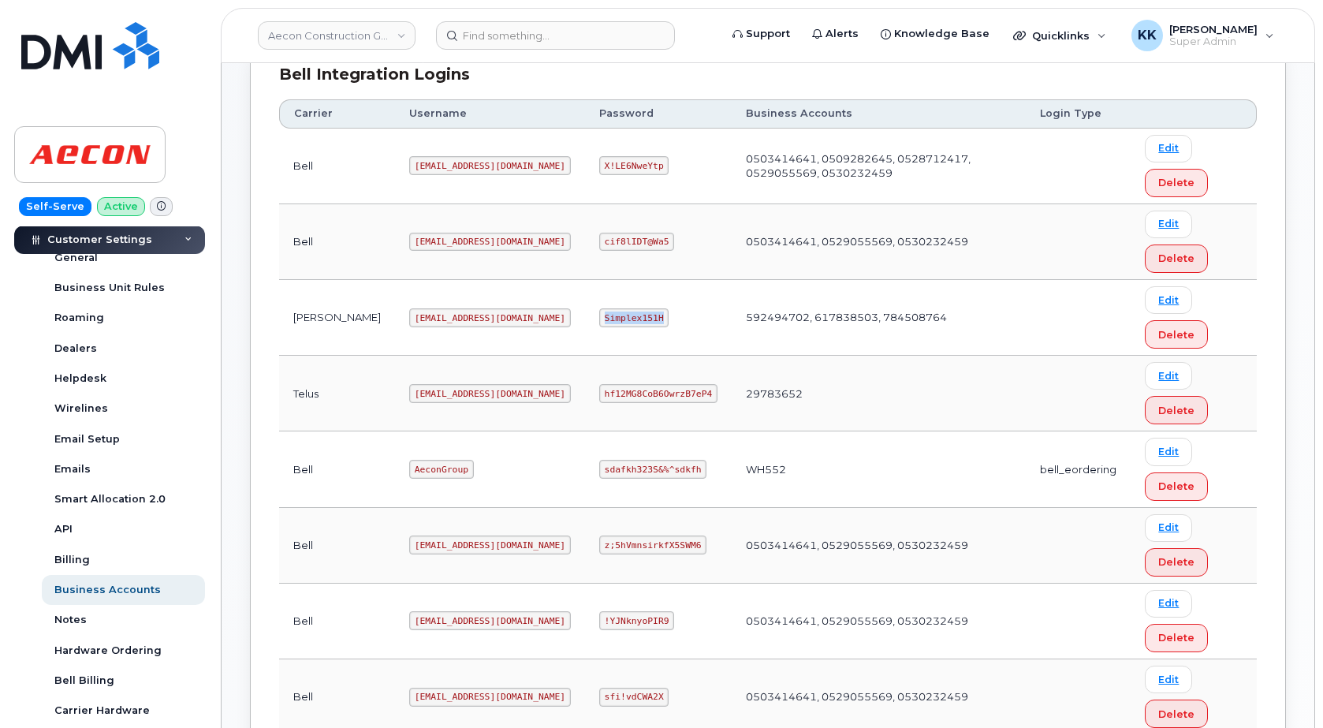
click at [619, 324] on code "Simplex151H" at bounding box center [634, 317] width 70 height 19
